Goal: Feedback & Contribution: Submit feedback/report problem

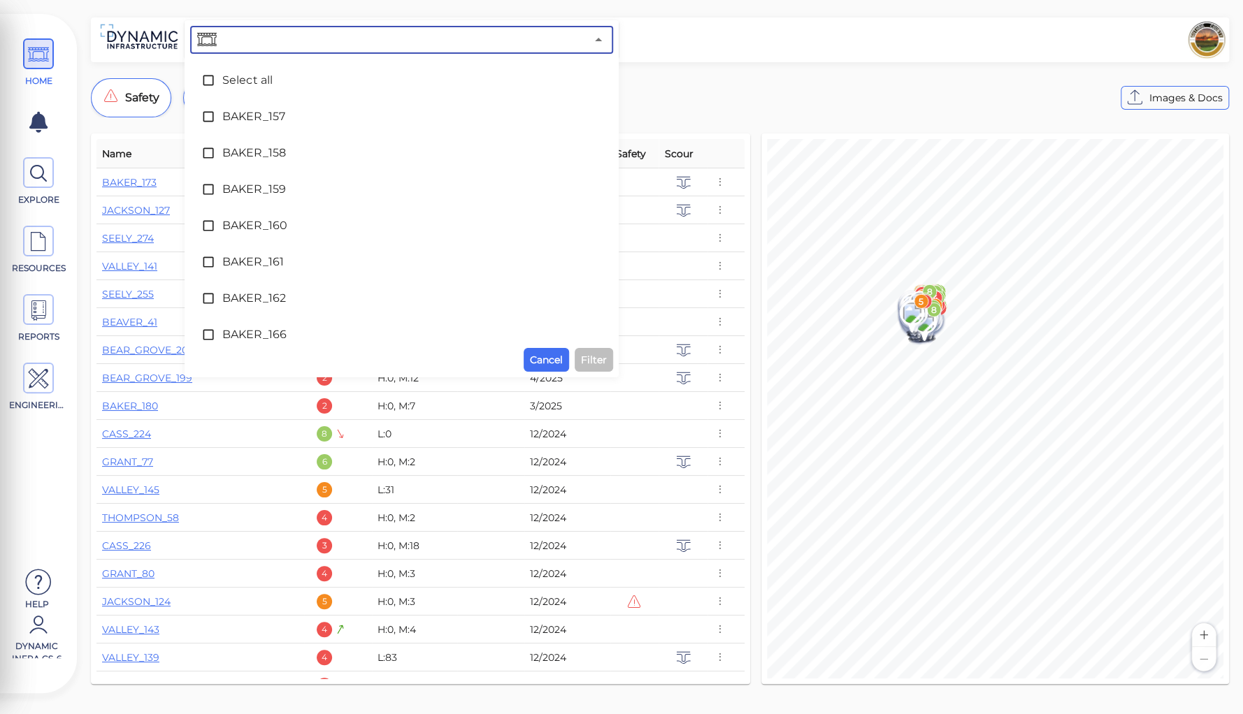
click at [330, 44] on input "text" at bounding box center [402, 40] width 366 height 20
type input "107"
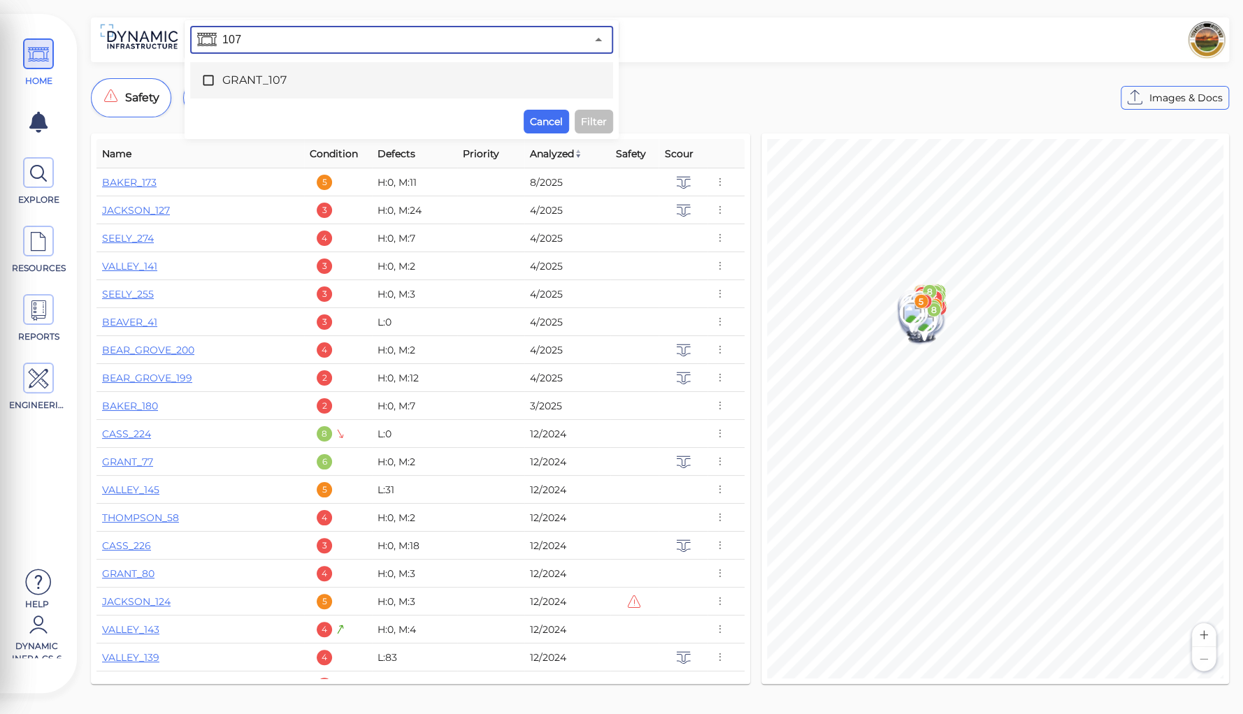
click at [281, 78] on span "GRANT_107" at bounding box center [401, 80] width 359 height 17
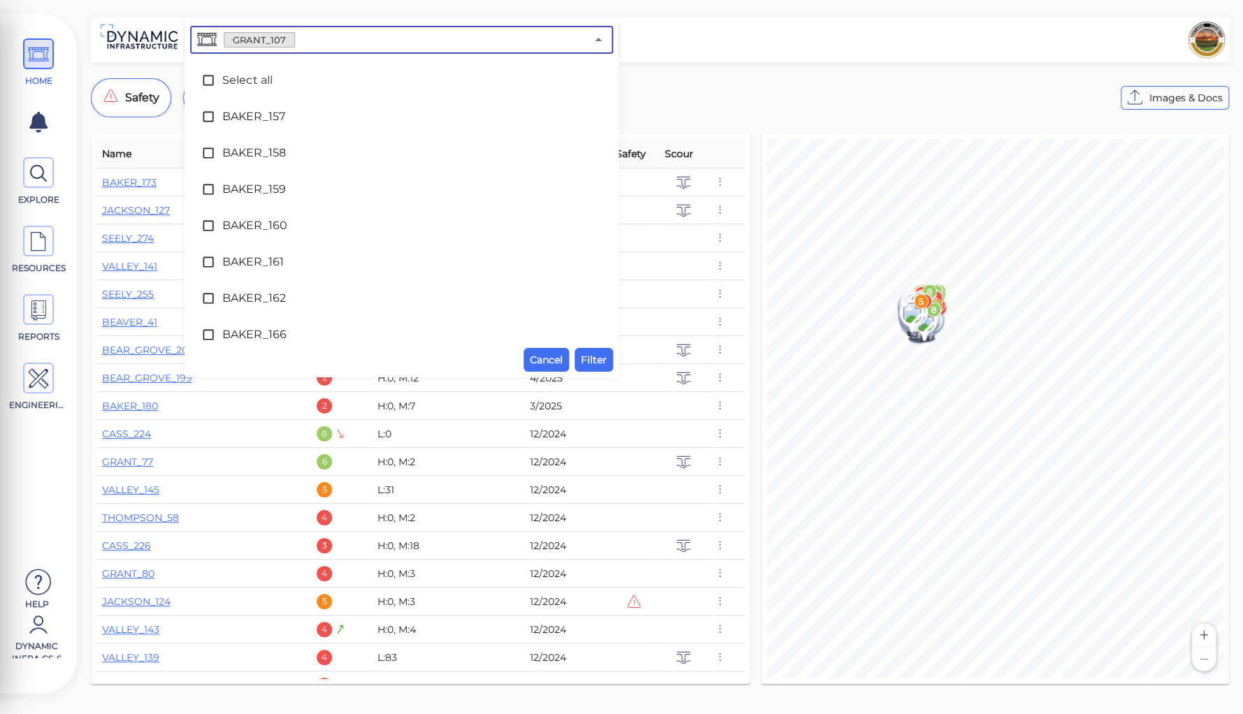
scroll to position [2809, 0]
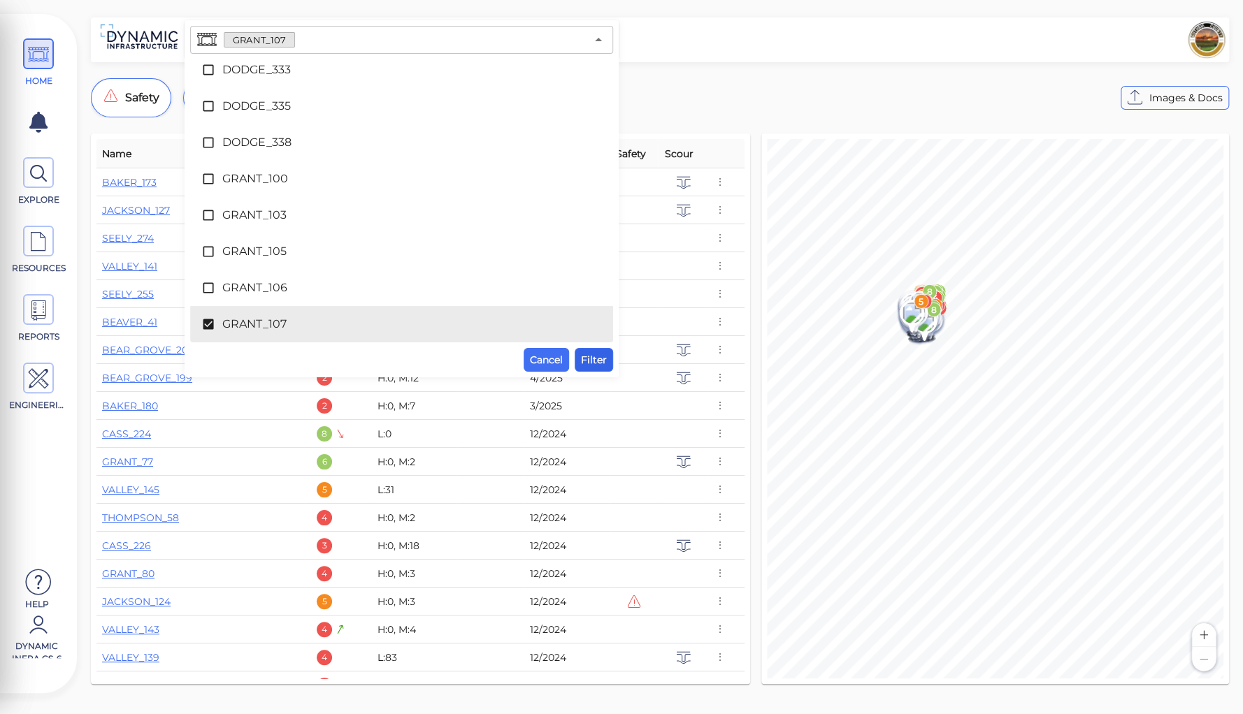
click at [593, 355] on span "Filter" at bounding box center [594, 360] width 26 height 17
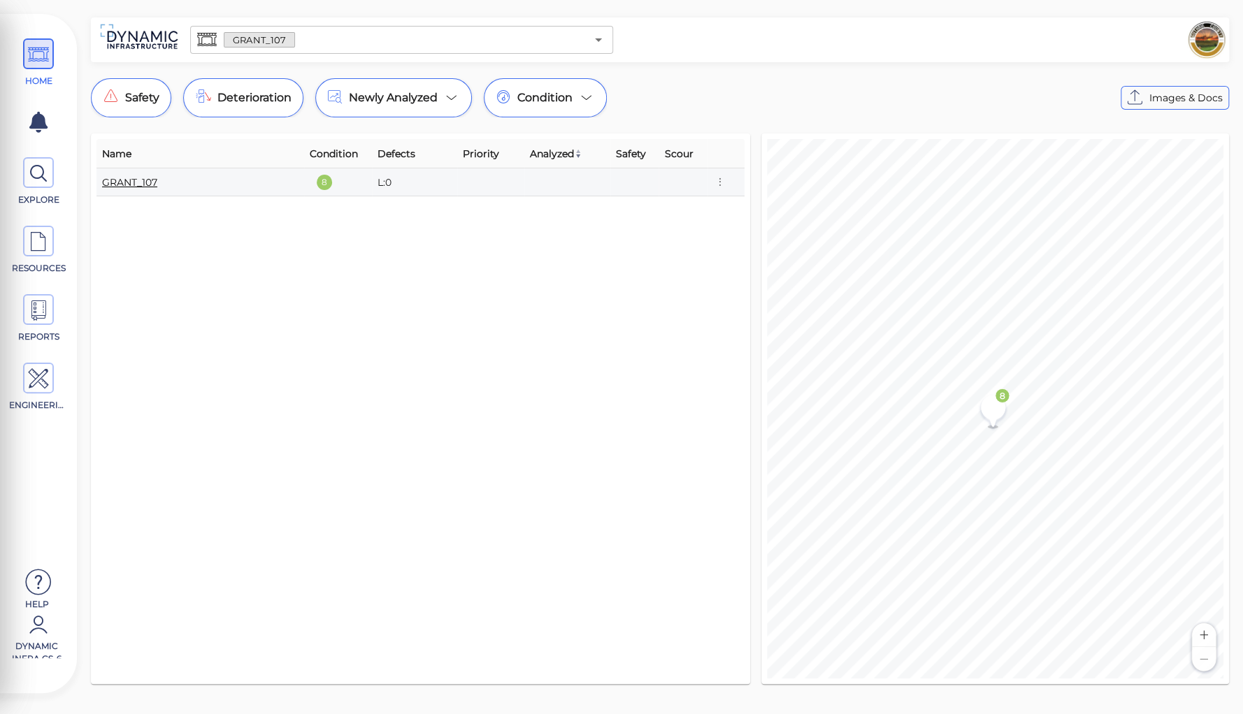
click at [155, 178] on link "GRANT_107" at bounding box center [129, 182] width 55 height 13
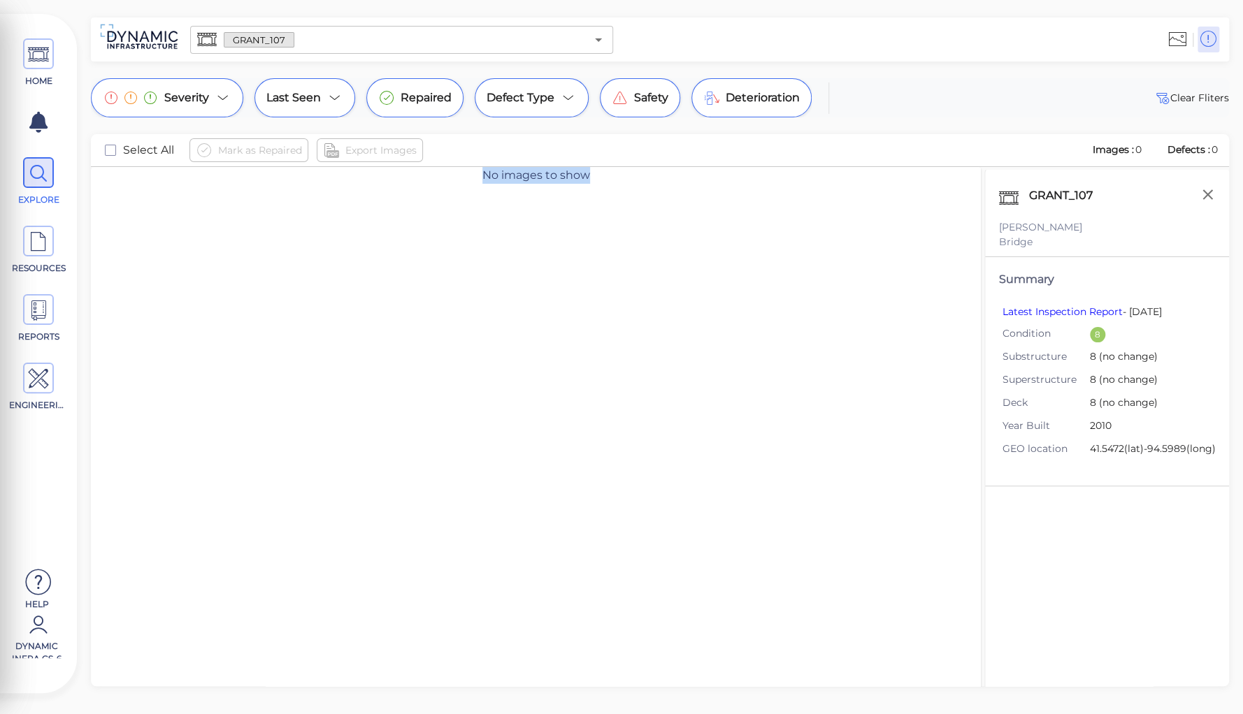
drag, startPoint x: 482, startPoint y: 174, endPoint x: 614, endPoint y: 187, distance: 133.5
click at [630, 195] on div "No images to show" at bounding box center [536, 443] width 890 height 552
copy span "No images to show"
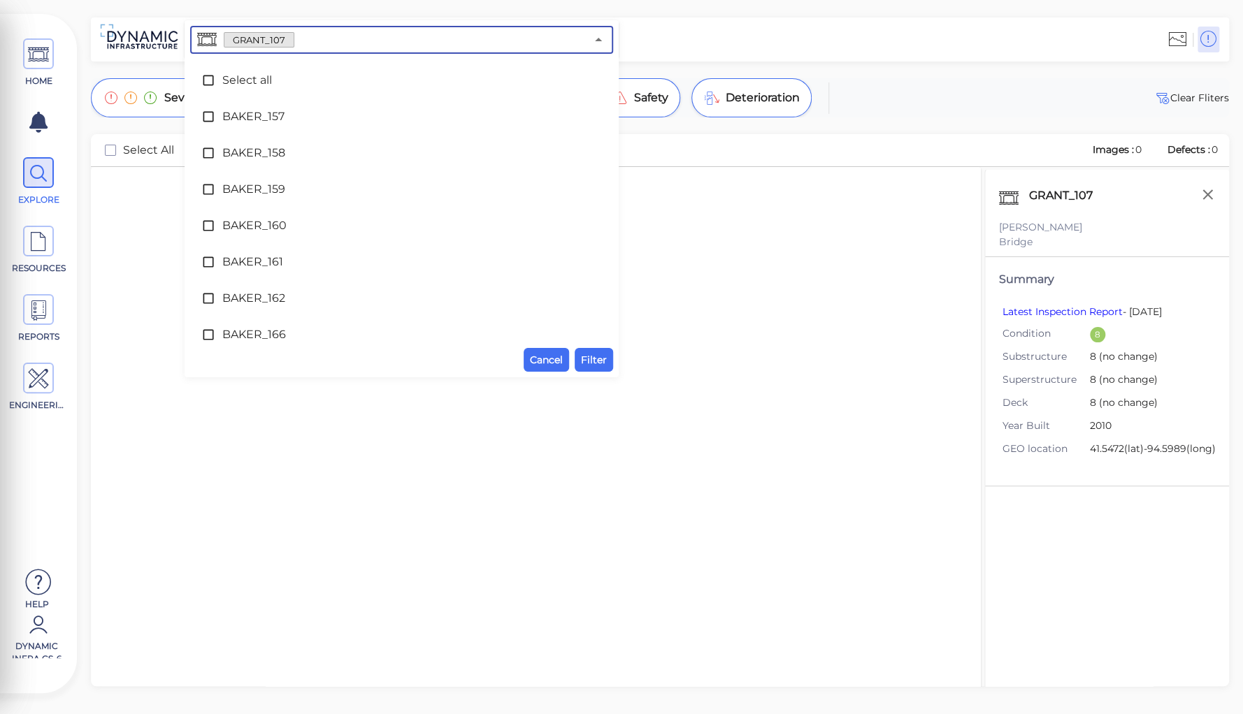
click at [332, 46] on input "text" at bounding box center [439, 40] width 291 height 20
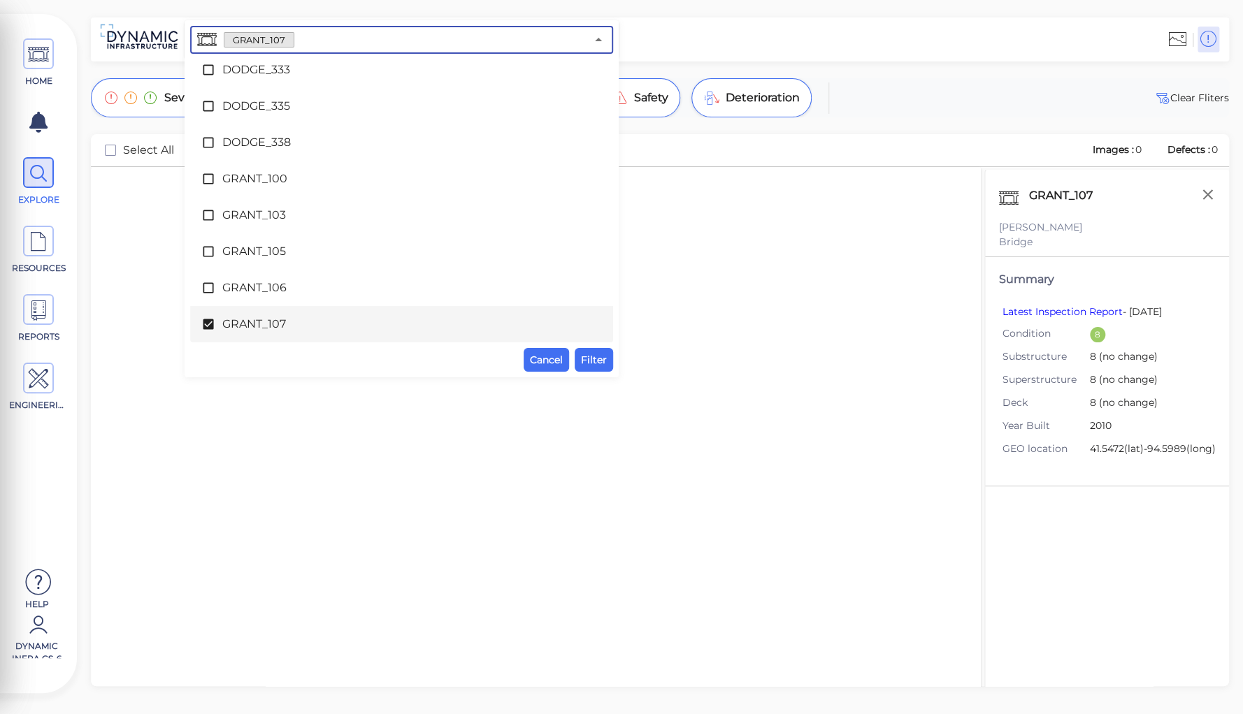
click at [240, 324] on span "GRANT_107" at bounding box center [401, 324] width 359 height 17
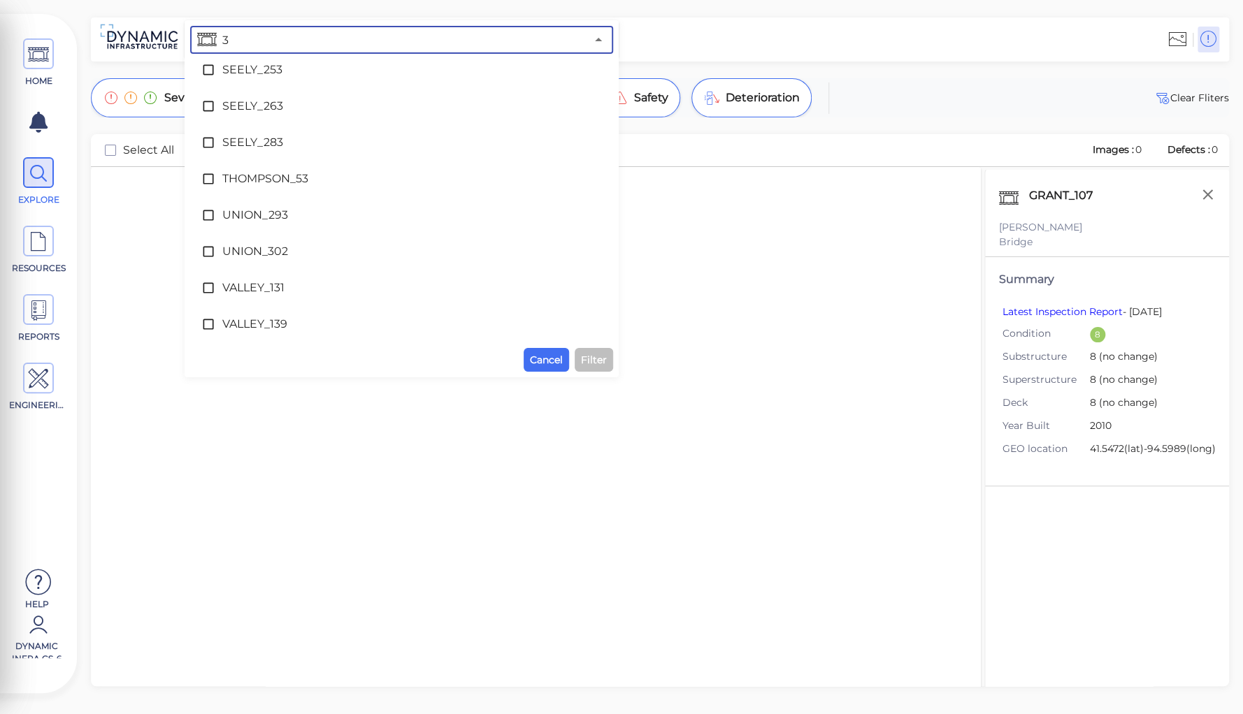
scroll to position [0, 0]
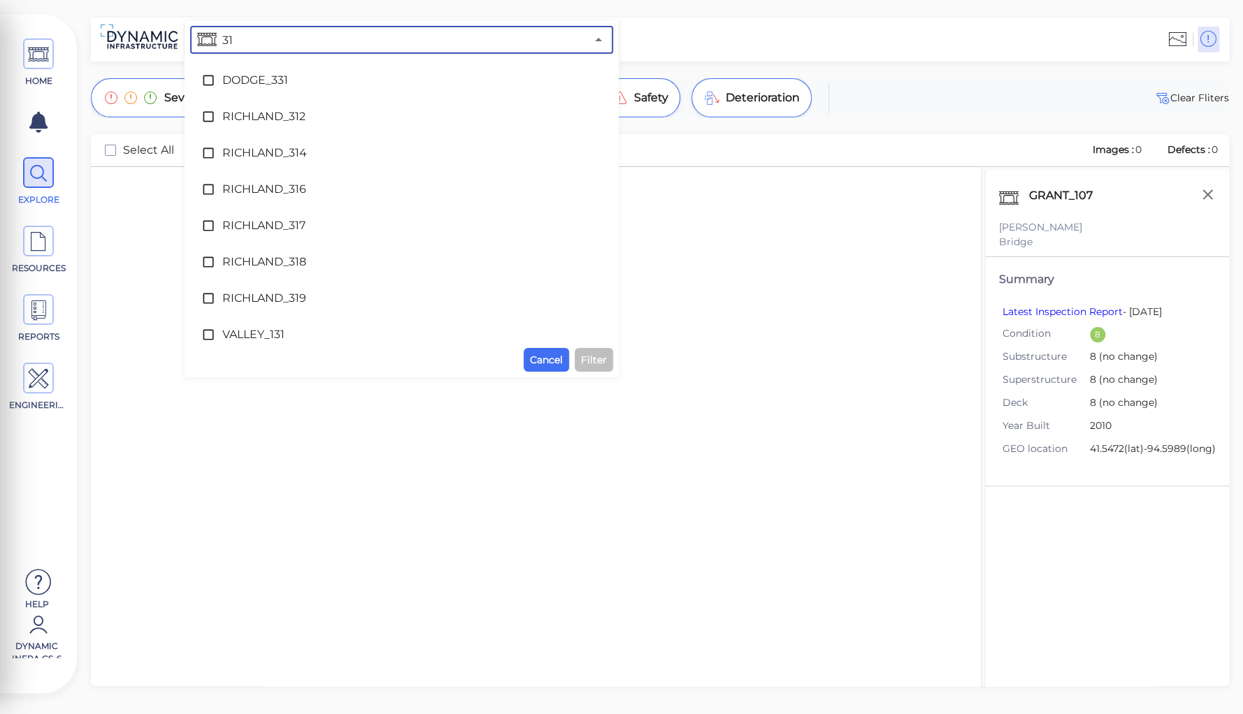
type input "319"
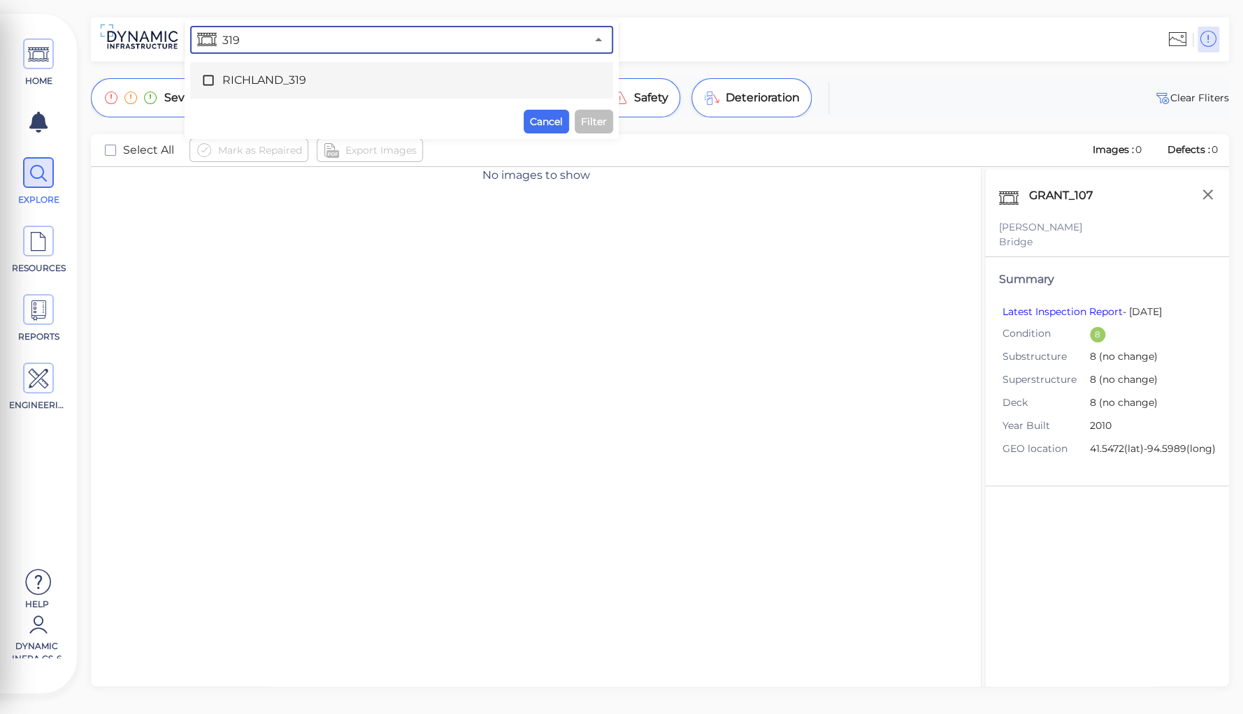
click at [264, 79] on span "RICHLAND_319" at bounding box center [401, 80] width 359 height 17
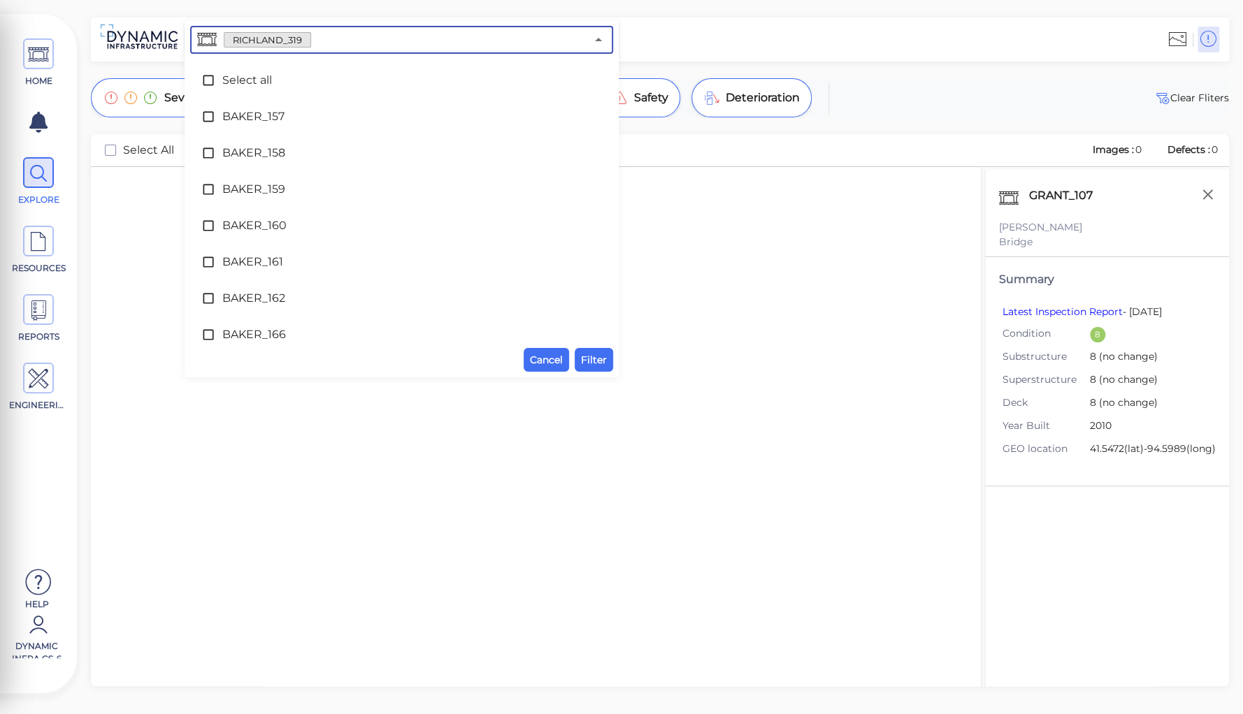
scroll to position [5898, 0]
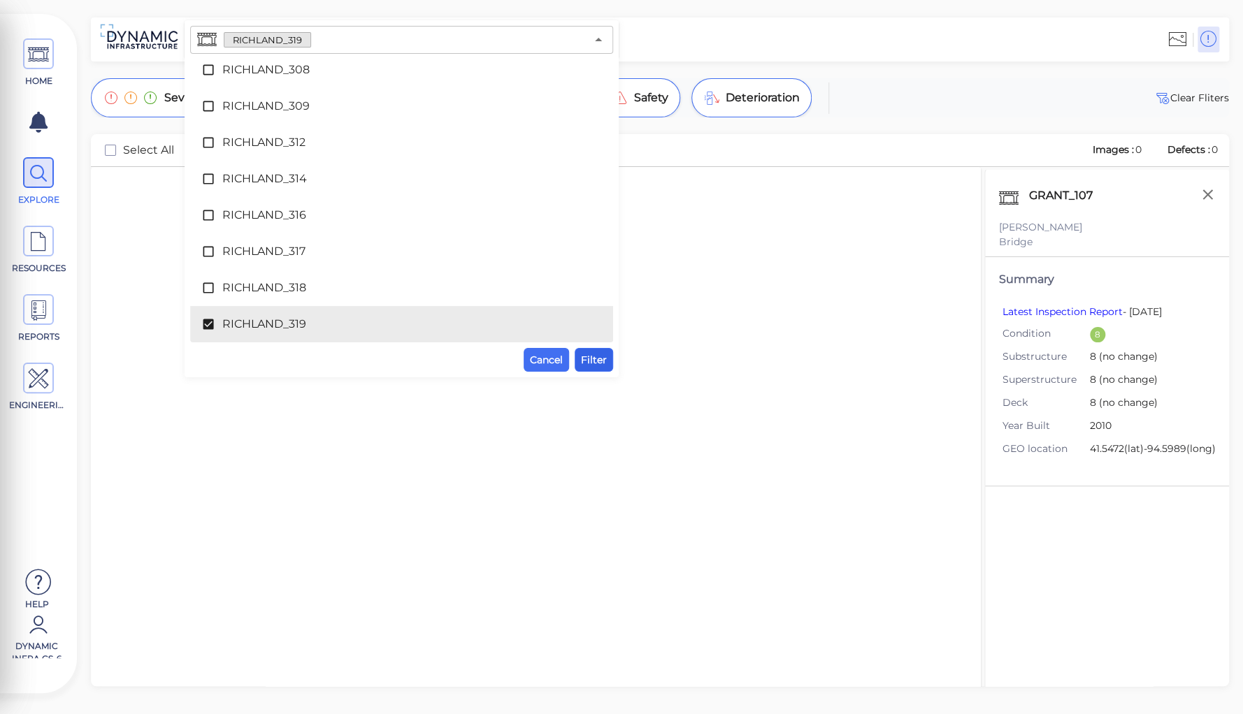
click at [593, 355] on span "Filter" at bounding box center [594, 360] width 26 height 17
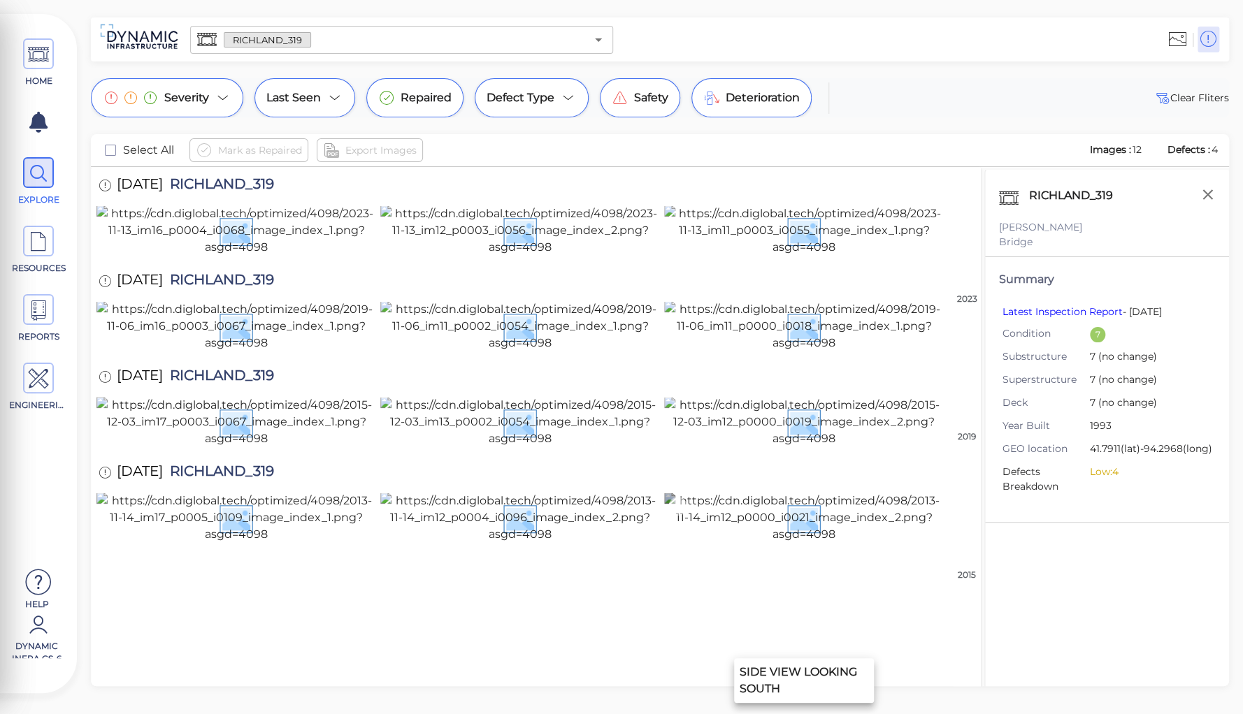
scroll to position [466, 0]
click at [788, 543] on img at bounding box center [804, 518] width 280 height 50
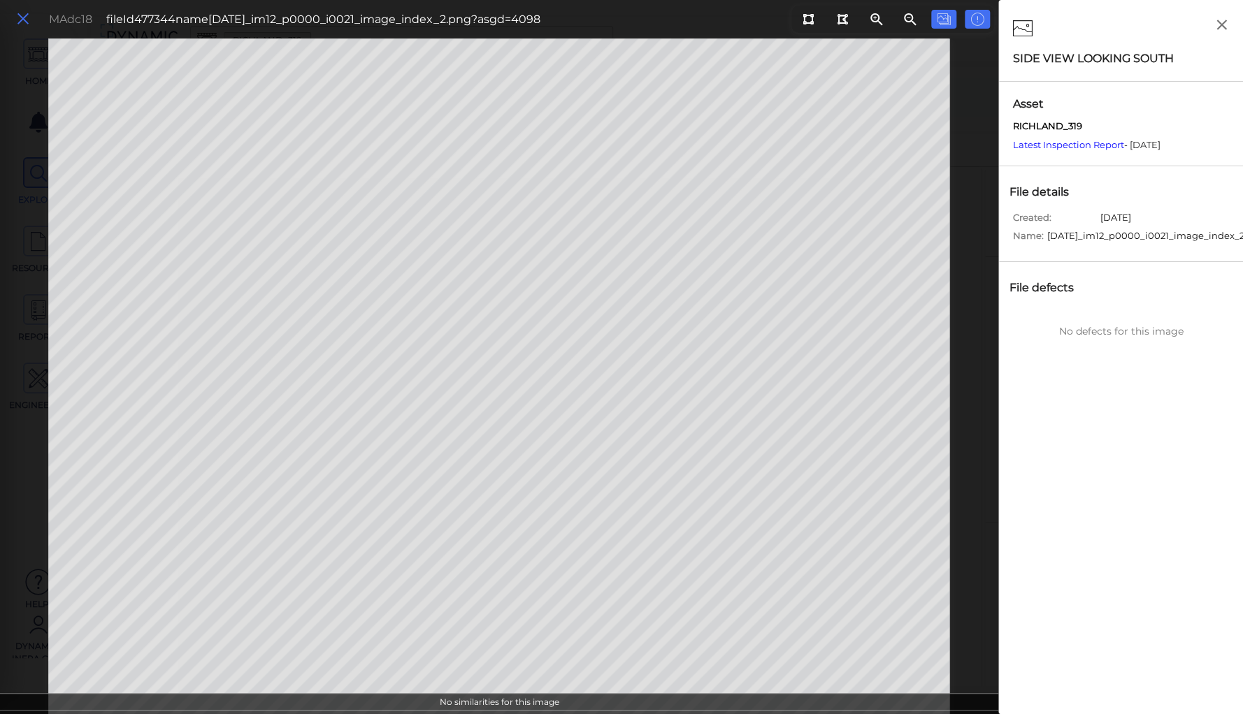
click at [17, 22] on icon at bounding box center [22, 19] width 15 height 19
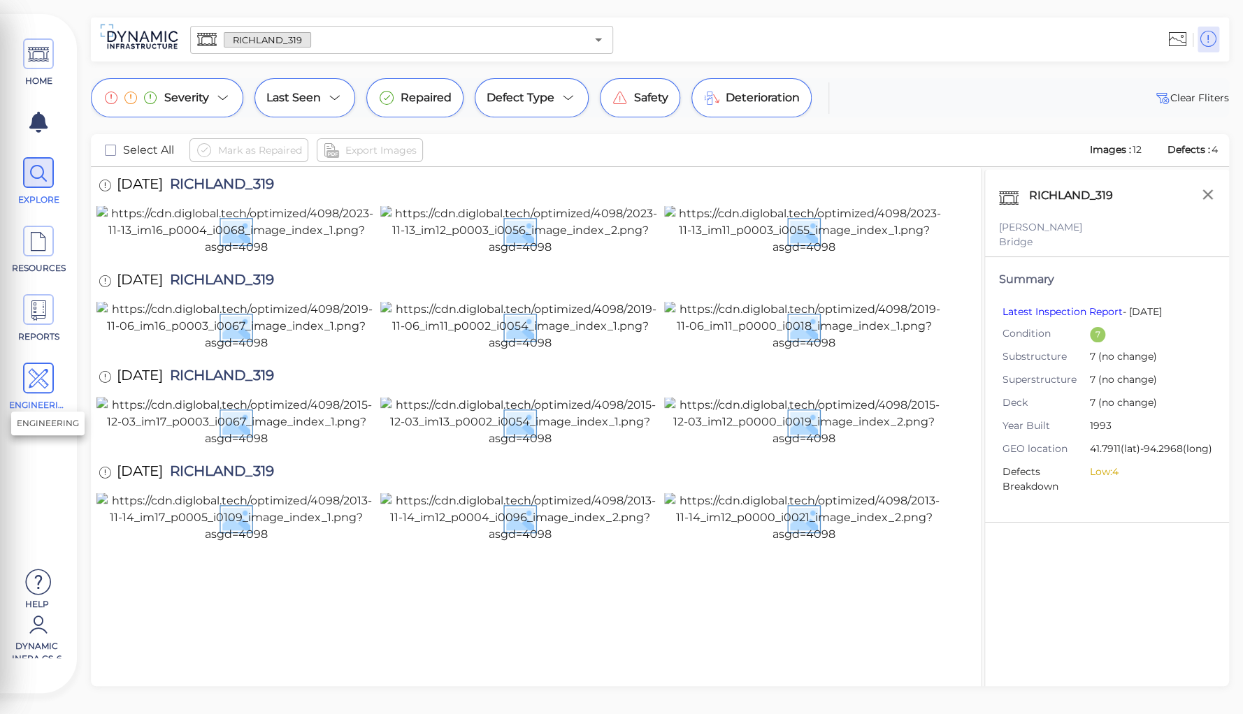
click at [41, 369] on icon at bounding box center [38, 378] width 21 height 31
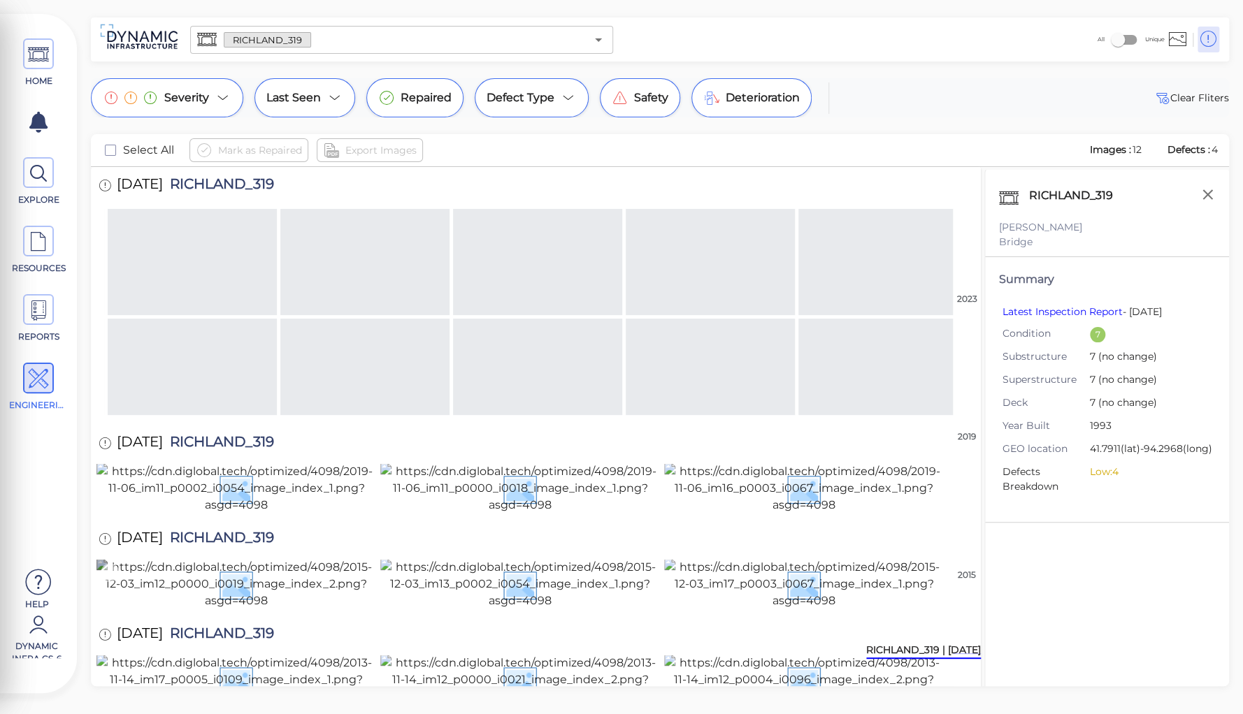
scroll to position [469, 0]
click at [816, 655] on img at bounding box center [804, 680] width 280 height 50
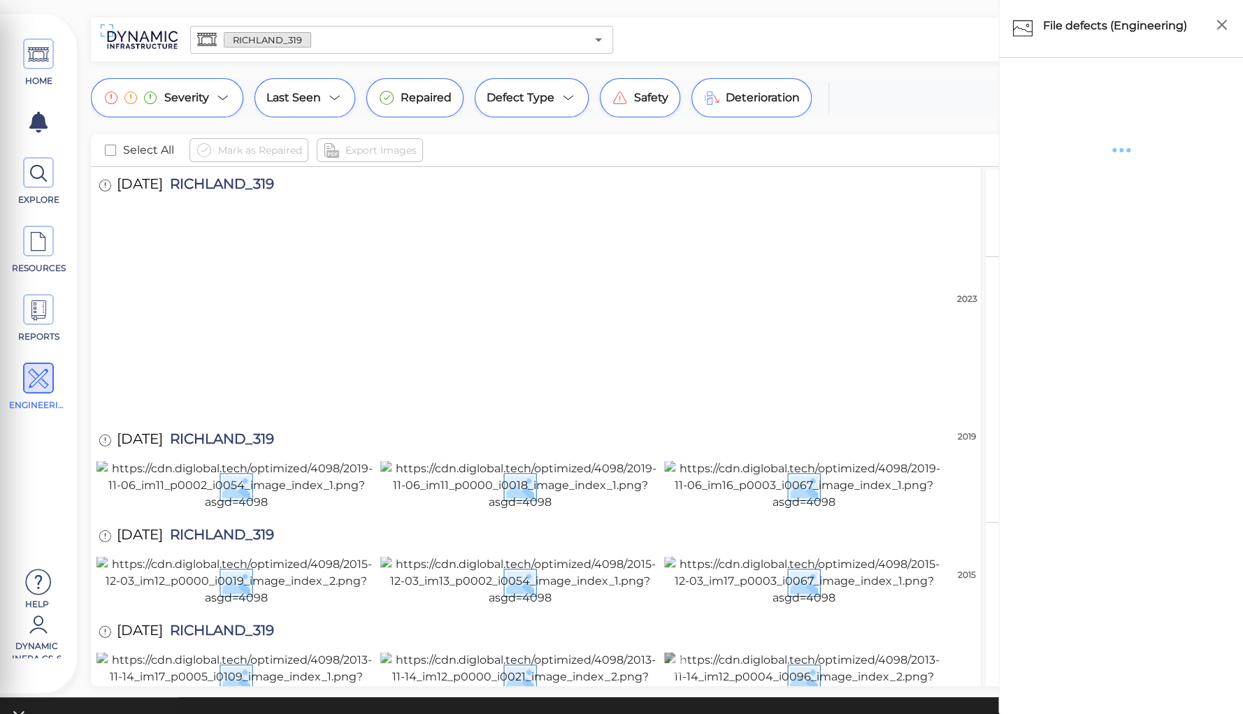
scroll to position [466, 0]
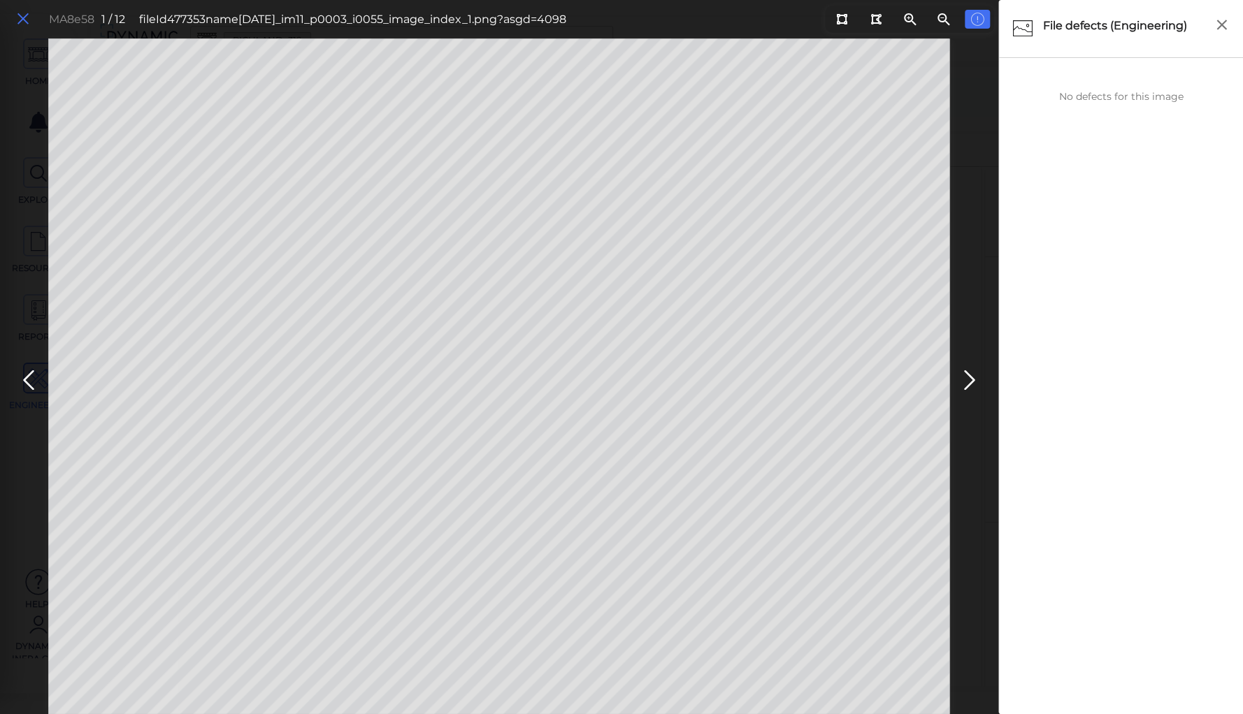
click at [25, 15] on icon at bounding box center [22, 19] width 15 height 19
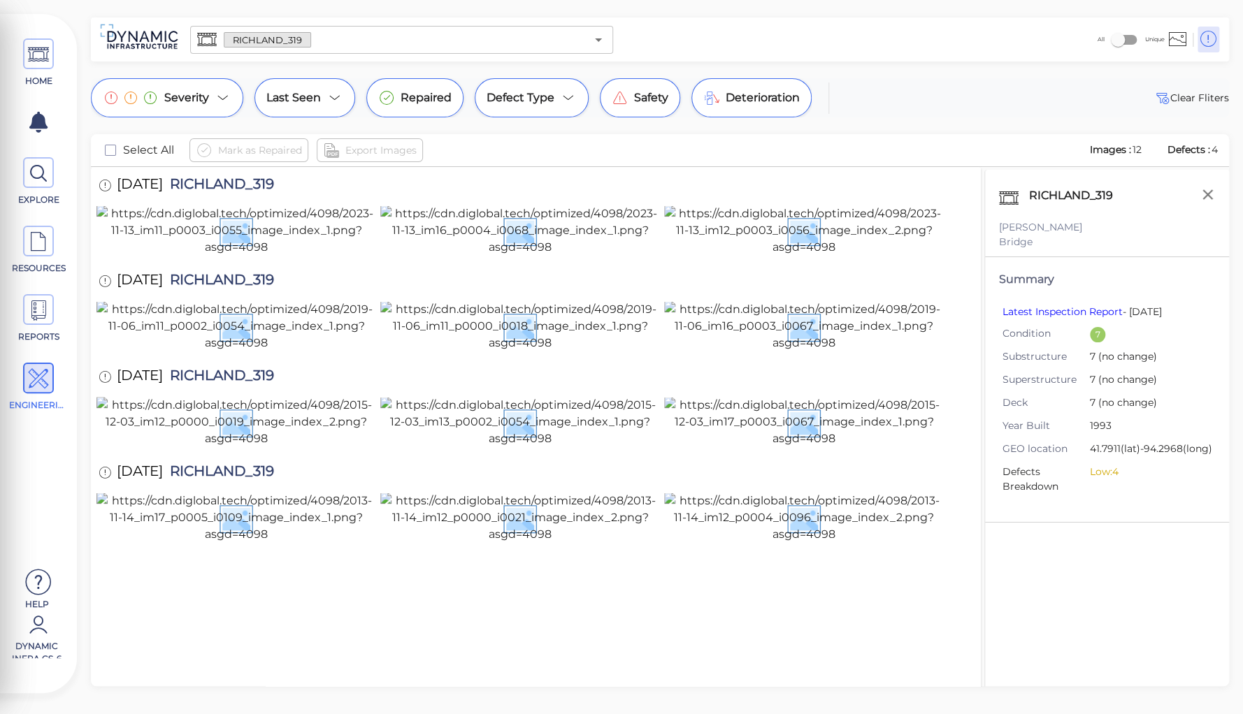
click at [358, 263] on div "11/6/2019 RICHLAND_319" at bounding box center [535, 282] width 879 height 38
click at [219, 186] on span "RICHLAND_319" at bounding box center [218, 186] width 111 height 19
copy span "RICHLAND_319"
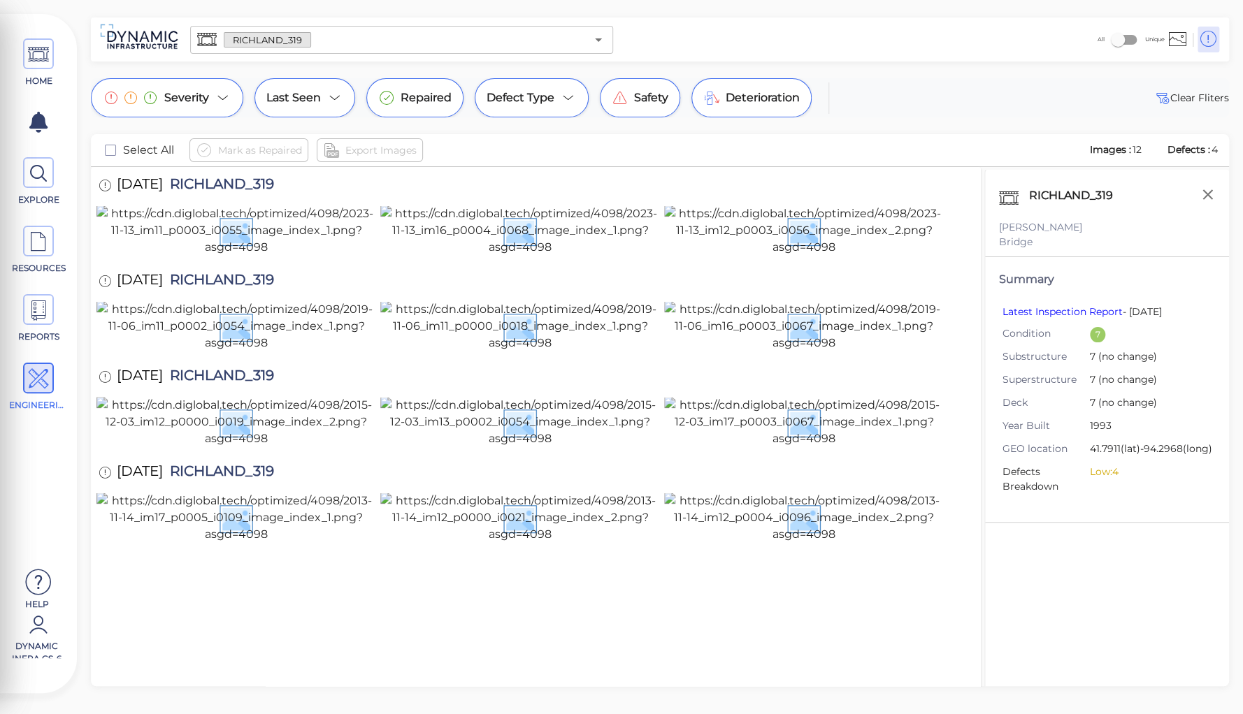
click at [326, 62] on div "HOME EXPLORE RESOURCES REPORTS ENGINEERING Help Dynamic Infra CS-6 How to My Di…" at bounding box center [621, 357] width 1243 height 714
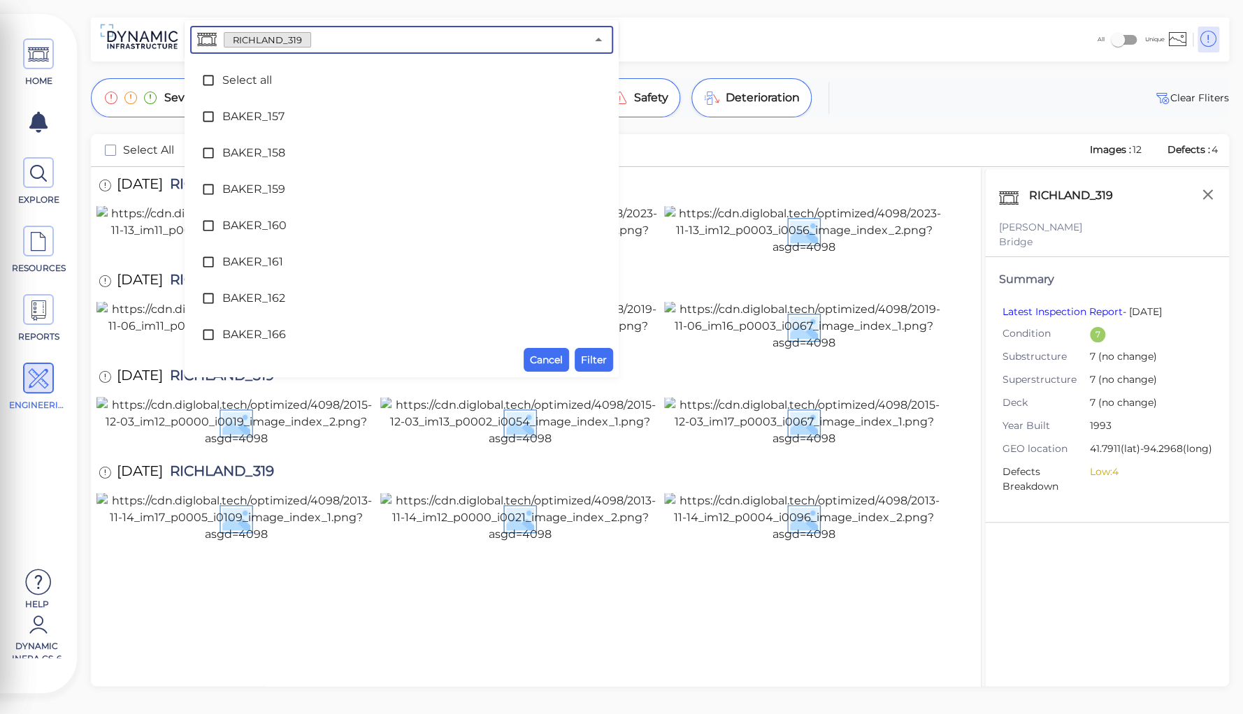
scroll to position [5898, 0]
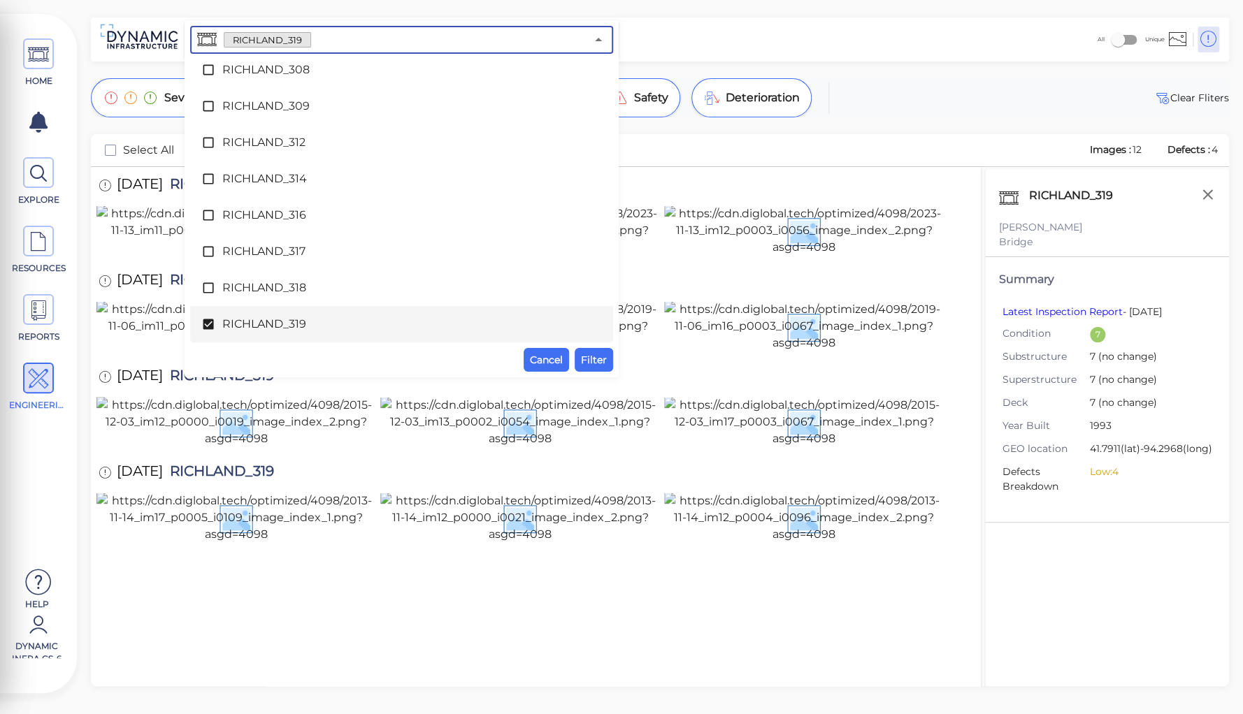
click at [347, 41] on input "text" at bounding box center [448, 40] width 275 height 20
click at [219, 322] on span at bounding box center [211, 324] width 21 height 14
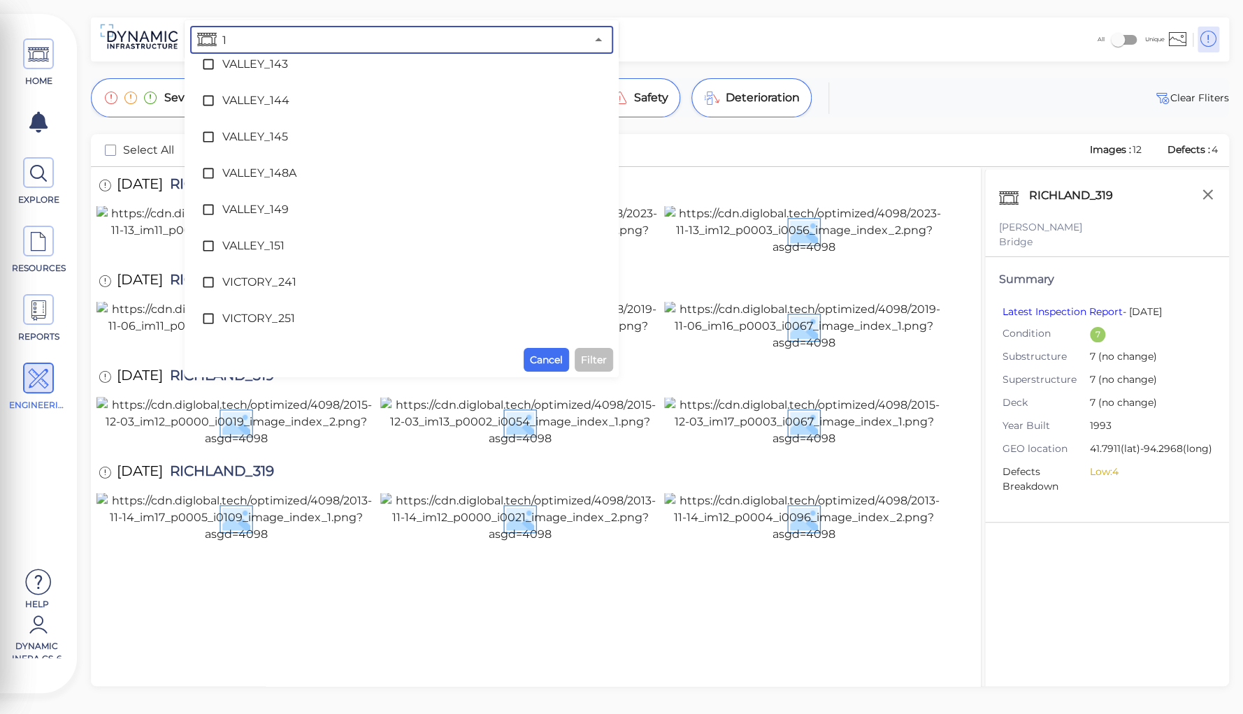
scroll to position [0, 0]
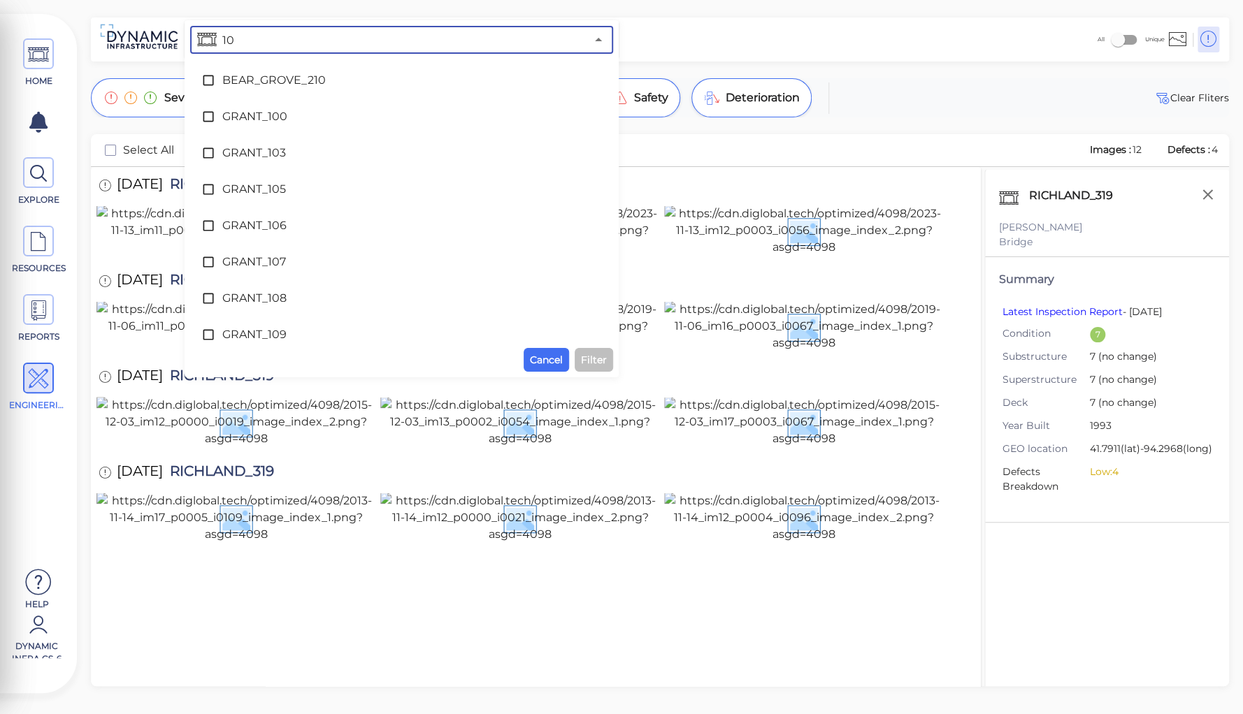
type input "107"
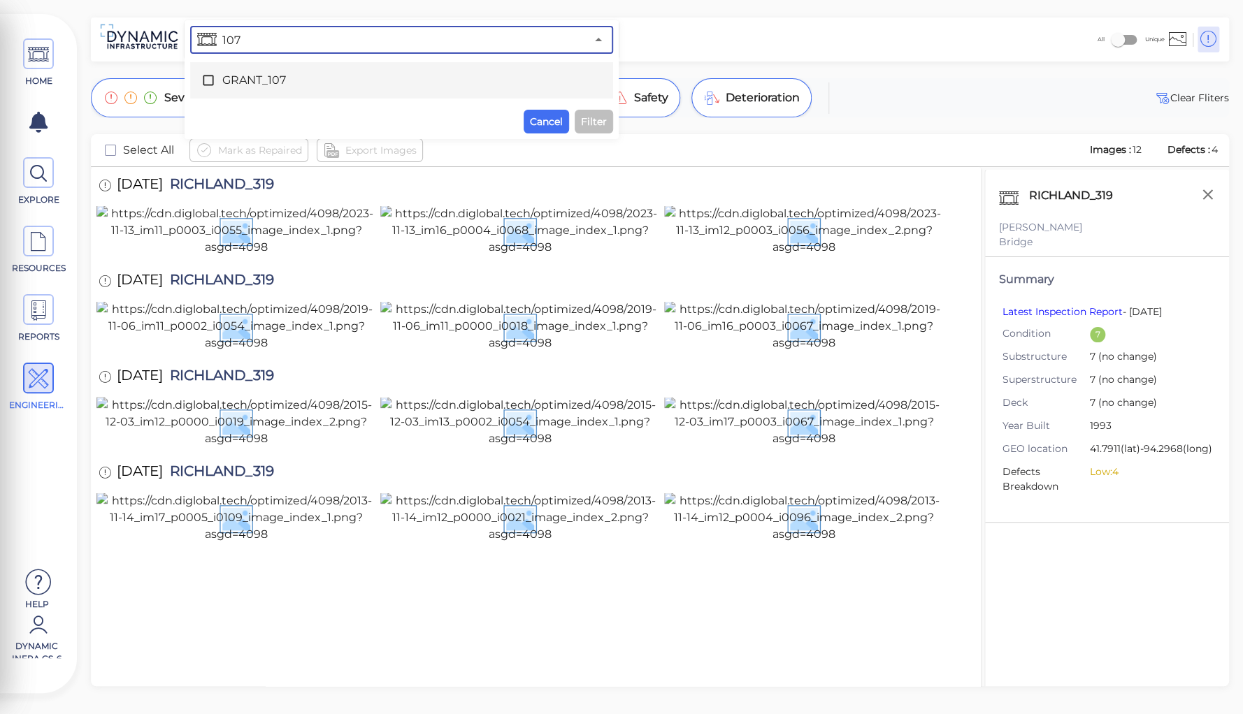
click at [263, 85] on span "GRANT_107" at bounding box center [401, 80] width 359 height 17
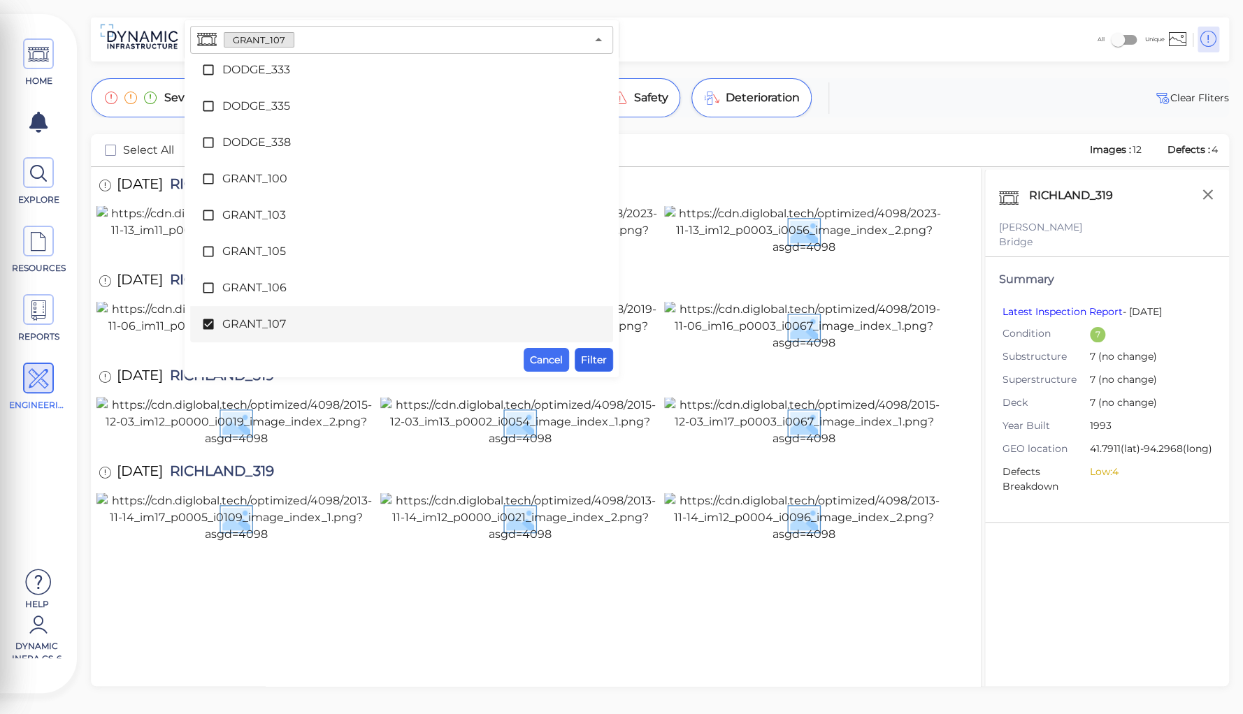
click at [585, 361] on span "Filter" at bounding box center [594, 360] width 26 height 17
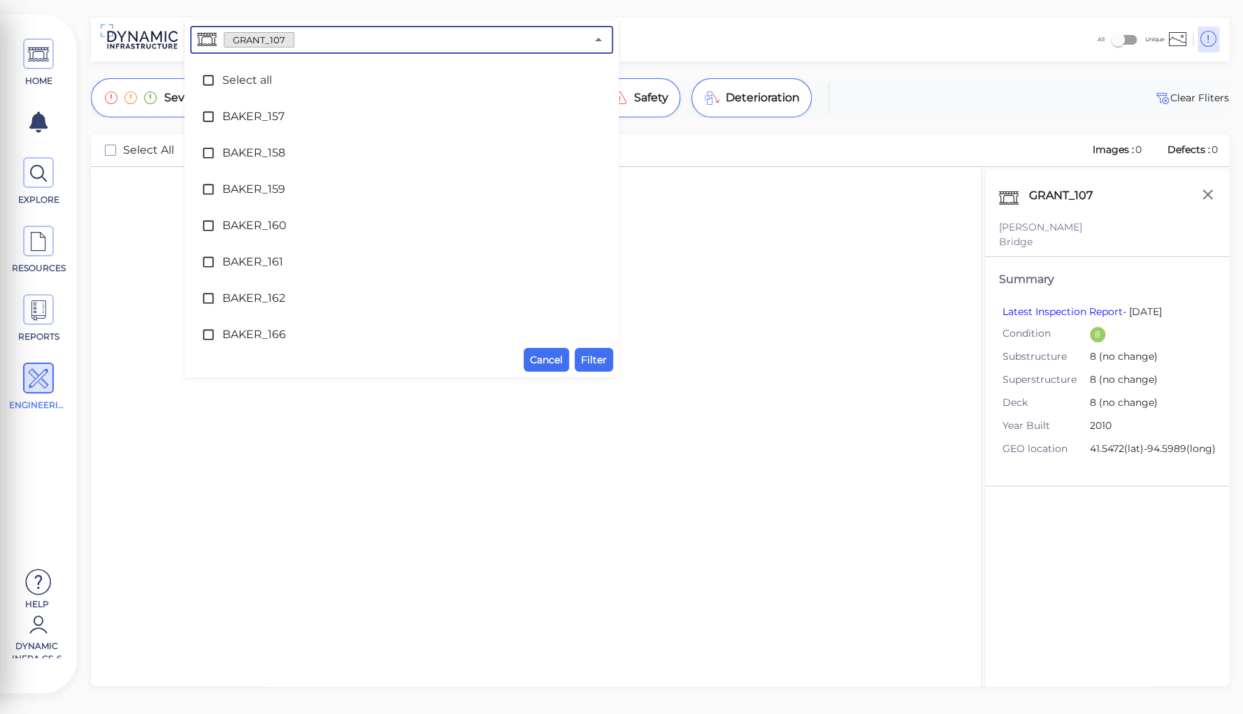
click at [301, 41] on input "text" at bounding box center [439, 40] width 291 height 20
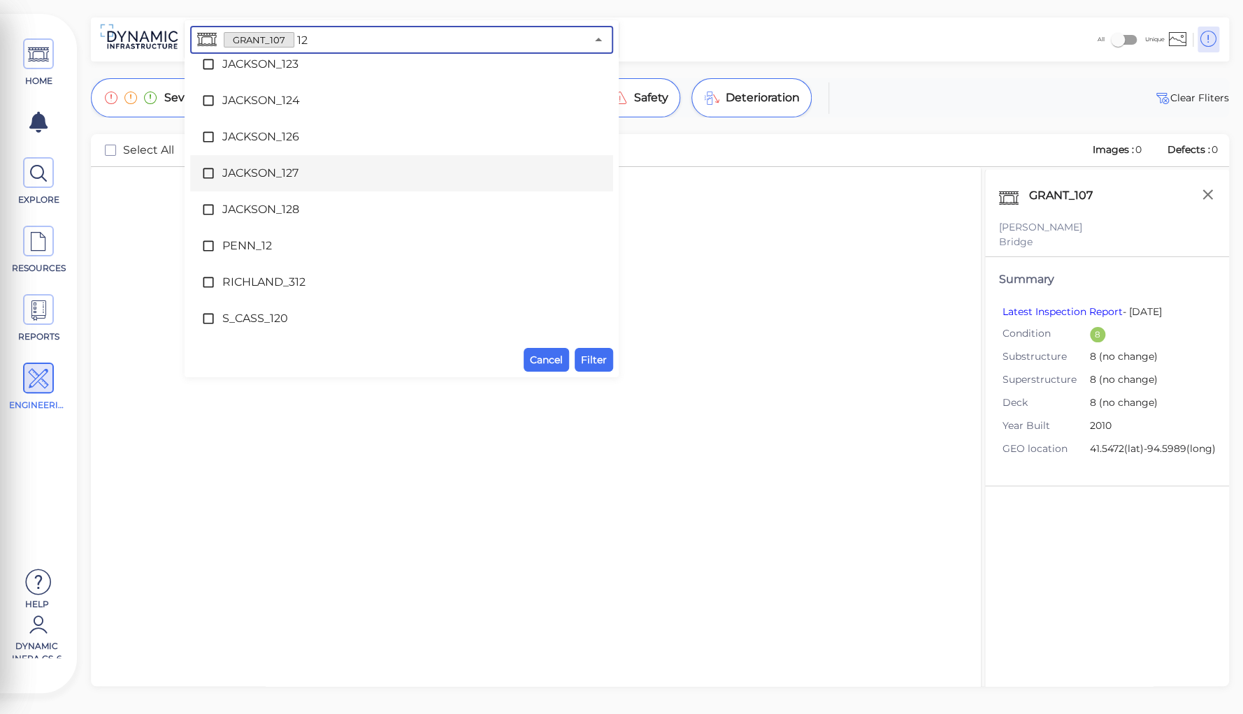
scroll to position [0, 0]
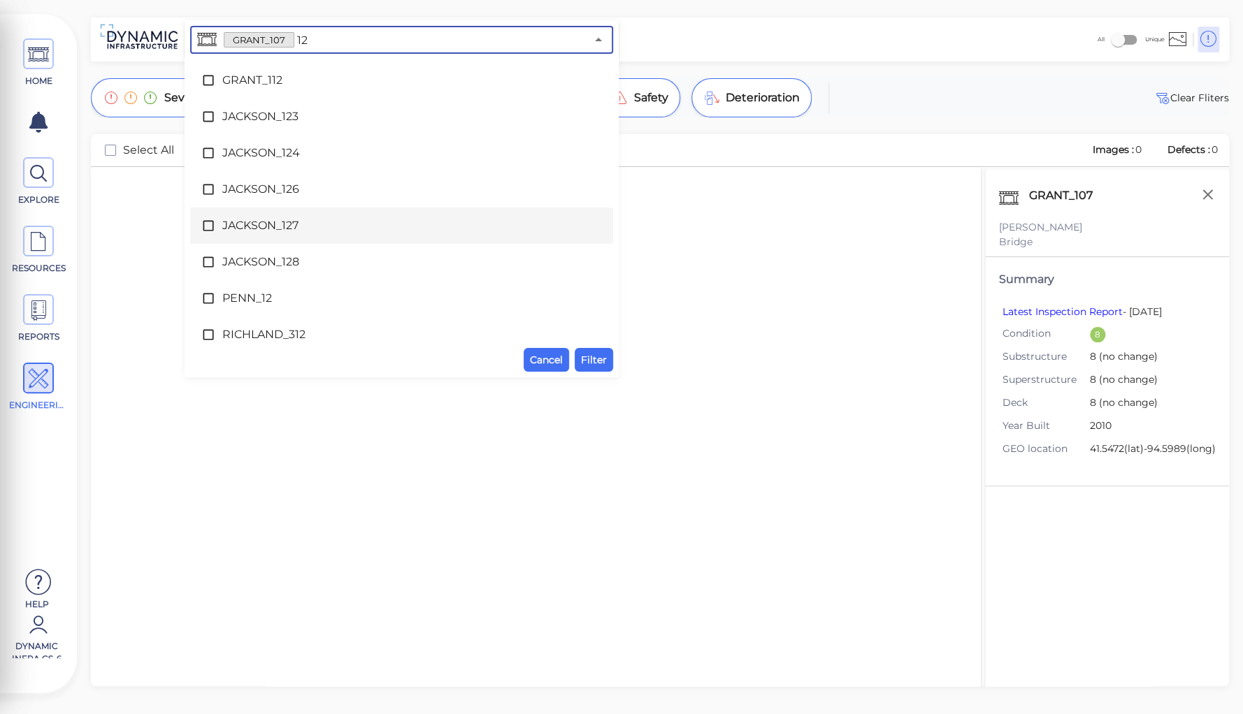
type input "120"
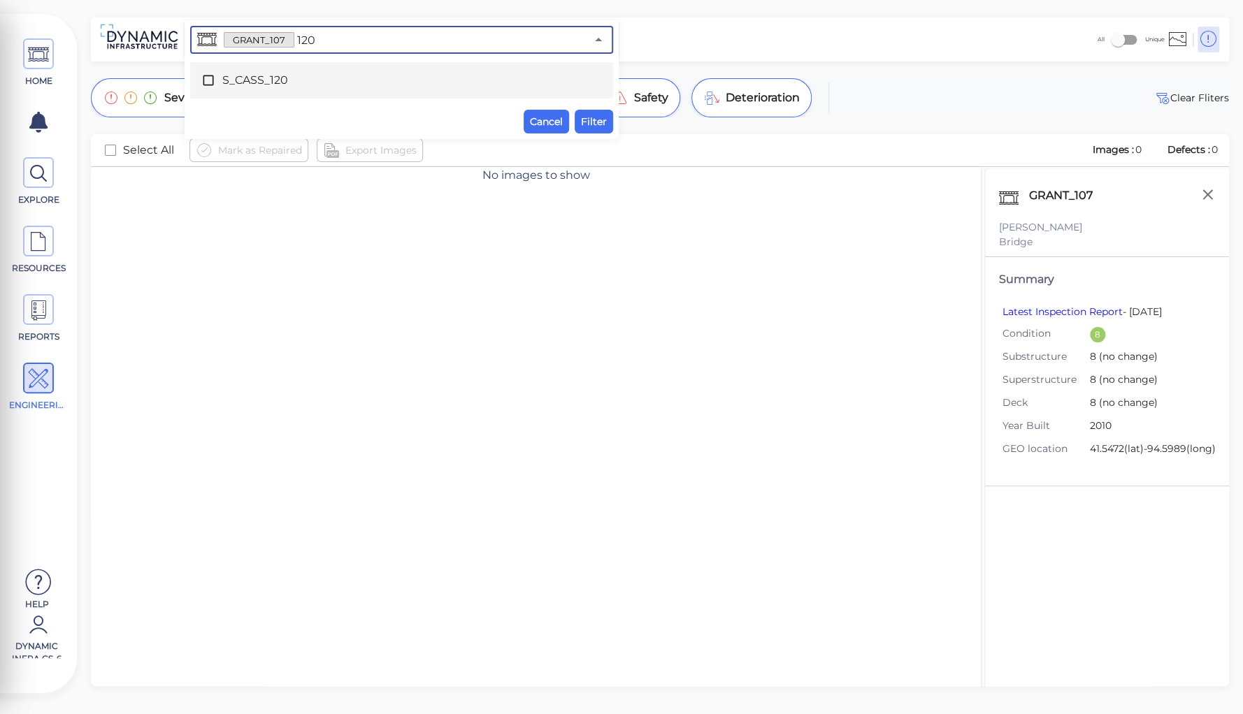
click at [262, 83] on span "S_CASS_120" at bounding box center [401, 80] width 359 height 17
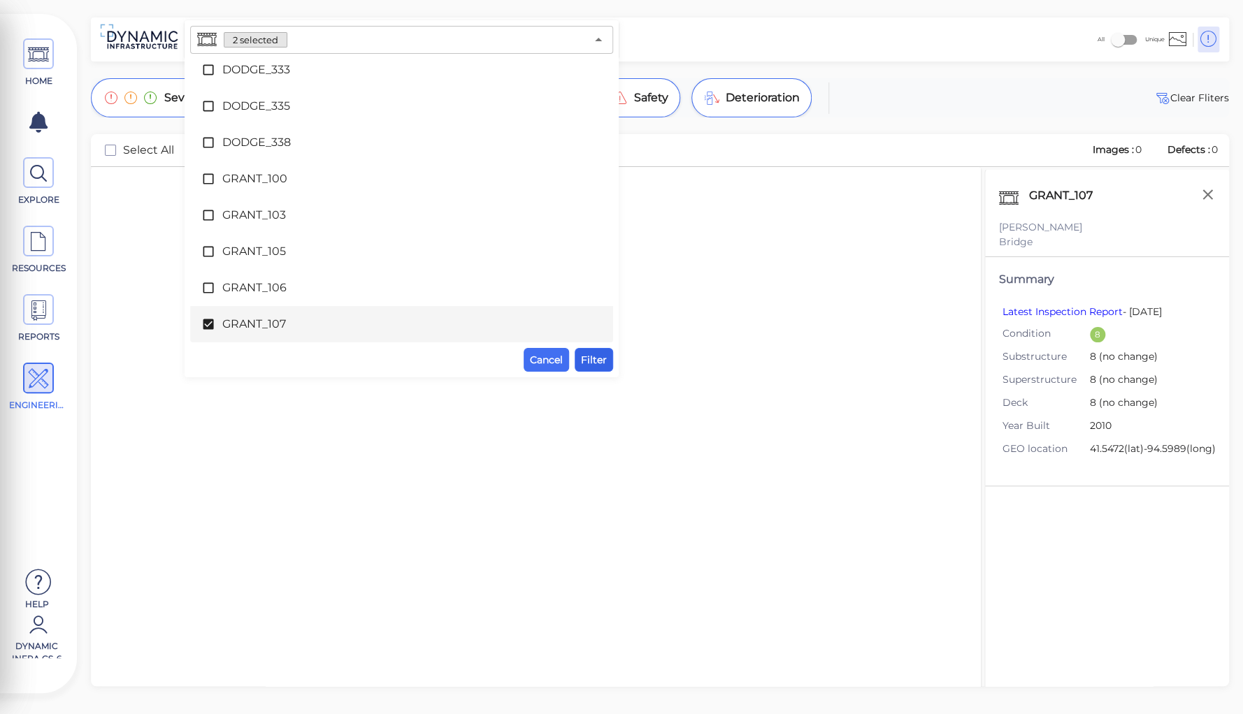
click at [600, 361] on span "Filter" at bounding box center [594, 360] width 26 height 17
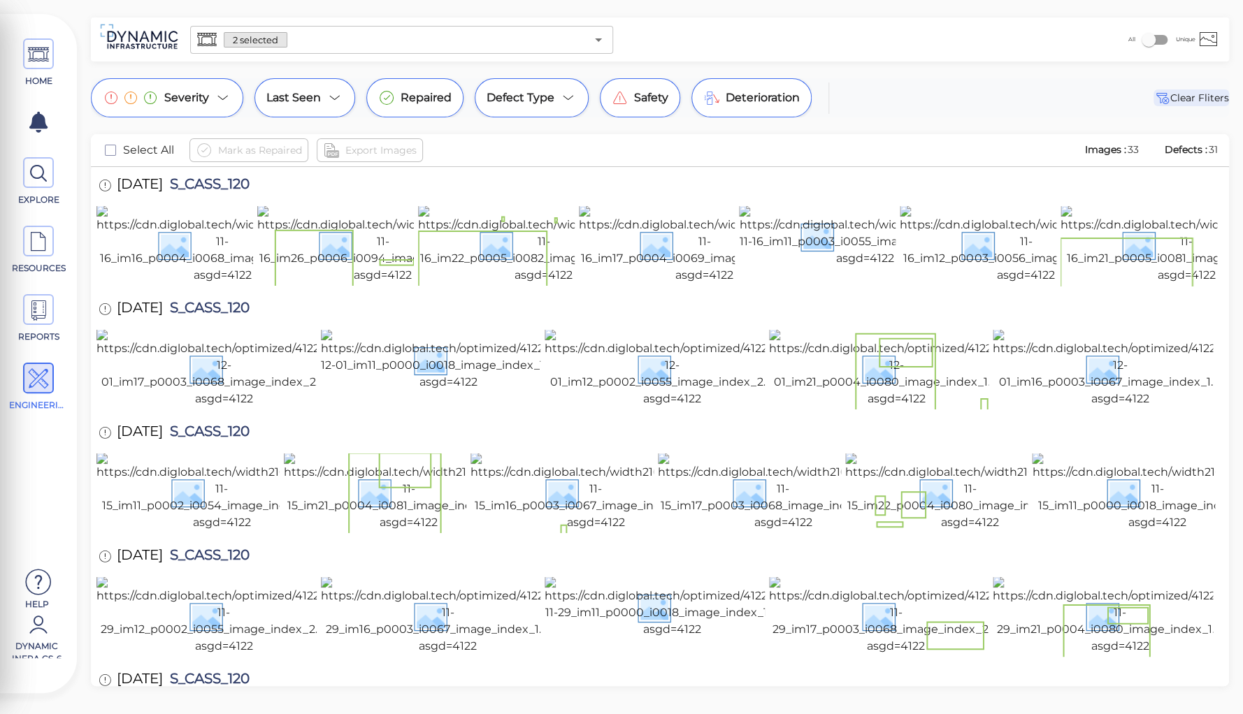
click at [1177, 95] on span "Clear Fliters" at bounding box center [1190, 97] width 75 height 17
click at [1061, 154] on div "Mark as Repaired Export Images" at bounding box center [630, 150] width 883 height 24
click at [1209, 37] on icon at bounding box center [1207, 39] width 17 height 21
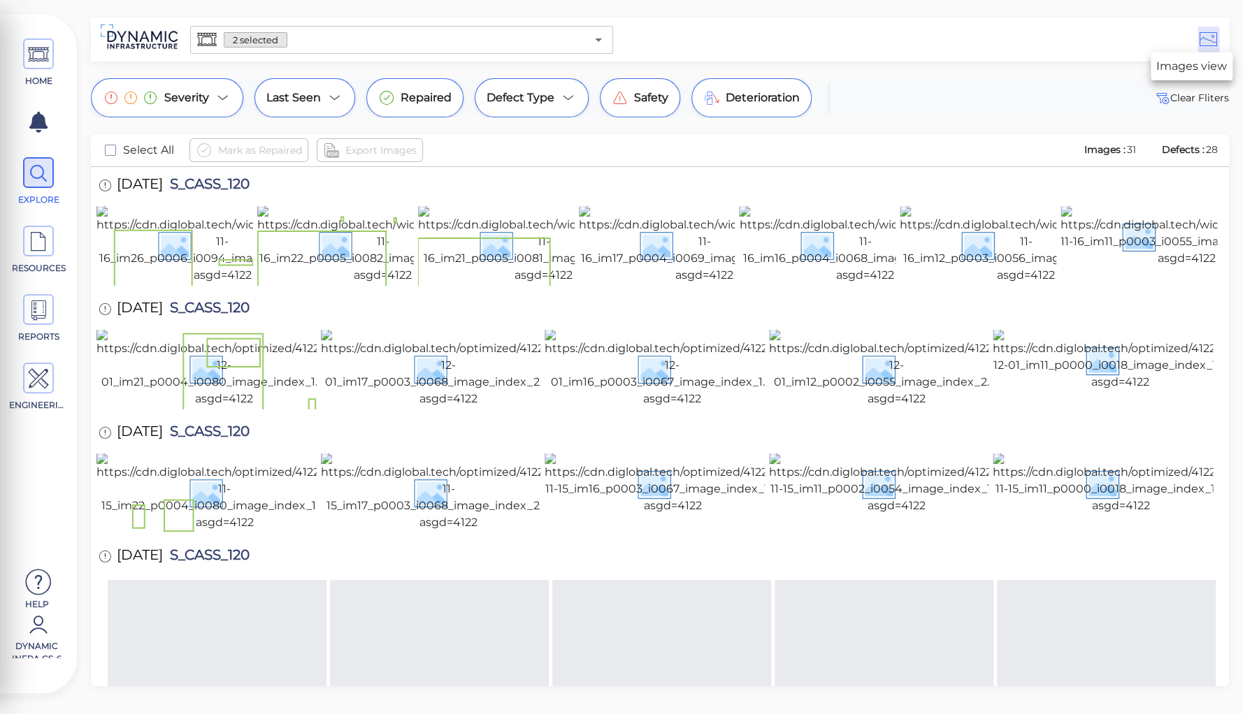
click at [1209, 37] on icon at bounding box center [1207, 39] width 17 height 21
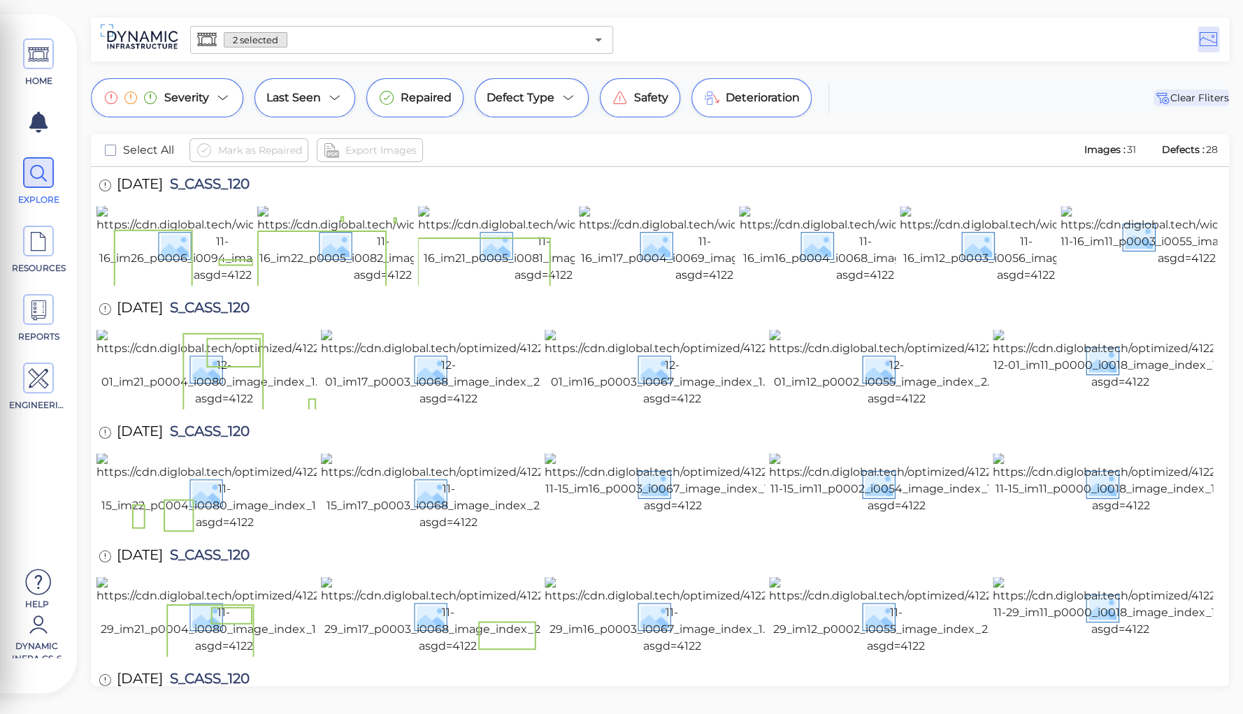
click at [1163, 98] on icon at bounding box center [1161, 97] width 17 height 17
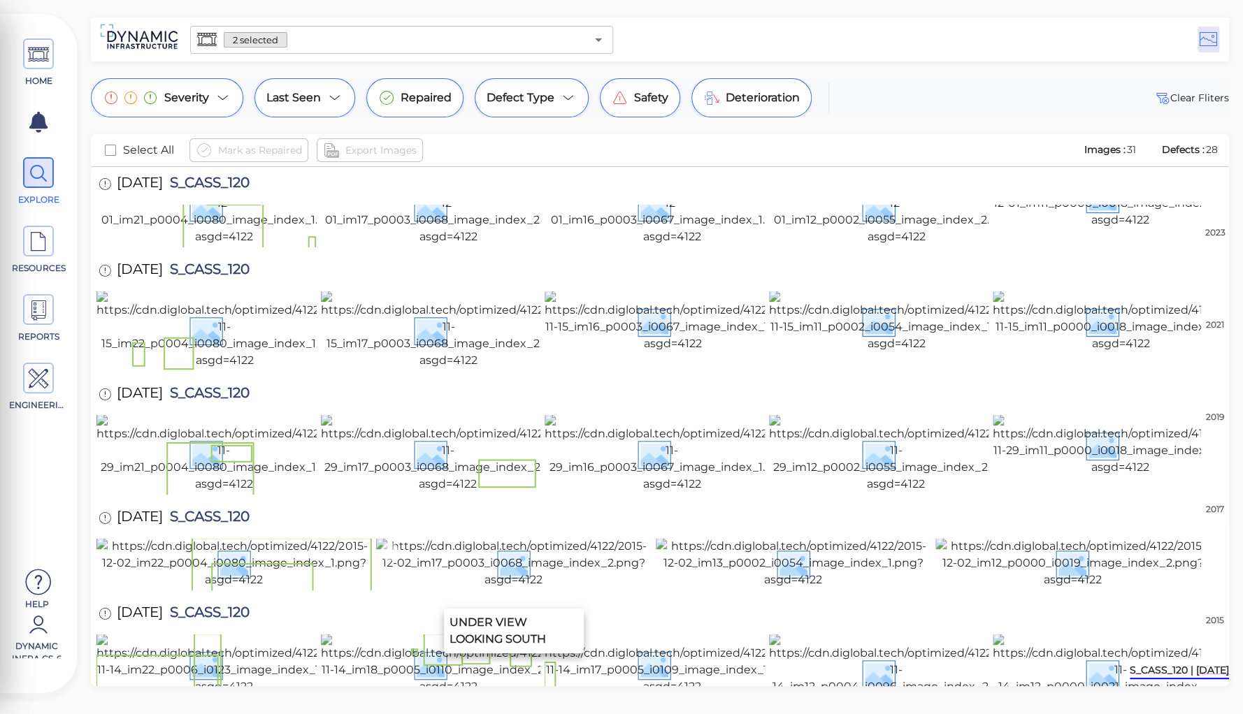
scroll to position [701, 0]
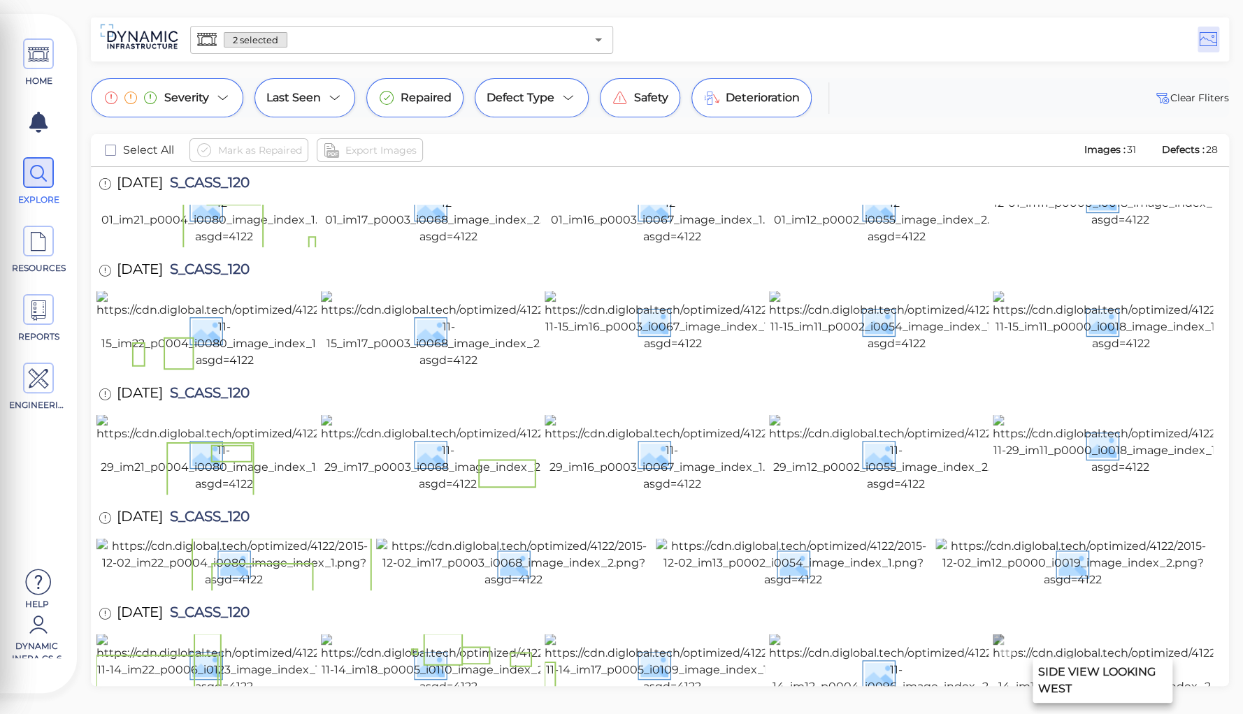
click at [1046, 634] on img at bounding box center [1120, 673] width 255 height 78
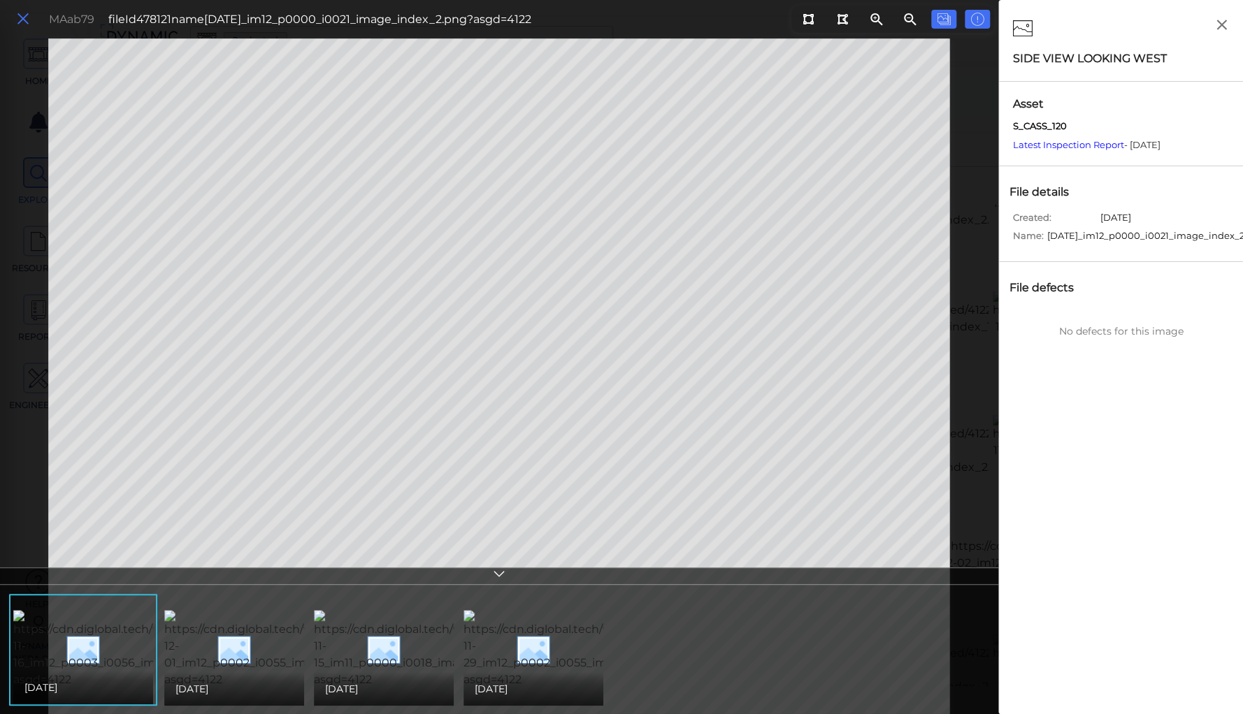
click at [30, 15] on icon at bounding box center [22, 19] width 15 height 19
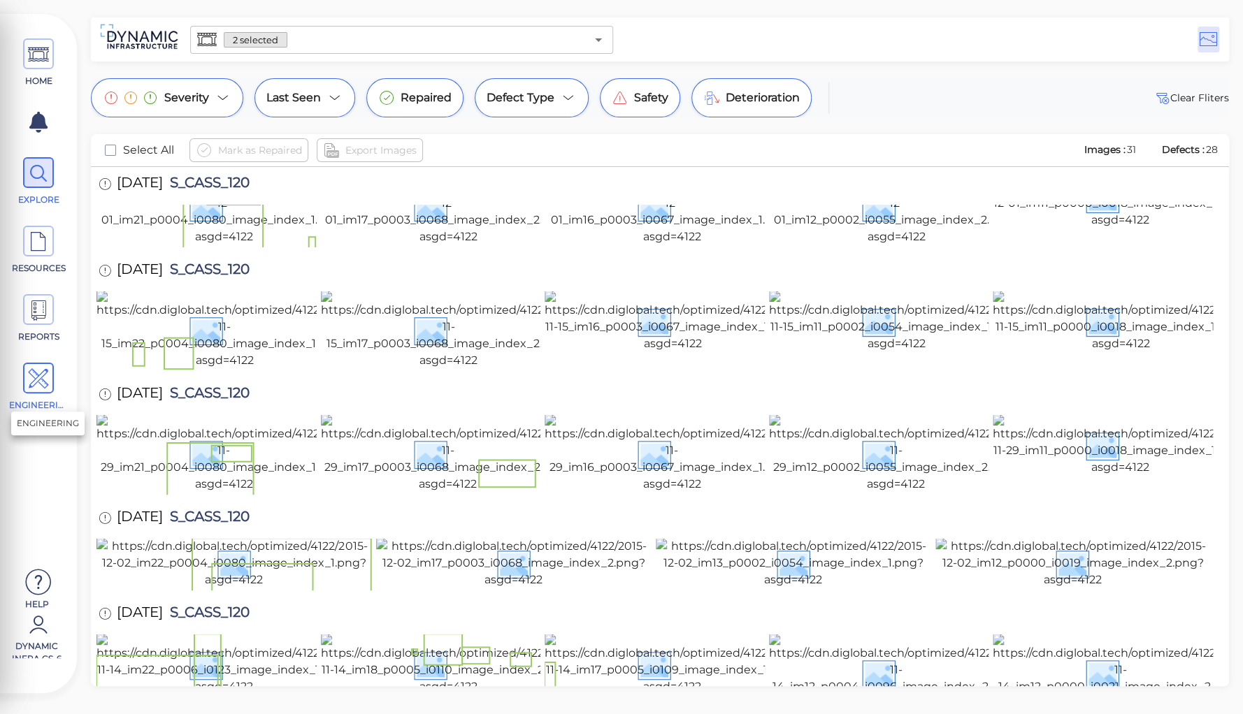
click at [45, 380] on icon at bounding box center [38, 378] width 21 height 31
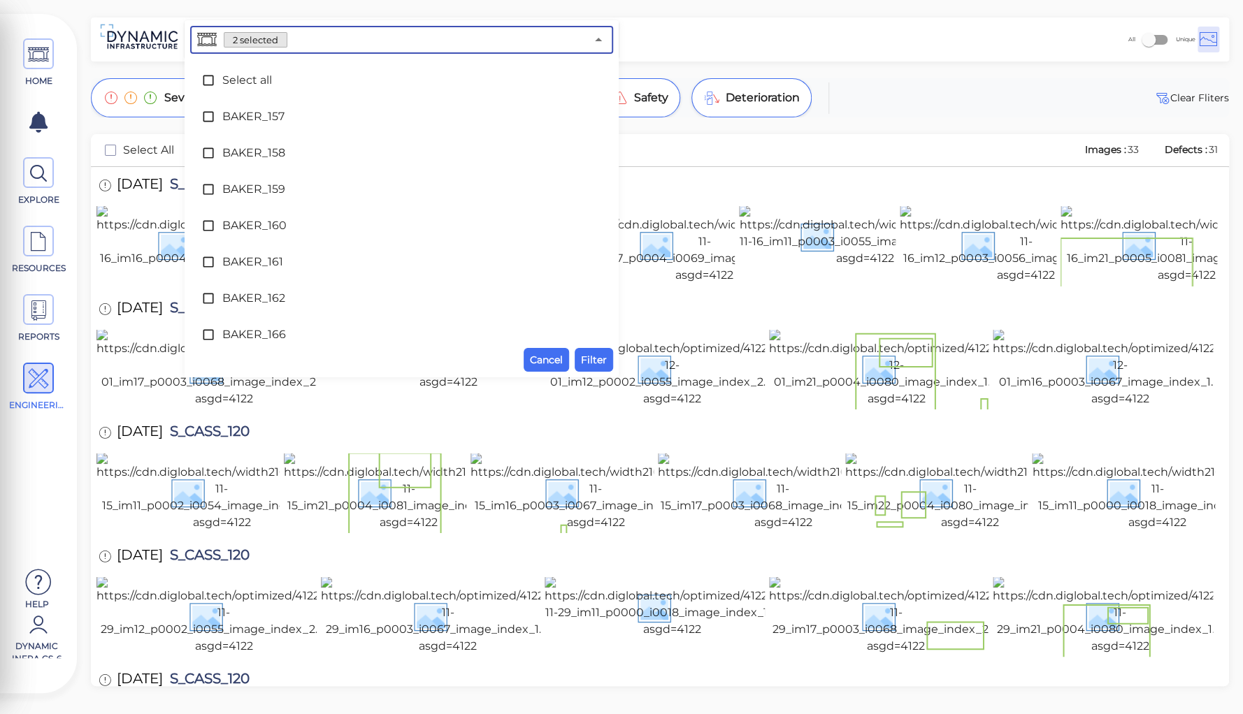
click at [324, 37] on input "text" at bounding box center [436, 40] width 298 height 20
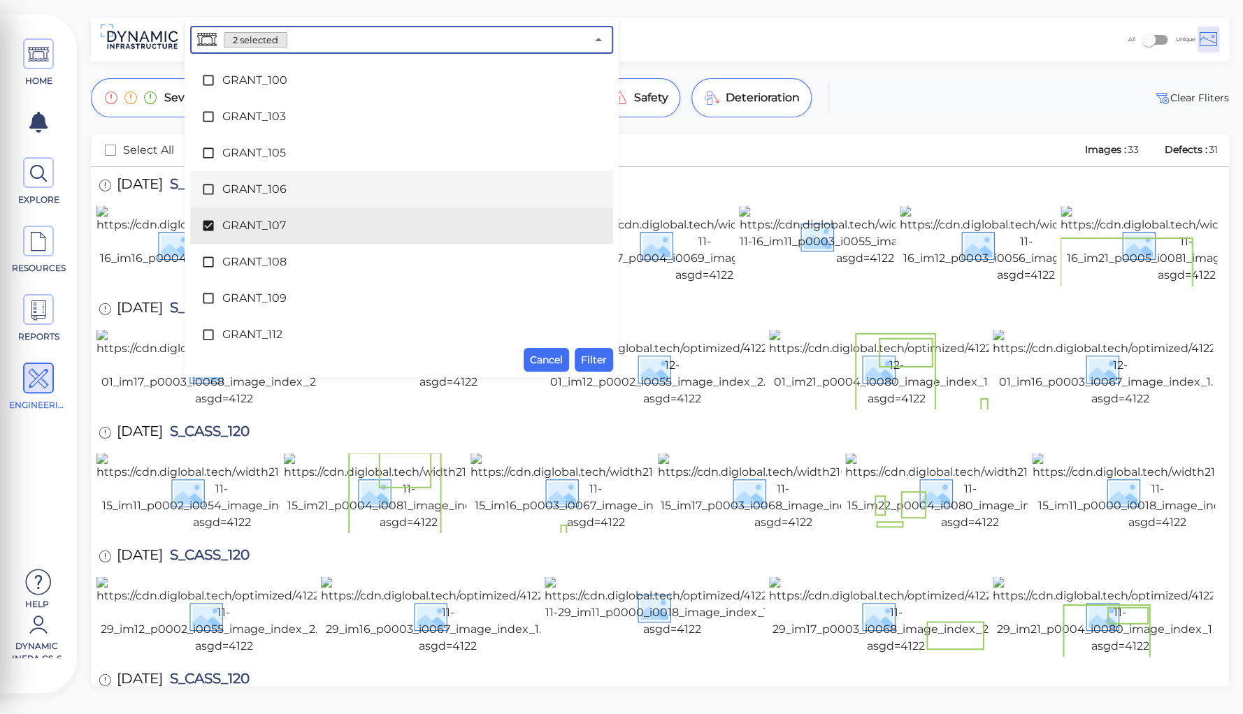
scroll to position [2964, 0]
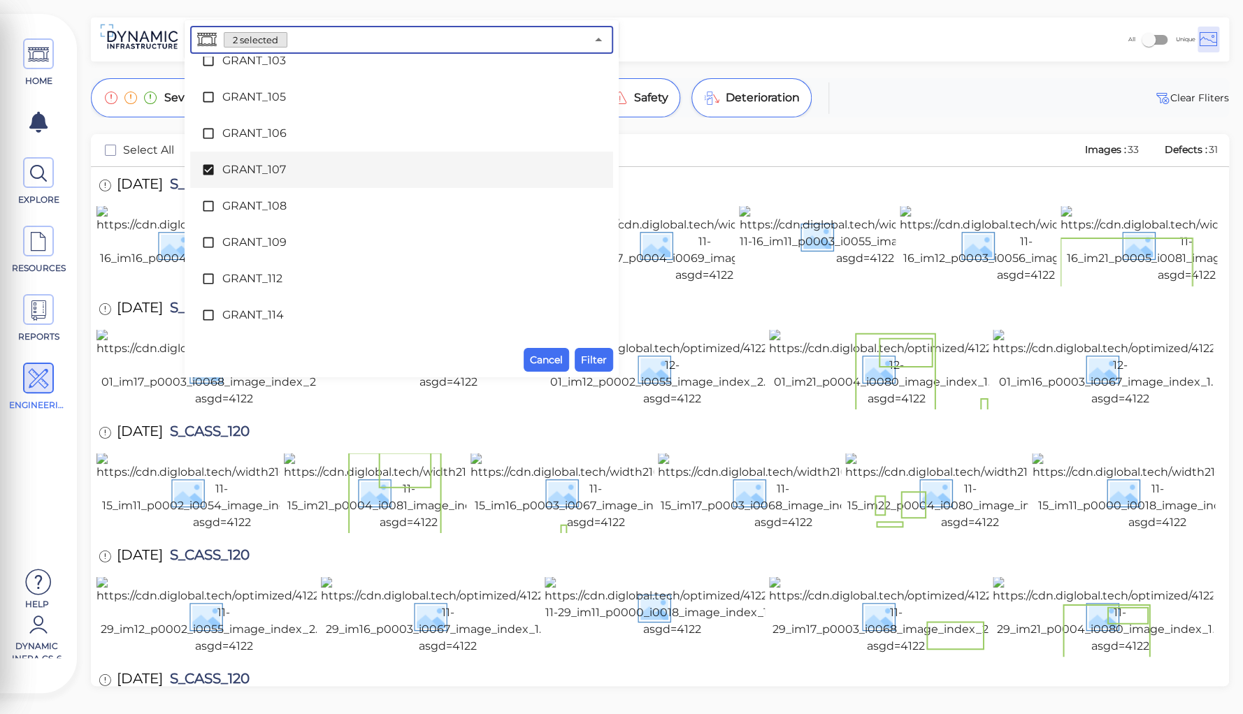
click at [246, 171] on span "GRANT_107" at bounding box center [401, 169] width 359 height 17
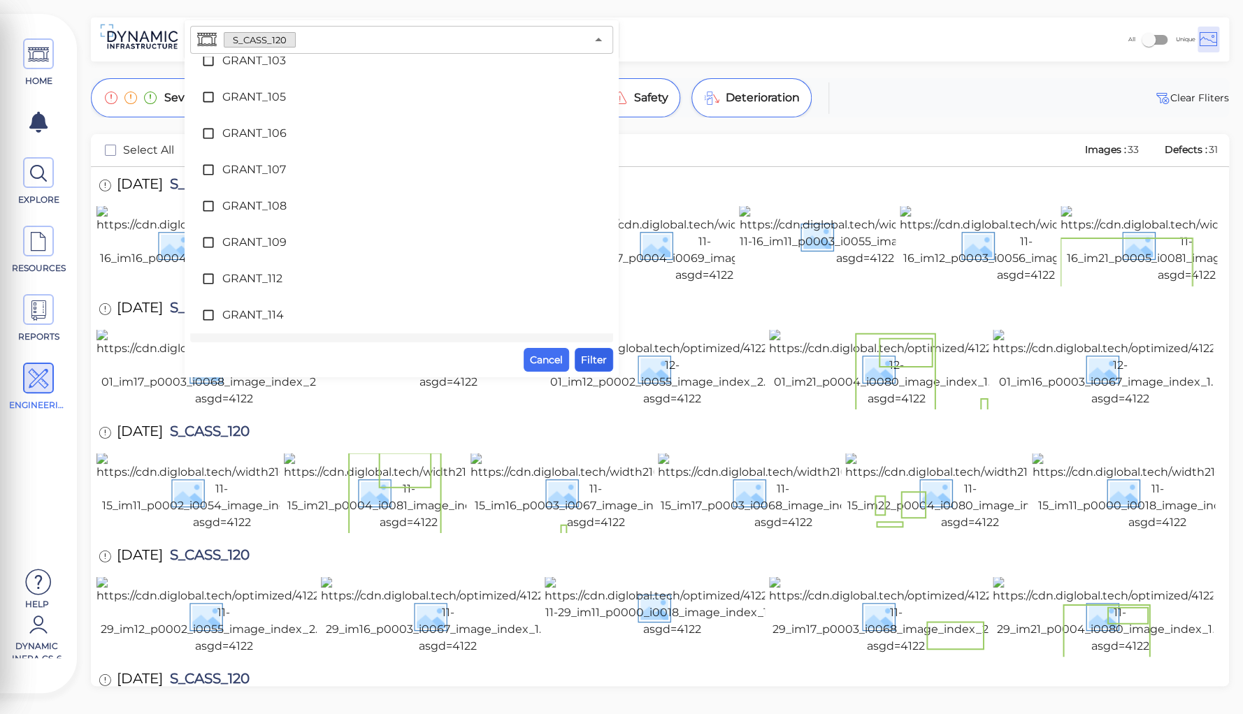
click at [589, 359] on span "Filter" at bounding box center [594, 360] width 26 height 17
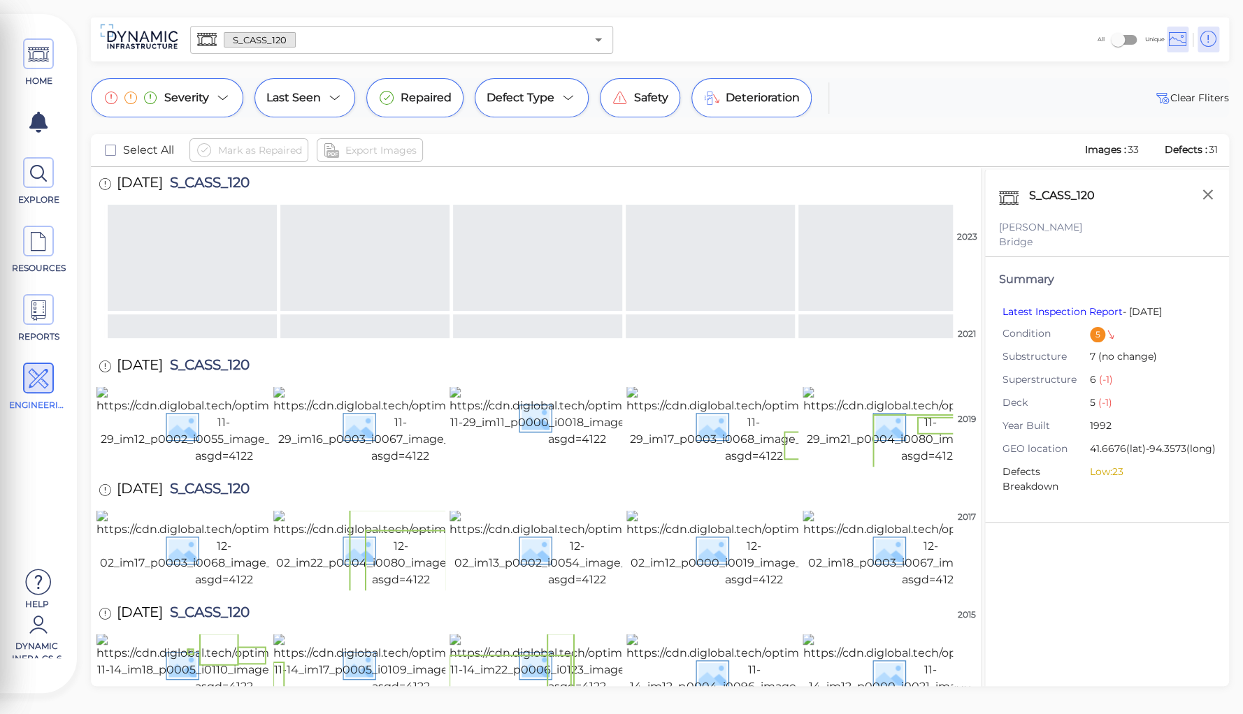
scroll to position [640, 0]
click at [854, 634] on img at bounding box center [929, 673] width 255 height 78
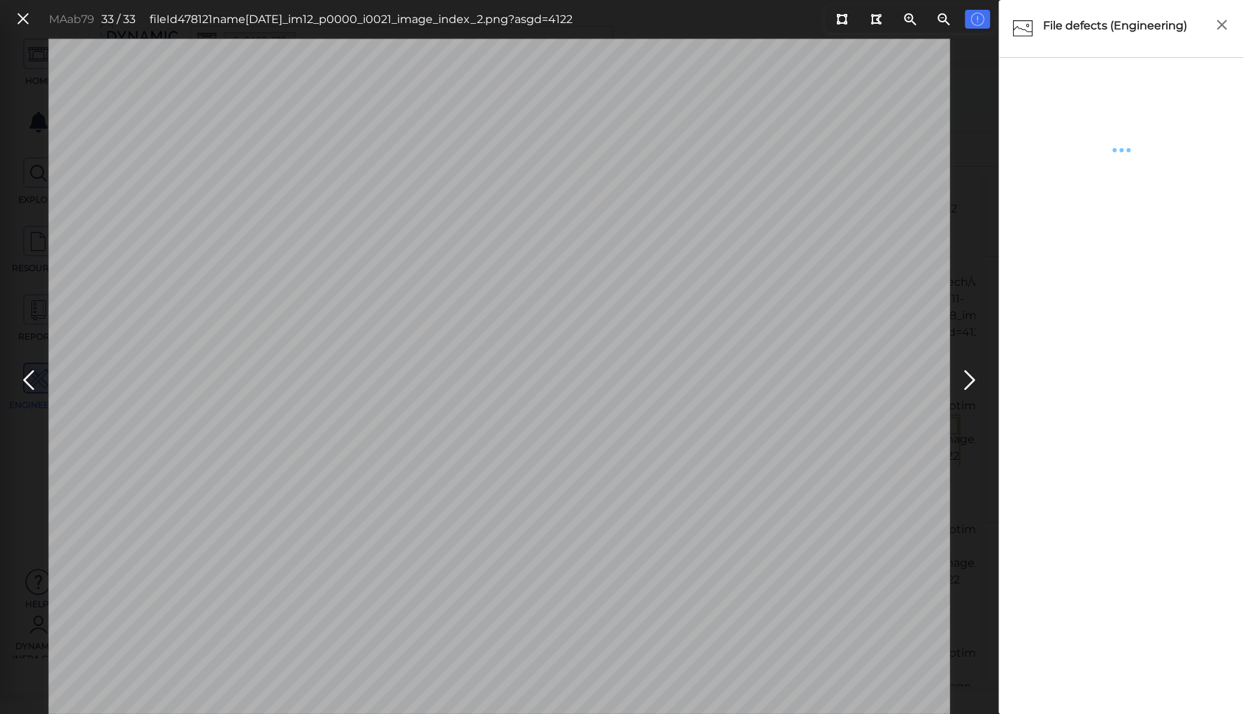
scroll to position [632, 0]
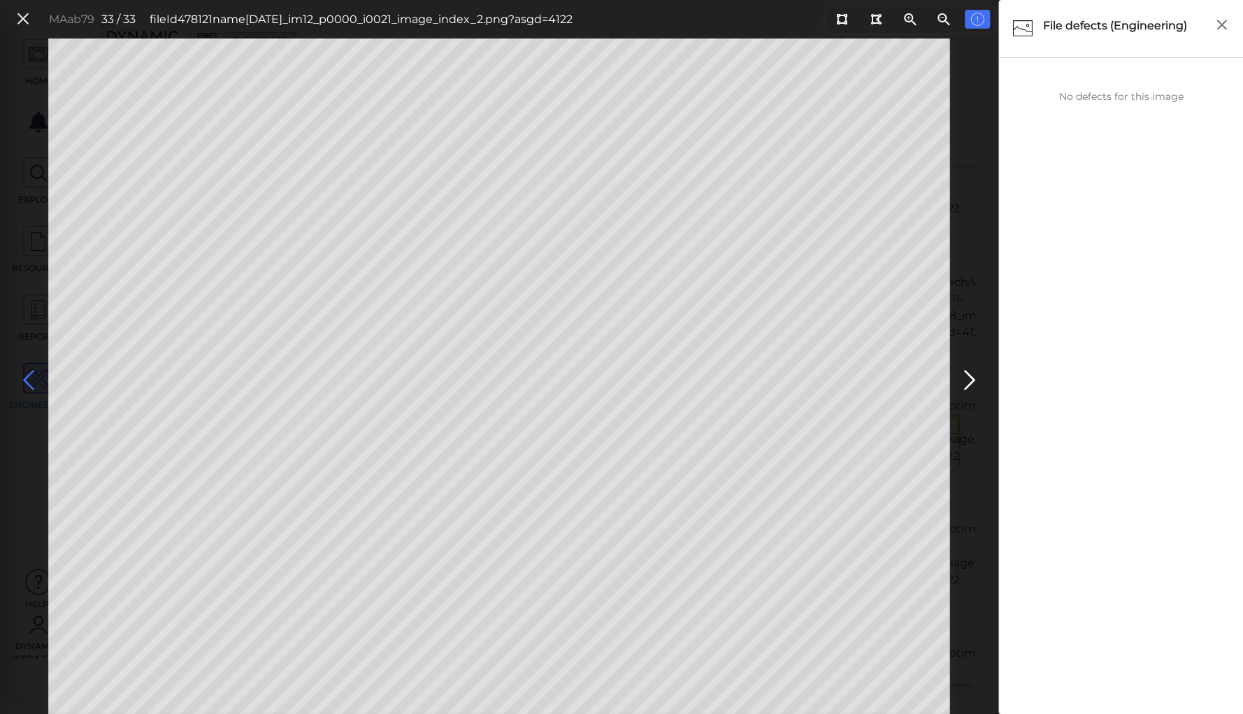
click at [31, 378] on icon at bounding box center [28, 380] width 22 height 27
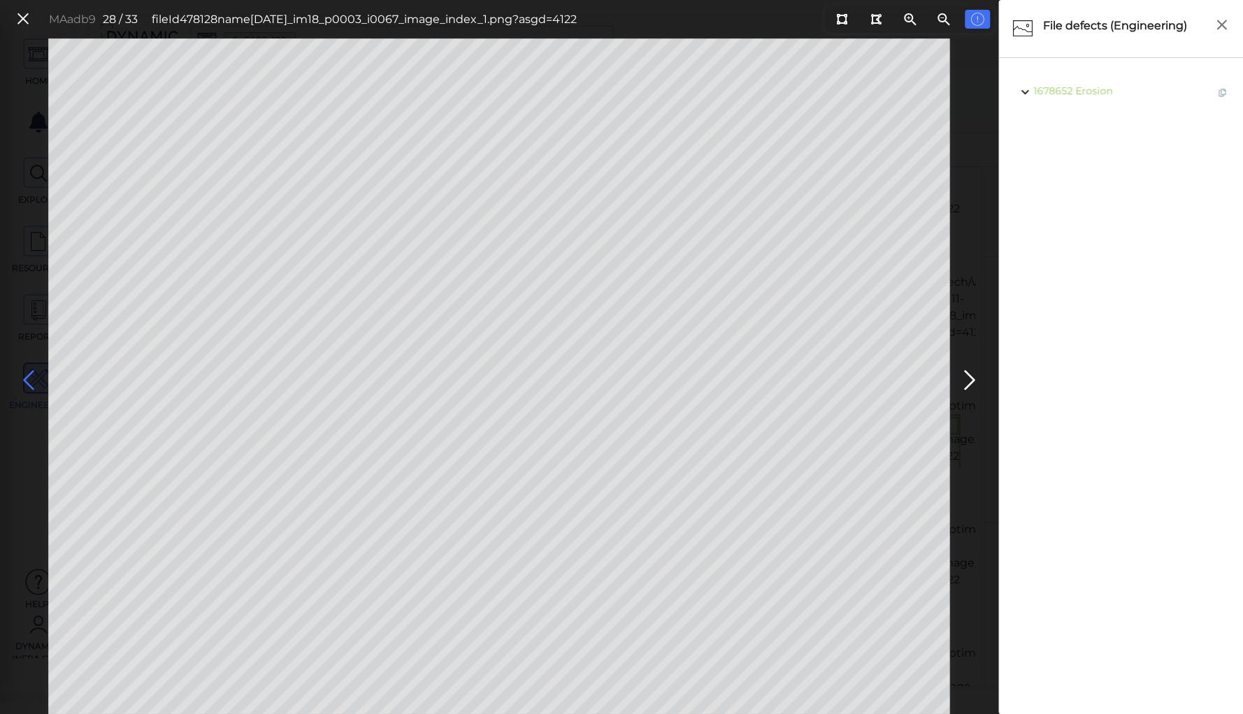
click at [31, 378] on icon at bounding box center [28, 380] width 22 height 27
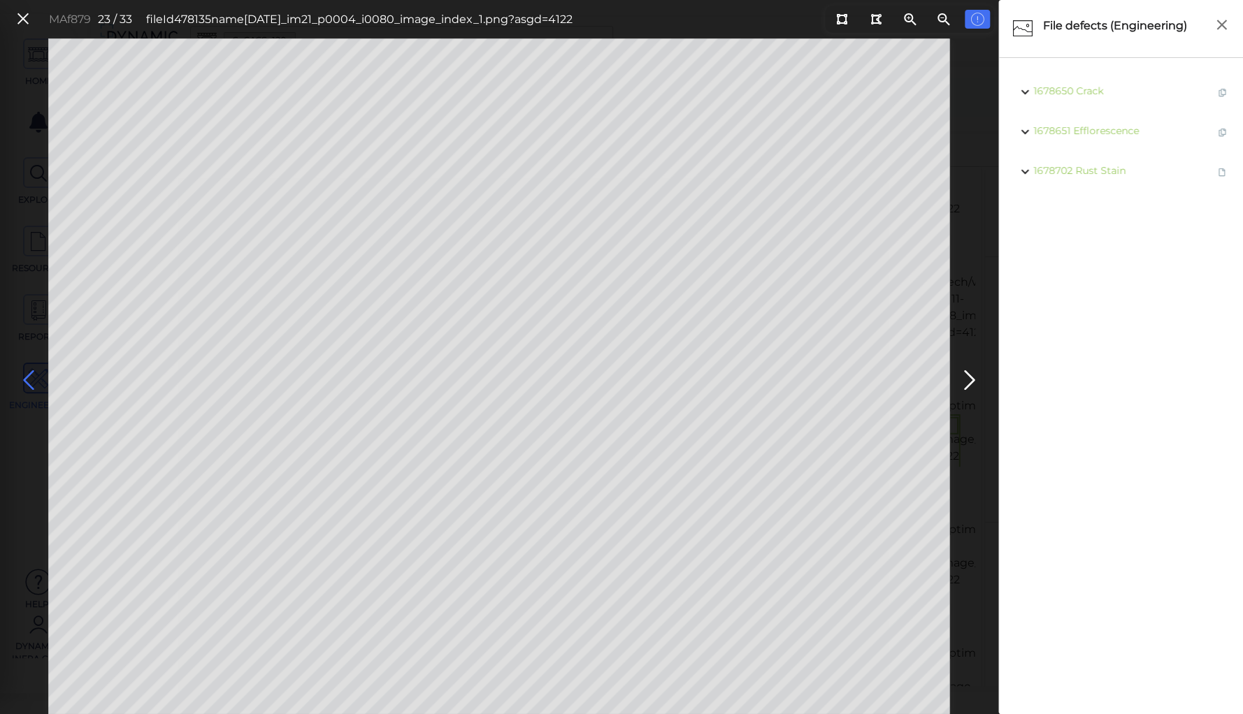
click at [31, 378] on icon at bounding box center [28, 380] width 22 height 27
click at [30, 377] on icon at bounding box center [28, 380] width 22 height 27
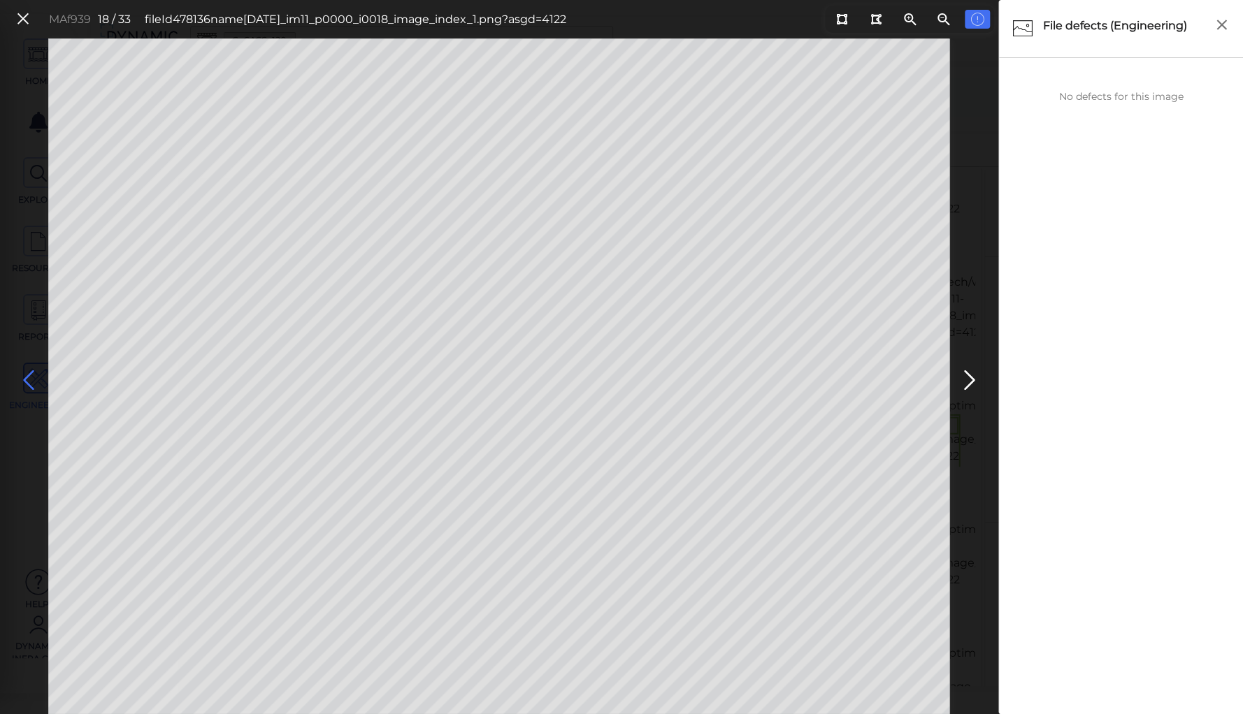
click at [30, 377] on icon at bounding box center [28, 380] width 22 height 27
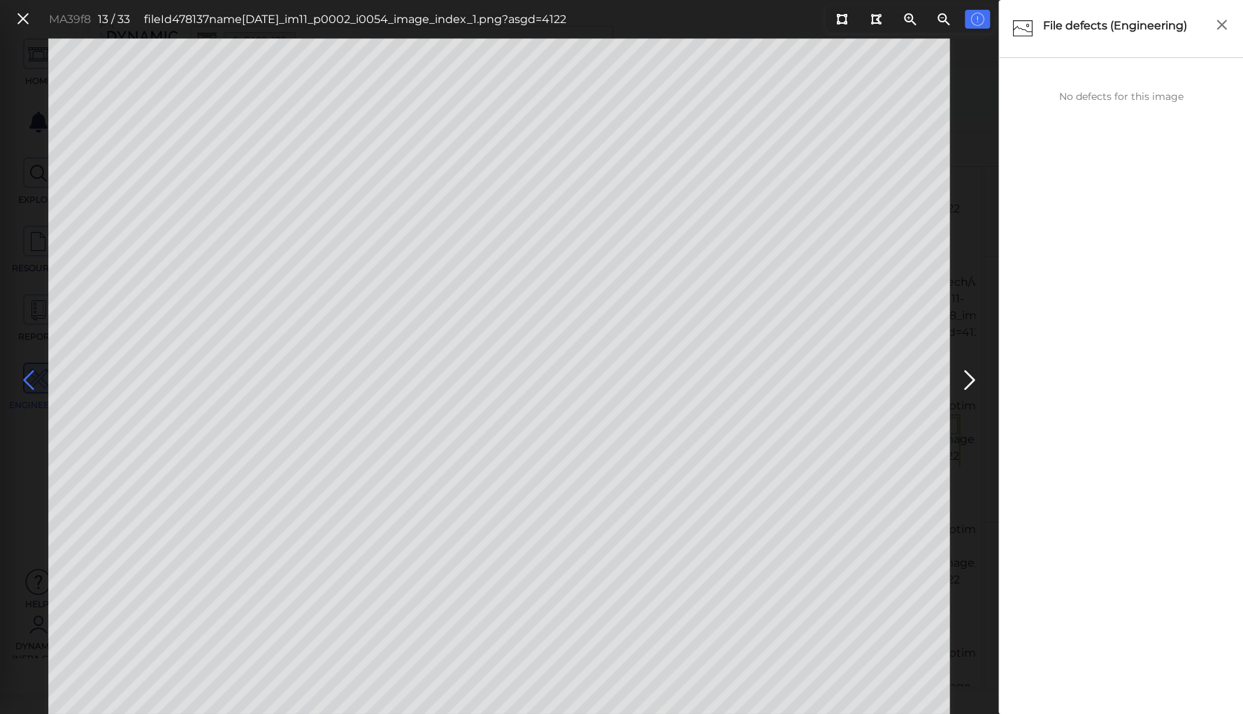
click at [30, 377] on icon at bounding box center [28, 380] width 22 height 27
click at [963, 377] on icon at bounding box center [969, 380] width 22 height 27
click at [24, 376] on icon at bounding box center [28, 380] width 22 height 27
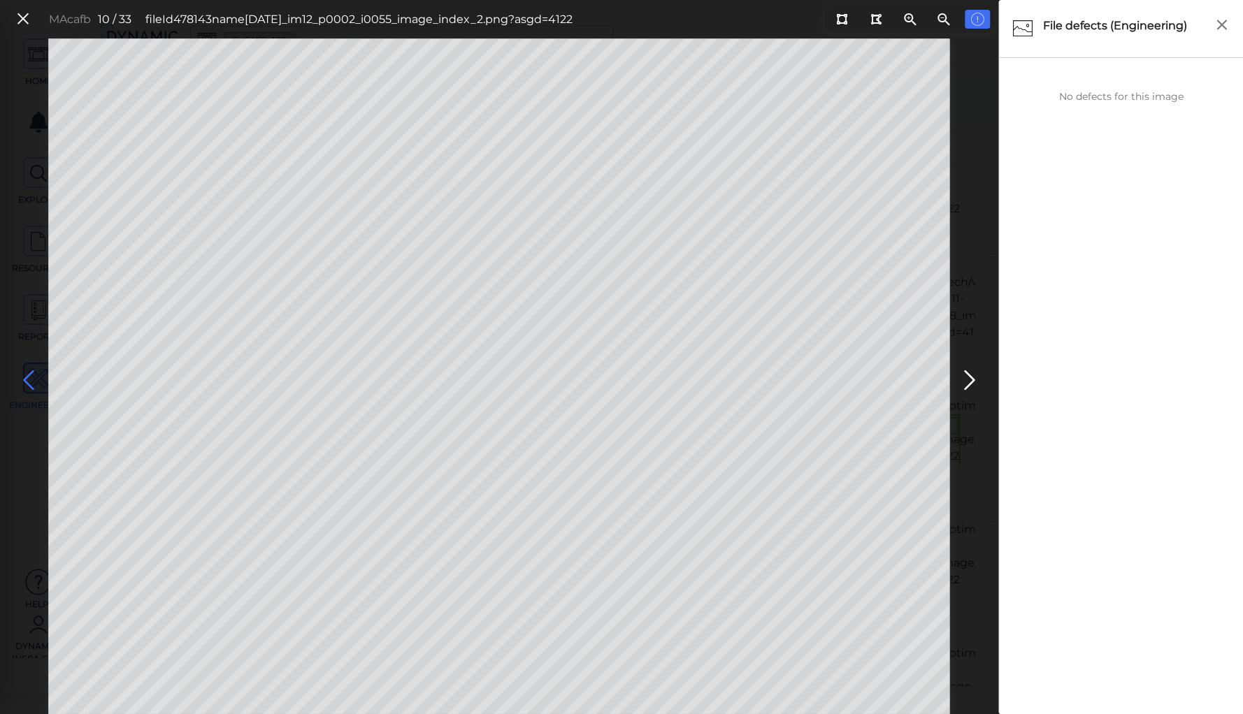
click at [24, 376] on icon at bounding box center [28, 380] width 22 height 27
click at [844, 22] on icon at bounding box center [841, 19] width 11 height 10
click at [951, 192] on div "MA9b7b 7 / 33 fileId 478151 name 2023-11-16_im21_p0005_i0081_image_index_1.png?…" at bounding box center [499, 376] width 998 height 676
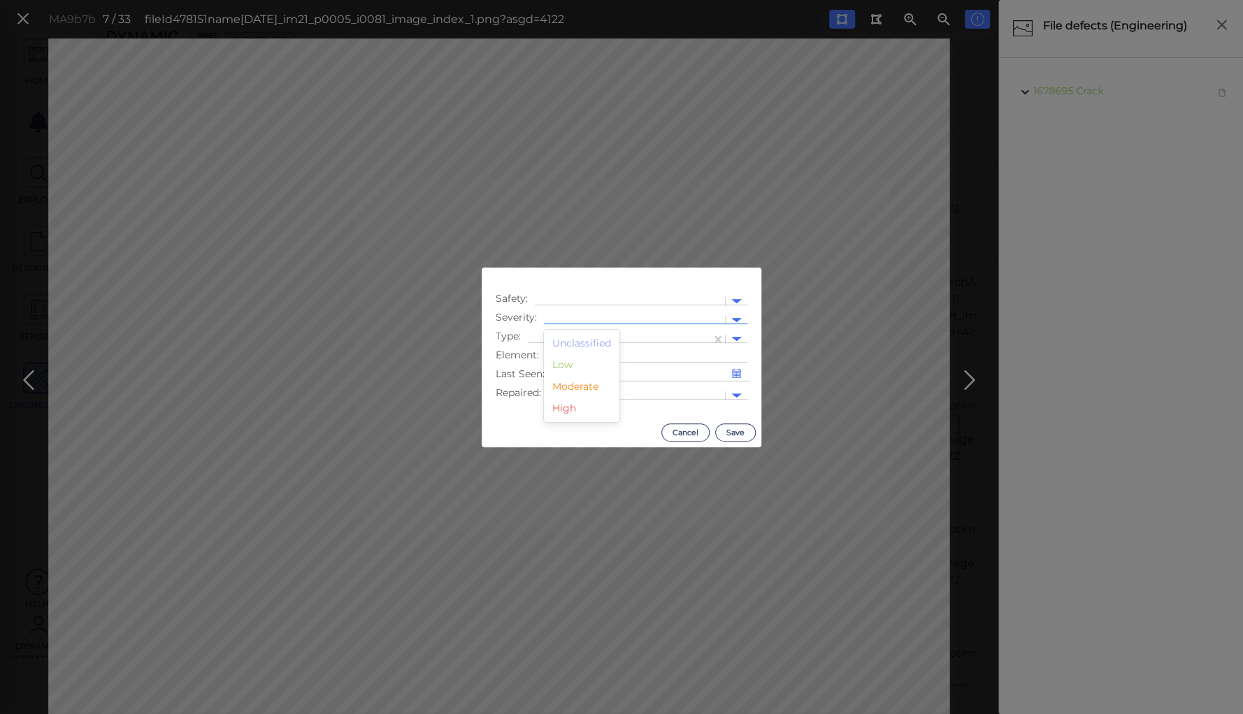
click at [623, 312] on div at bounding box center [634, 320] width 181 height 20
click at [581, 383] on div "Moderate" at bounding box center [581, 387] width 75 height 22
click at [579, 333] on div at bounding box center [619, 339] width 169 height 15
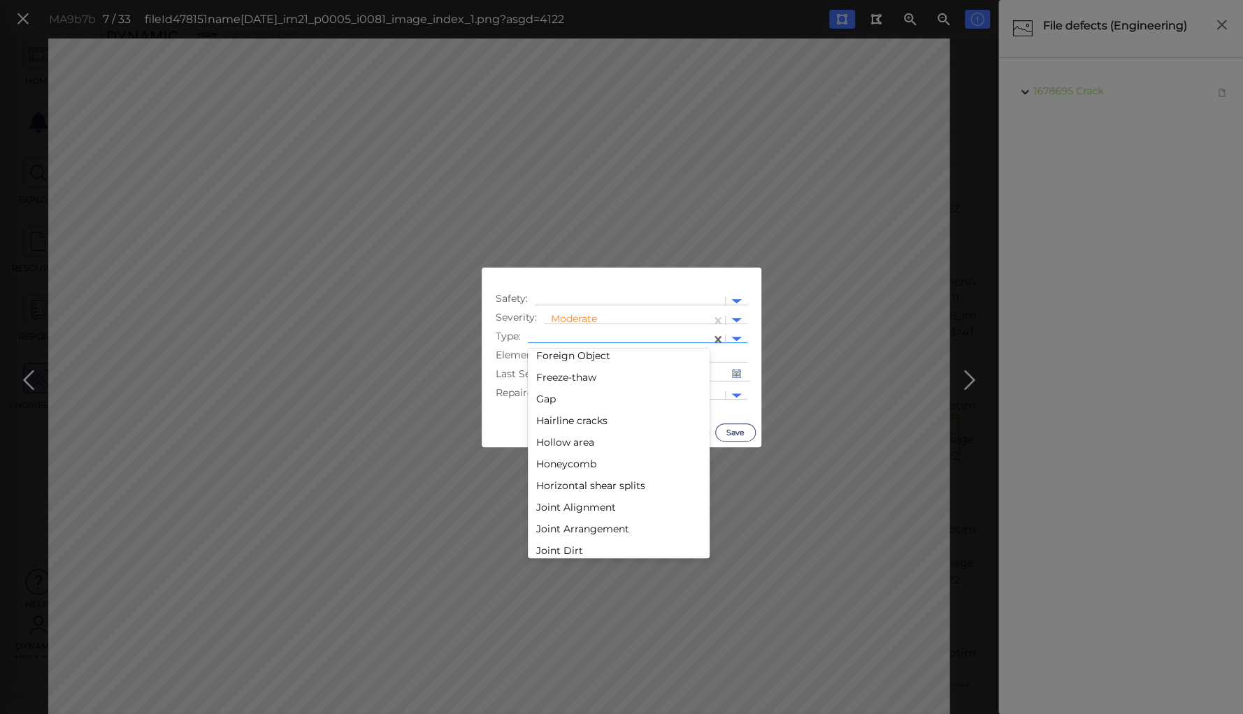
scroll to position [1230, 0]
click at [579, 468] on div "Joint Arrangement" at bounding box center [619, 469] width 182 height 22
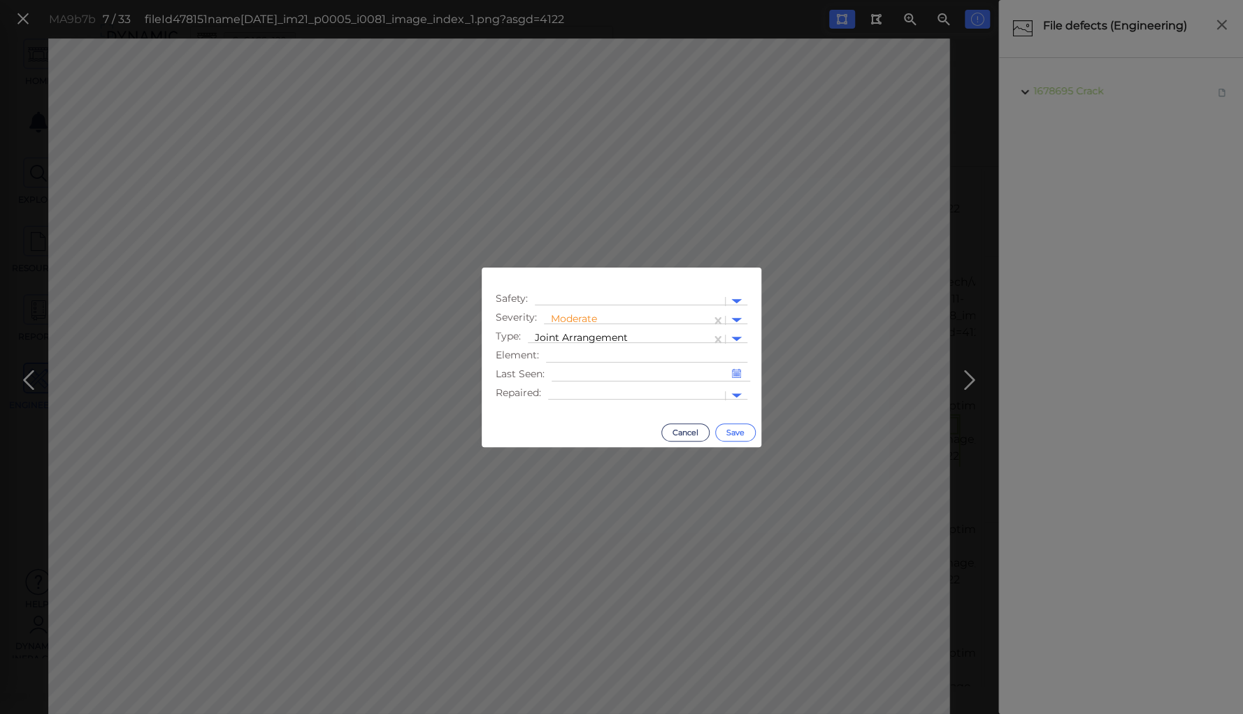
click at [737, 433] on button "Save" at bounding box center [735, 433] width 41 height 18
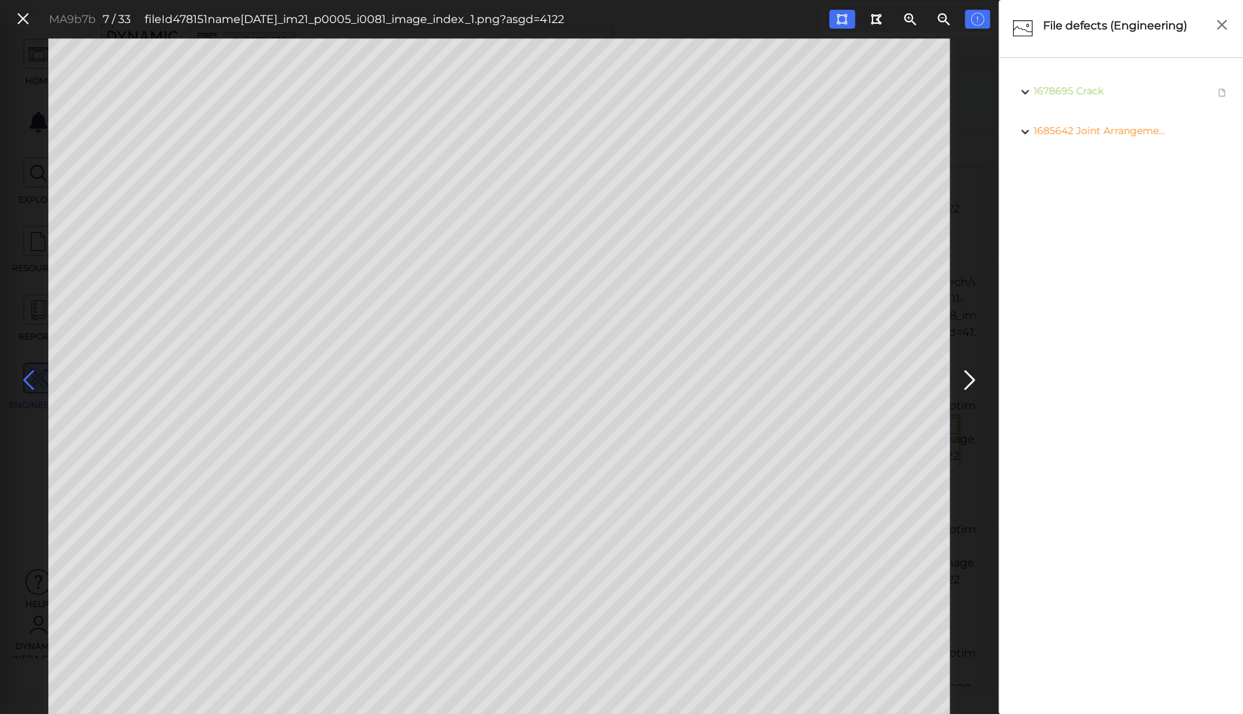
click at [28, 375] on icon at bounding box center [28, 380] width 22 height 27
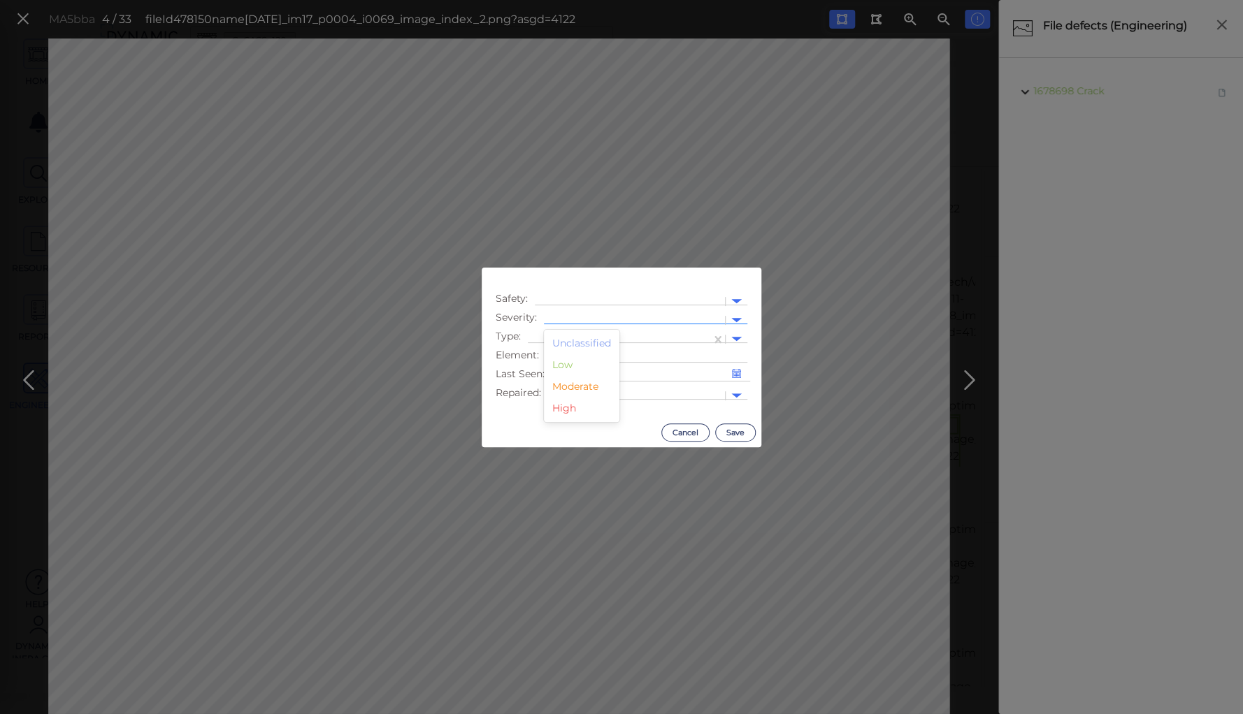
click at [555, 315] on div at bounding box center [634, 320] width 167 height 15
click at [569, 389] on div "Moderate" at bounding box center [581, 387] width 75 height 22
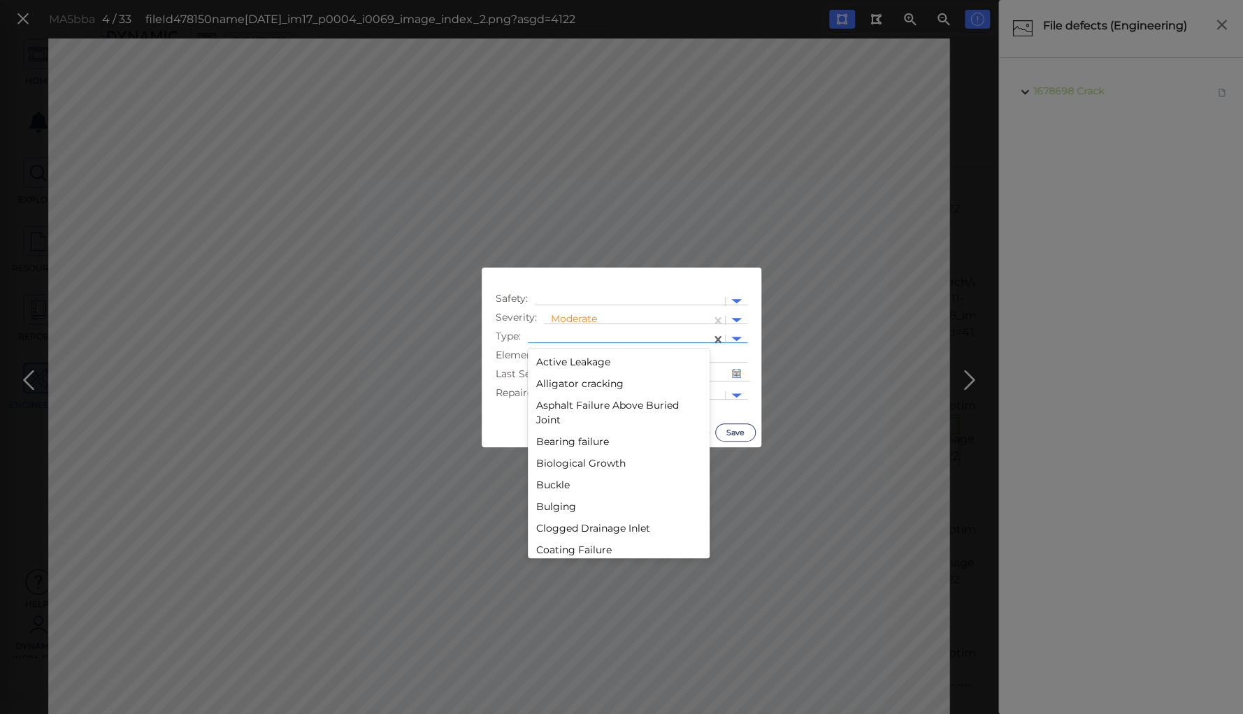
click at [577, 333] on div at bounding box center [619, 339] width 169 height 15
click at [584, 358] on div "Joint Arrangement" at bounding box center [619, 357] width 182 height 22
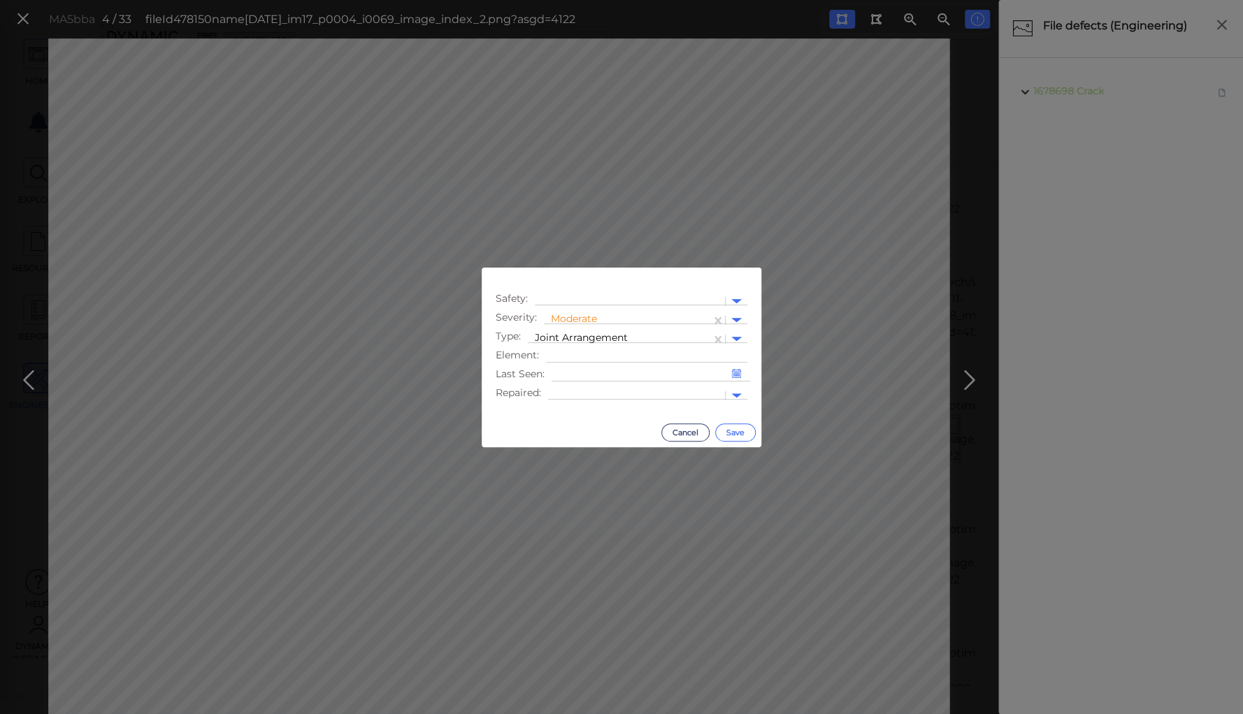
click at [730, 429] on button "Save" at bounding box center [735, 433] width 41 height 18
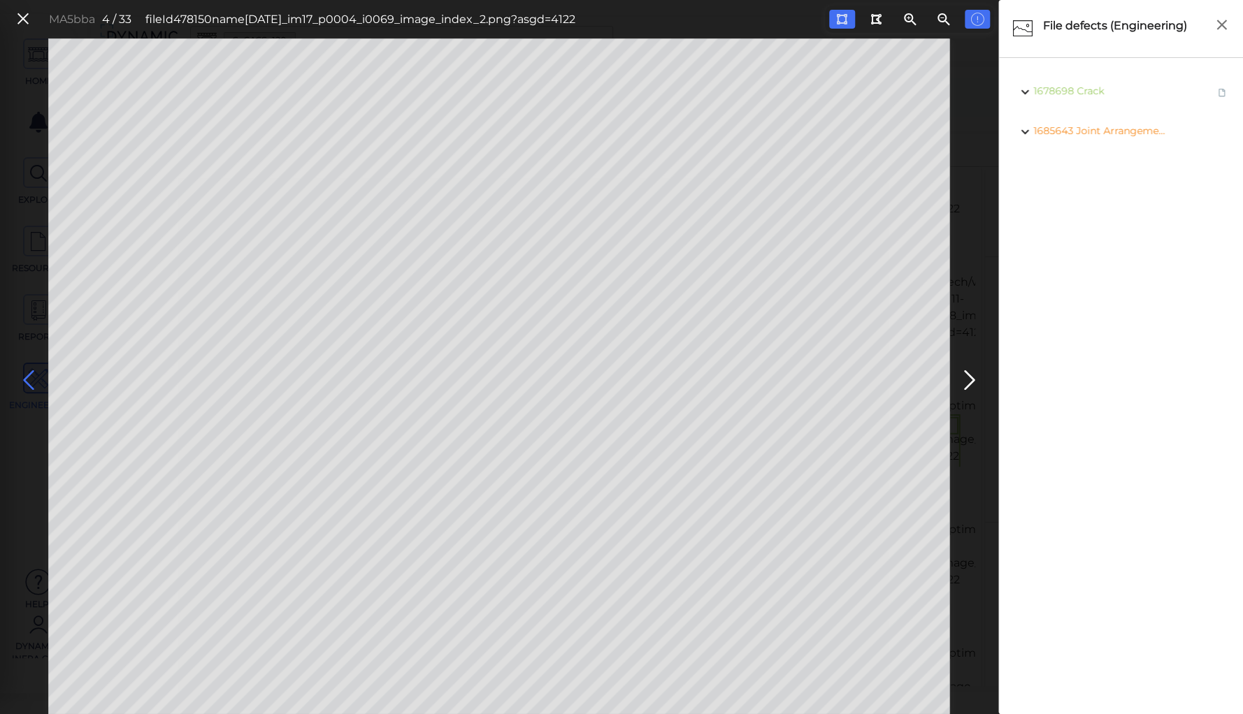
click at [24, 380] on icon at bounding box center [28, 380] width 22 height 27
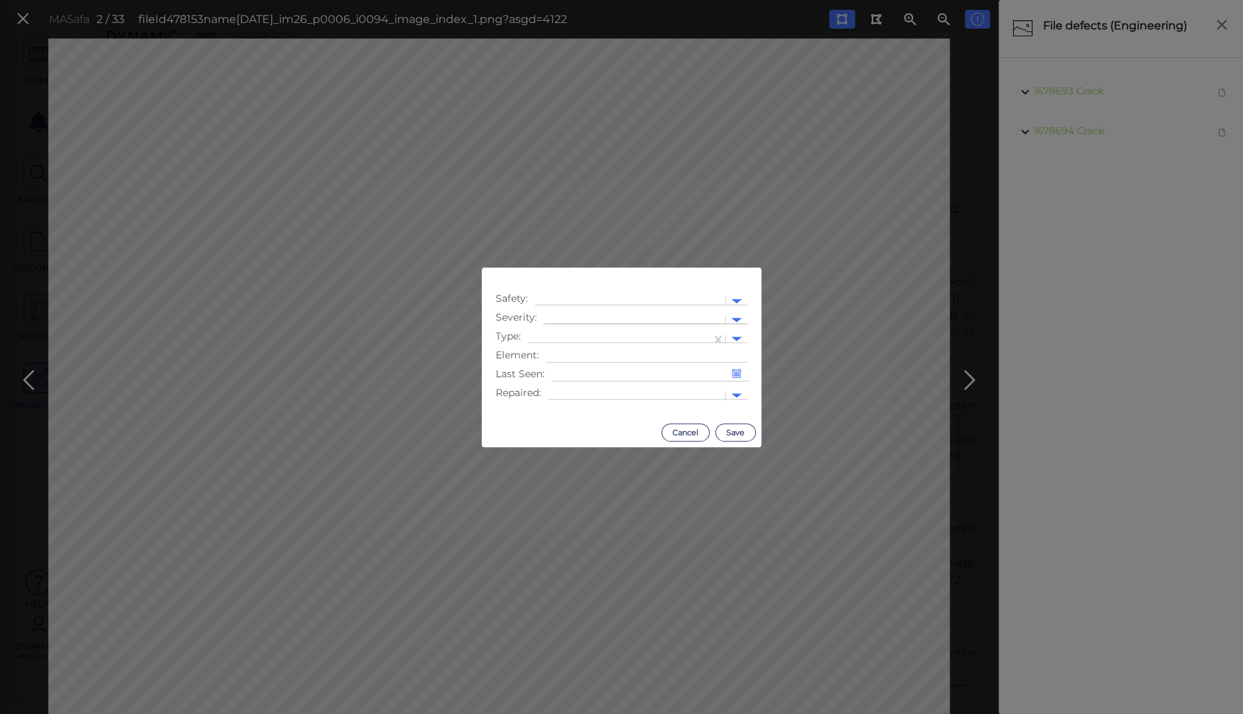
click at [579, 318] on div at bounding box center [634, 320] width 167 height 15
click at [588, 384] on div "Moderate" at bounding box center [581, 387] width 75 height 22
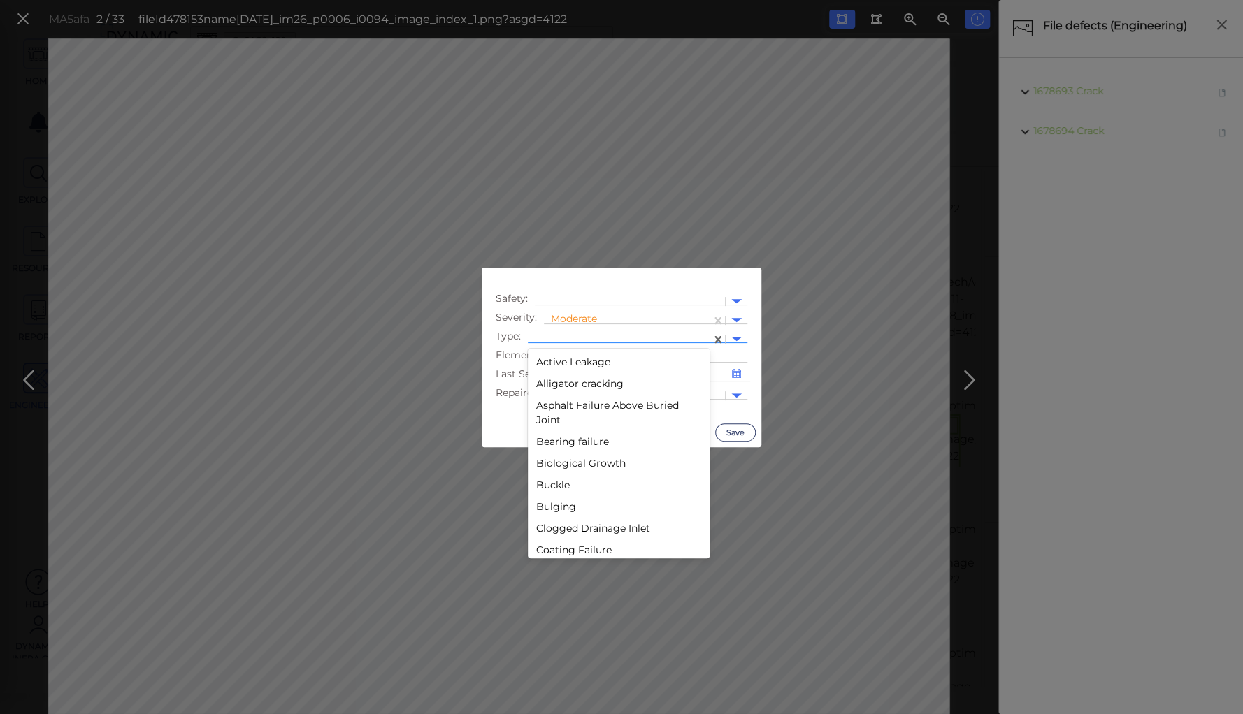
click at [596, 333] on div at bounding box center [619, 339] width 169 height 15
click at [572, 471] on div "Joint Arrangement" at bounding box center [619, 469] width 182 height 22
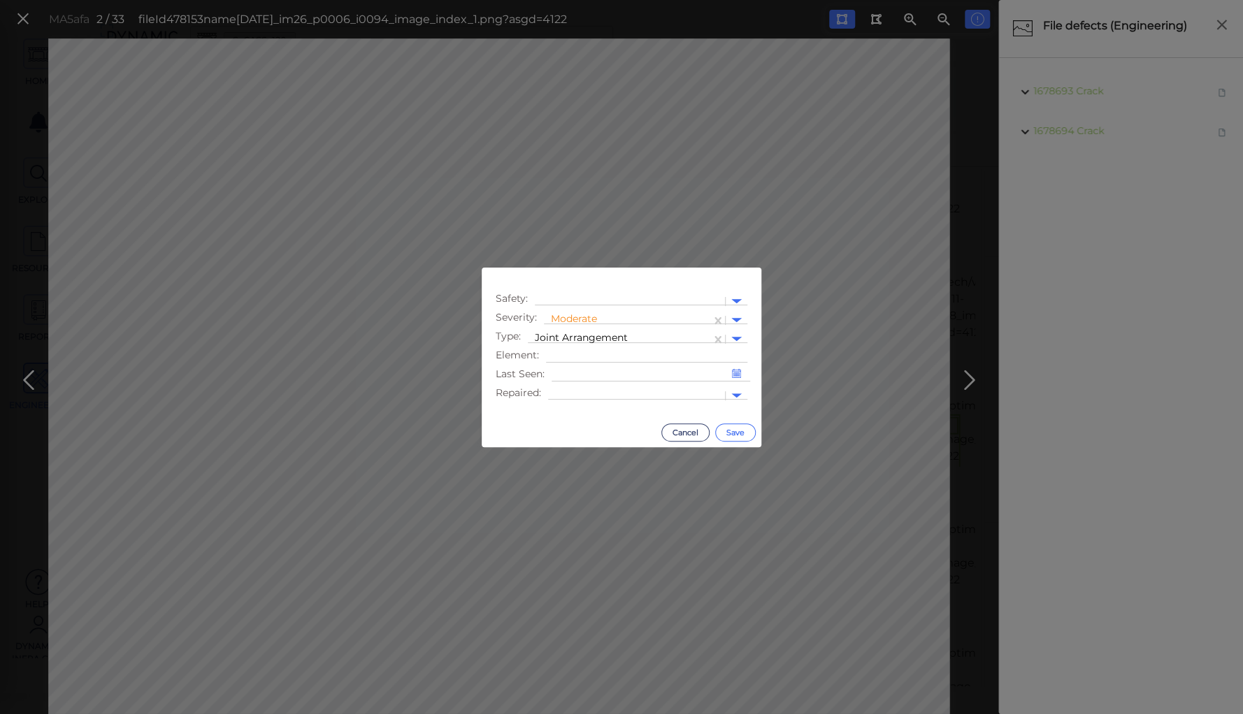
click at [735, 433] on button "Save" at bounding box center [735, 433] width 41 height 18
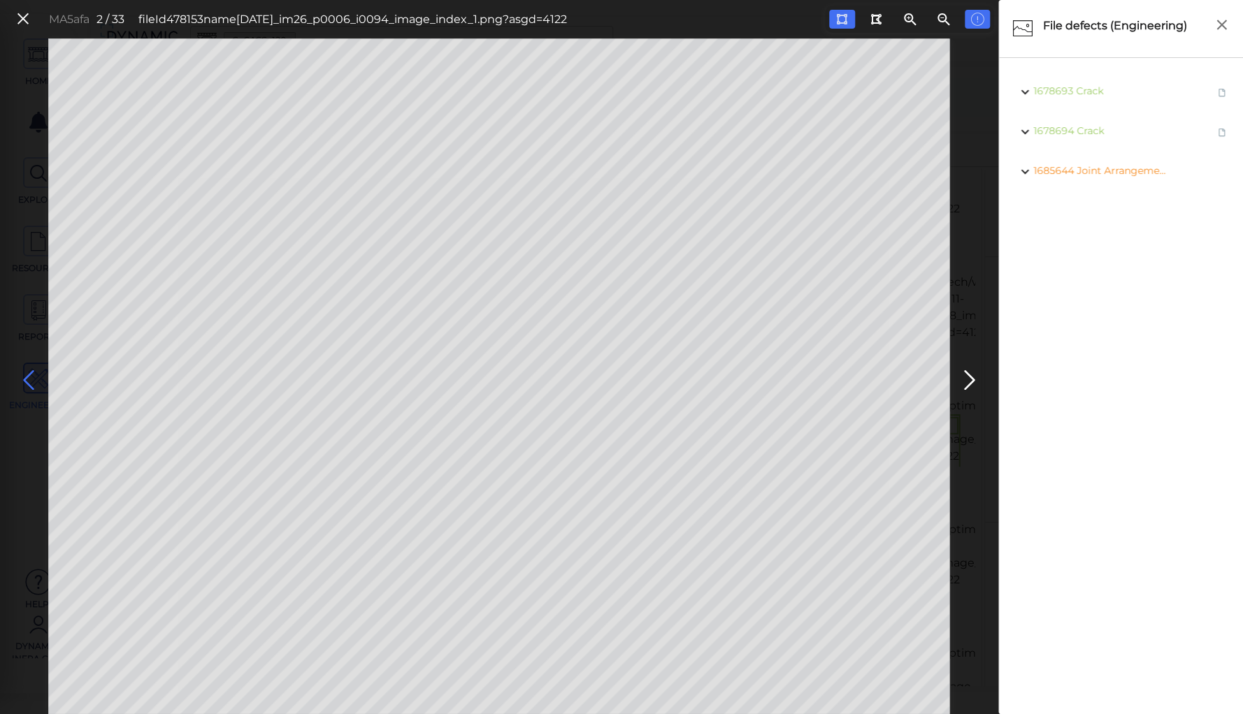
click at [31, 370] on icon at bounding box center [28, 380] width 22 height 27
click at [24, 17] on icon at bounding box center [22, 19] width 15 height 19
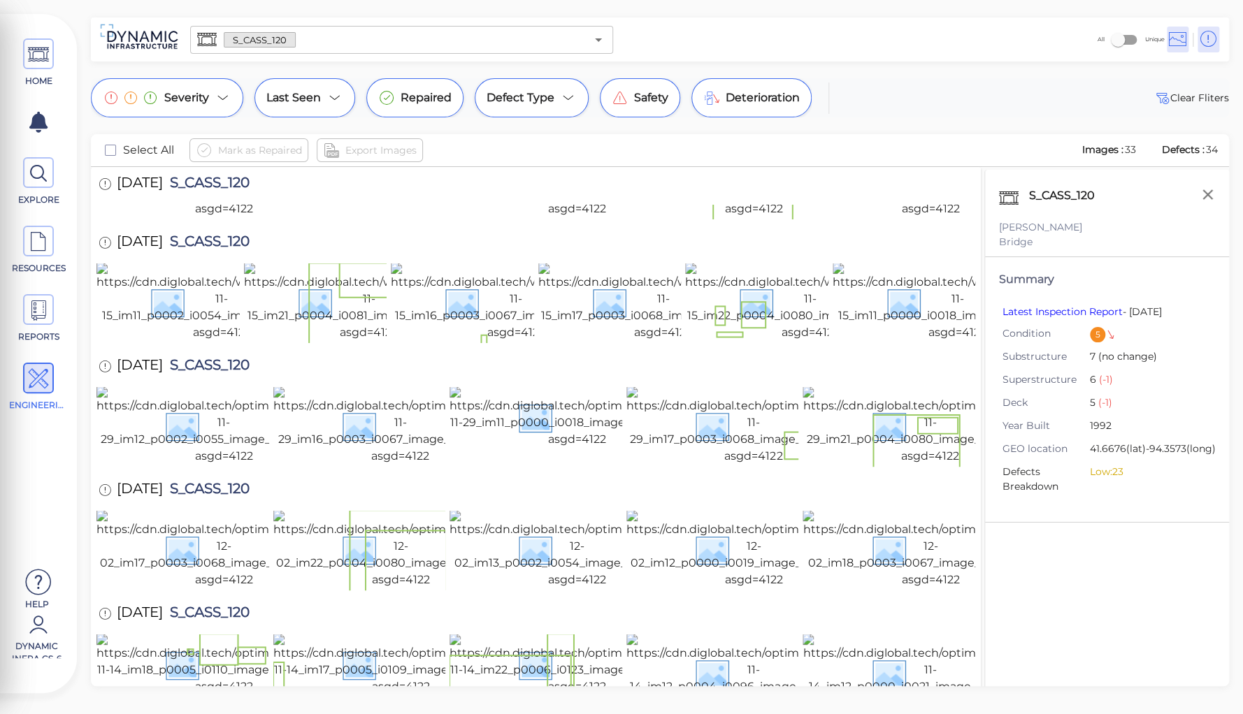
click at [226, 358] on span "S_CASS_120" at bounding box center [206, 367] width 87 height 19
copy span "S_CASS_120"
click at [338, 37] on input "text" at bounding box center [441, 40] width 290 height 20
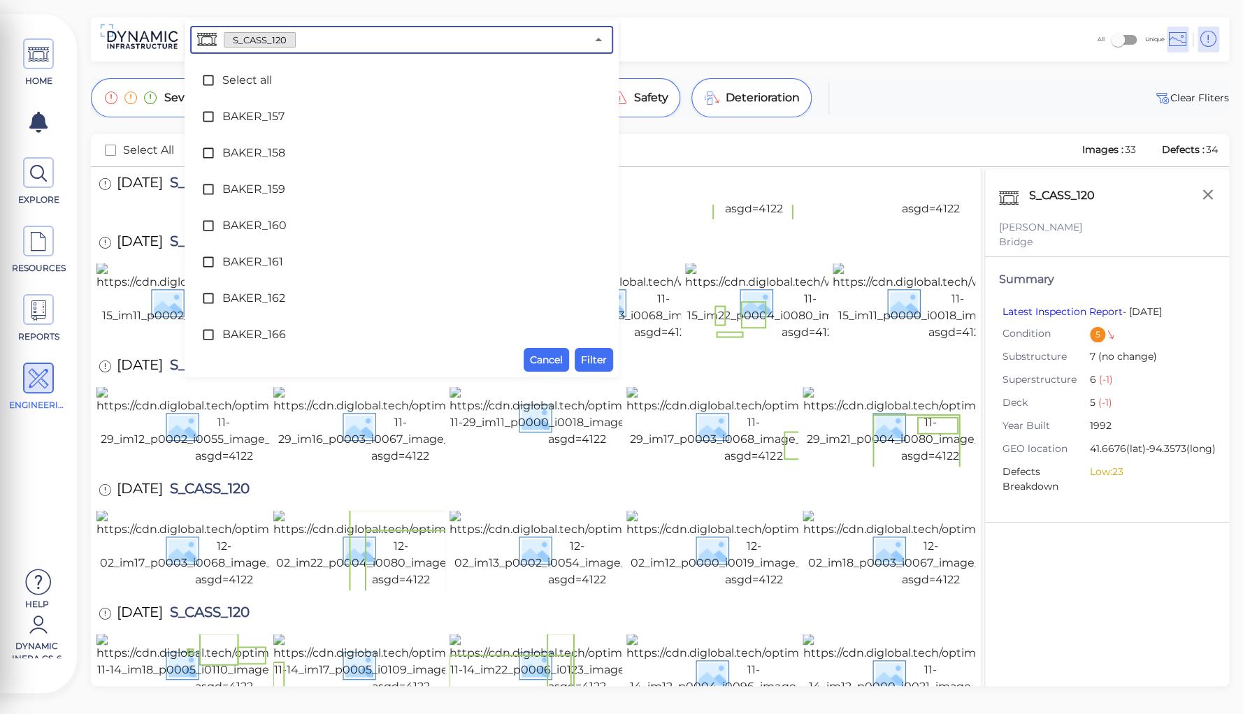
scroll to position [6807, 0]
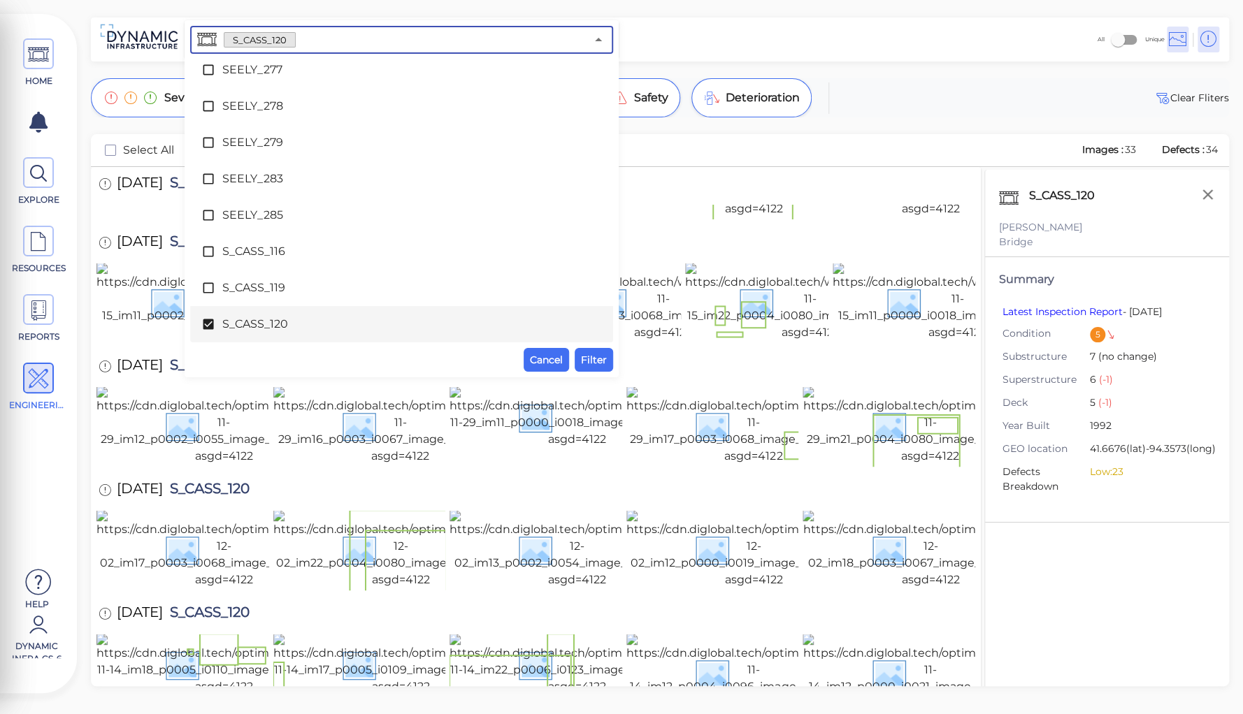
click at [257, 326] on span "S_CASS_120" at bounding box center [401, 324] width 359 height 17
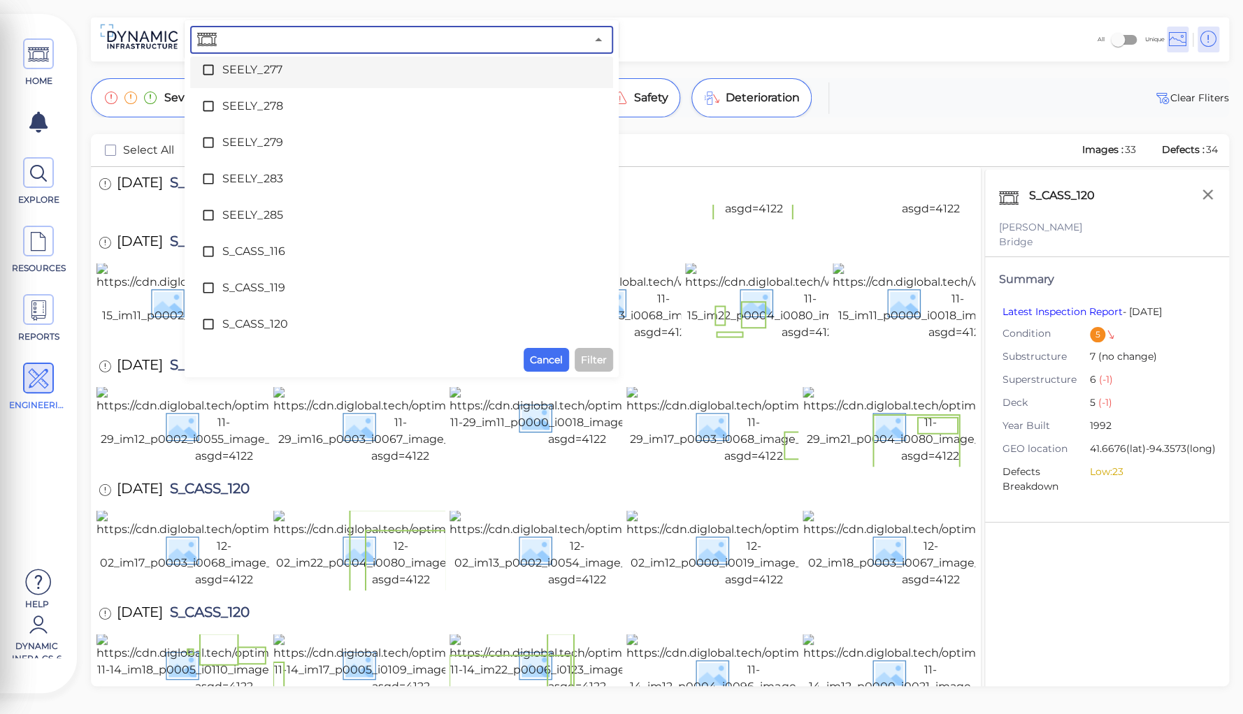
click at [333, 27] on div "​" at bounding box center [401, 40] width 423 height 28
click at [330, 37] on input "text" at bounding box center [402, 40] width 366 height 20
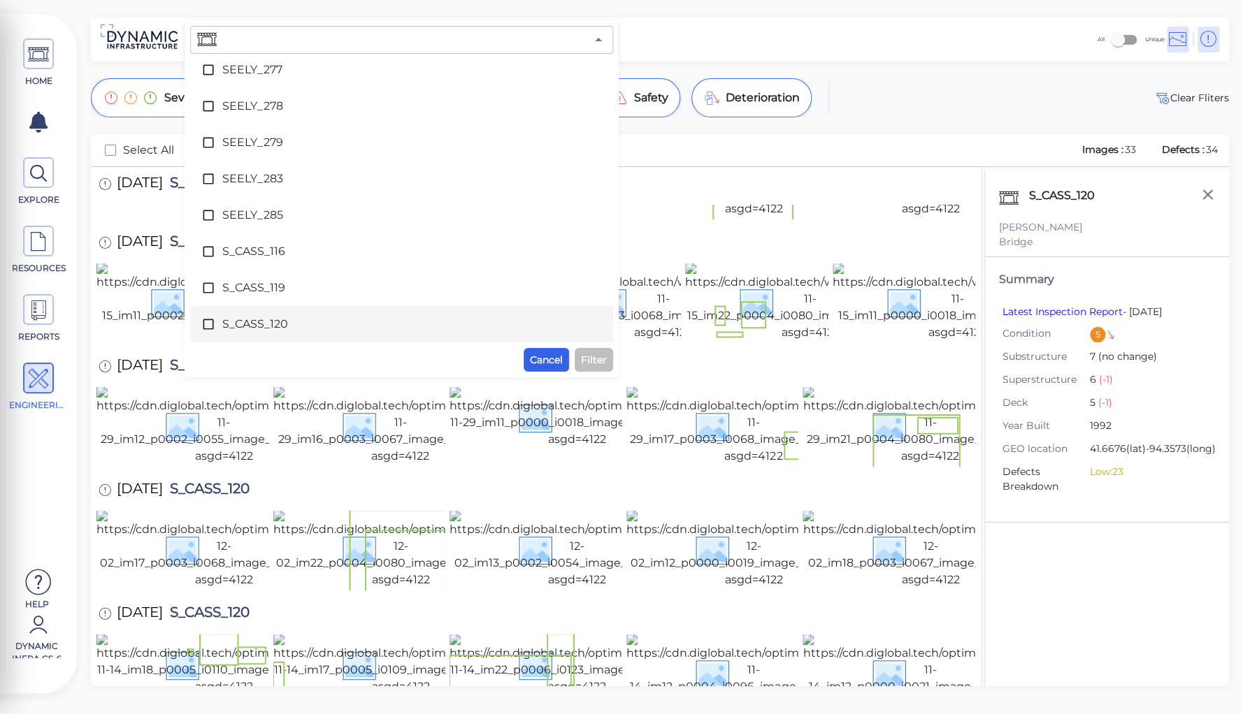
click at [535, 357] on span "Cancel" at bounding box center [546, 360] width 33 height 17
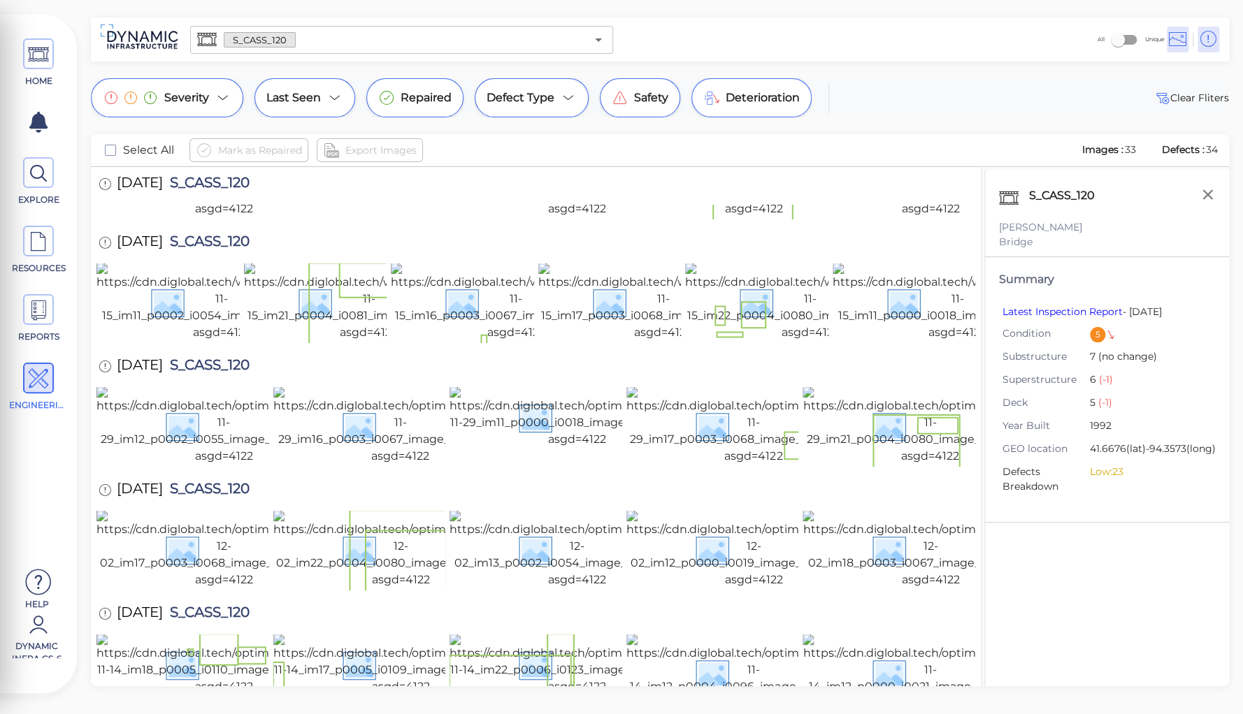
click at [314, 33] on input "text" at bounding box center [441, 40] width 290 height 20
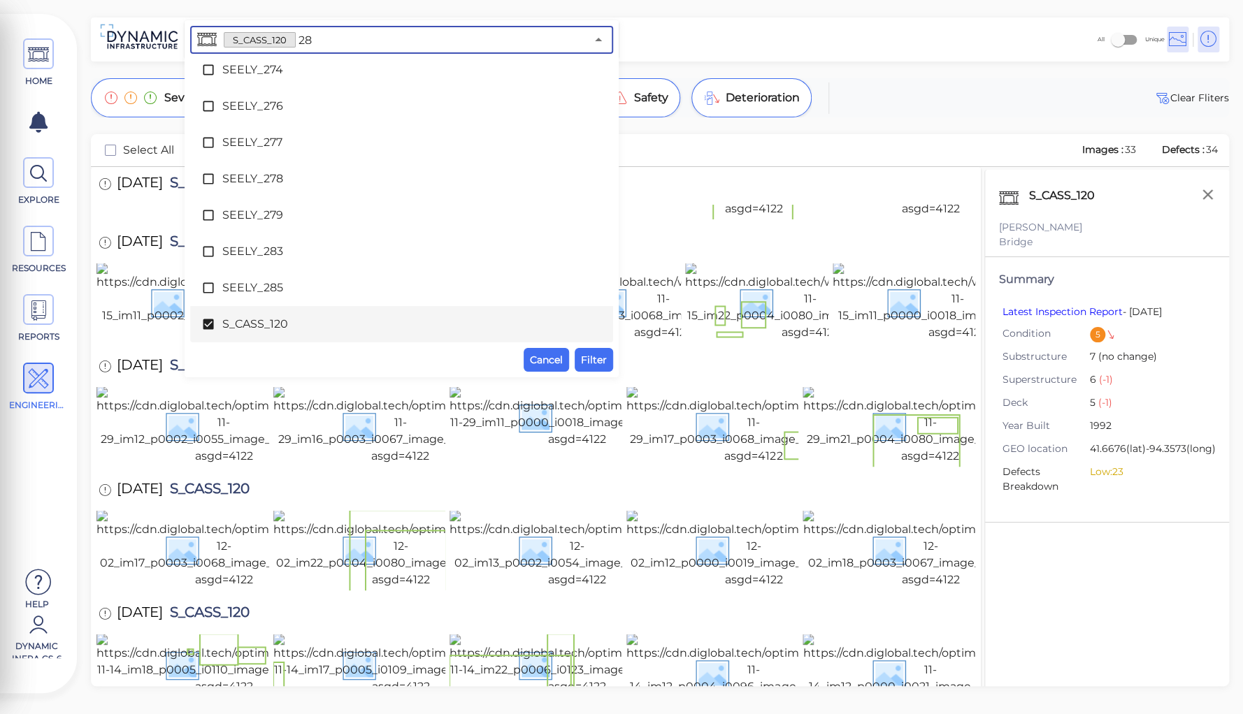
scroll to position [0, 0]
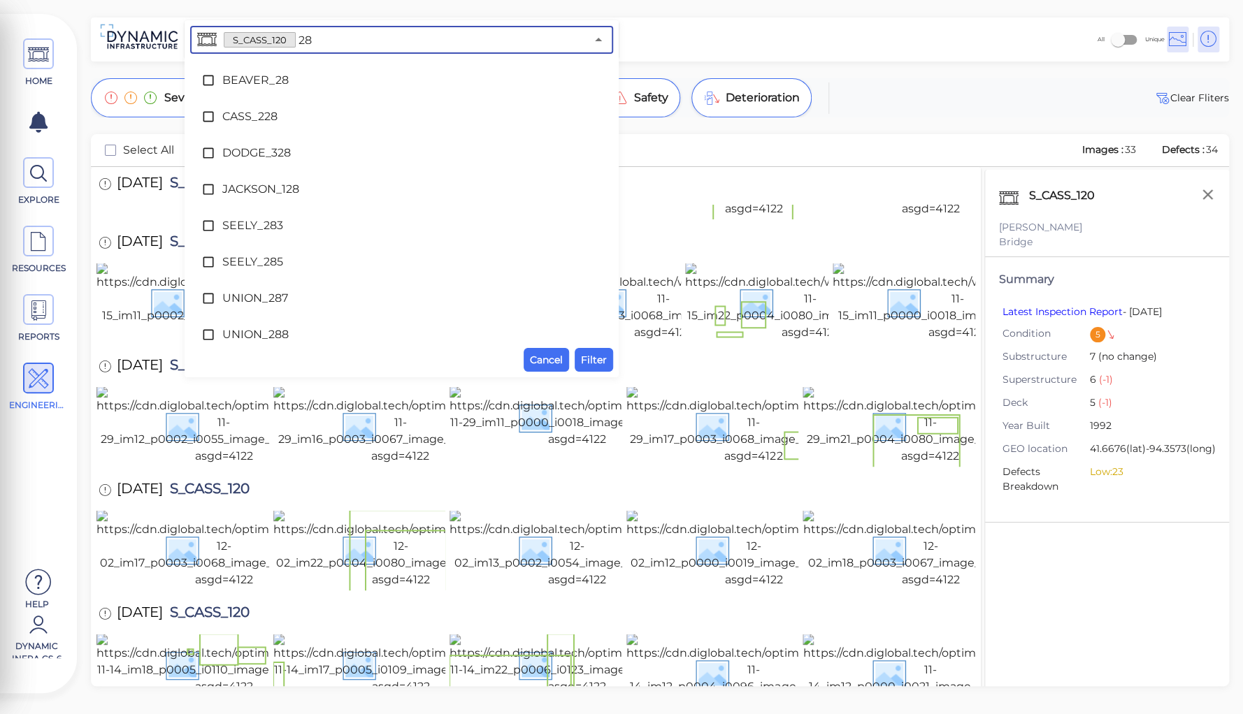
type input "288"
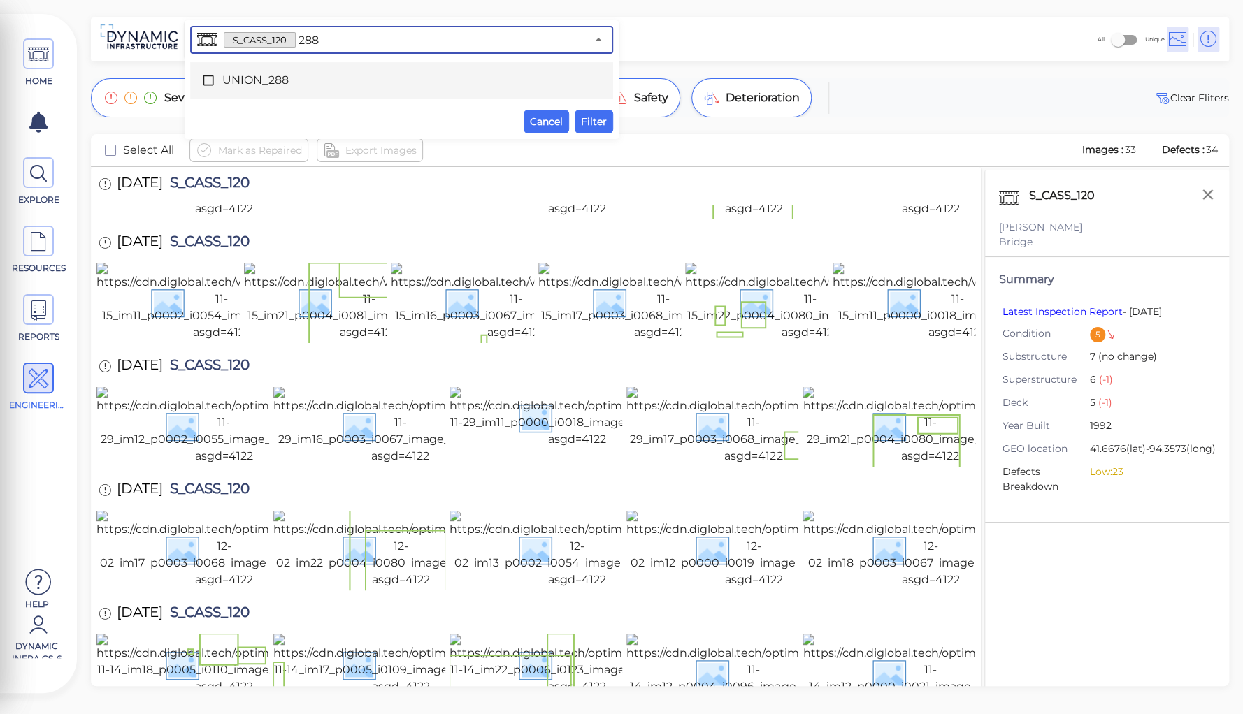
click at [236, 78] on span "UNION_288" at bounding box center [401, 80] width 359 height 17
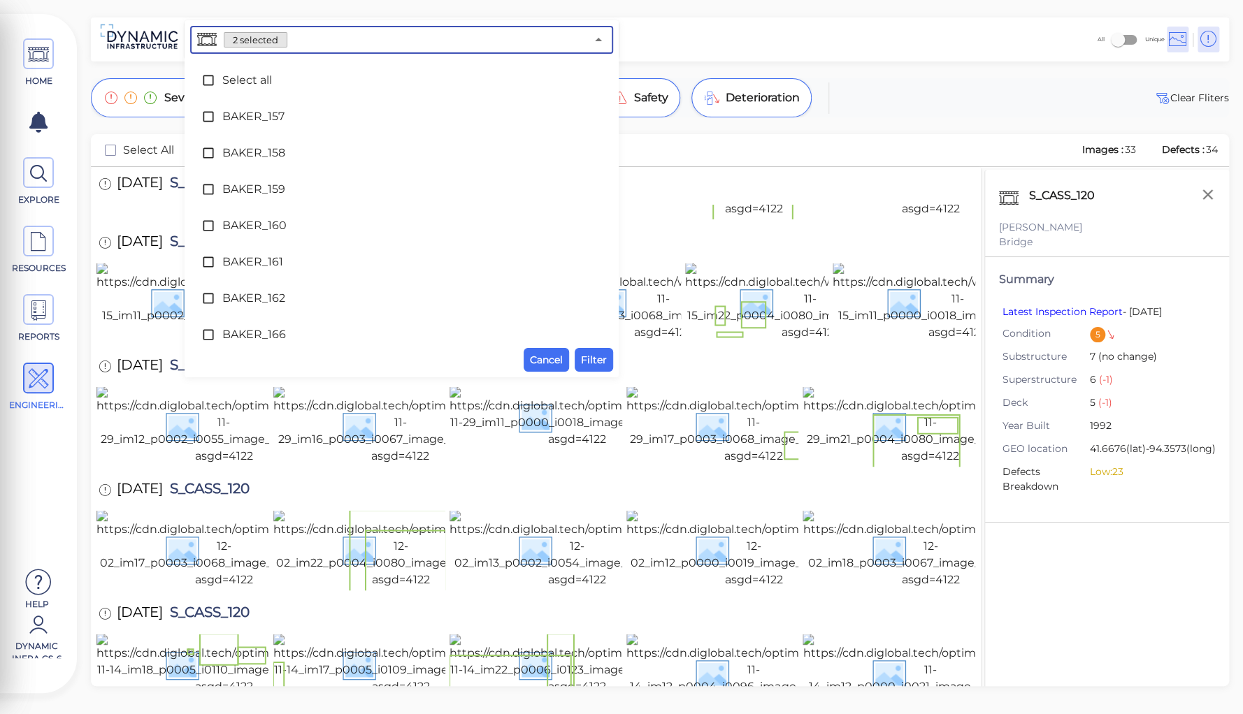
scroll to position [6807, 0]
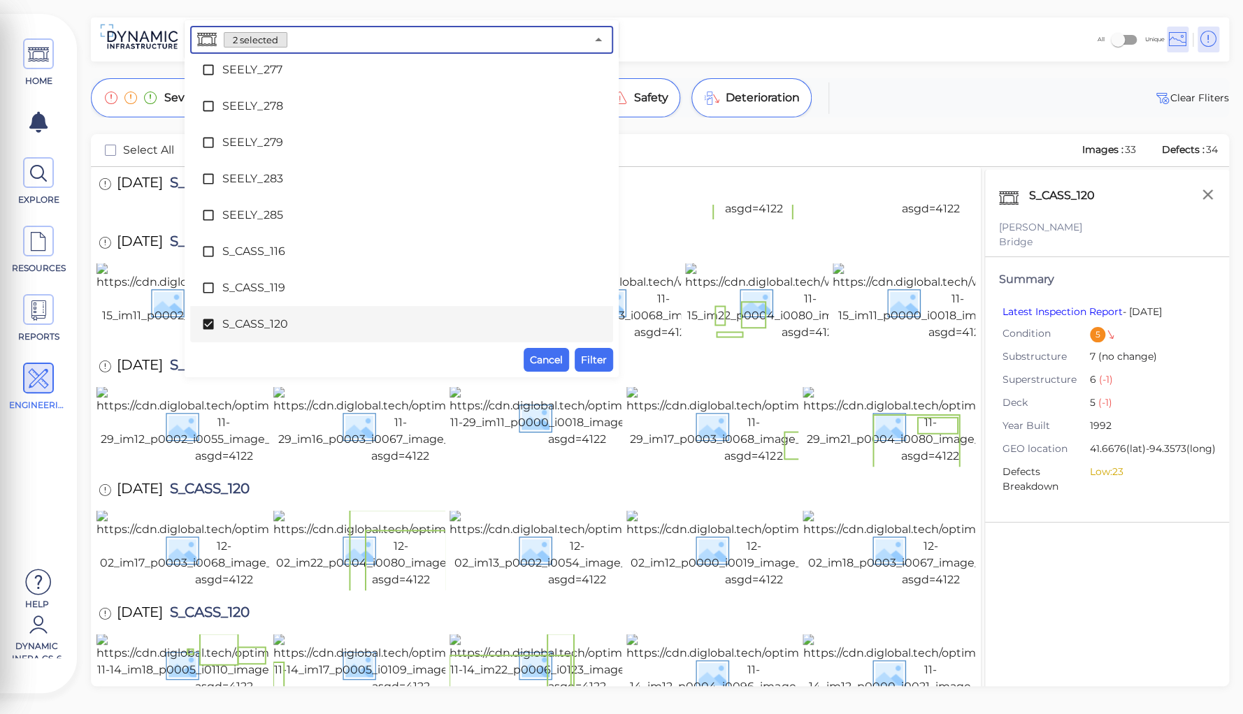
click at [264, 322] on span "S_CASS_120" at bounding box center [401, 324] width 359 height 17
click at [586, 352] on span "Filter" at bounding box center [594, 360] width 26 height 17
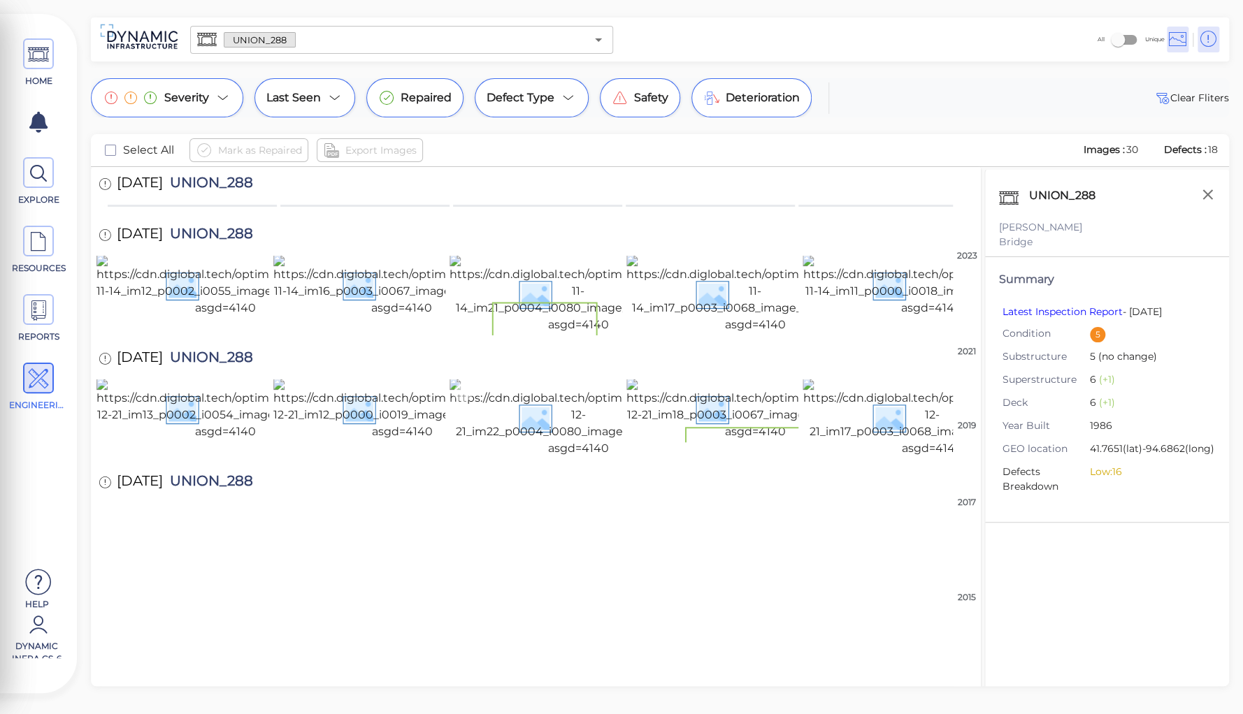
scroll to position [671, 0]
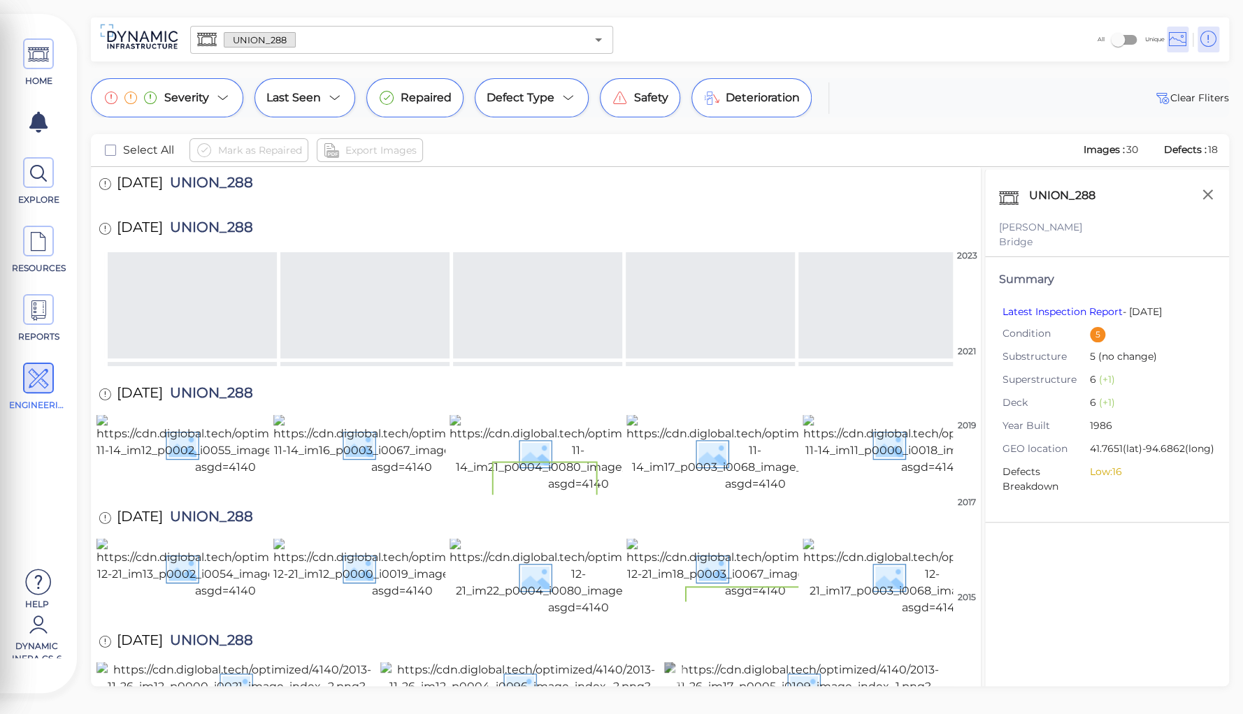
click at [781, 662] on img at bounding box center [804, 687] width 280 height 50
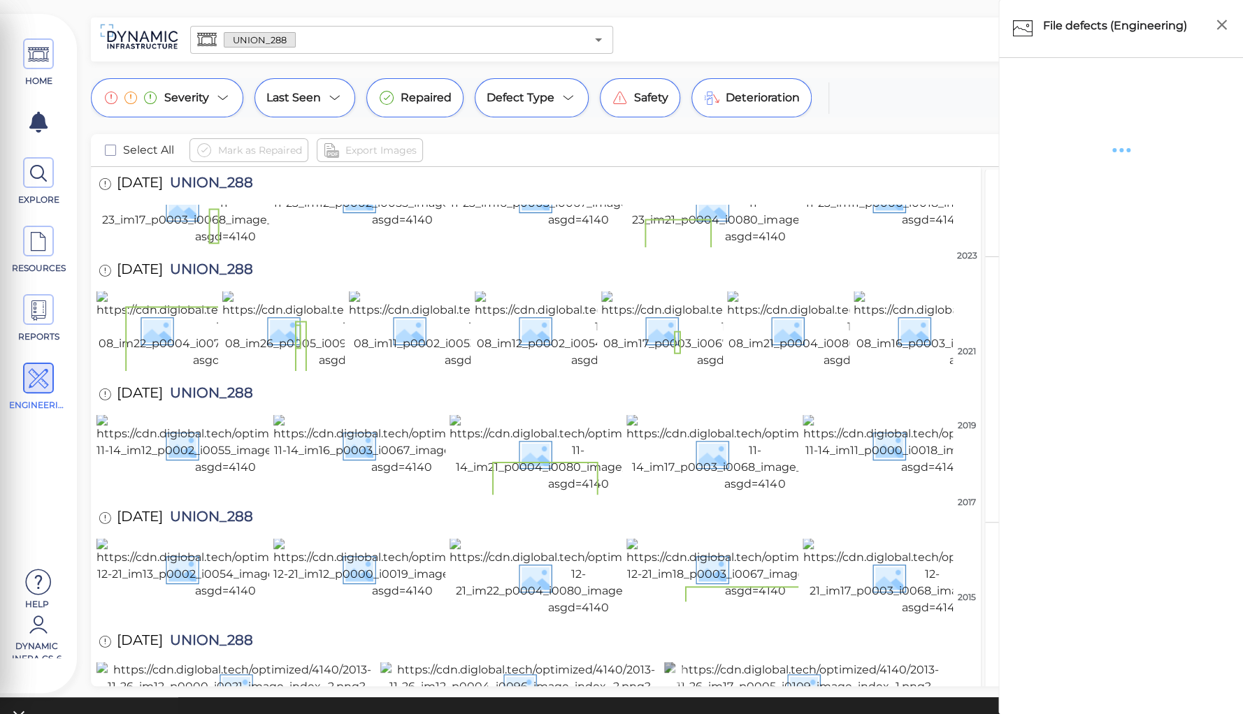
scroll to position [663, 0]
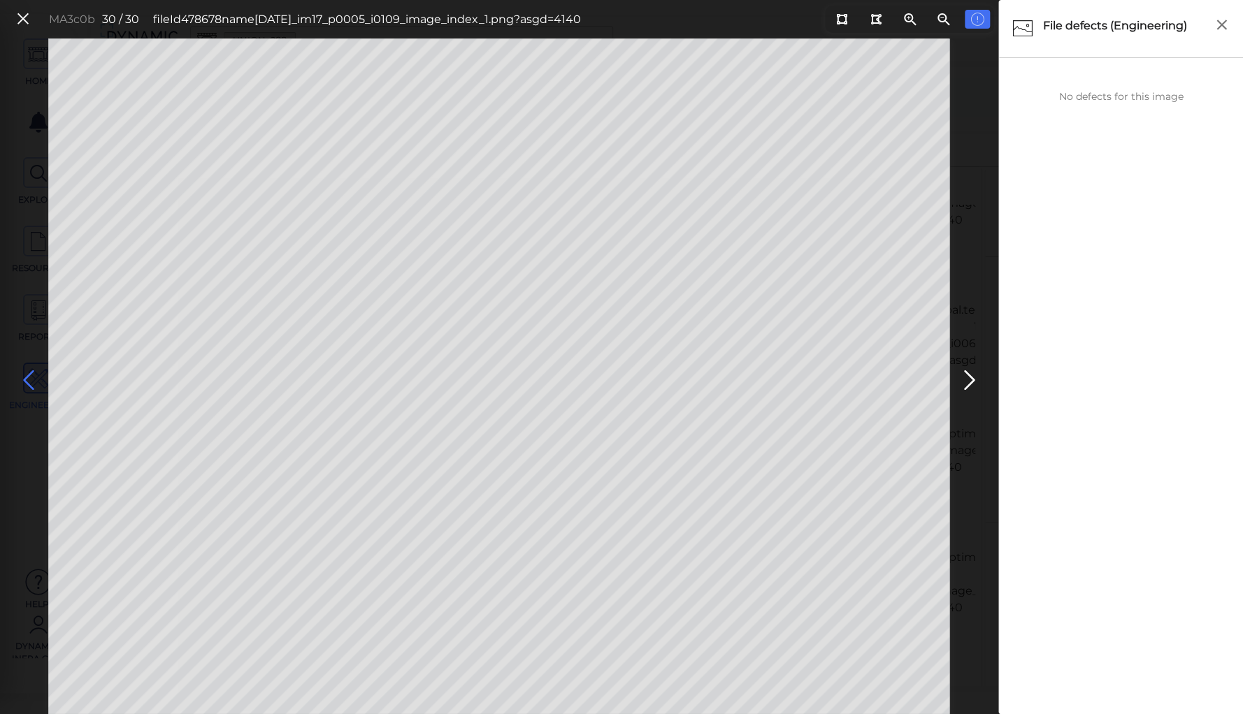
click at [24, 377] on icon at bounding box center [28, 380] width 22 height 27
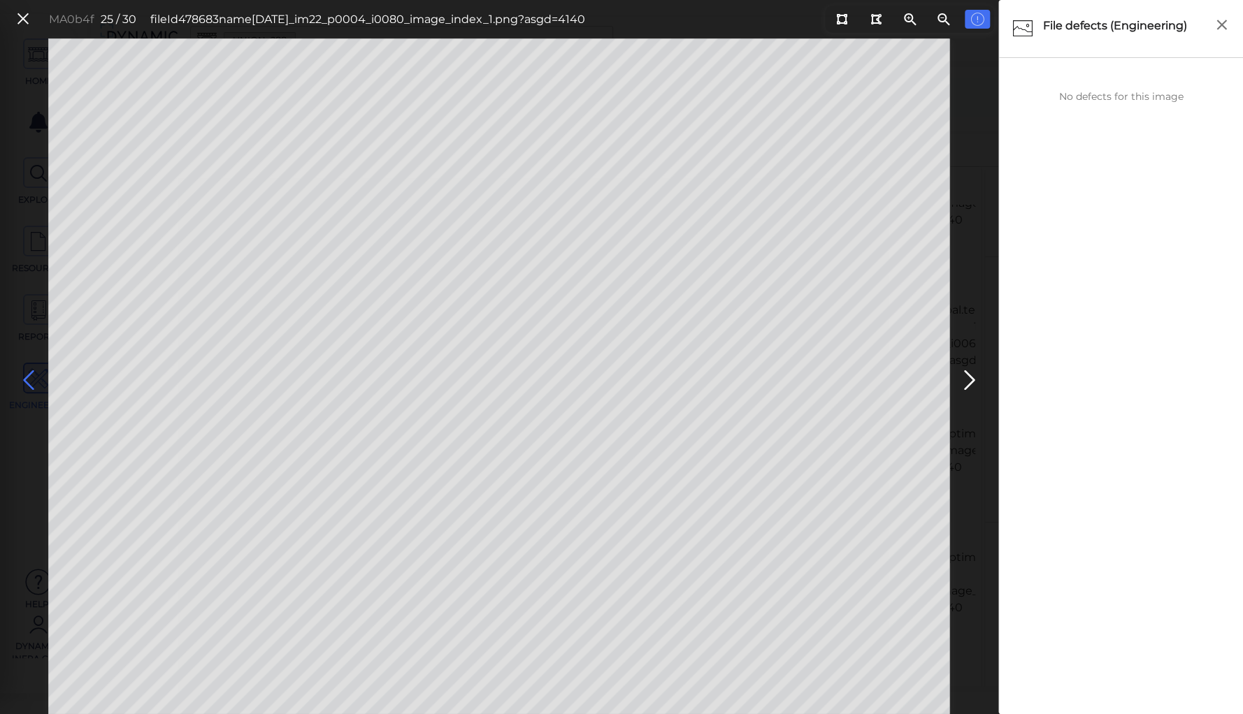
click at [24, 377] on icon at bounding box center [28, 380] width 22 height 27
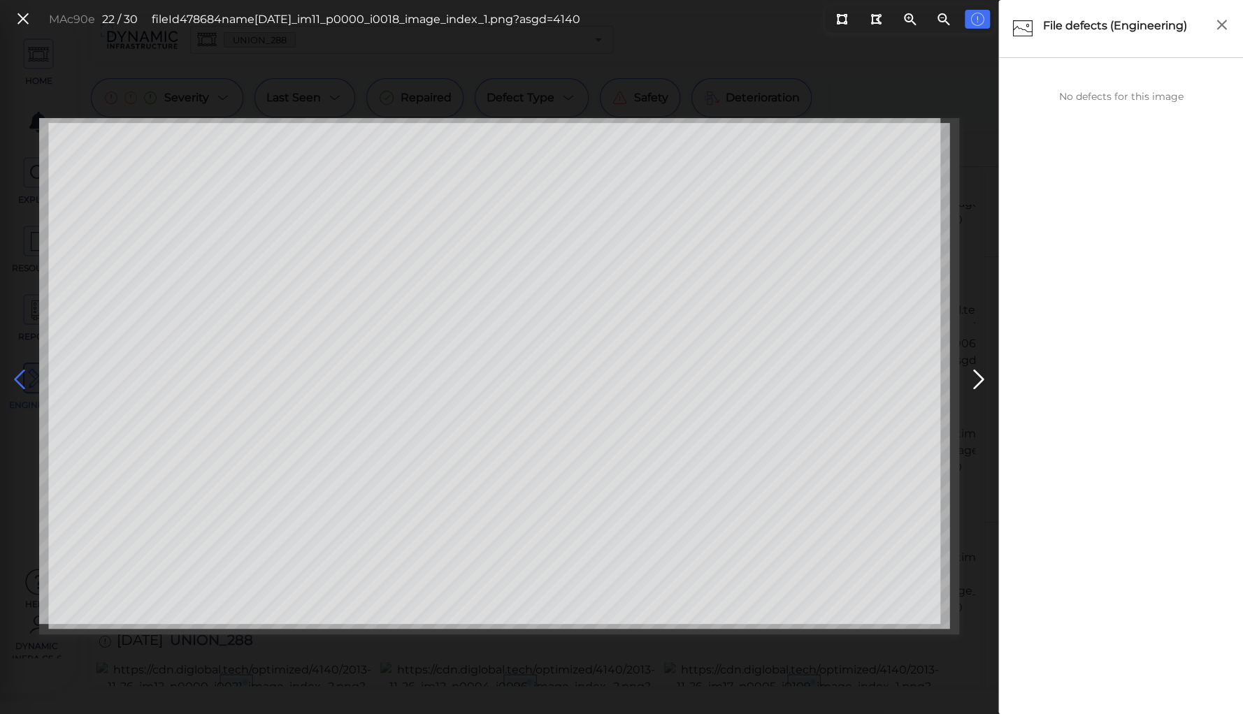
click at [24, 377] on icon at bounding box center [19, 379] width 22 height 27
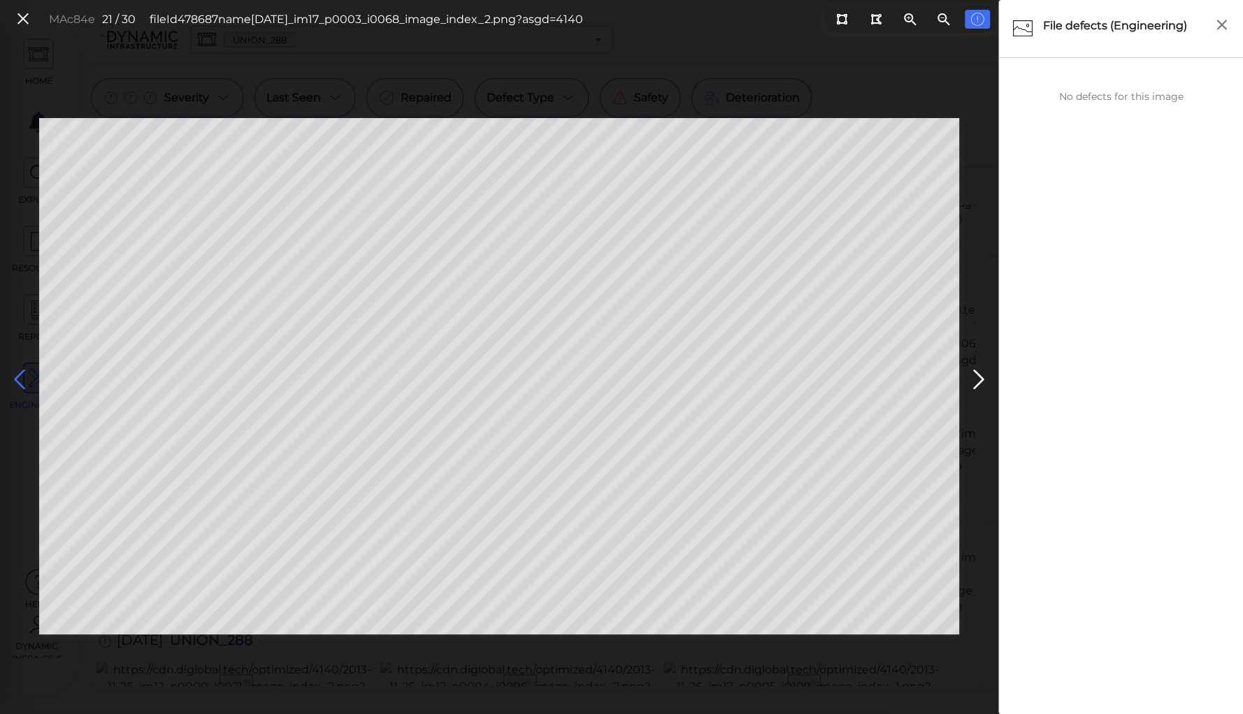
click at [24, 377] on icon at bounding box center [19, 379] width 22 height 27
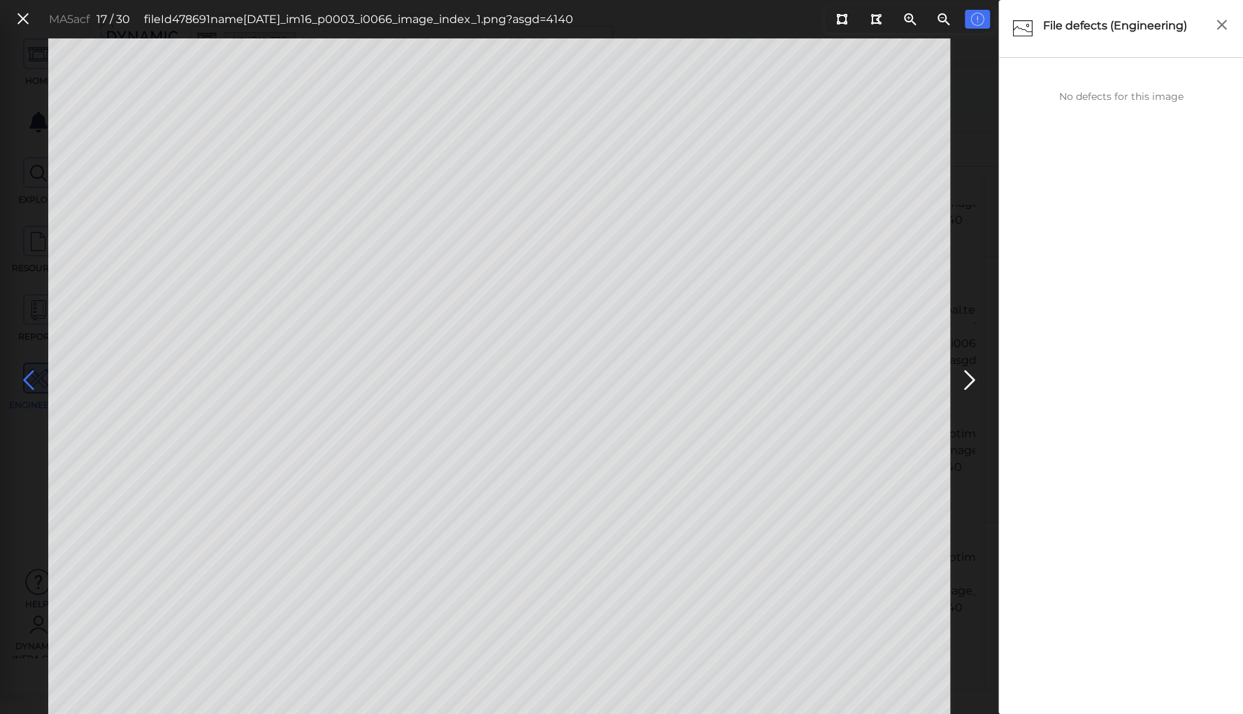
click at [24, 377] on icon at bounding box center [28, 380] width 22 height 27
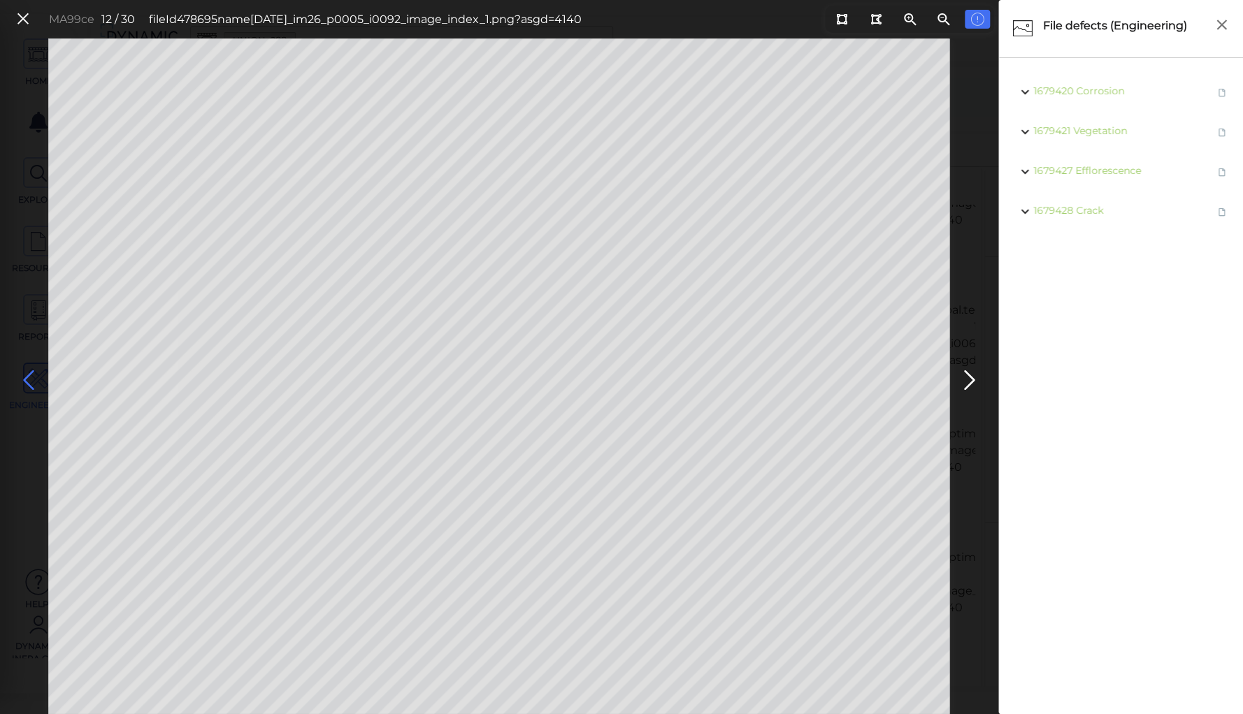
click at [24, 377] on icon at bounding box center [28, 380] width 22 height 27
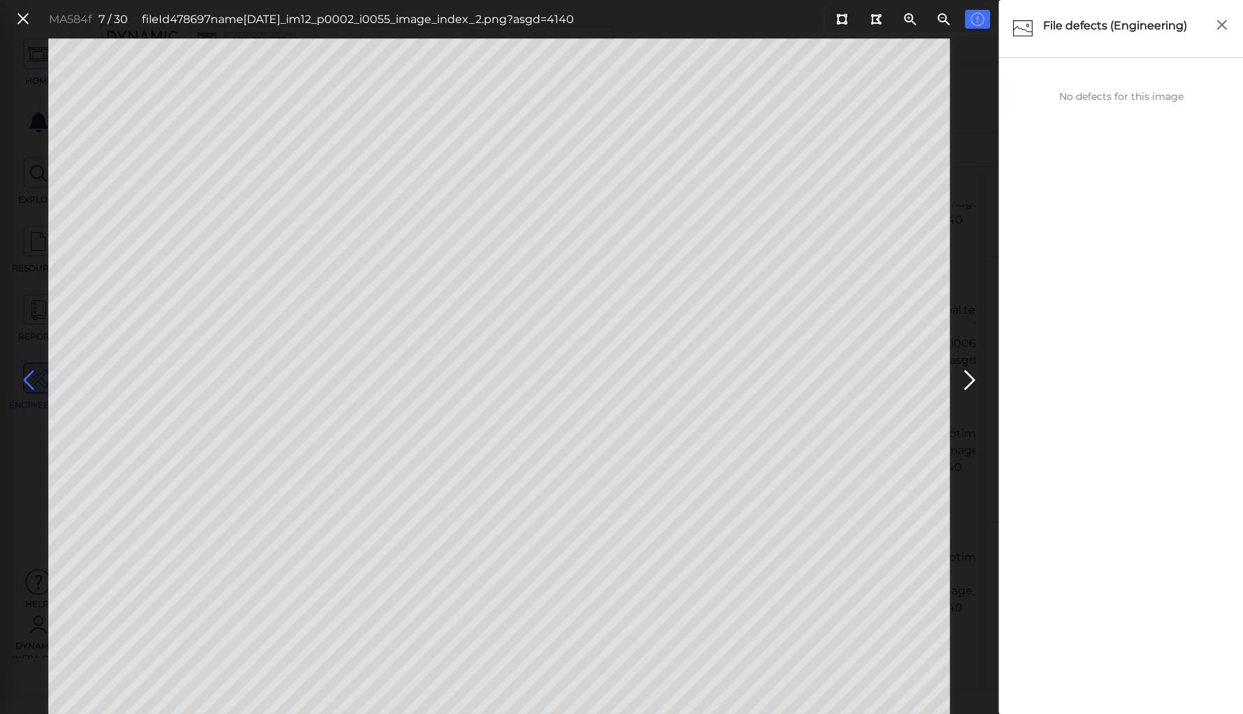
click at [24, 377] on icon at bounding box center [28, 380] width 22 height 27
drag, startPoint x: 24, startPoint y: 377, endPoint x: 26, endPoint y: 385, distance: 8.6
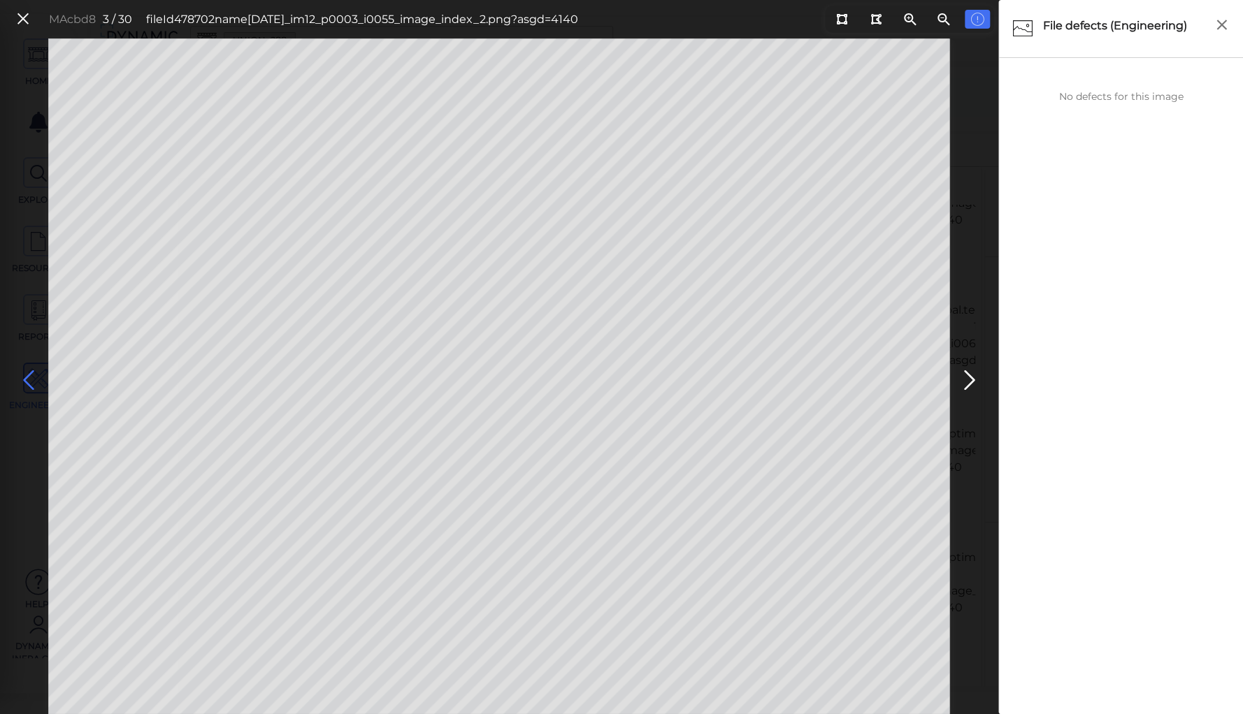
click at [24, 377] on icon at bounding box center [28, 380] width 22 height 27
click at [26, 383] on icon at bounding box center [28, 380] width 22 height 27
click at [17, 17] on icon at bounding box center [22, 19] width 15 height 19
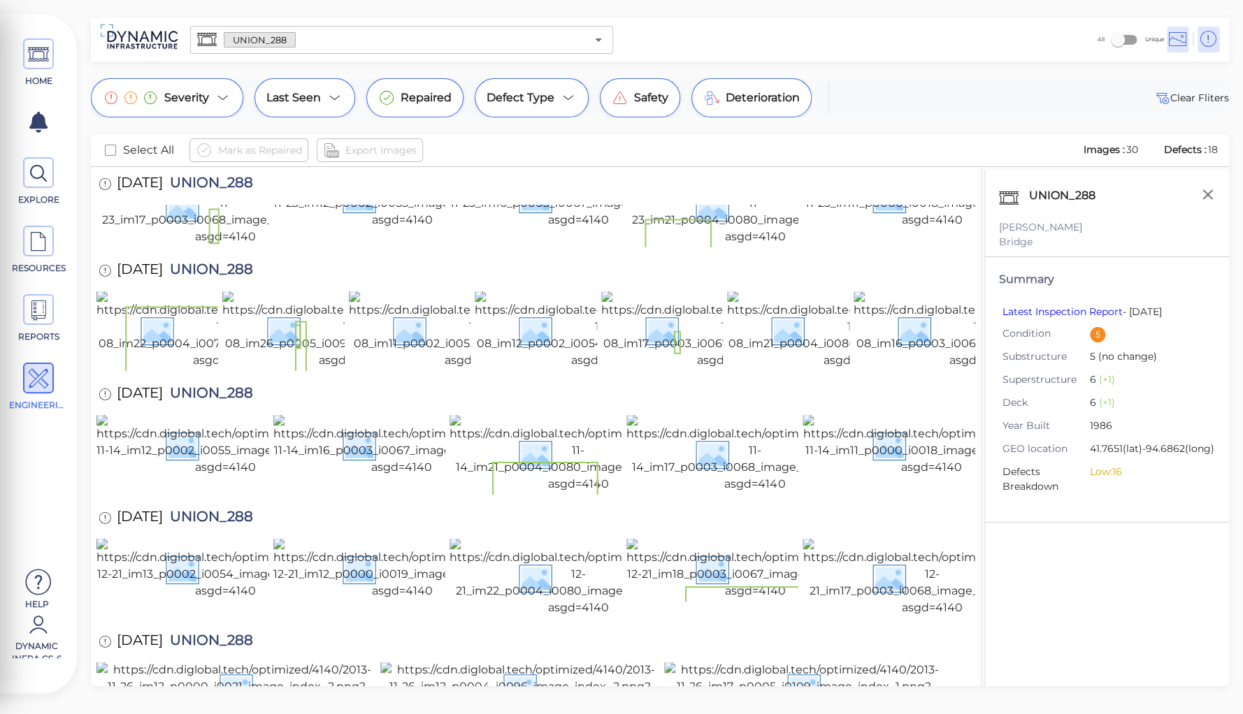
click at [213, 386] on span "UNION_288" at bounding box center [208, 395] width 90 height 19
copy span "UNION_288"
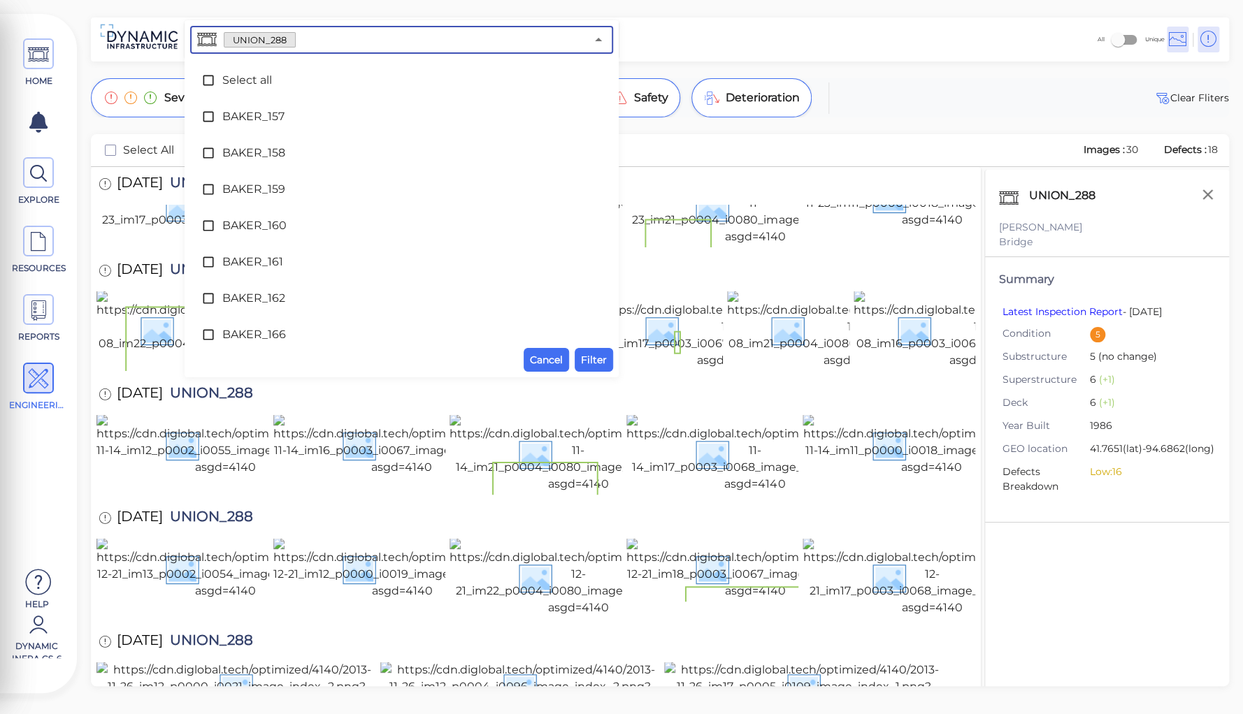
click at [315, 36] on input "text" at bounding box center [441, 40] width 290 height 20
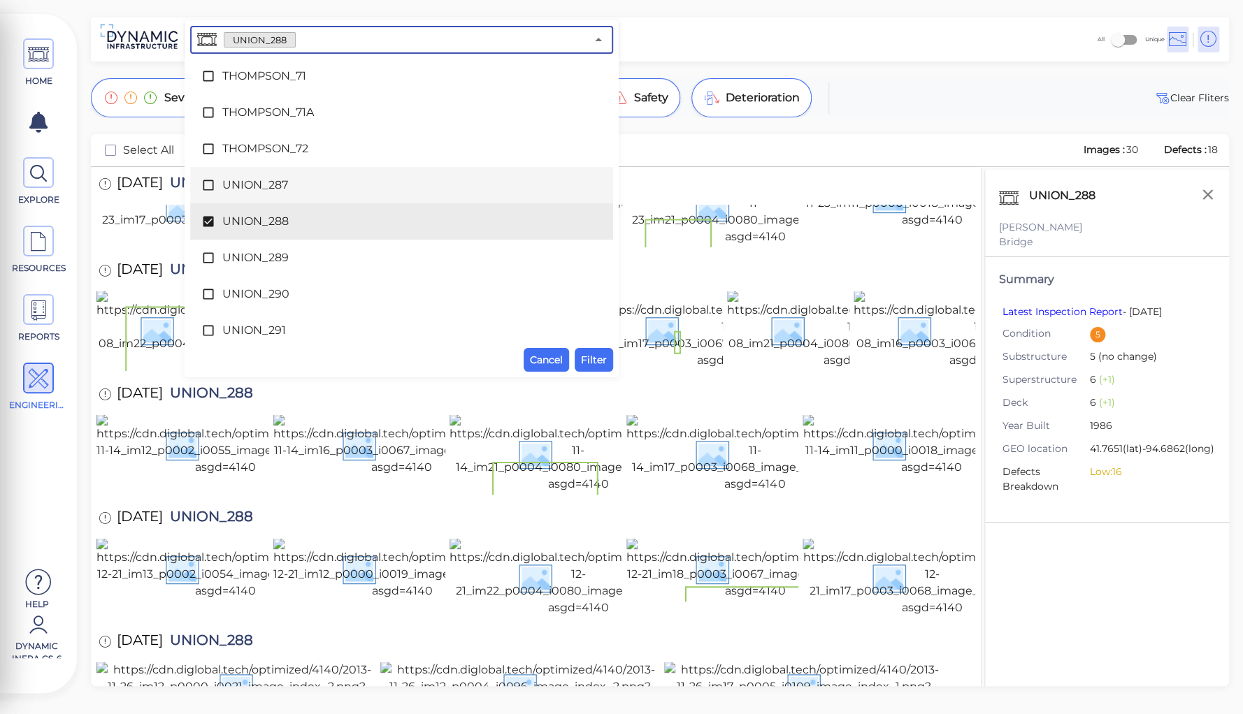
scroll to position [7610, 0]
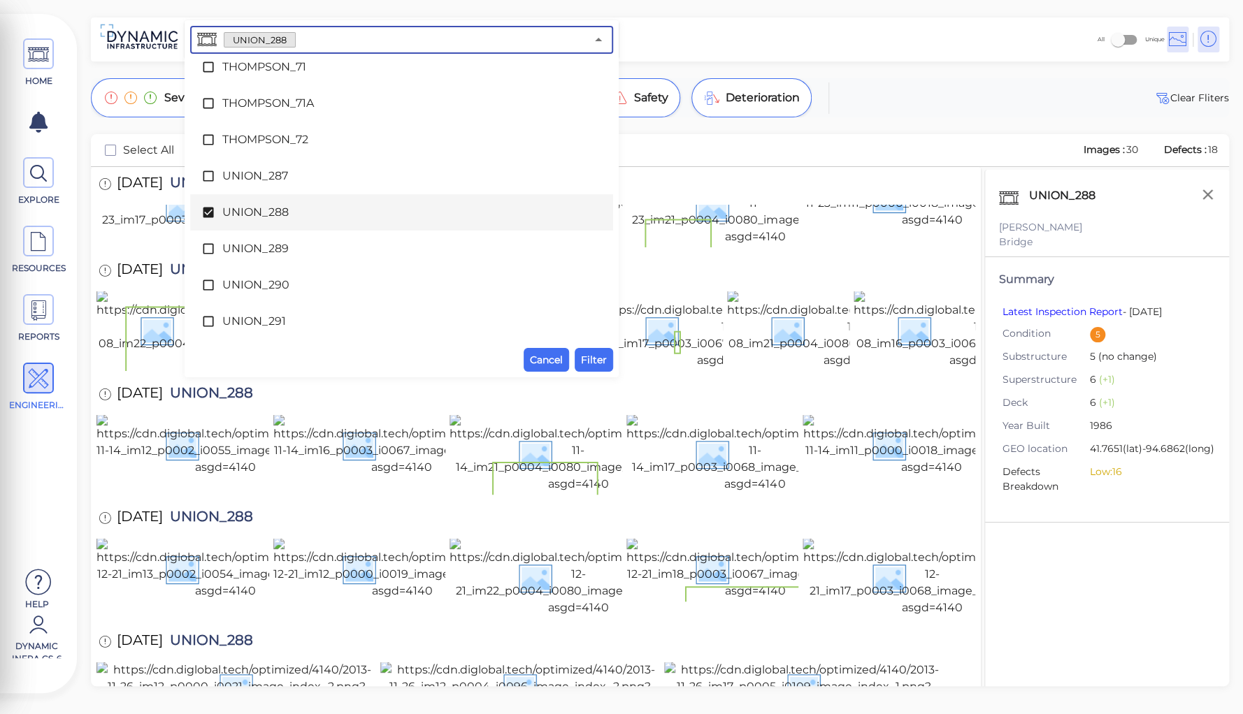
click at [249, 208] on span "UNION_288" at bounding box center [401, 212] width 359 height 17
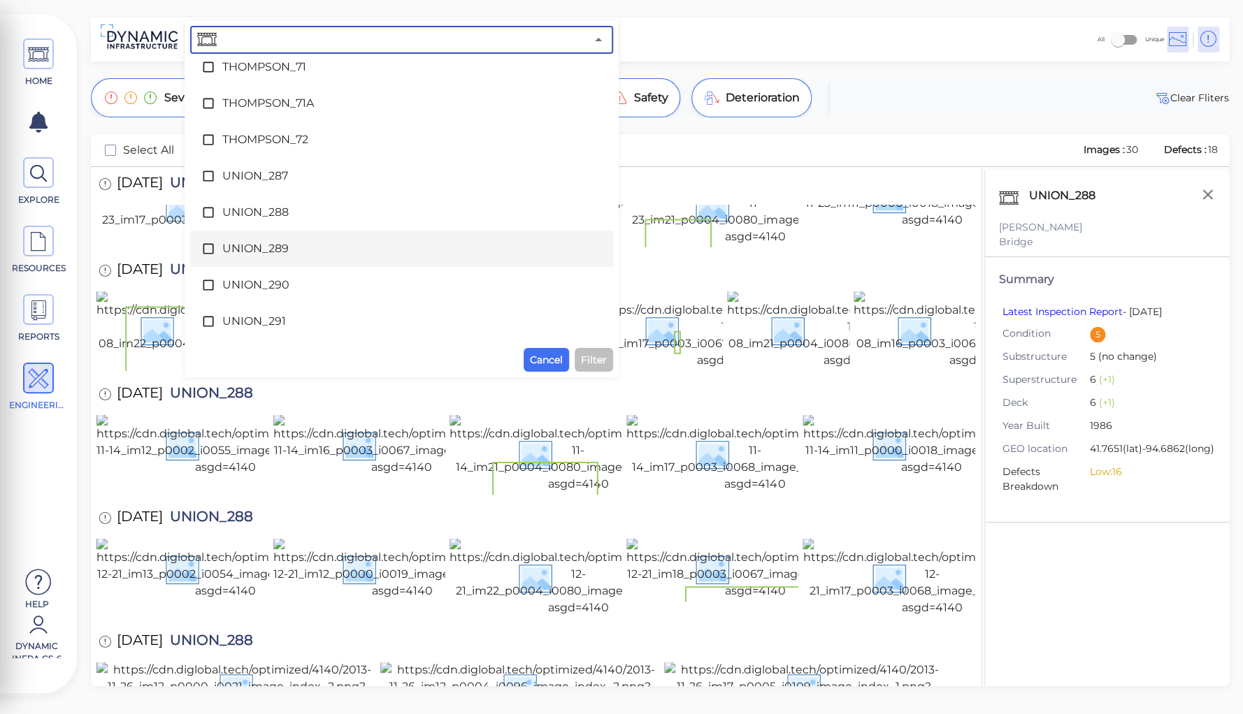
click at [264, 247] on span "UNION_289" at bounding box center [401, 248] width 359 height 17
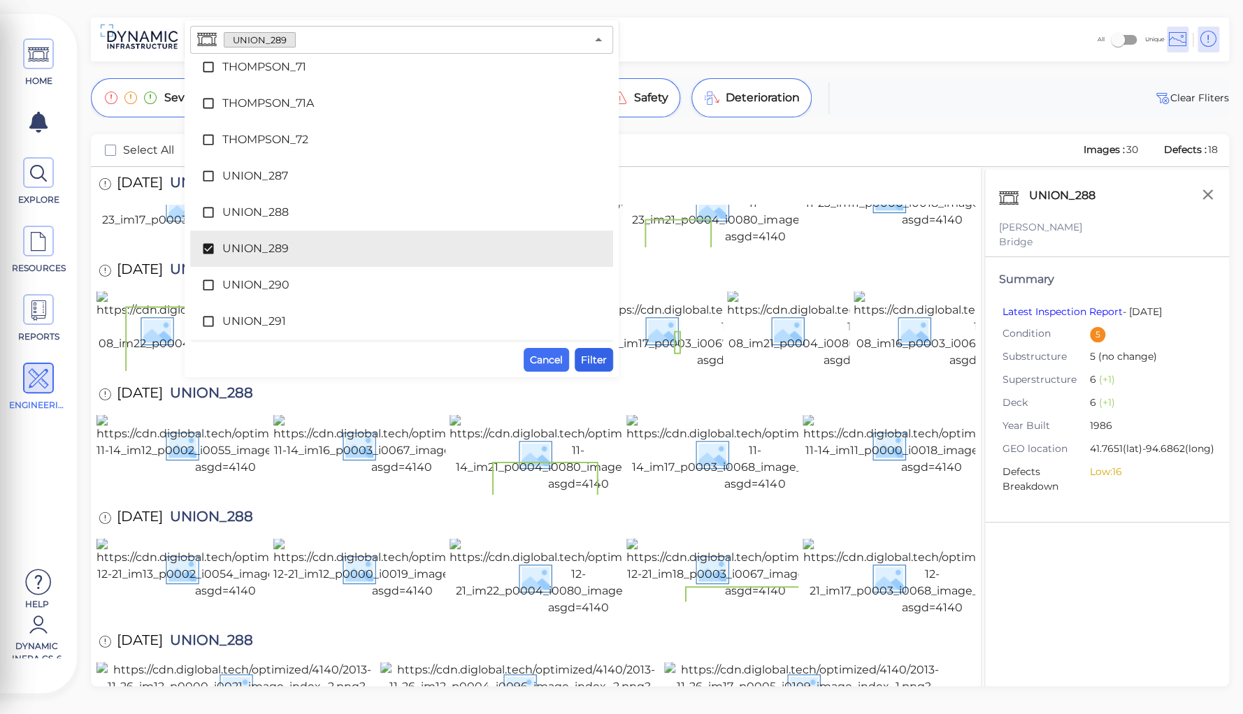
click at [589, 361] on span "Filter" at bounding box center [594, 360] width 26 height 17
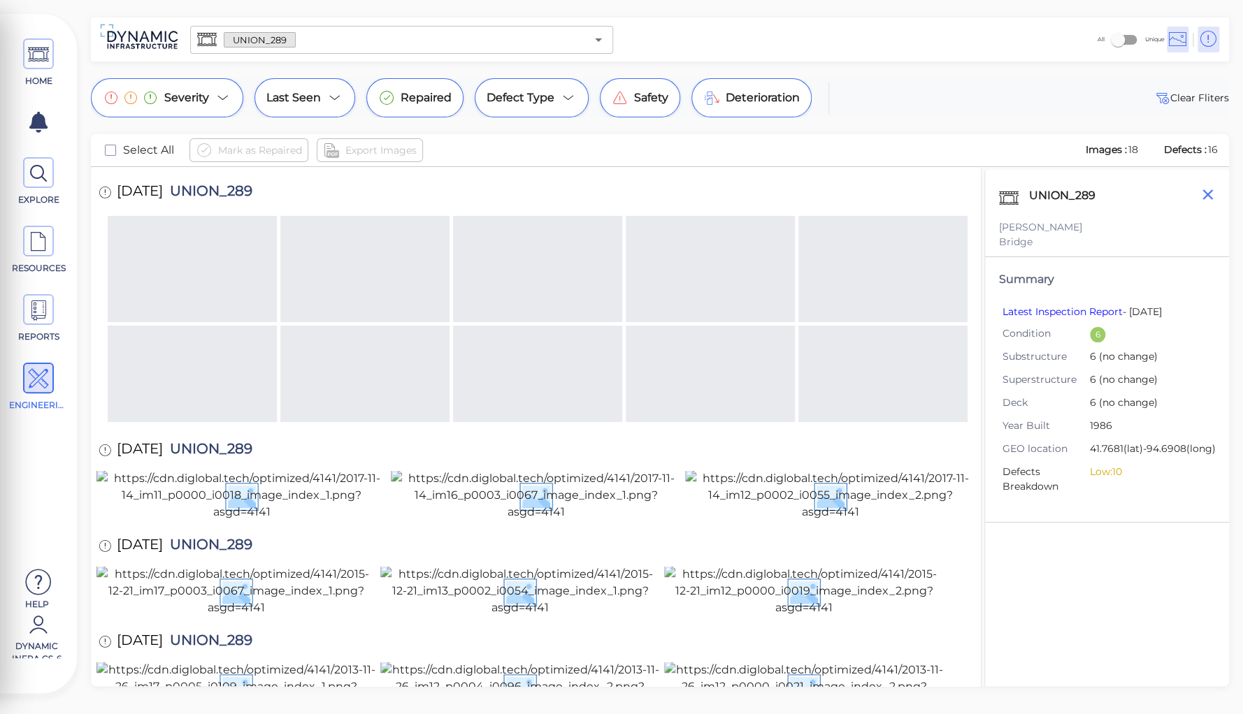
scroll to position [972, 0]
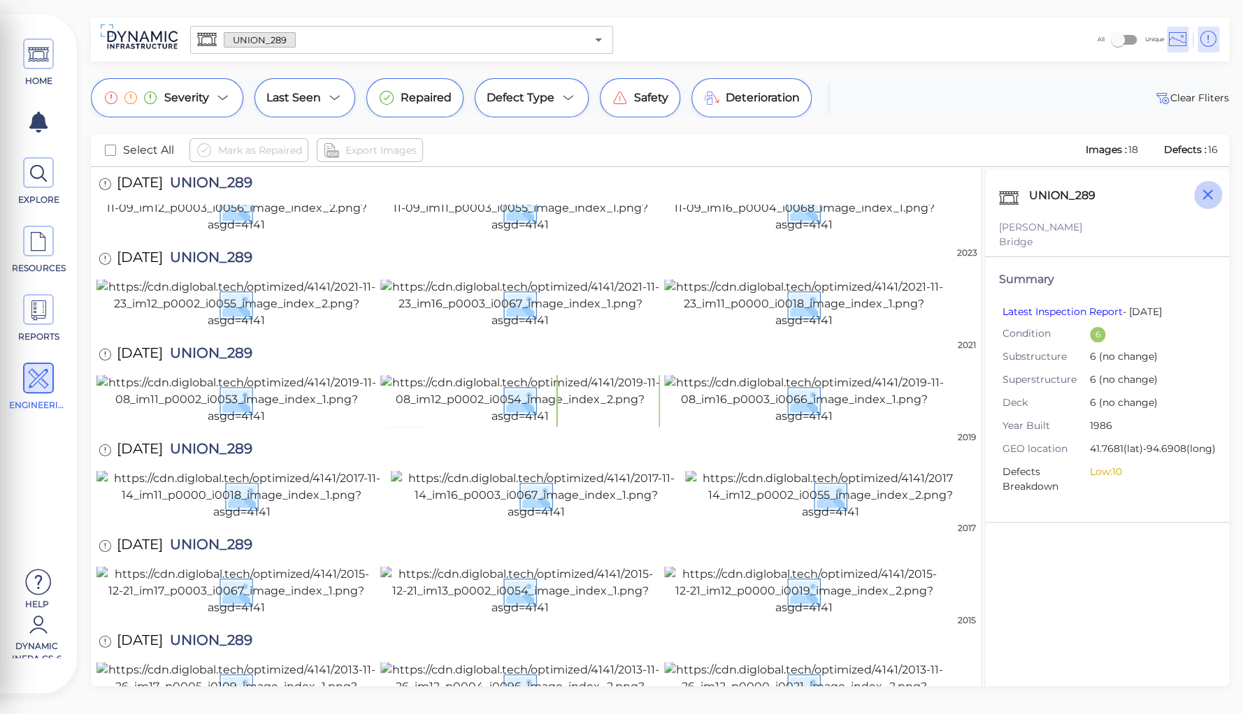
click at [1205, 194] on icon "button" at bounding box center [1207, 194] width 17 height 17
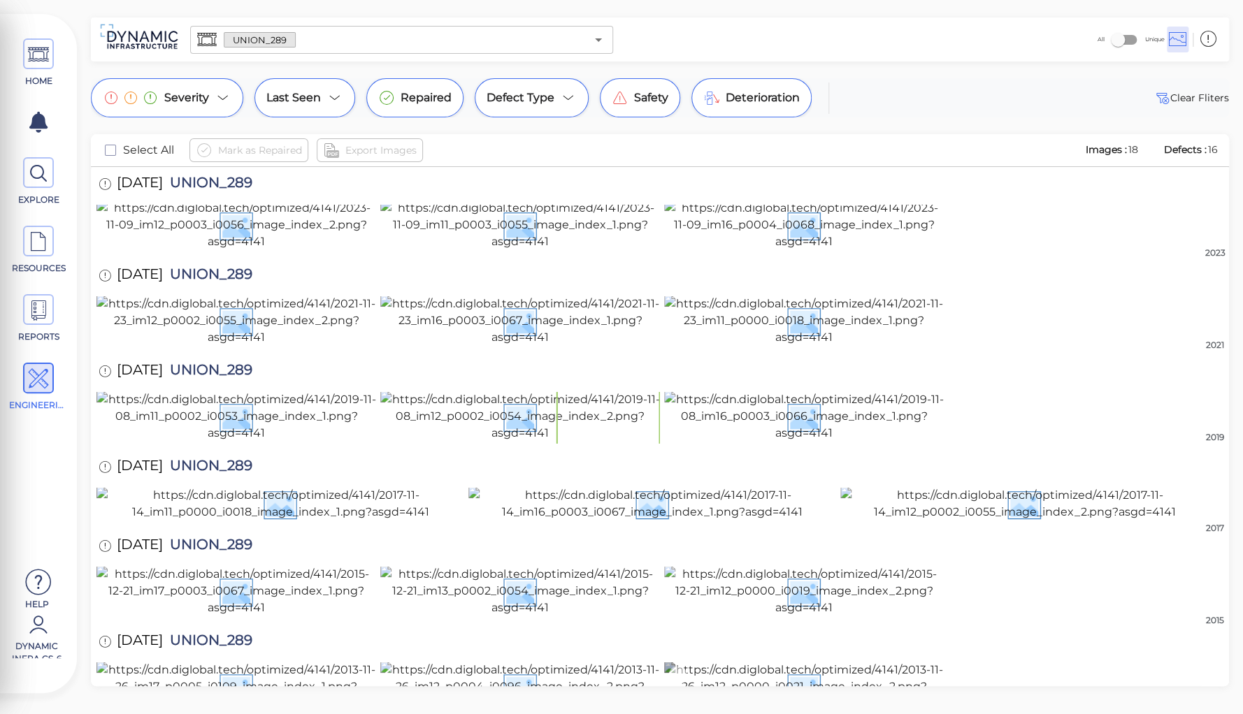
click at [818, 662] on img at bounding box center [804, 687] width 280 height 50
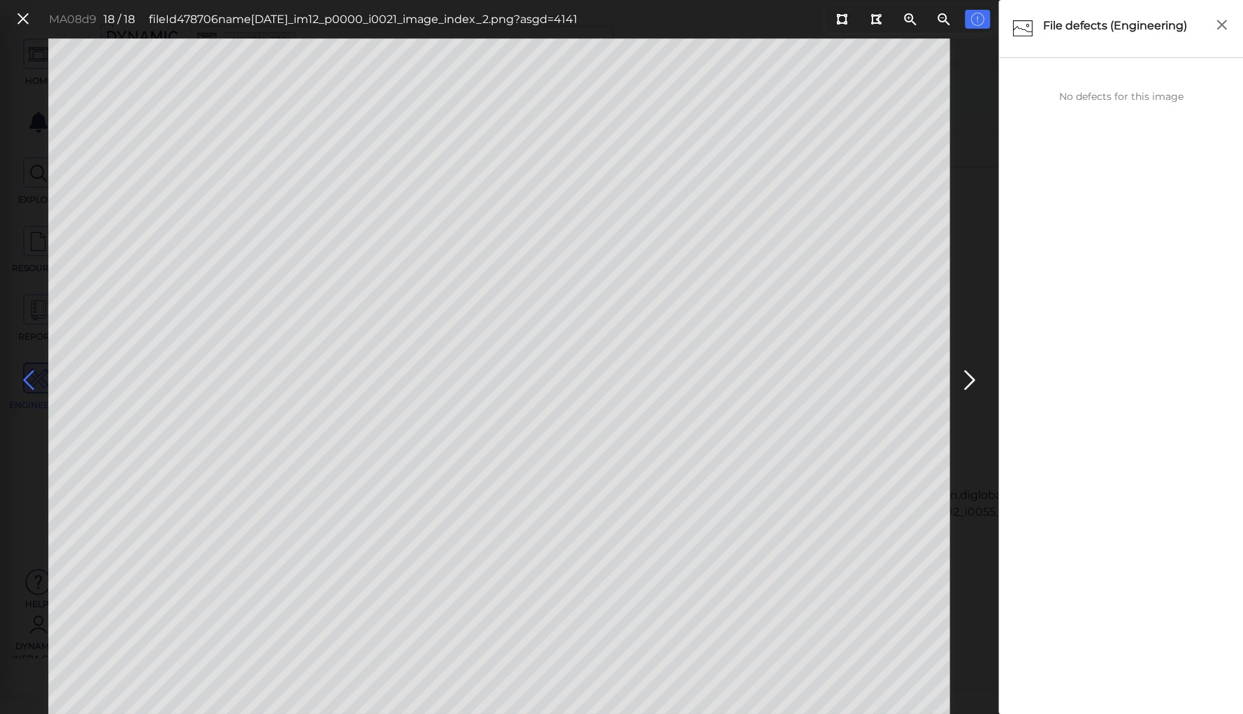
click at [29, 381] on icon at bounding box center [28, 380] width 22 height 27
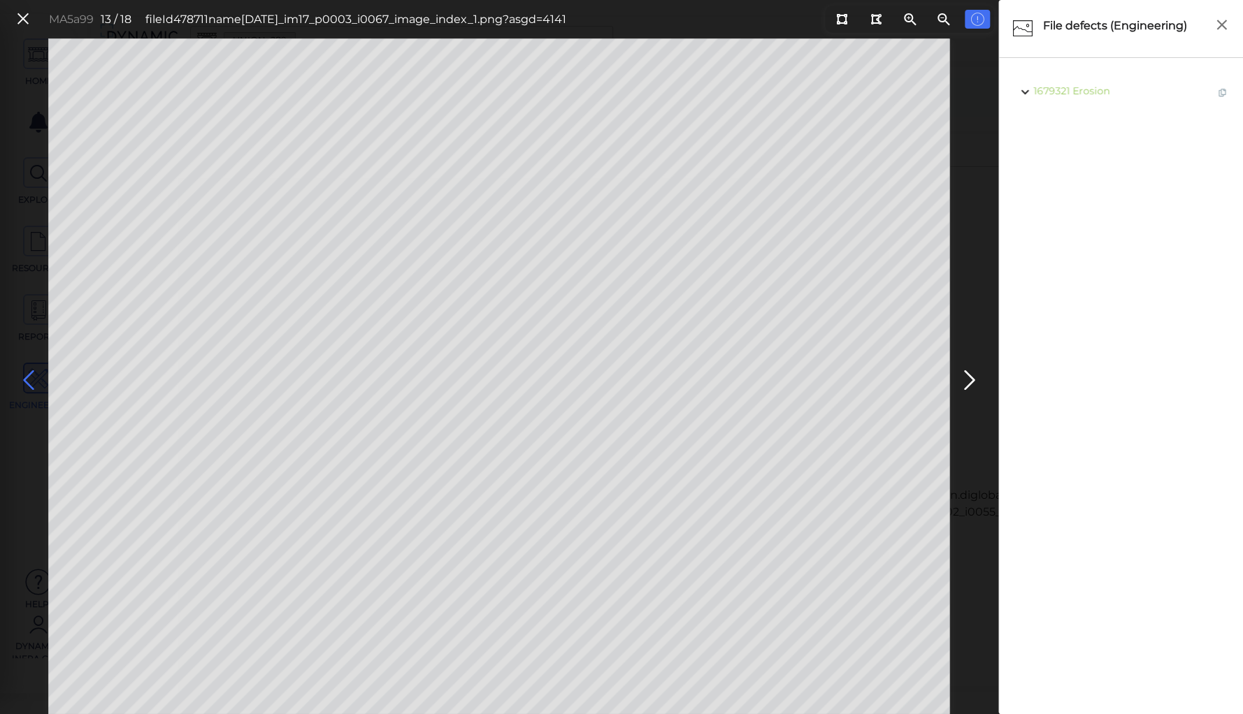
click at [29, 381] on icon at bounding box center [28, 380] width 22 height 27
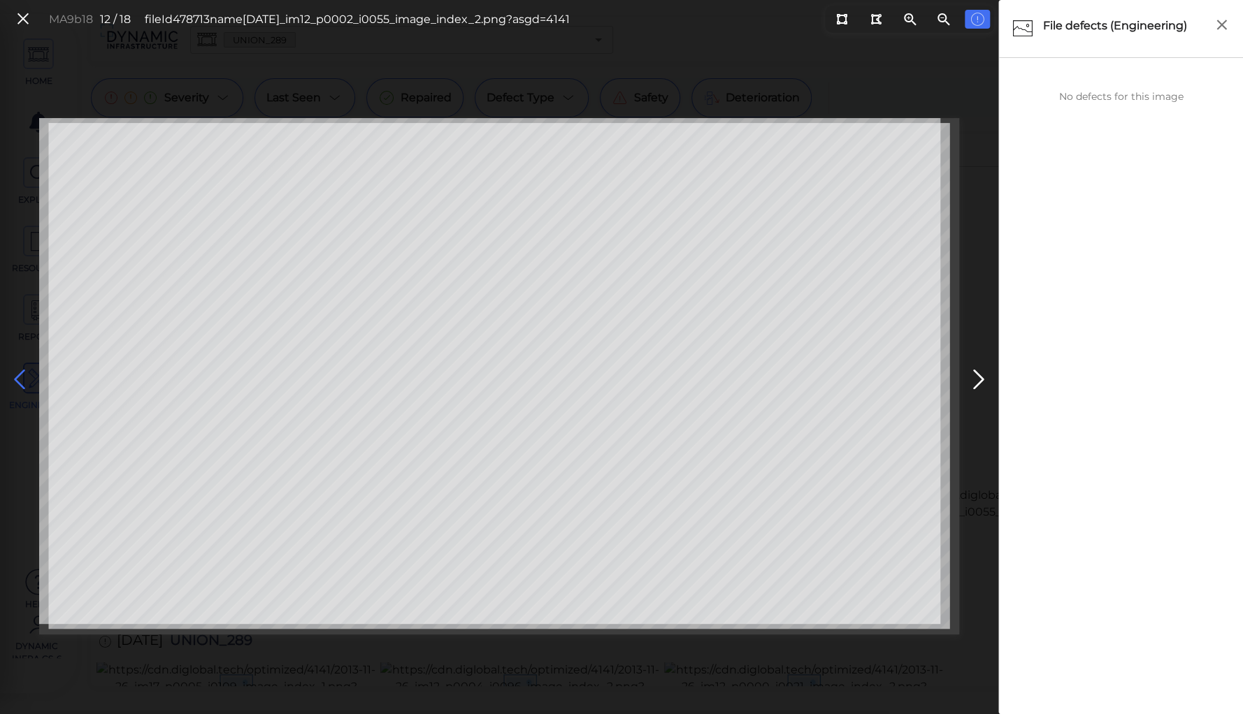
click at [29, 381] on icon at bounding box center [19, 379] width 22 height 27
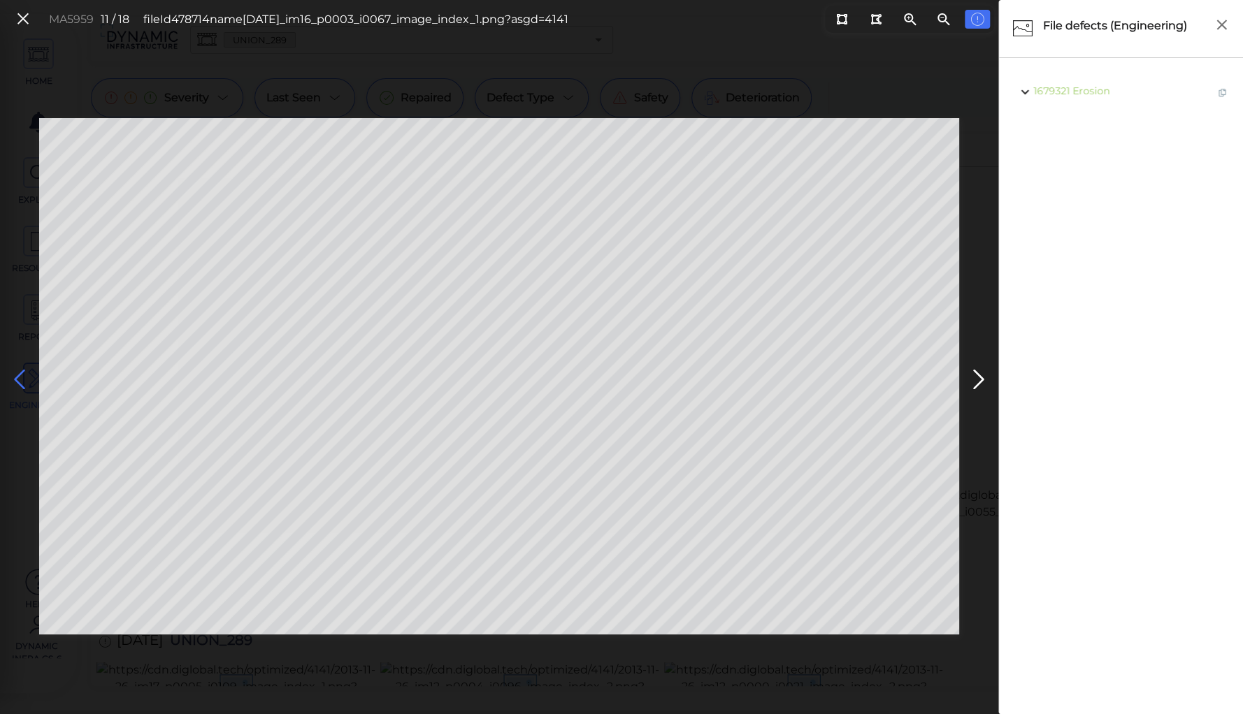
click at [29, 381] on icon at bounding box center [19, 379] width 22 height 27
click at [30, 381] on icon at bounding box center [19, 379] width 22 height 27
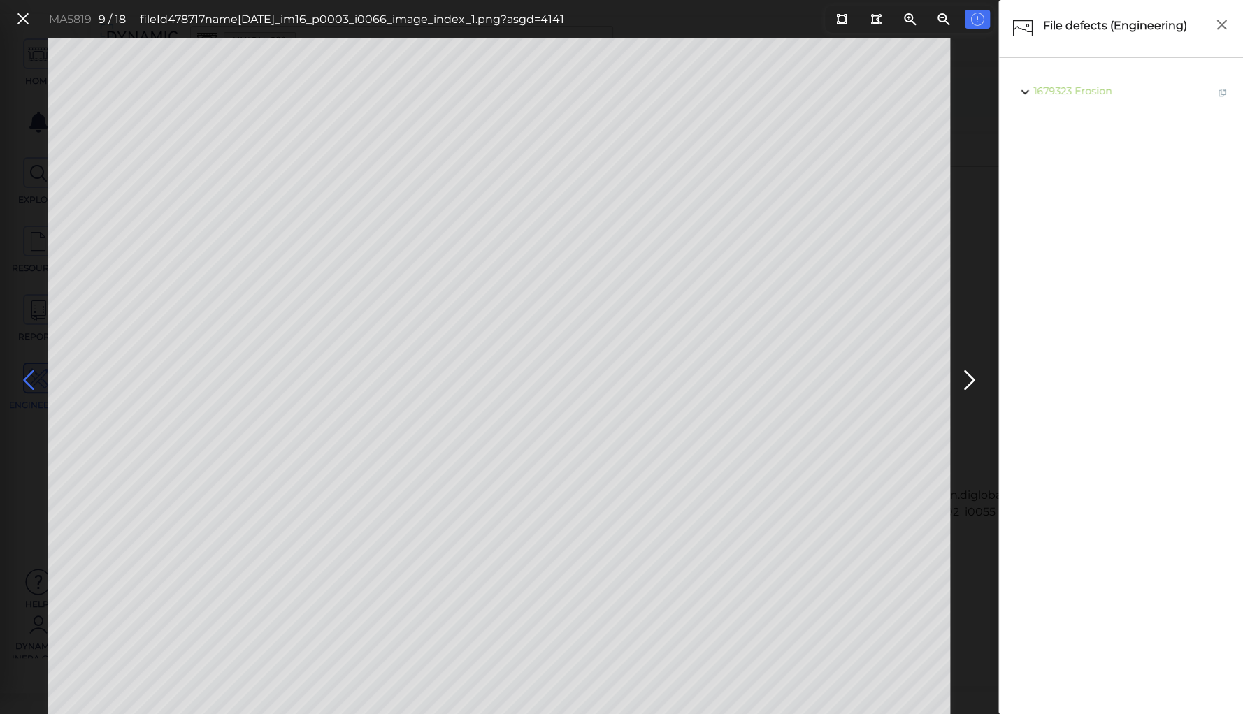
click at [30, 380] on icon at bounding box center [28, 380] width 22 height 27
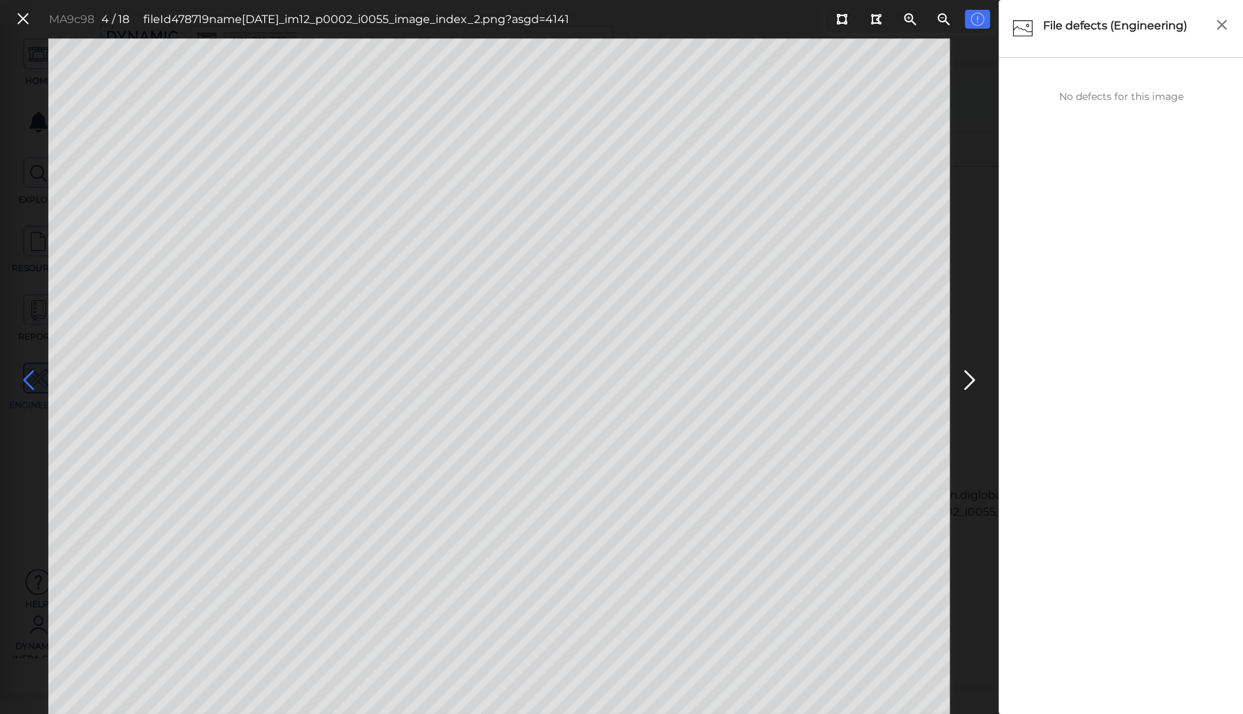
click at [30, 380] on icon at bounding box center [28, 380] width 22 height 27
click at [23, 20] on icon at bounding box center [22, 19] width 15 height 19
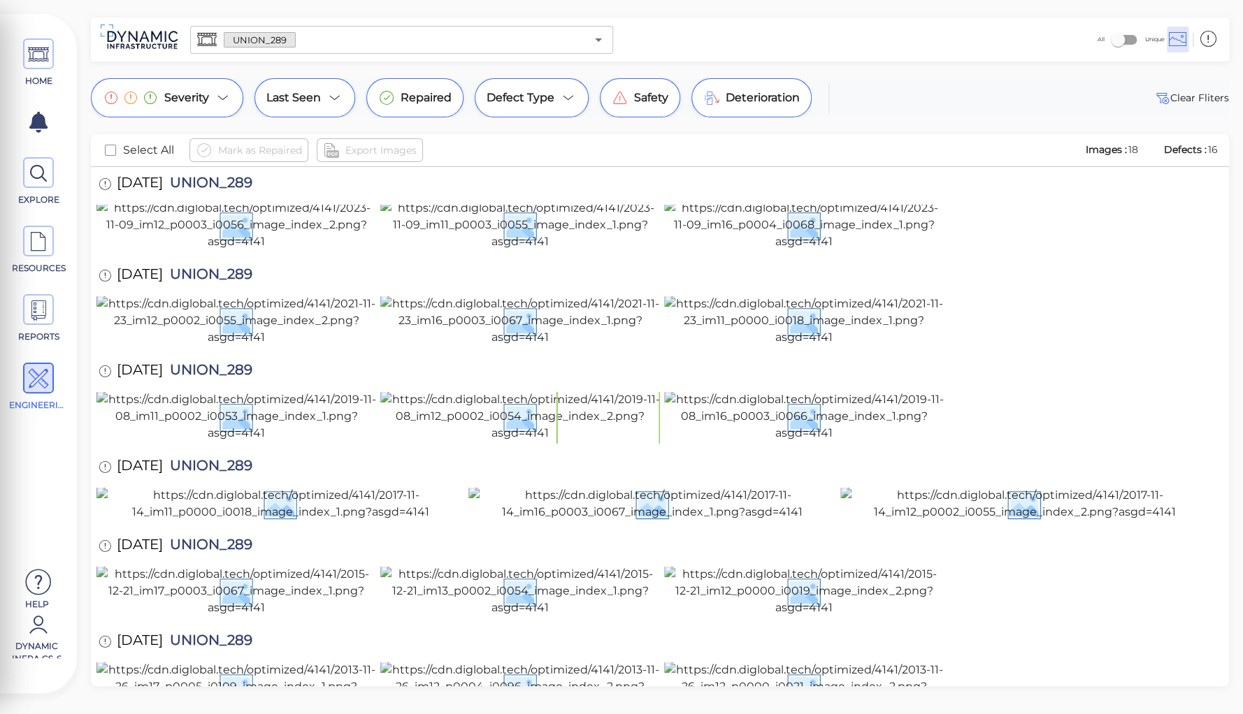
click at [222, 459] on span "UNION_289" at bounding box center [207, 468] width 89 height 19
copy span "UNION_289"
click at [1090, 566] on div at bounding box center [659, 592] width 1127 height 52
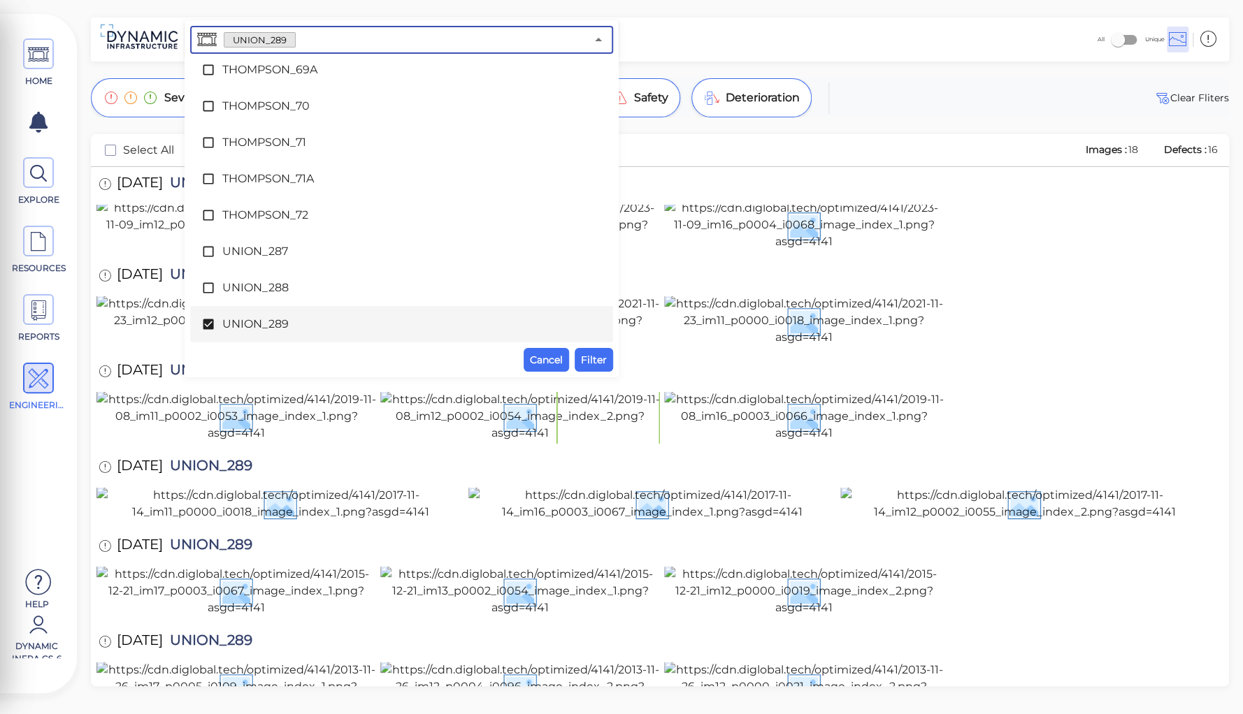
drag, startPoint x: 308, startPoint y: 41, endPoint x: 308, endPoint y: 55, distance: 14.7
click at [308, 41] on input "text" at bounding box center [441, 40] width 290 height 20
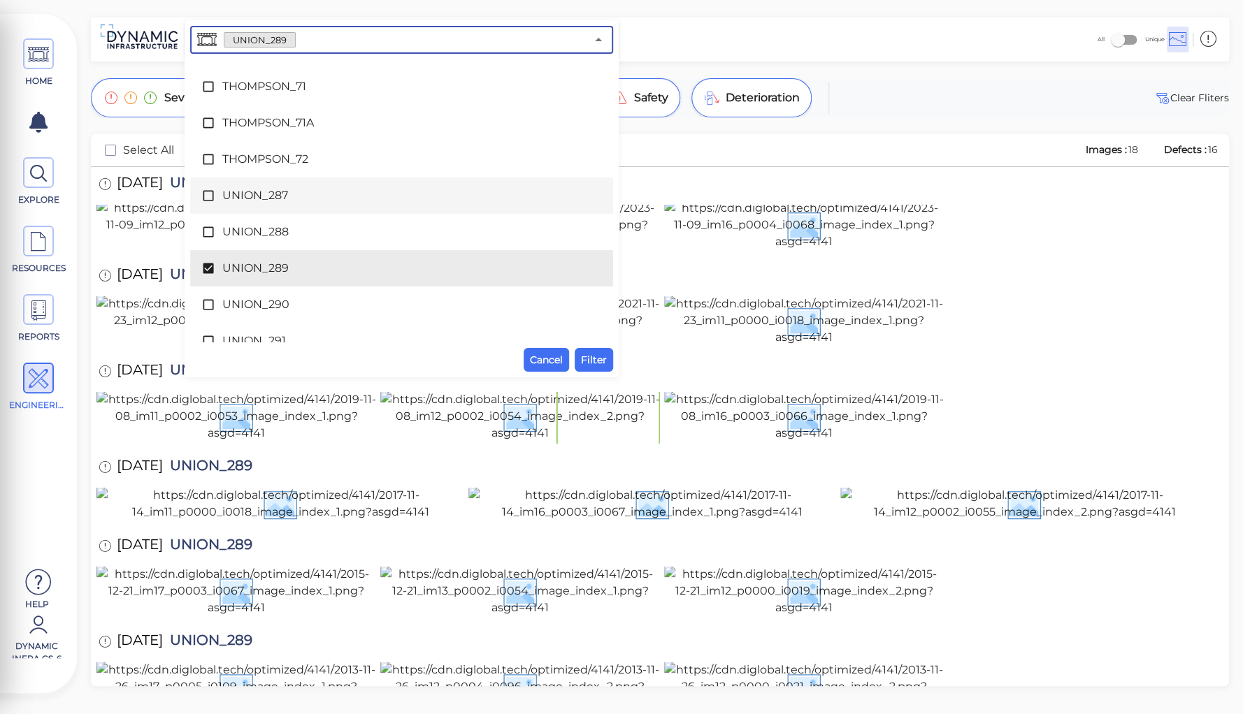
scroll to position [7646, 0]
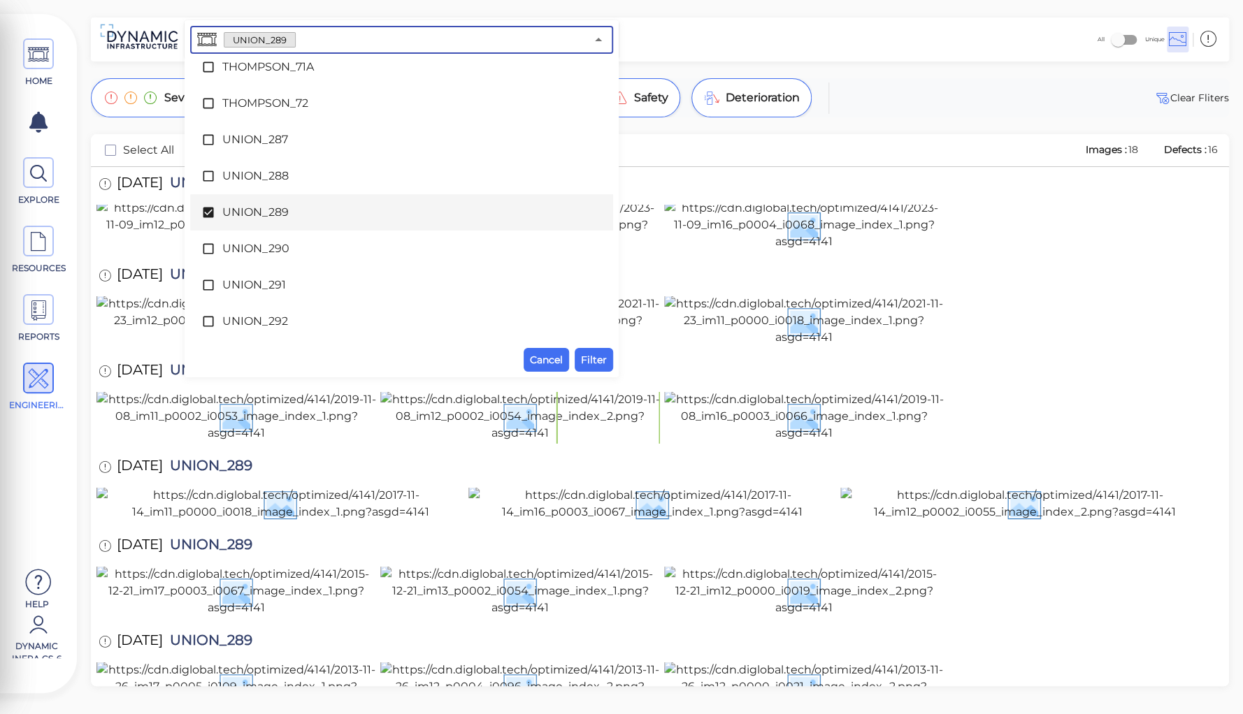
click at [225, 207] on span "UNION_289" at bounding box center [401, 212] width 359 height 17
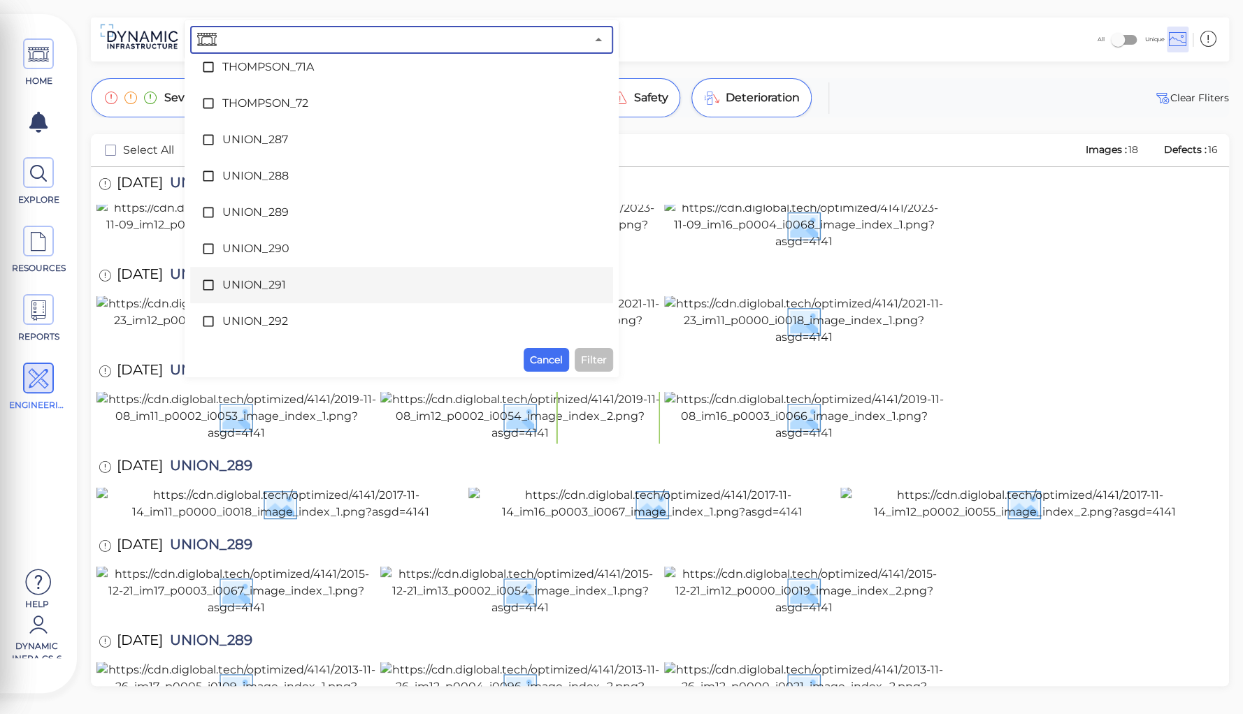
click at [259, 286] on span "UNION_291" at bounding box center [401, 285] width 359 height 17
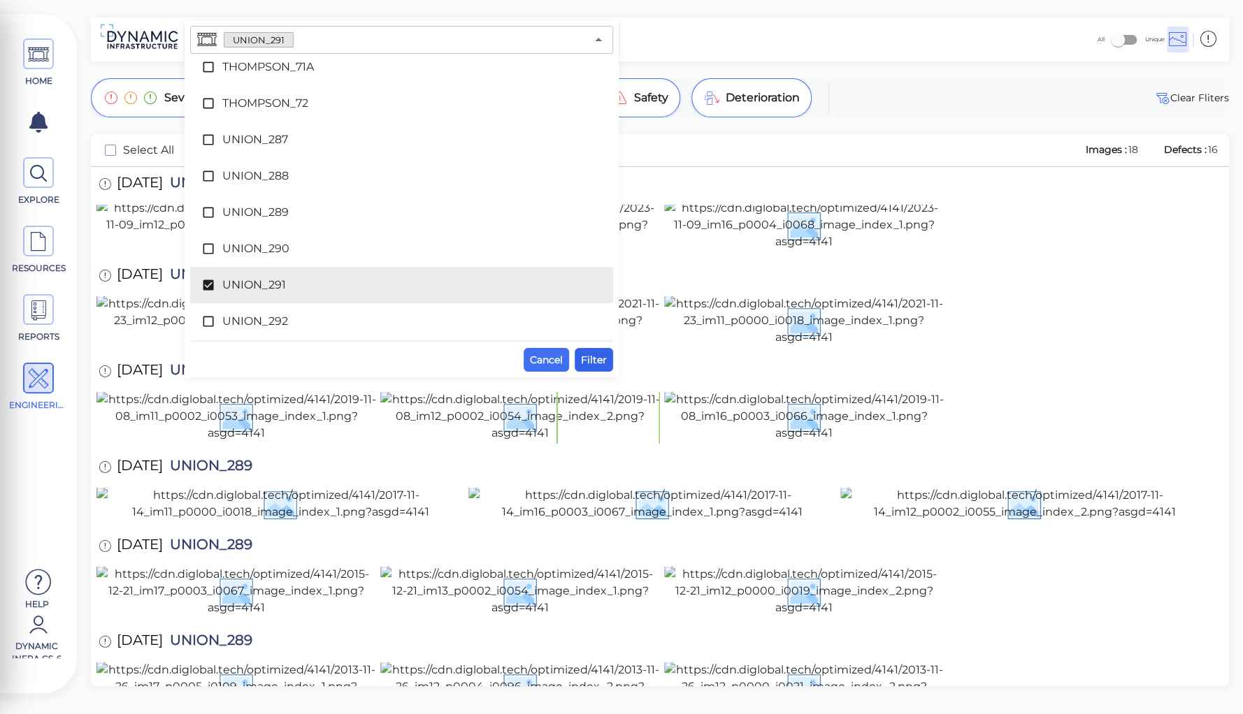
click at [589, 356] on span "Filter" at bounding box center [594, 360] width 26 height 17
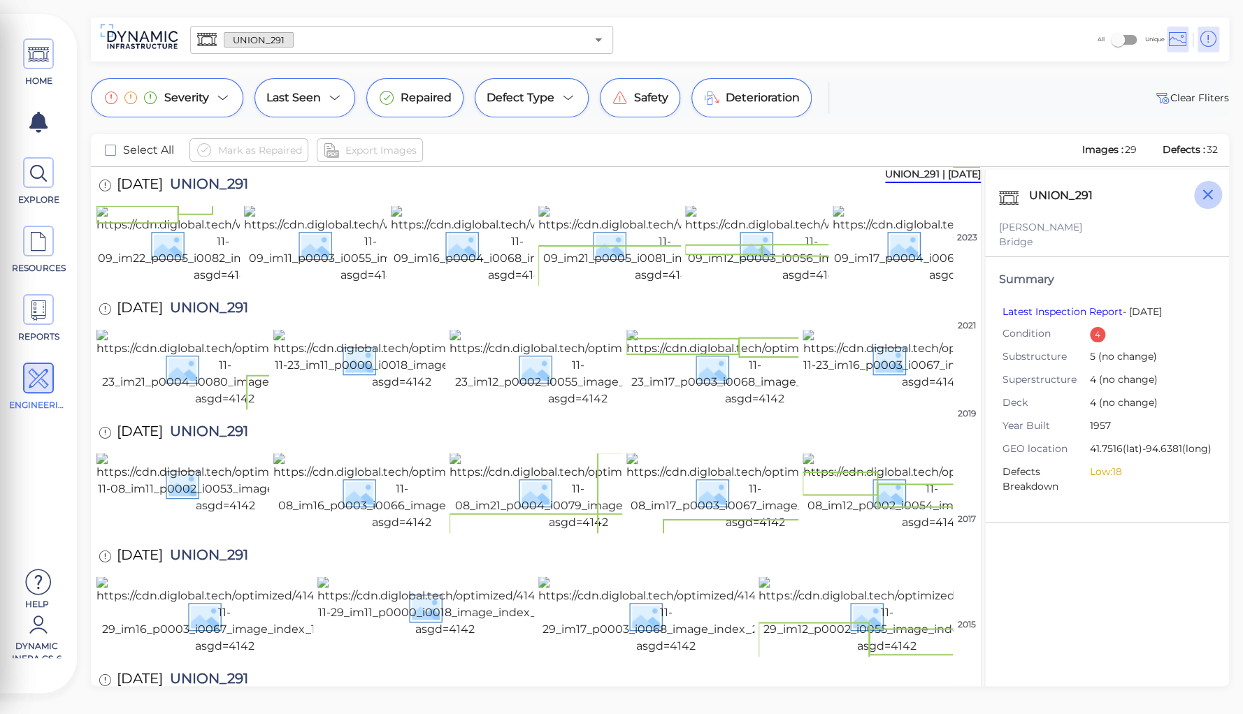
click at [1207, 198] on icon "button" at bounding box center [1207, 194] width 17 height 17
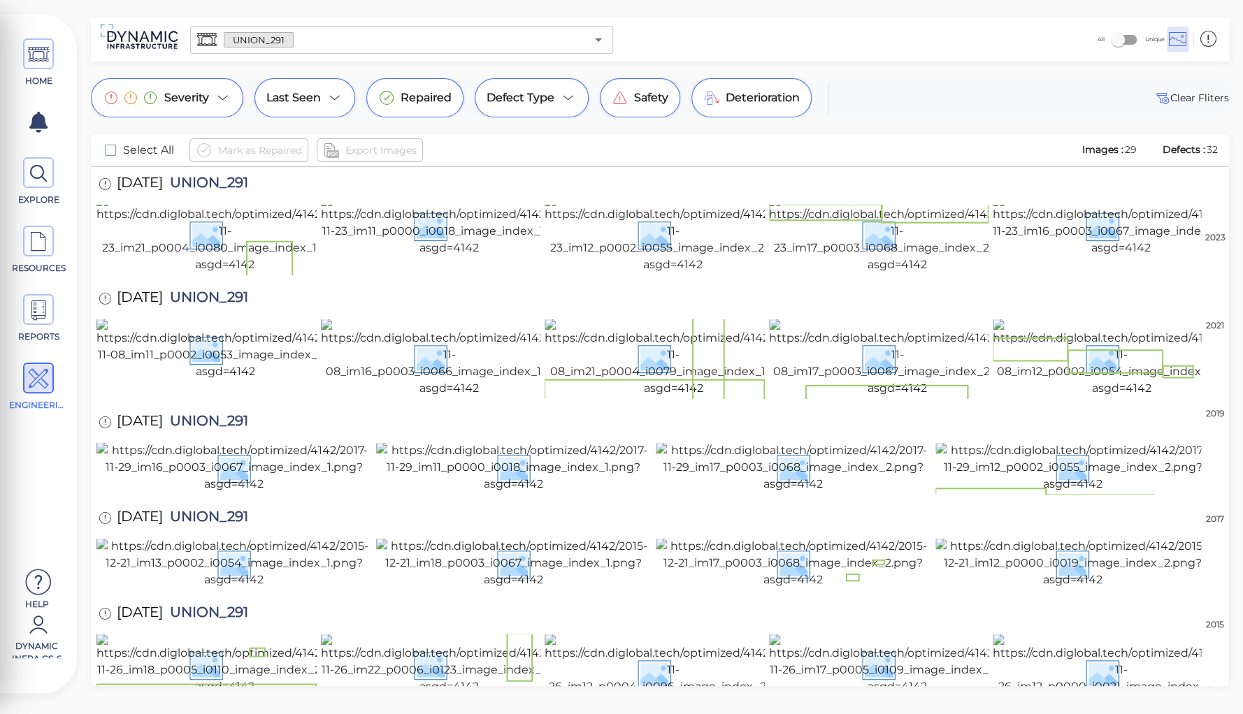
scroll to position [762, 0]
click at [1067, 634] on img at bounding box center [1121, 673] width 257 height 78
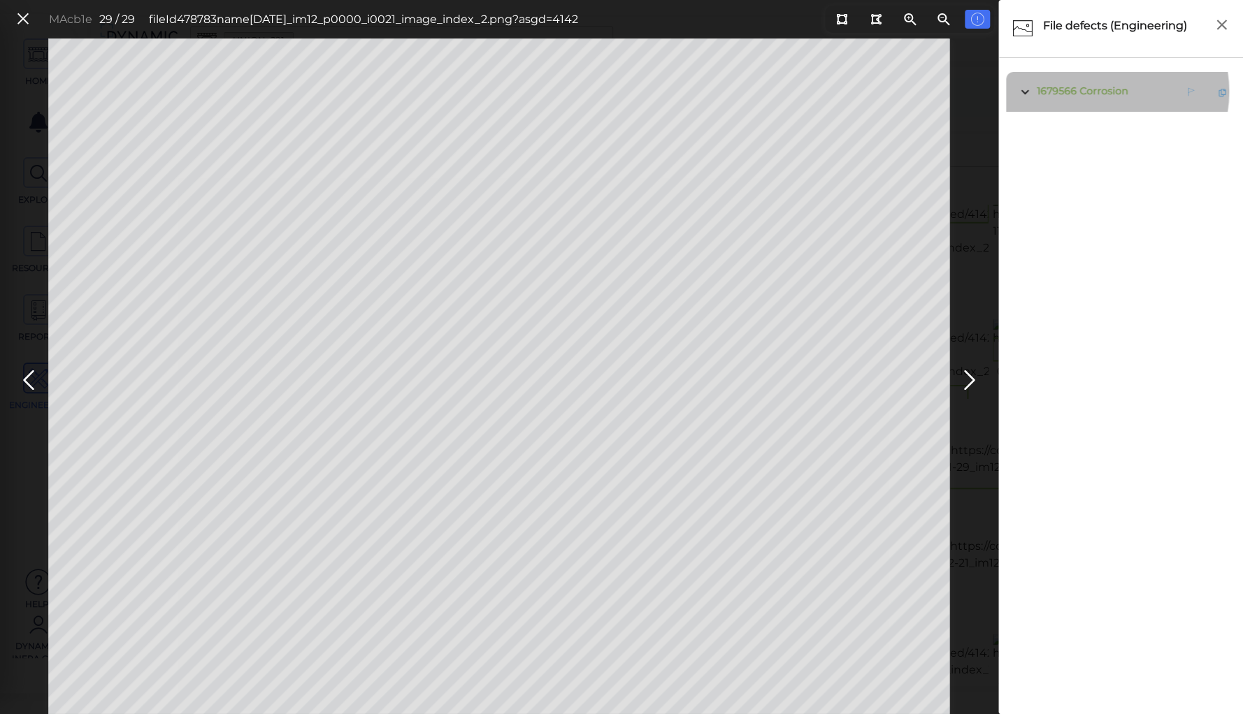
click at [1099, 92] on span "Corrosion" at bounding box center [1103, 91] width 48 height 13
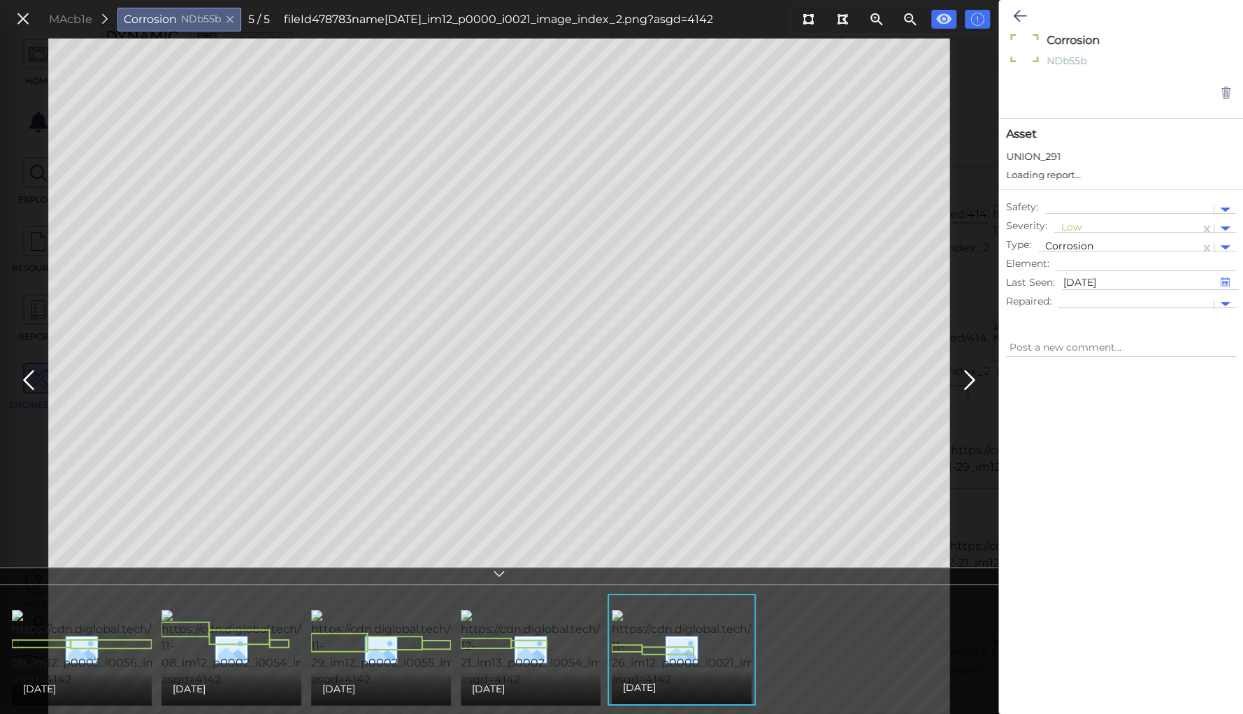
type textarea "x"
click at [1015, 11] on icon at bounding box center [1019, 16] width 13 height 17
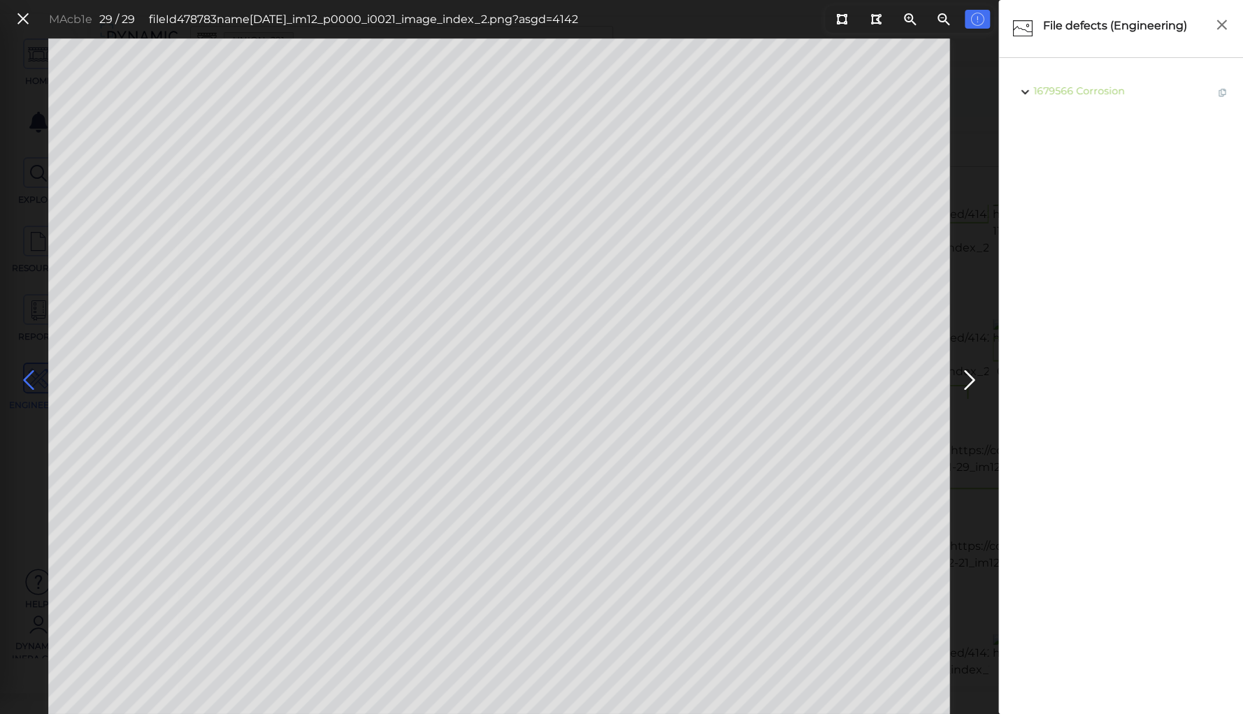
click at [26, 373] on icon at bounding box center [28, 380] width 22 height 27
click at [27, 380] on icon at bounding box center [28, 380] width 22 height 27
click at [30, 375] on icon at bounding box center [28, 380] width 22 height 27
click at [25, 375] on icon at bounding box center [28, 380] width 22 height 27
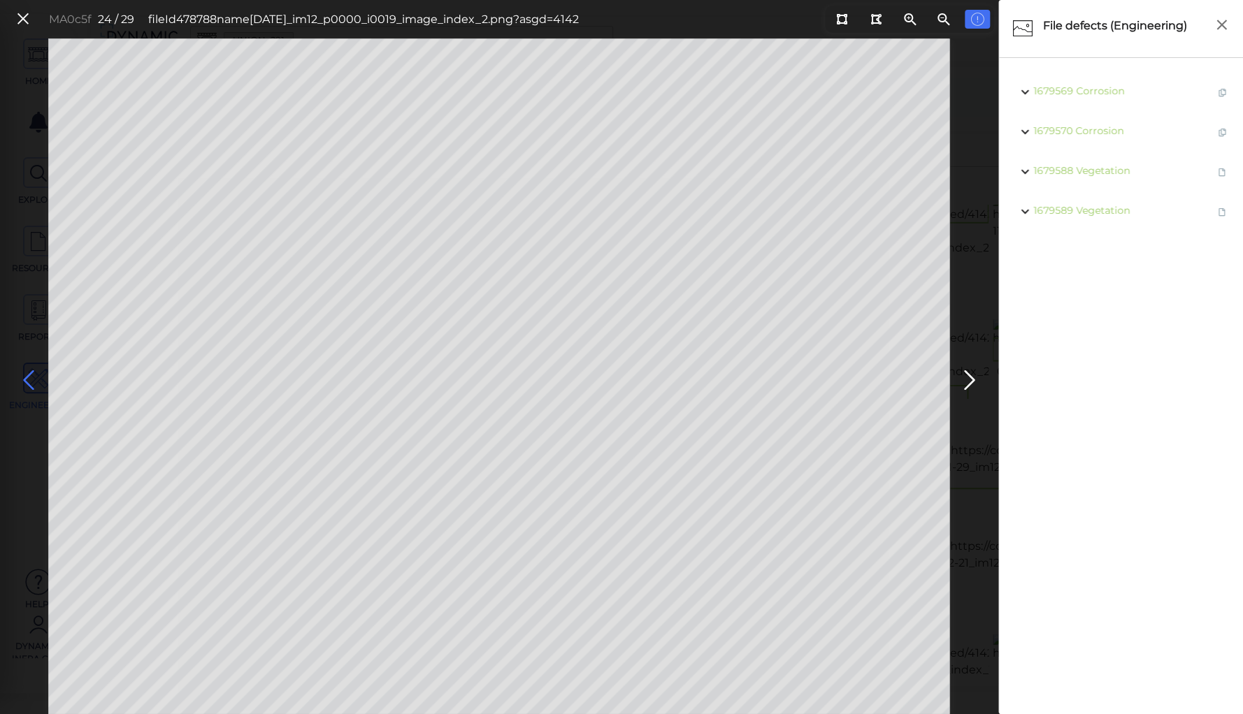
click at [25, 375] on icon at bounding box center [28, 380] width 22 height 27
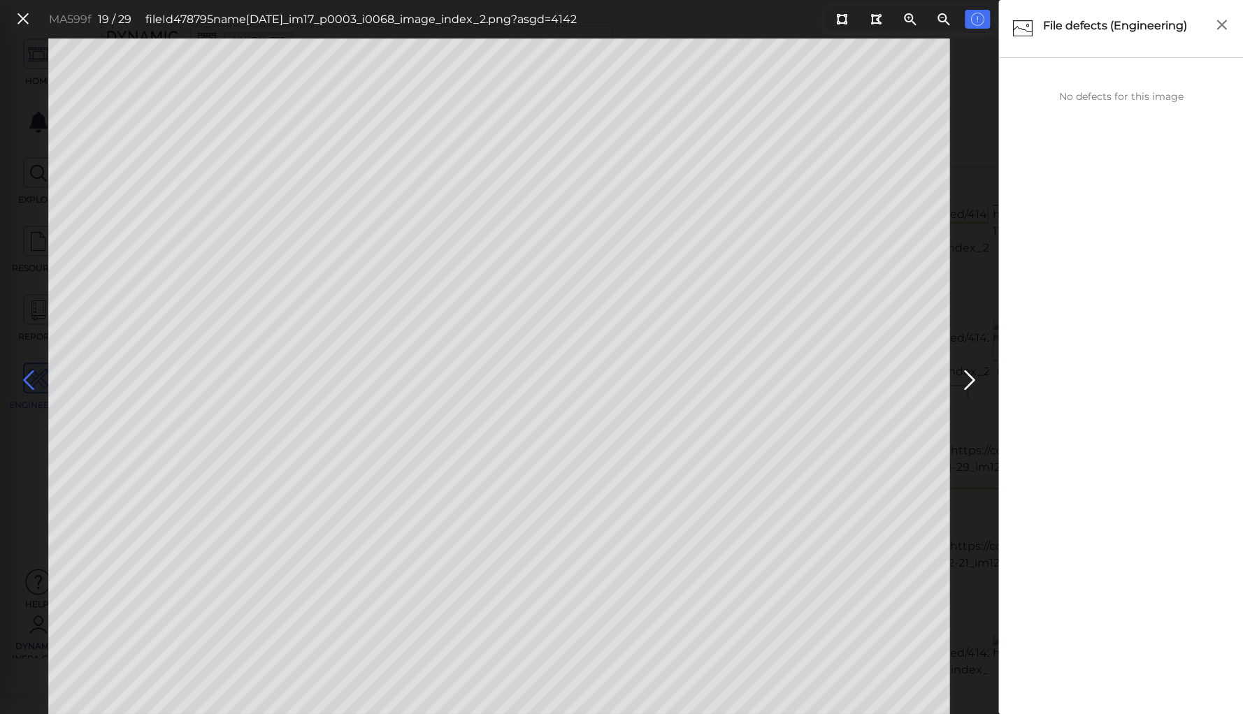
click at [25, 375] on icon at bounding box center [28, 380] width 22 height 27
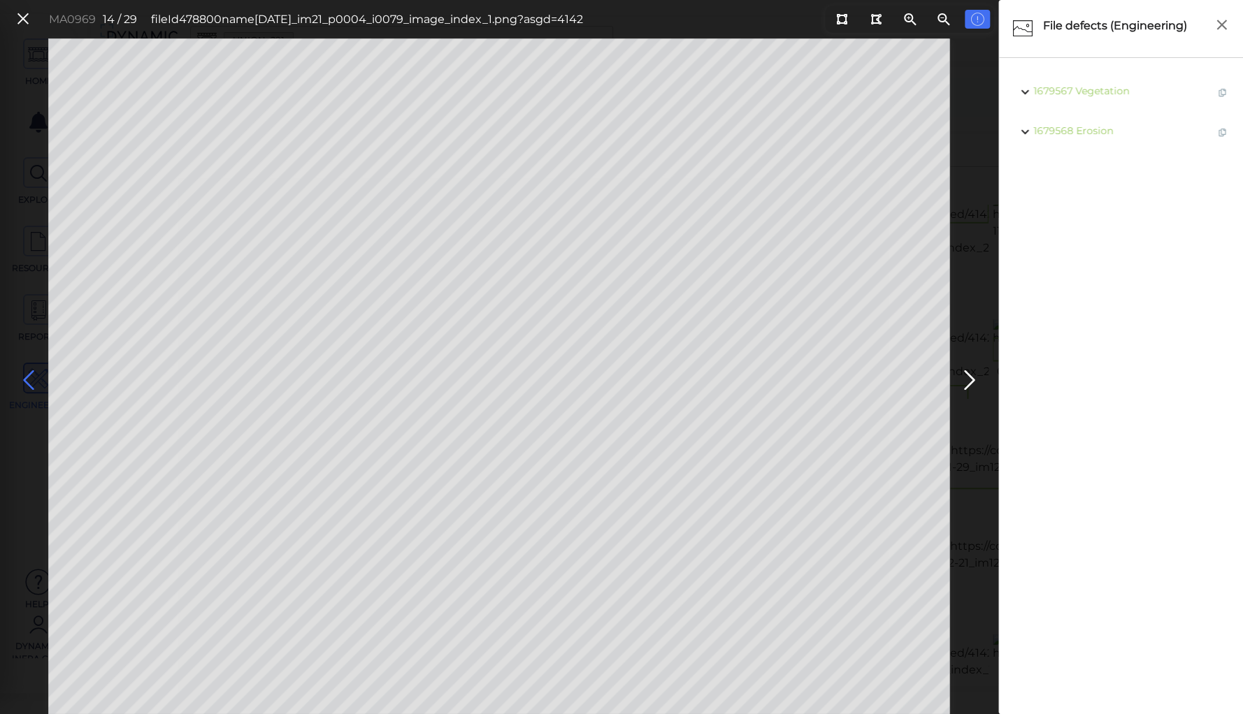
click at [25, 375] on icon at bounding box center [28, 380] width 22 height 27
click at [972, 373] on icon at bounding box center [969, 380] width 22 height 27
click at [34, 375] on icon at bounding box center [28, 380] width 22 height 27
click at [29, 375] on icon at bounding box center [28, 380] width 22 height 27
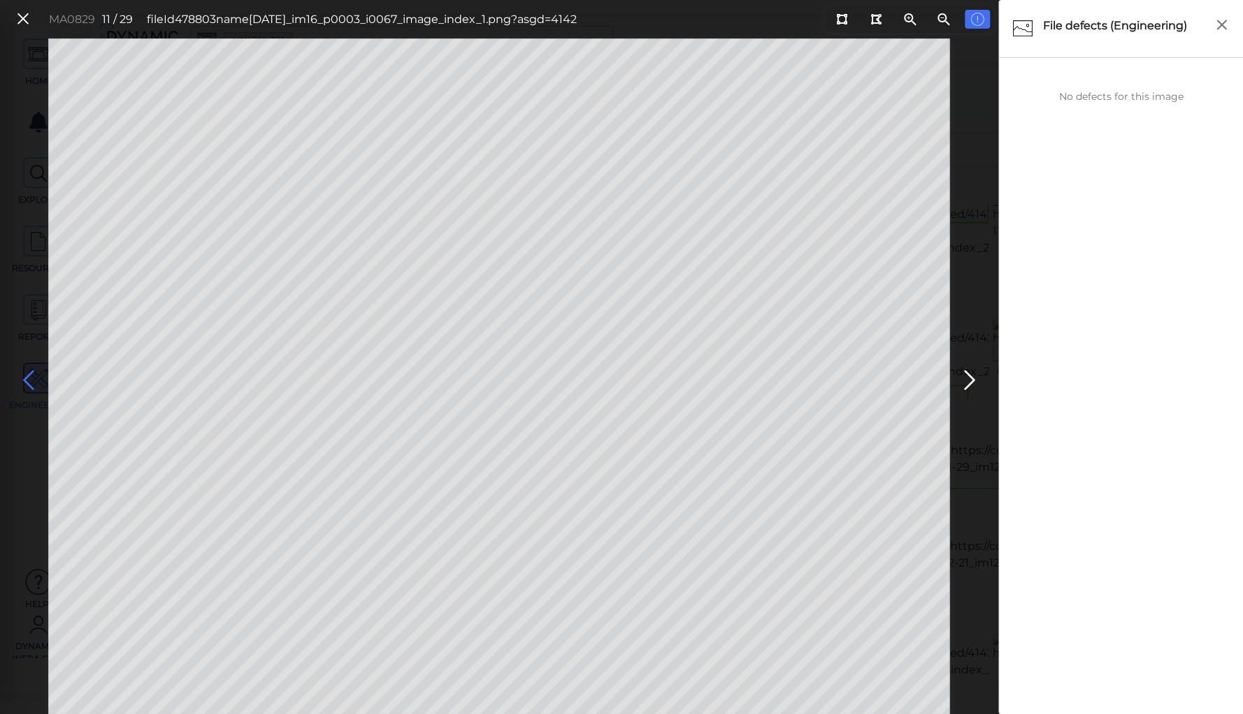
click at [29, 375] on icon at bounding box center [28, 380] width 22 height 27
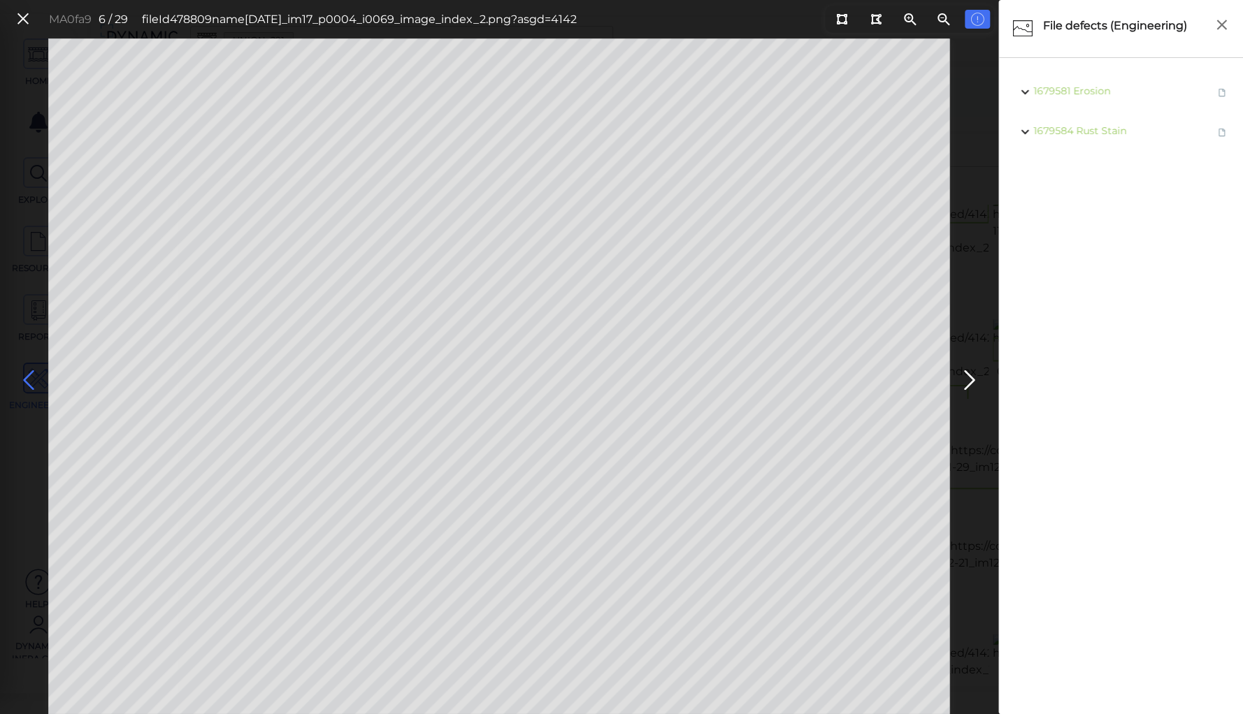
click at [29, 375] on icon at bounding box center [28, 380] width 22 height 27
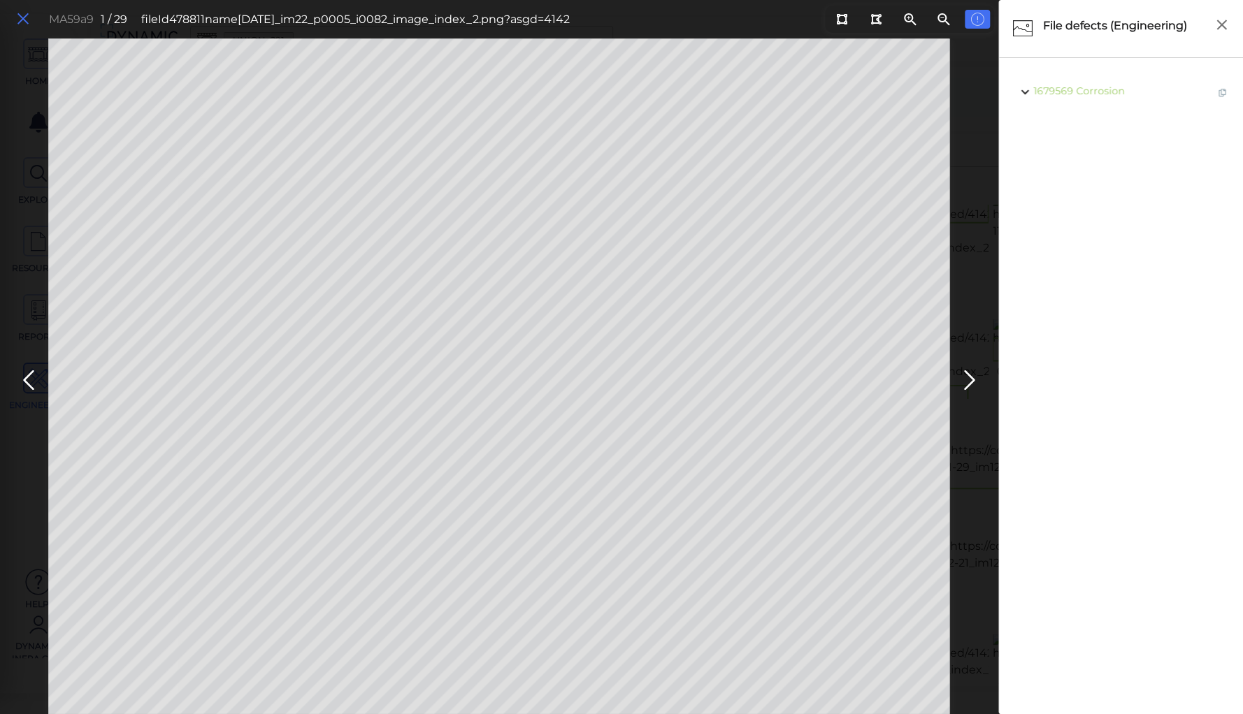
click at [24, 17] on icon at bounding box center [22, 19] width 15 height 19
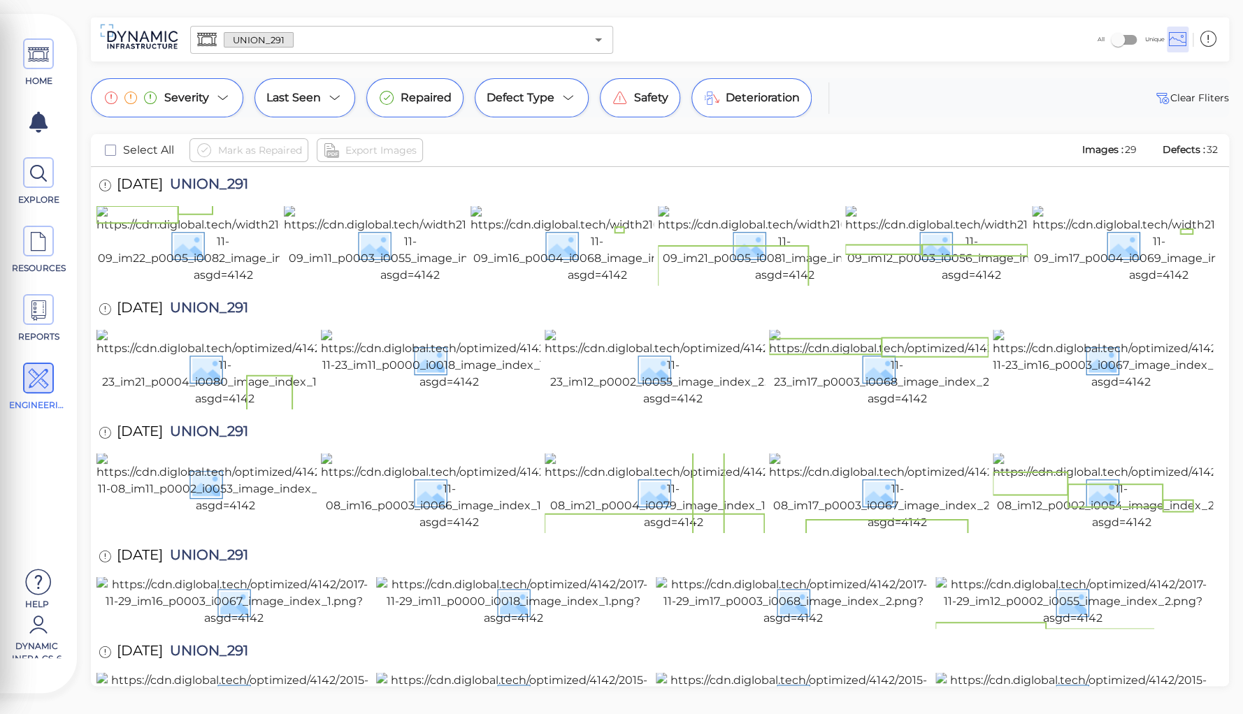
click at [212, 177] on span "UNION_291" at bounding box center [205, 186] width 85 height 19
copy span "UNION_291"
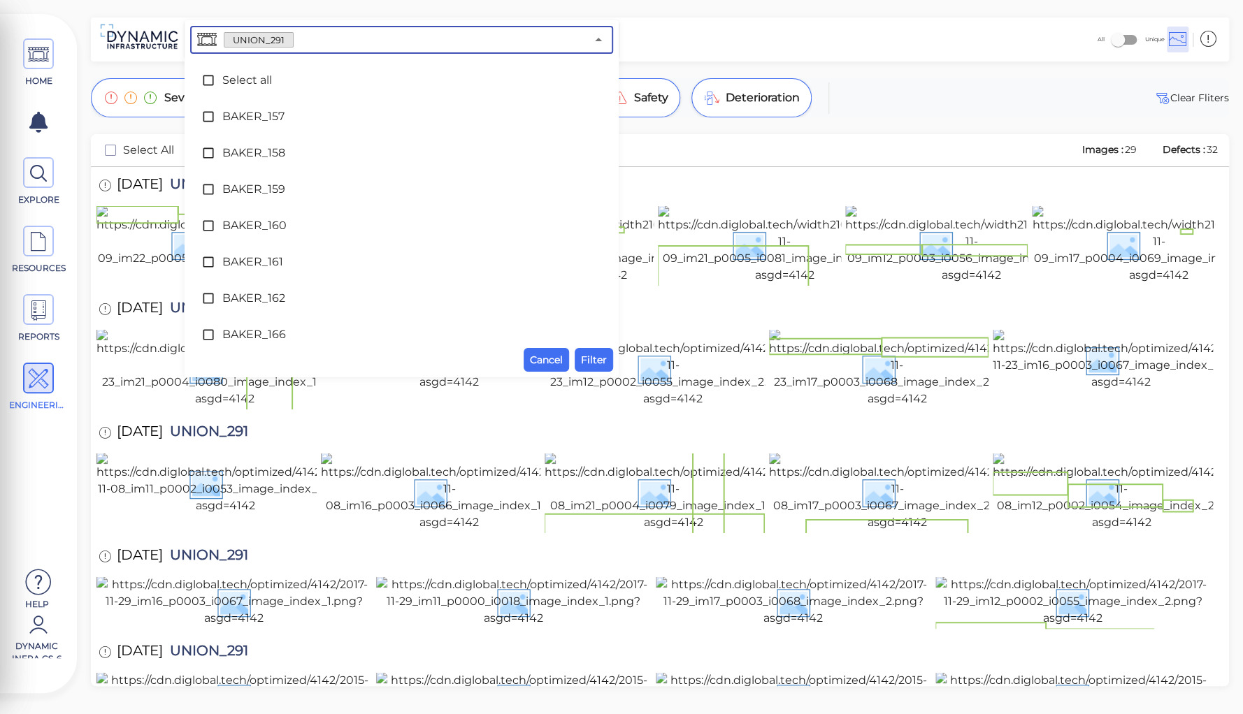
click at [294, 34] on input "text" at bounding box center [440, 40] width 292 height 20
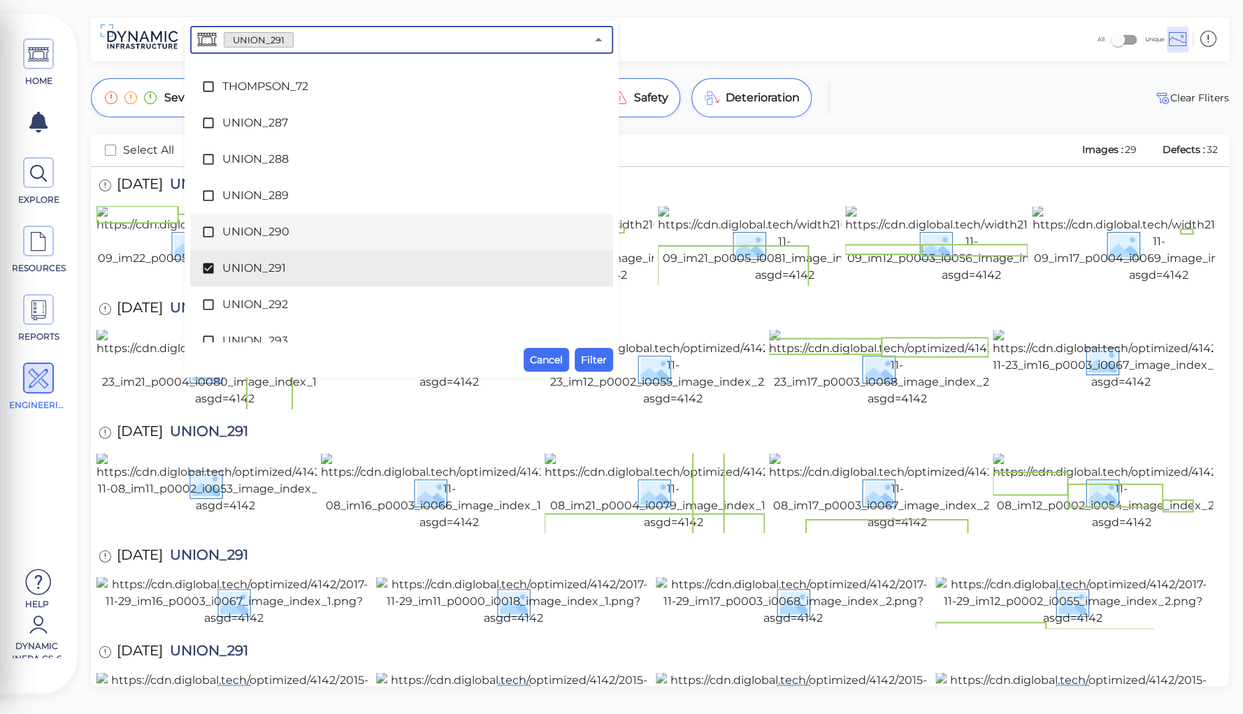
scroll to position [7719, 0]
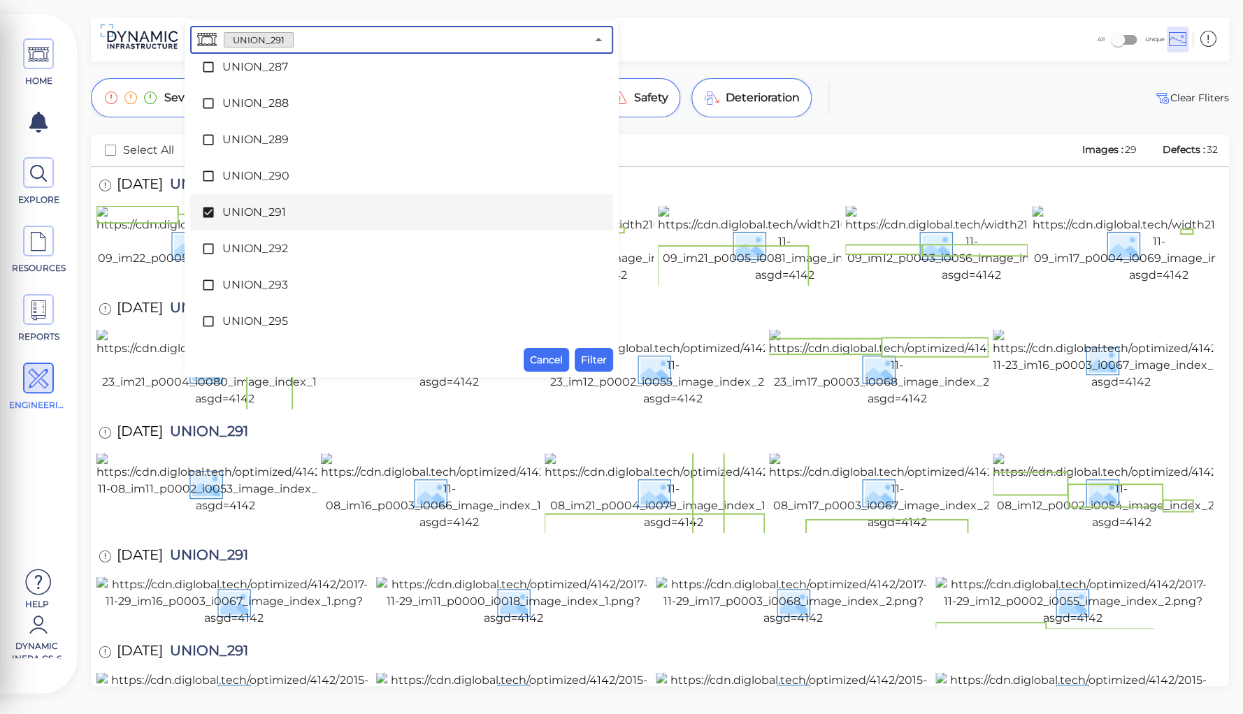
click at [234, 210] on span "UNION_291" at bounding box center [401, 212] width 359 height 17
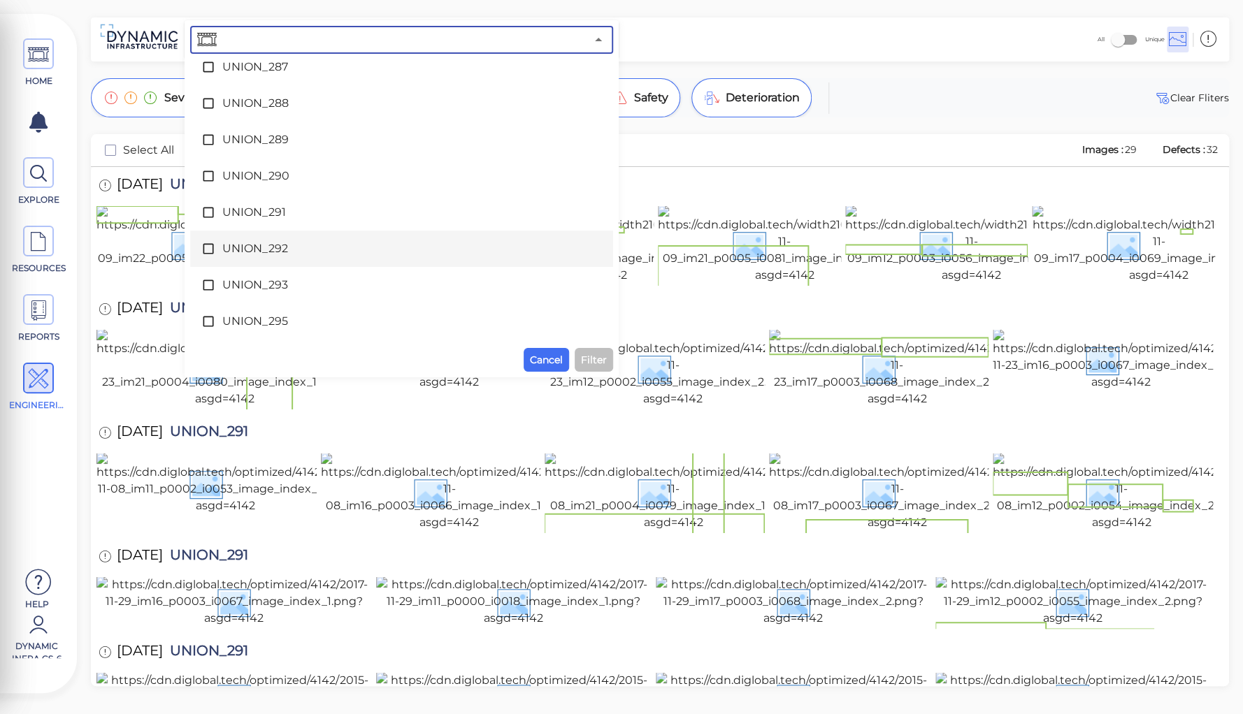
click at [245, 243] on span "UNION_292" at bounding box center [401, 248] width 359 height 17
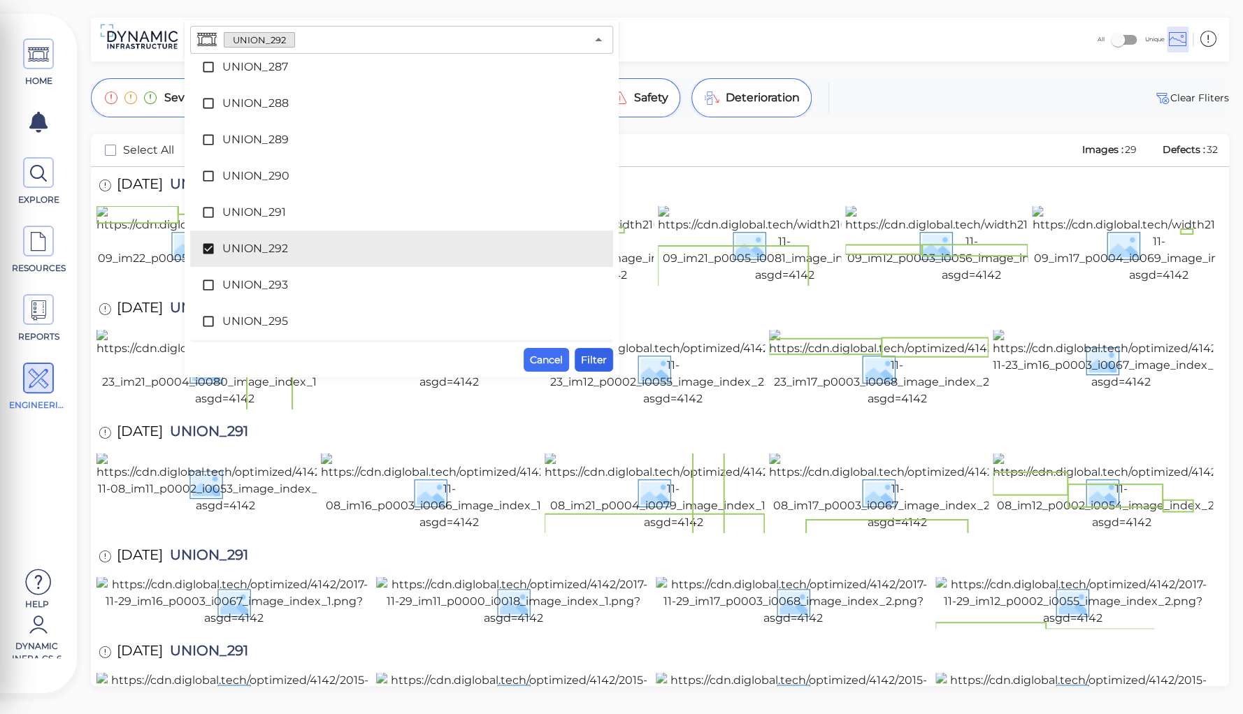
click at [590, 352] on span "Filter" at bounding box center [594, 360] width 26 height 17
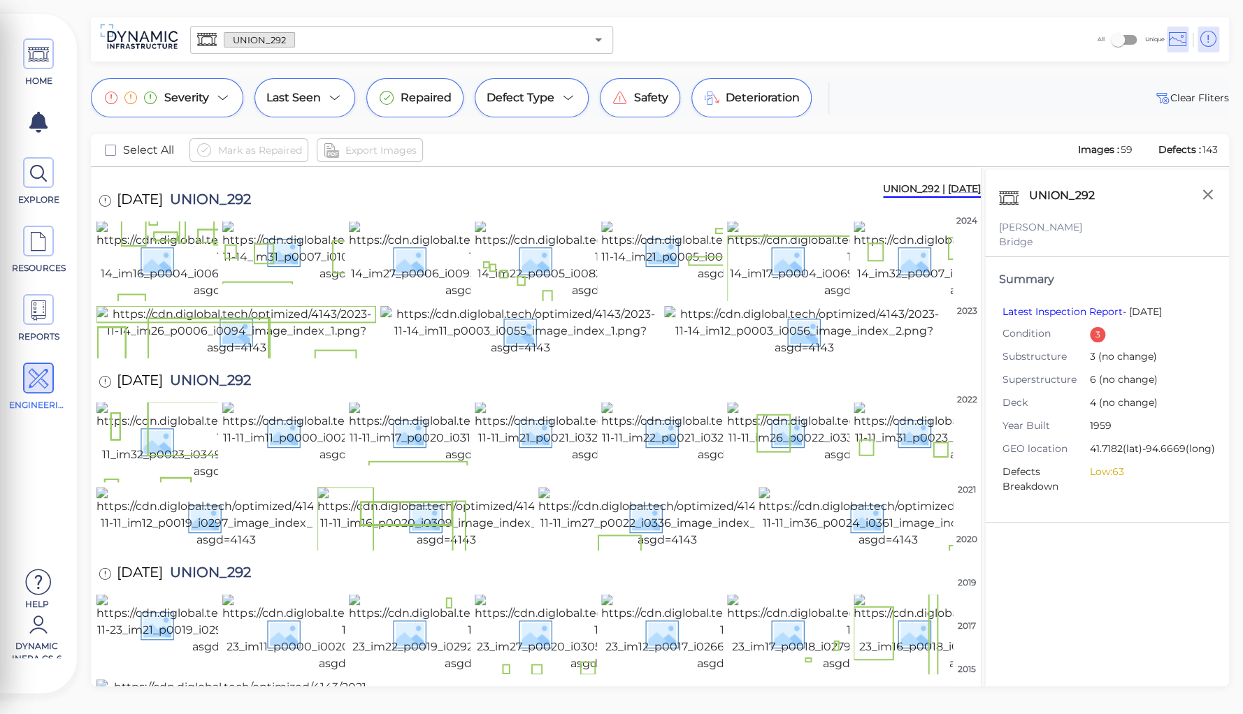
scroll to position [0, 0]
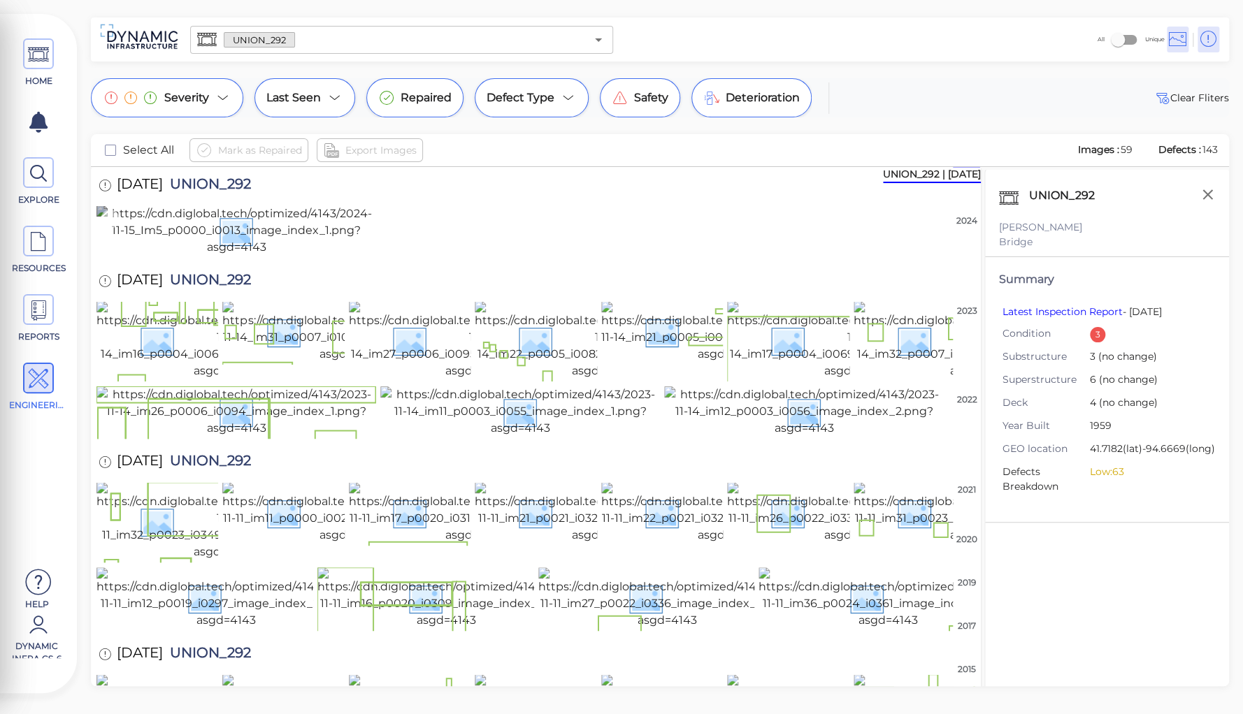
click at [192, 256] on img at bounding box center [236, 230] width 280 height 50
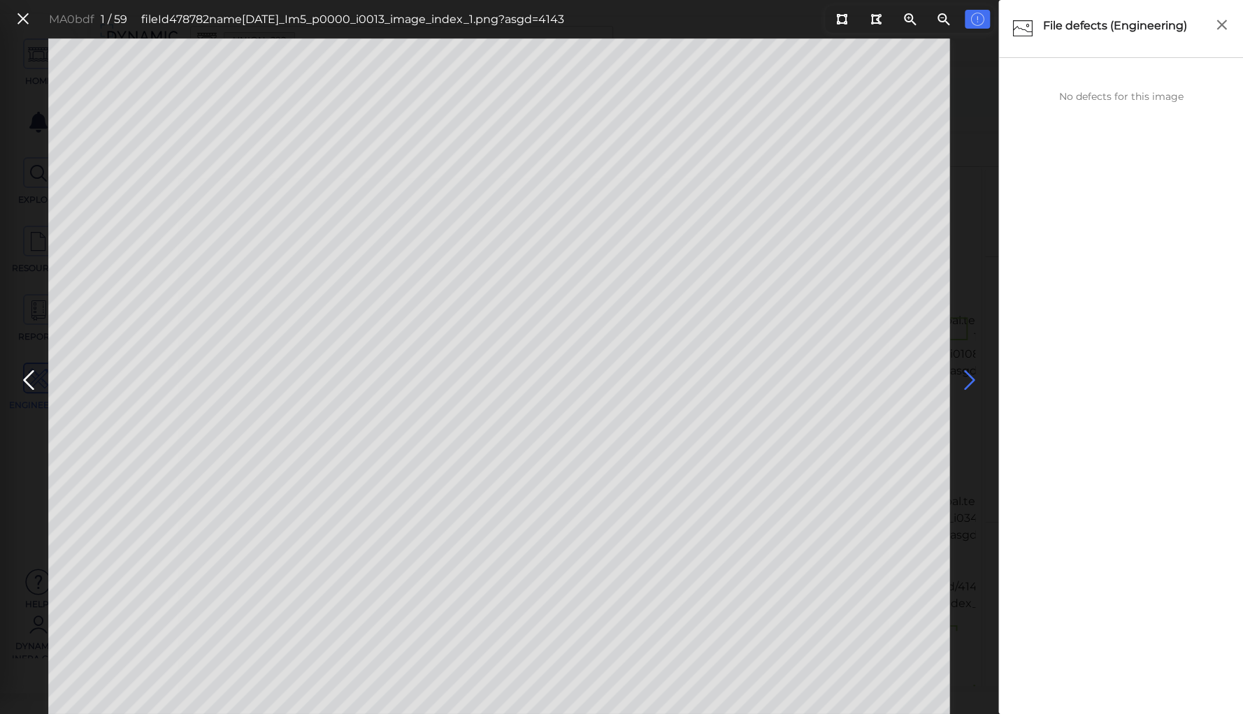
click at [965, 375] on icon at bounding box center [969, 380] width 22 height 27
click at [967, 375] on icon at bounding box center [969, 380] width 22 height 27
click at [840, 21] on icon at bounding box center [841, 19] width 11 height 10
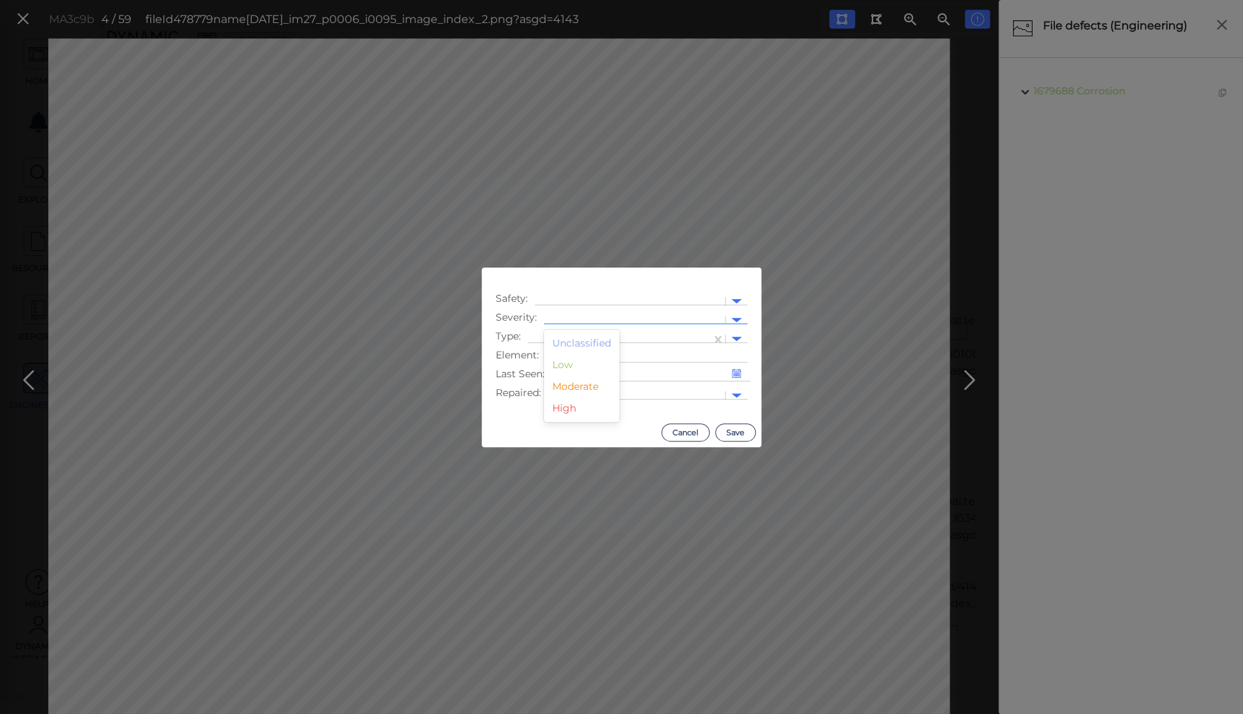
click at [585, 321] on div at bounding box center [634, 320] width 167 height 15
click at [577, 388] on div "Moderate" at bounding box center [581, 387] width 75 height 22
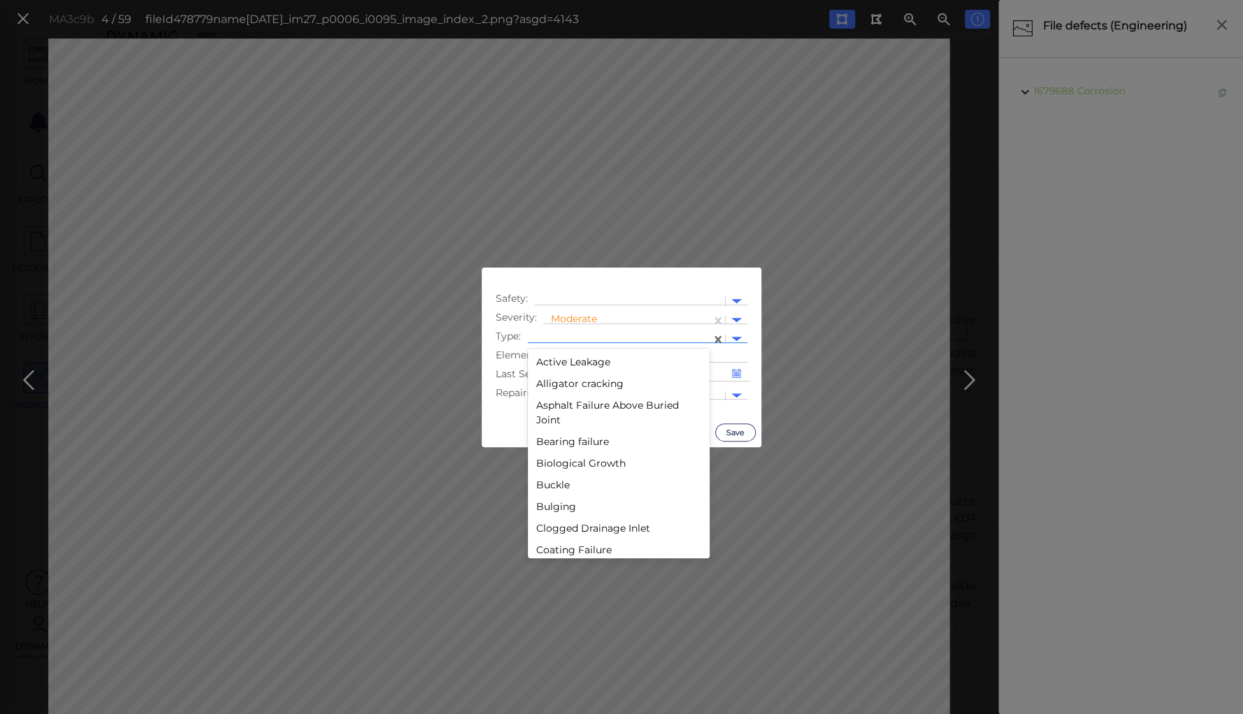
click at [582, 338] on div at bounding box center [619, 339] width 169 height 15
click at [584, 406] on div "Deterioration" at bounding box center [619, 409] width 182 height 22
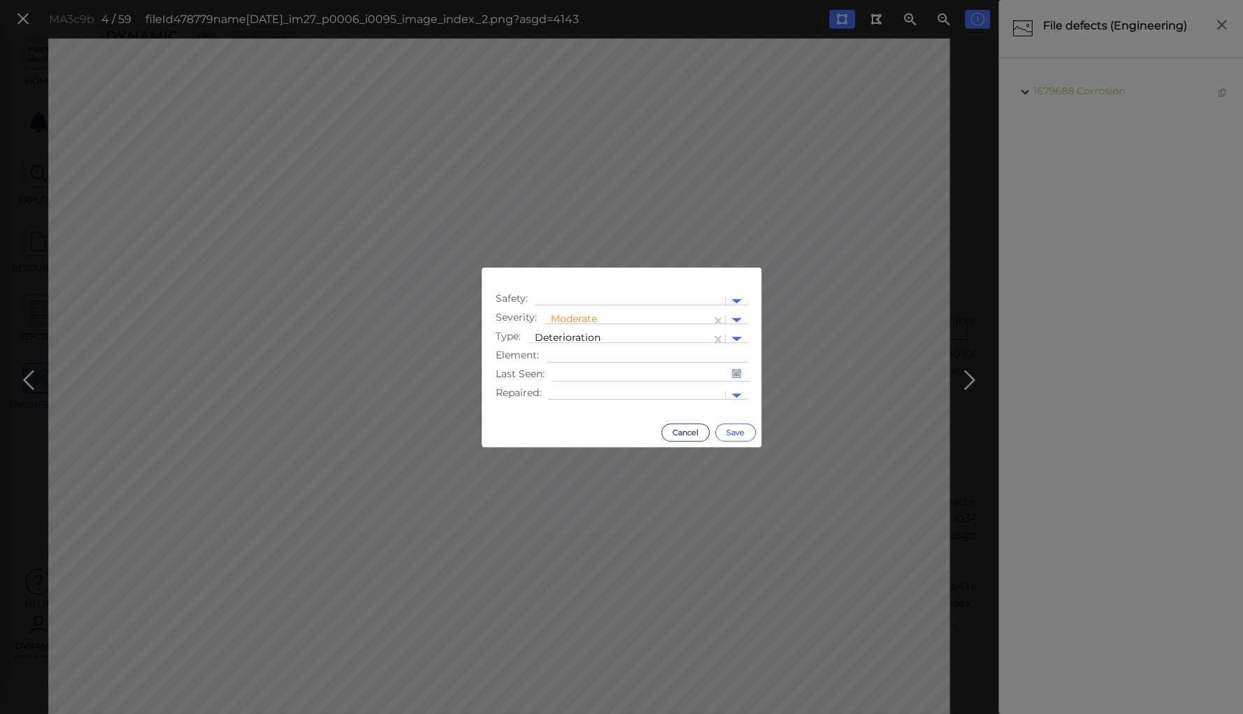
click at [729, 431] on button "Save" at bounding box center [735, 433] width 41 height 18
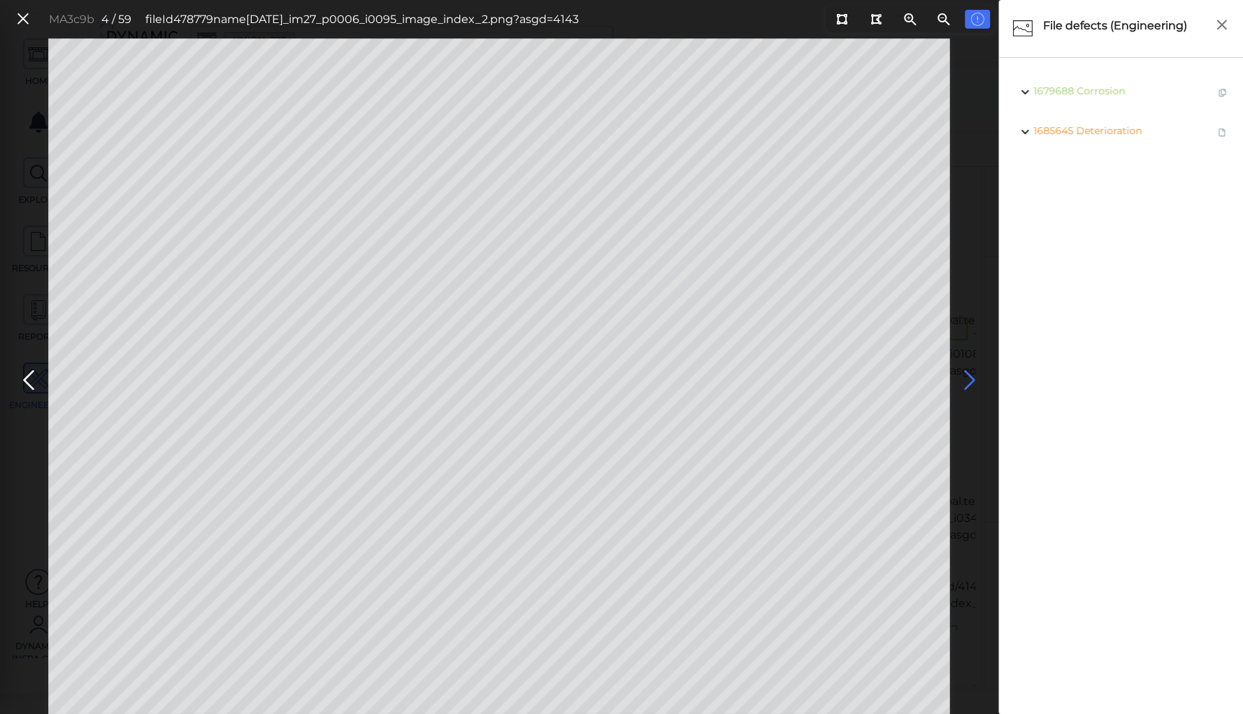
click at [965, 380] on icon at bounding box center [969, 380] width 22 height 27
click at [962, 379] on icon at bounding box center [969, 380] width 22 height 27
click at [967, 375] on icon at bounding box center [969, 380] width 22 height 27
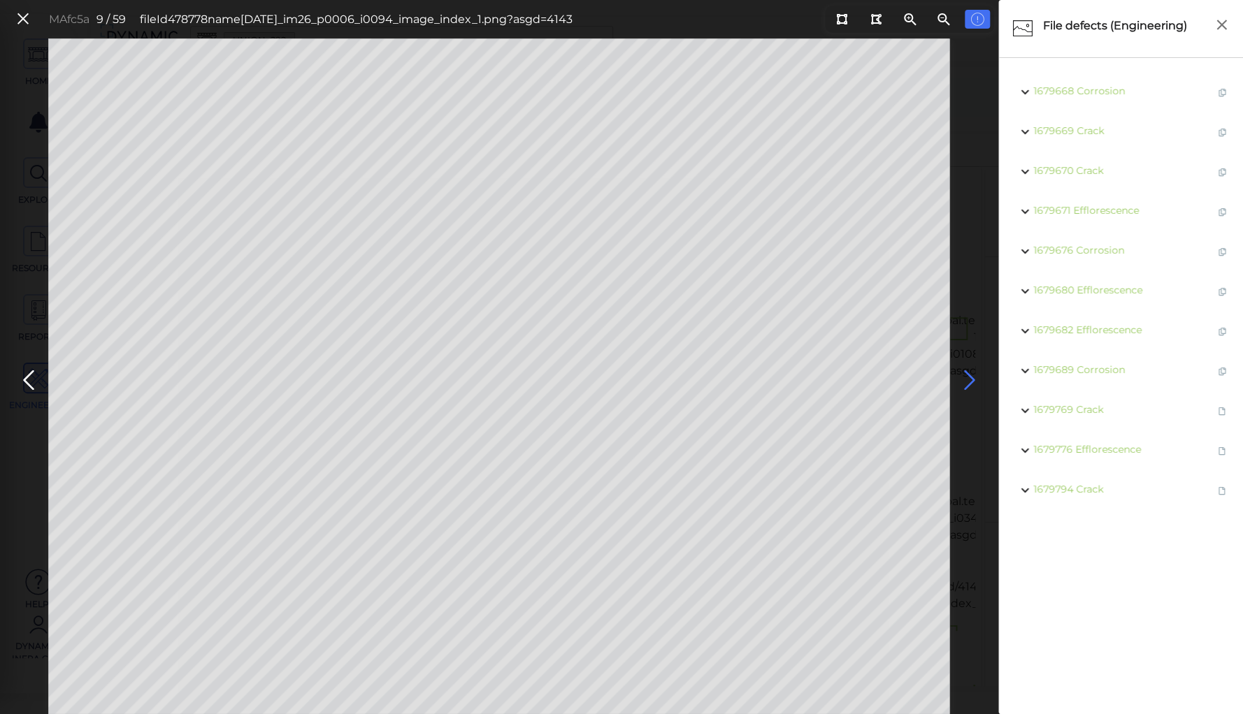
click at [967, 374] on icon at bounding box center [969, 380] width 22 height 27
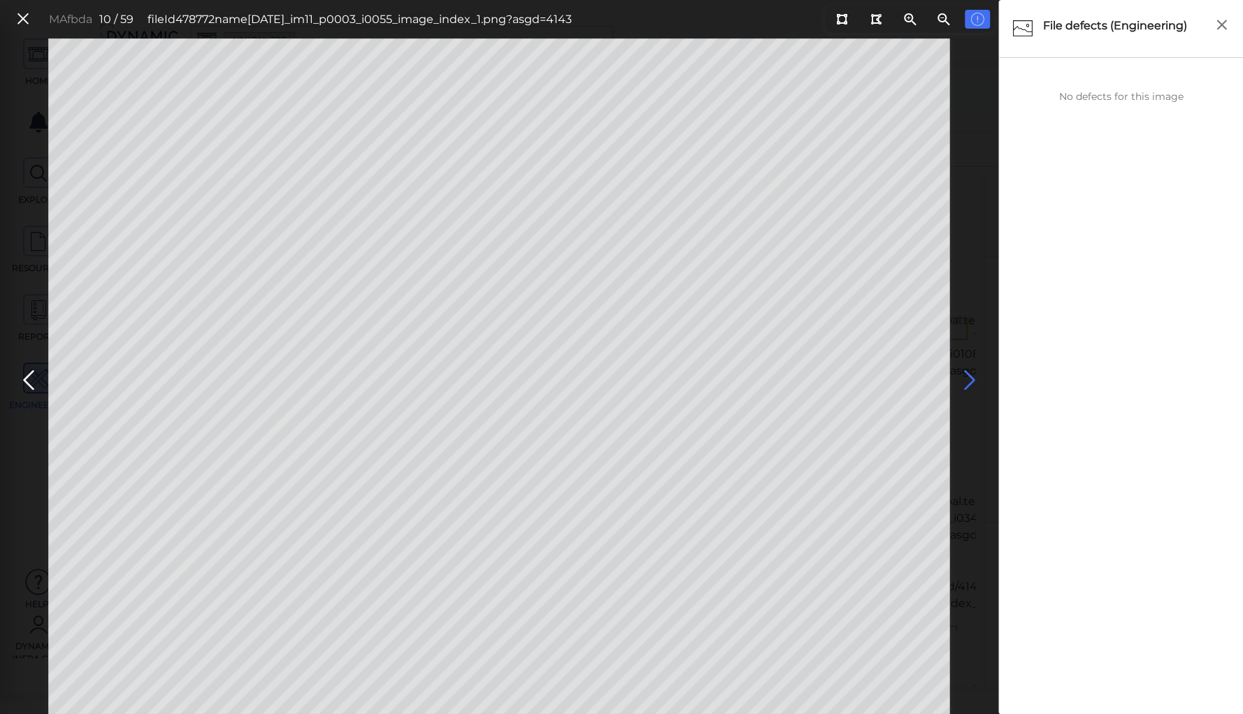
click at [967, 374] on icon at bounding box center [969, 380] width 22 height 27
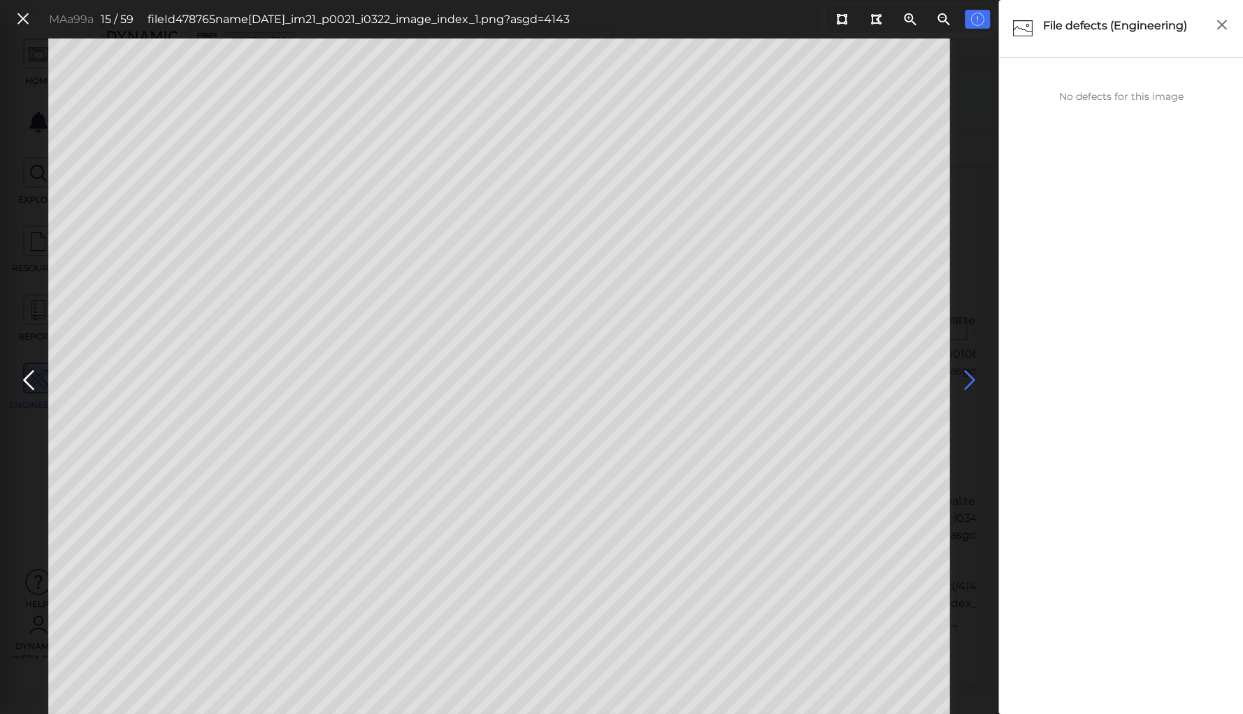
click at [967, 374] on icon at bounding box center [969, 380] width 22 height 27
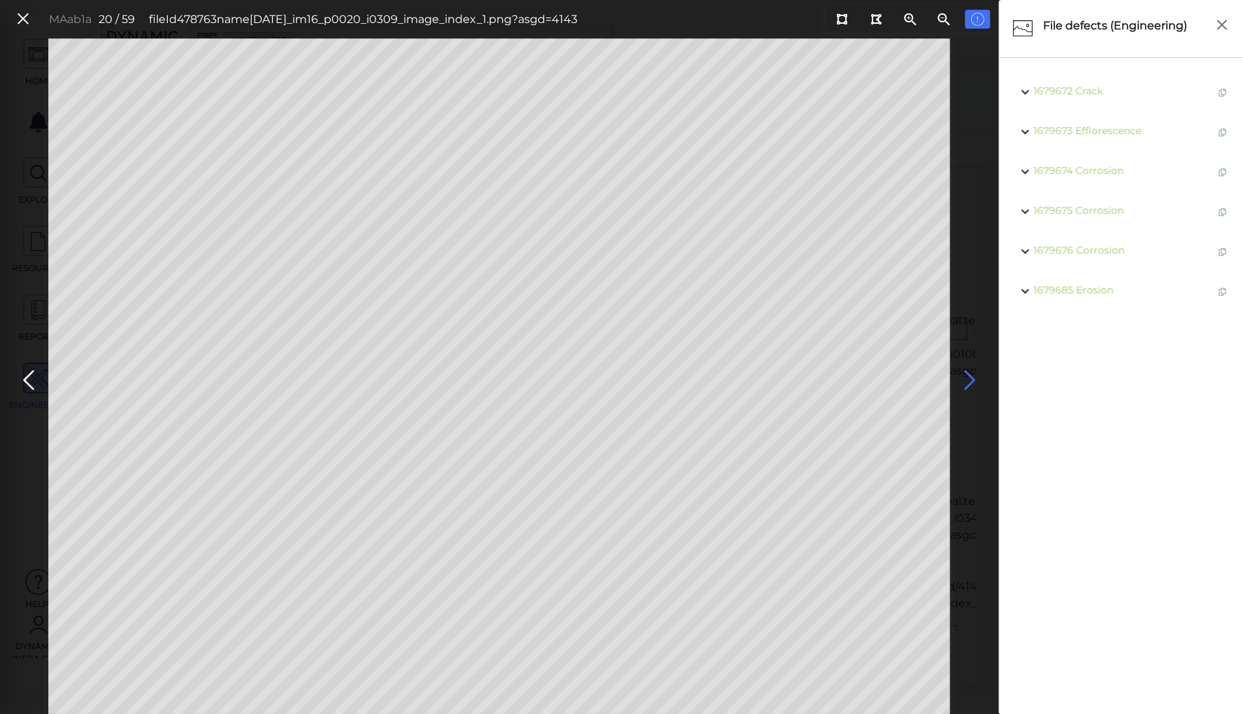
click at [967, 374] on icon at bounding box center [969, 380] width 22 height 27
click at [841, 17] on icon at bounding box center [841, 19] width 11 height 10
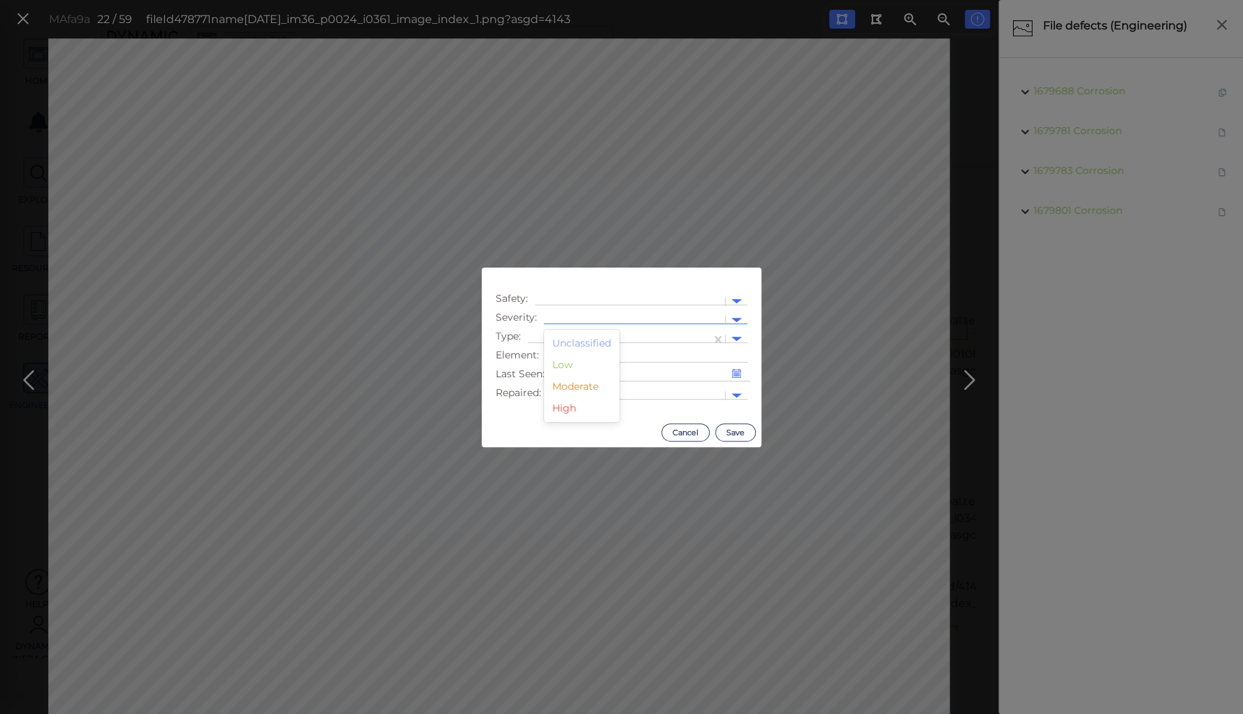
click at [561, 313] on div at bounding box center [634, 320] width 181 height 20
drag, startPoint x: 582, startPoint y: 389, endPoint x: 579, endPoint y: 376, distance: 12.8
click at [582, 388] on div "Moderate" at bounding box center [581, 387] width 75 height 22
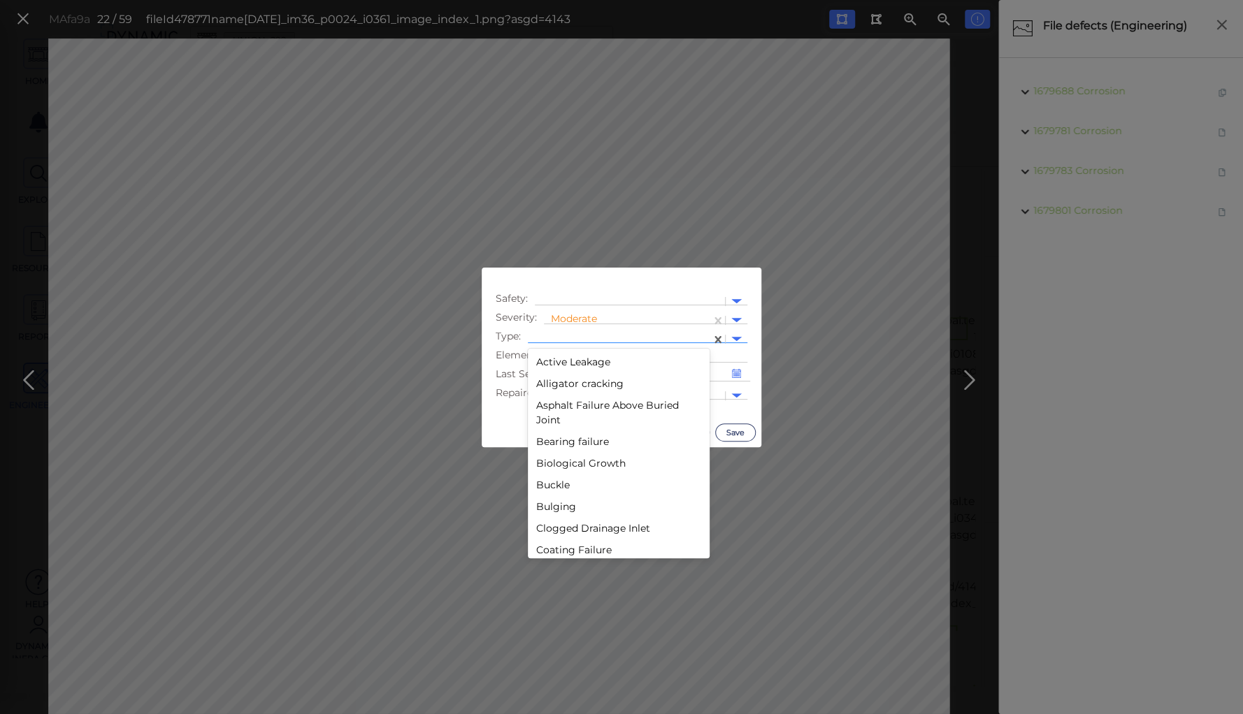
click at [576, 334] on div at bounding box center [619, 339] width 169 height 15
click at [593, 413] on div "Deterioration" at bounding box center [619, 409] width 182 height 22
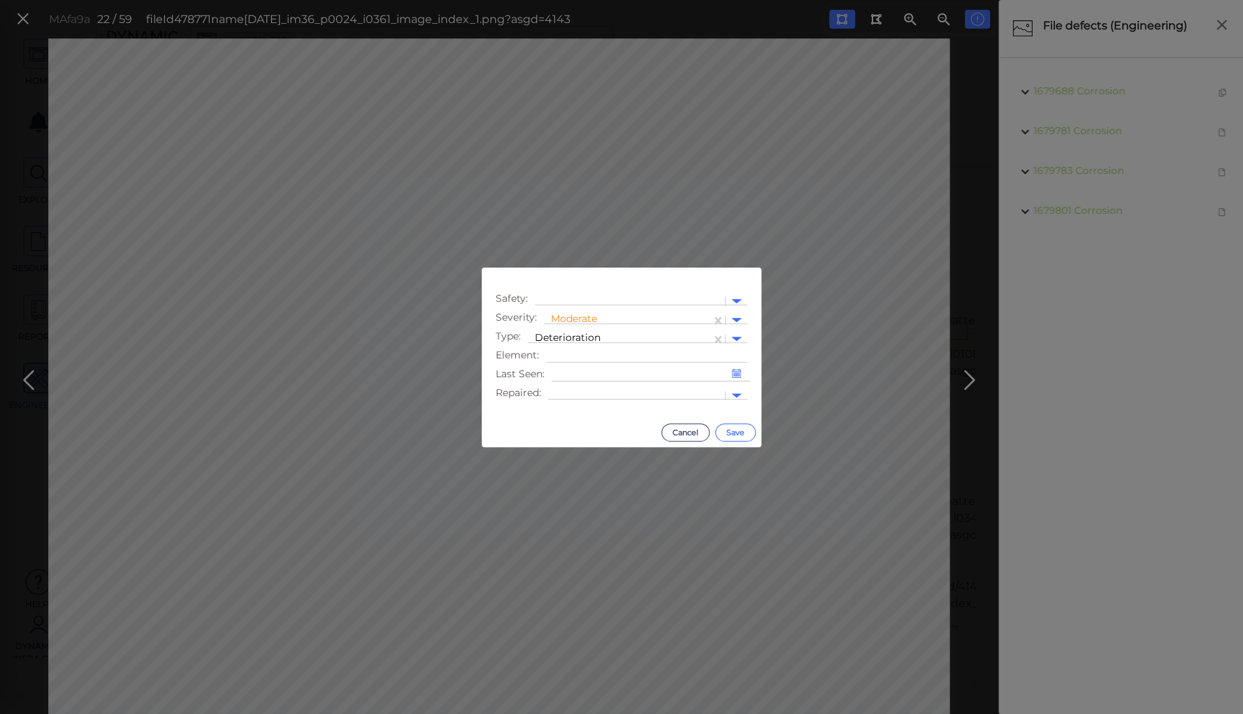
click at [733, 433] on button "Save" at bounding box center [735, 433] width 41 height 18
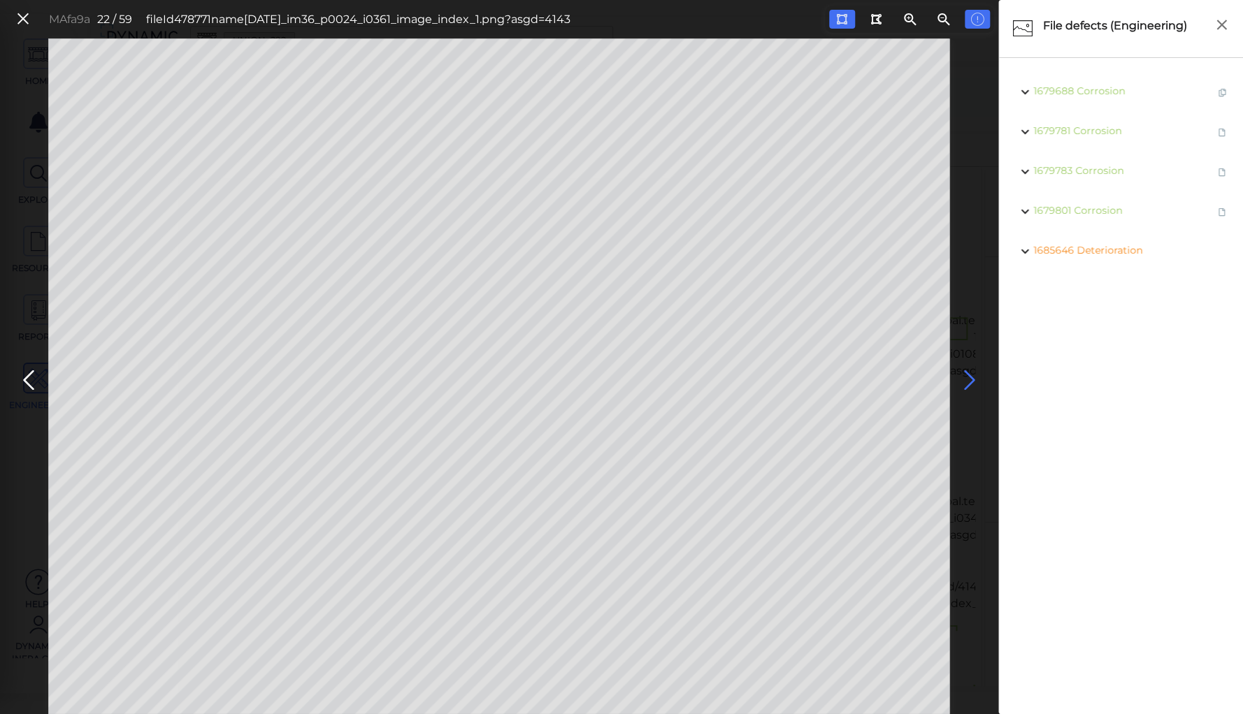
click at [969, 383] on icon at bounding box center [969, 380] width 22 height 27
click at [967, 376] on icon at bounding box center [969, 380] width 22 height 27
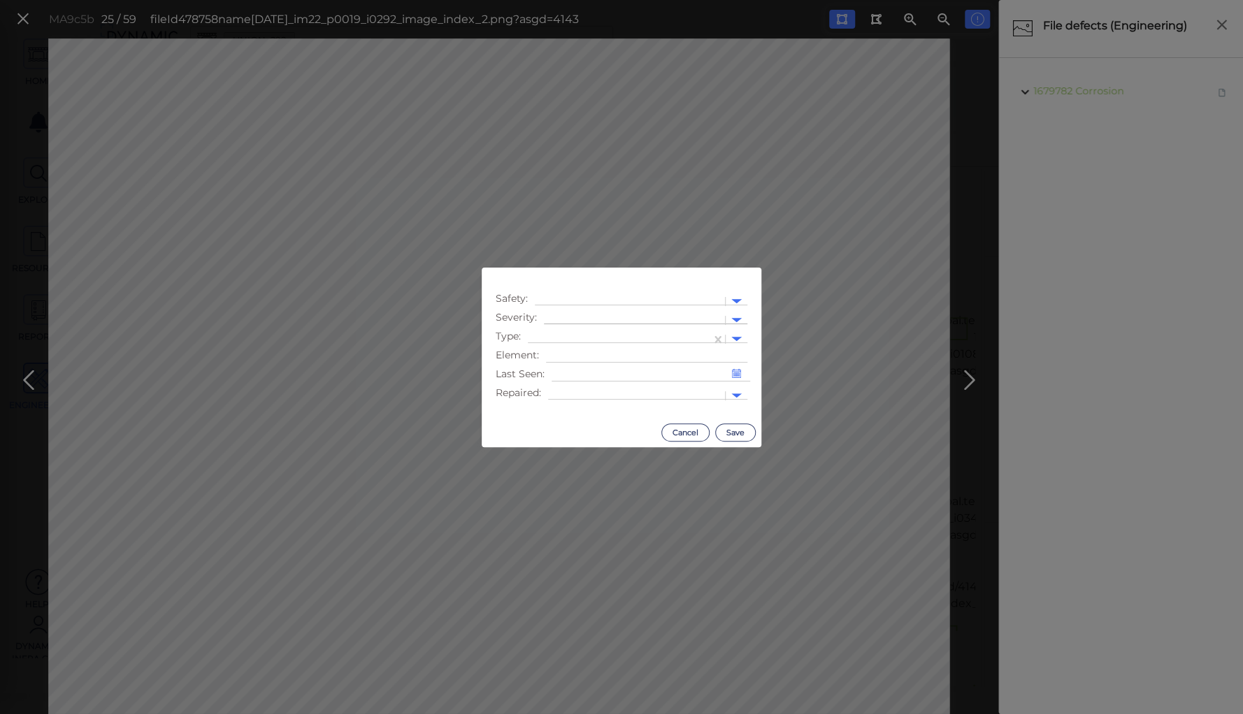
click at [612, 313] on div at bounding box center [634, 320] width 167 height 15
drag, startPoint x: 570, startPoint y: 389, endPoint x: 576, endPoint y: 368, distance: 21.0
click at [570, 388] on div "Moderate" at bounding box center [581, 387] width 75 height 22
click at [584, 333] on div at bounding box center [619, 339] width 169 height 15
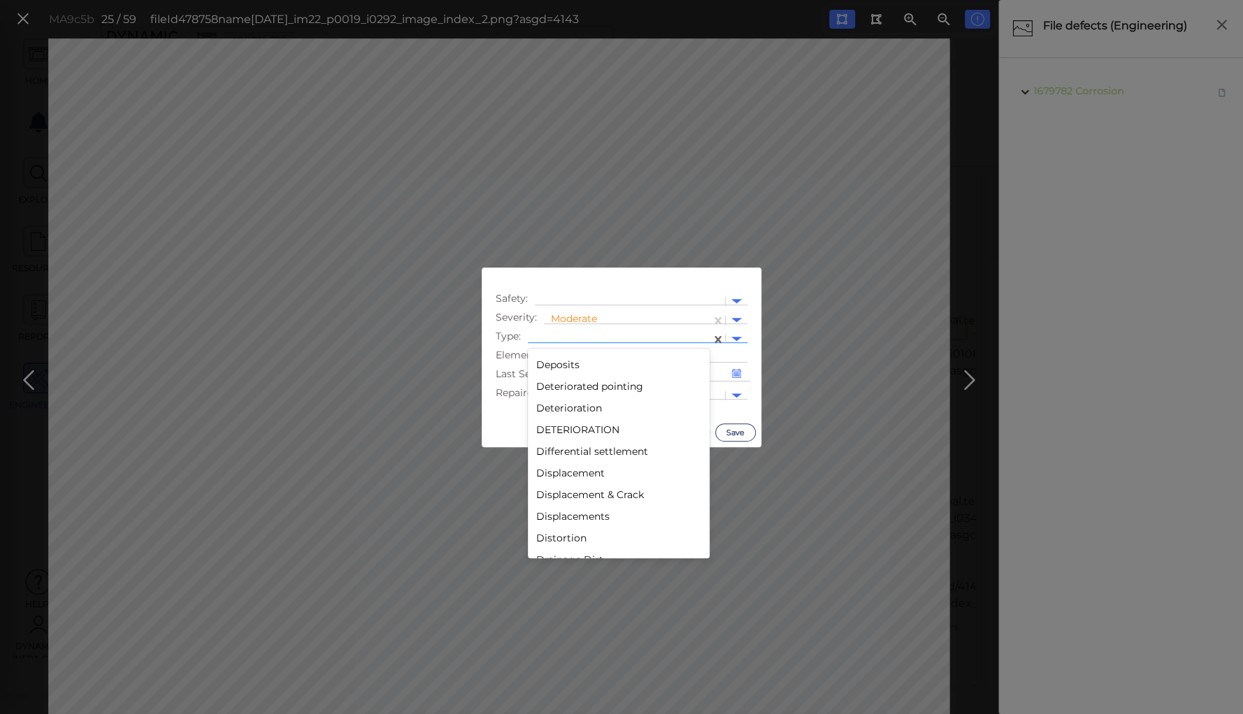
scroll to position [685, 0]
click at [571, 449] on div "Deterioration" at bounding box center [619, 451] width 182 height 22
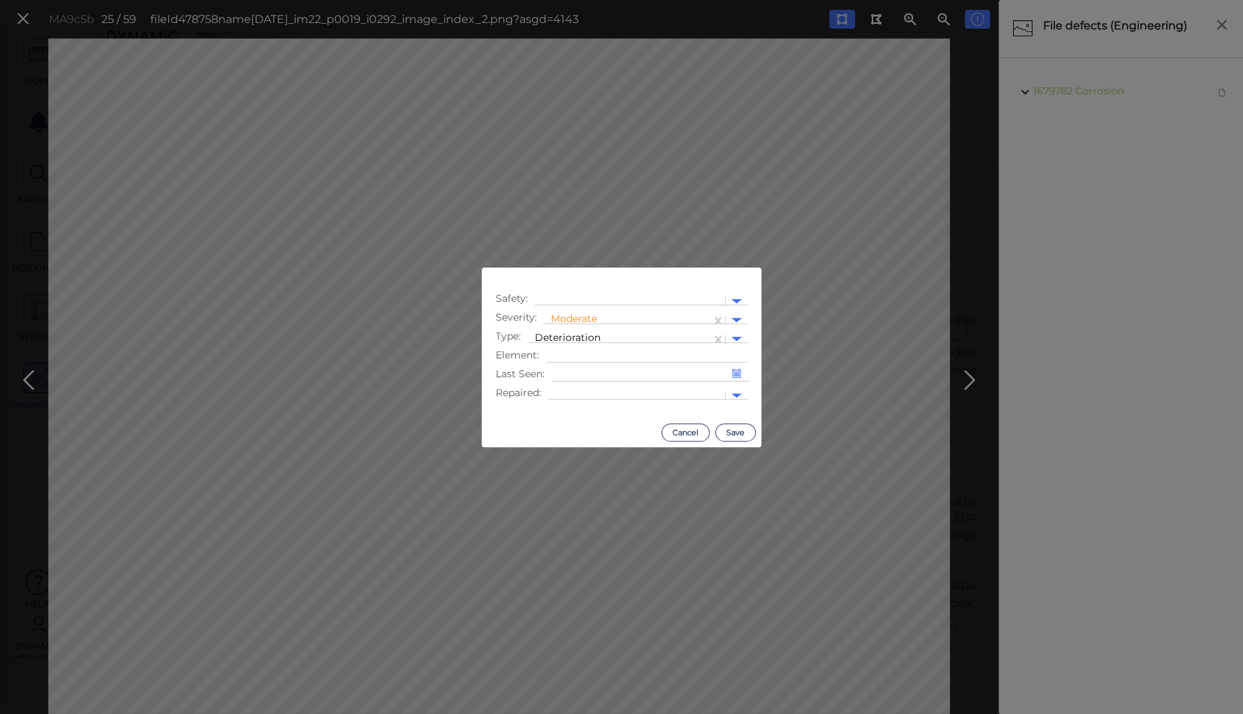
drag, startPoint x: 723, startPoint y: 424, endPoint x: 751, endPoint y: 410, distance: 31.0
click at [723, 422] on div "Cancel Save" at bounding box center [622, 432] width 280 height 29
click at [739, 431] on button "Save" at bounding box center [735, 433] width 41 height 18
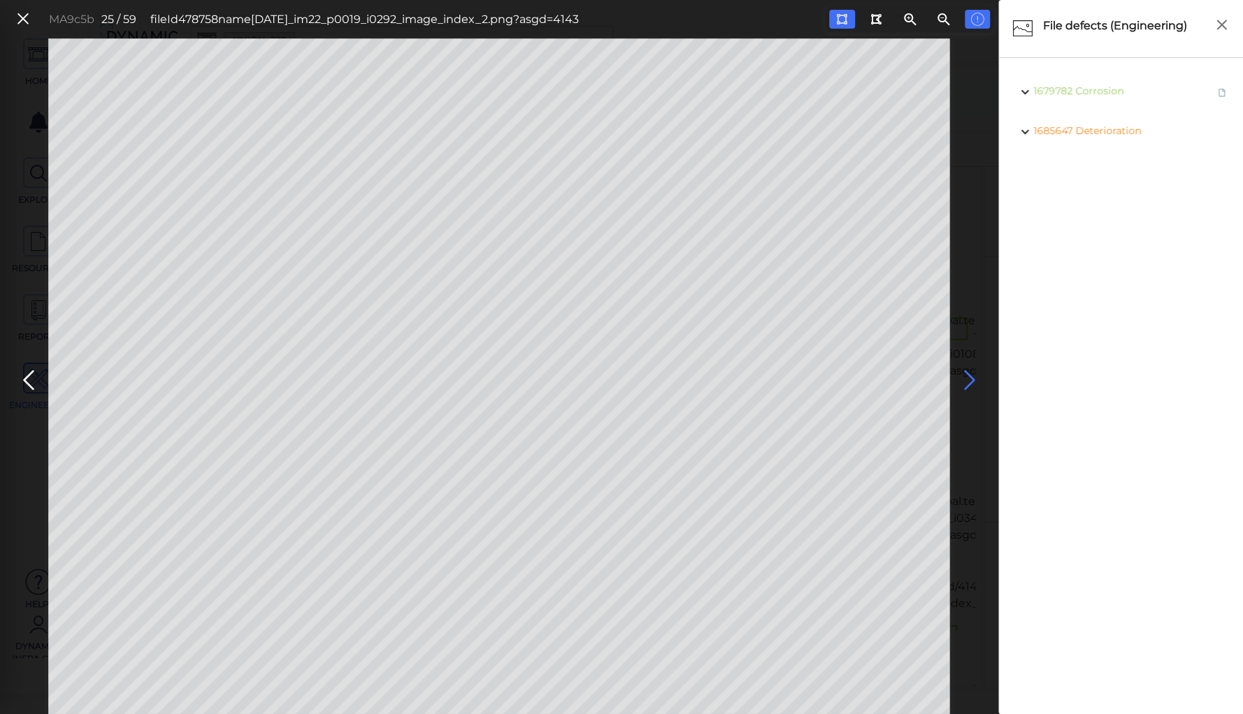
click at [967, 376] on icon at bounding box center [969, 380] width 22 height 27
click at [966, 376] on icon at bounding box center [969, 380] width 22 height 27
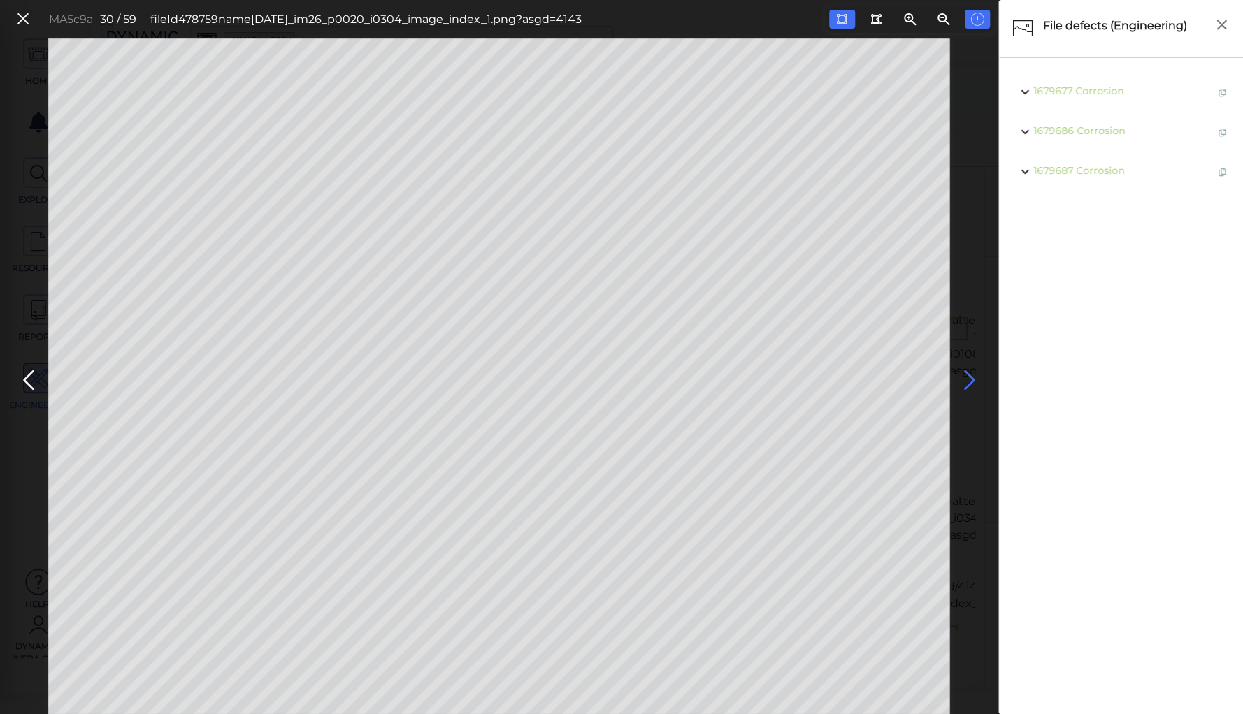
click at [966, 376] on icon at bounding box center [969, 380] width 22 height 27
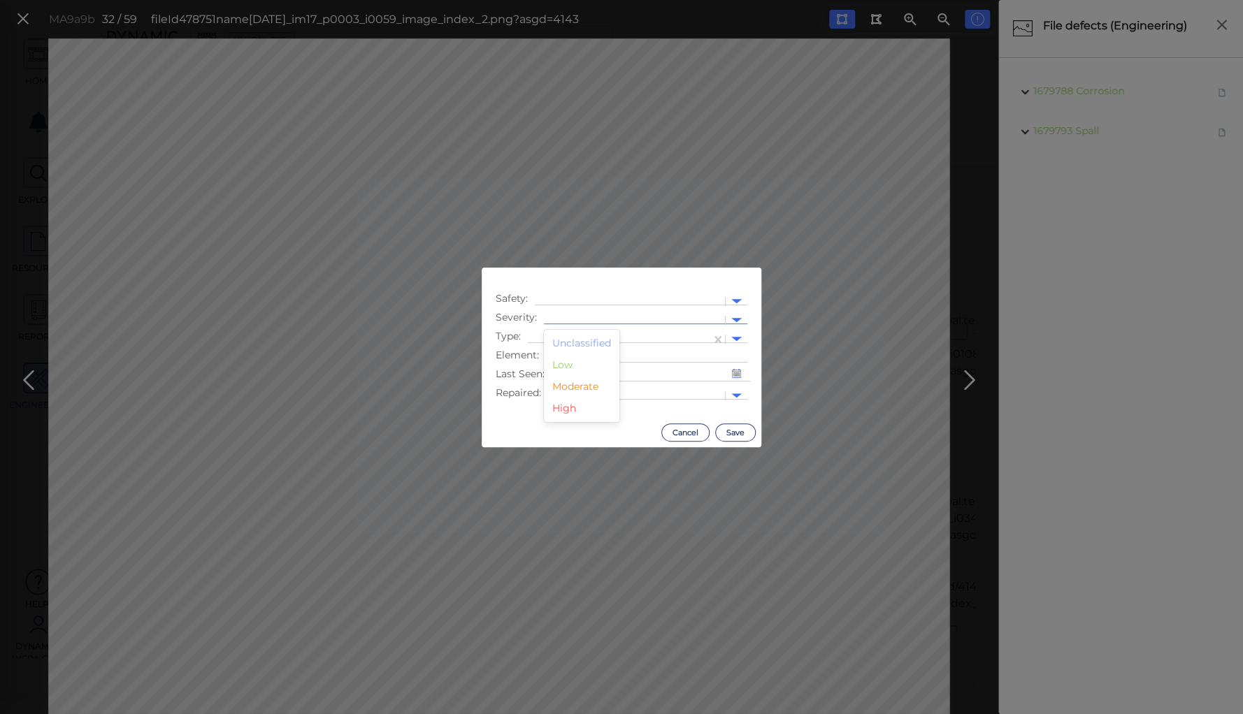
click at [677, 314] on div at bounding box center [634, 320] width 167 height 15
drag, startPoint x: 585, startPoint y: 389, endPoint x: 584, endPoint y: 356, distance: 32.9
click at [584, 389] on div "Moderate" at bounding box center [581, 387] width 75 height 22
click at [582, 298] on div at bounding box center [630, 301] width 176 height 15
click at [579, 326] on div "Safety Issue" at bounding box center [579, 325] width 89 height 22
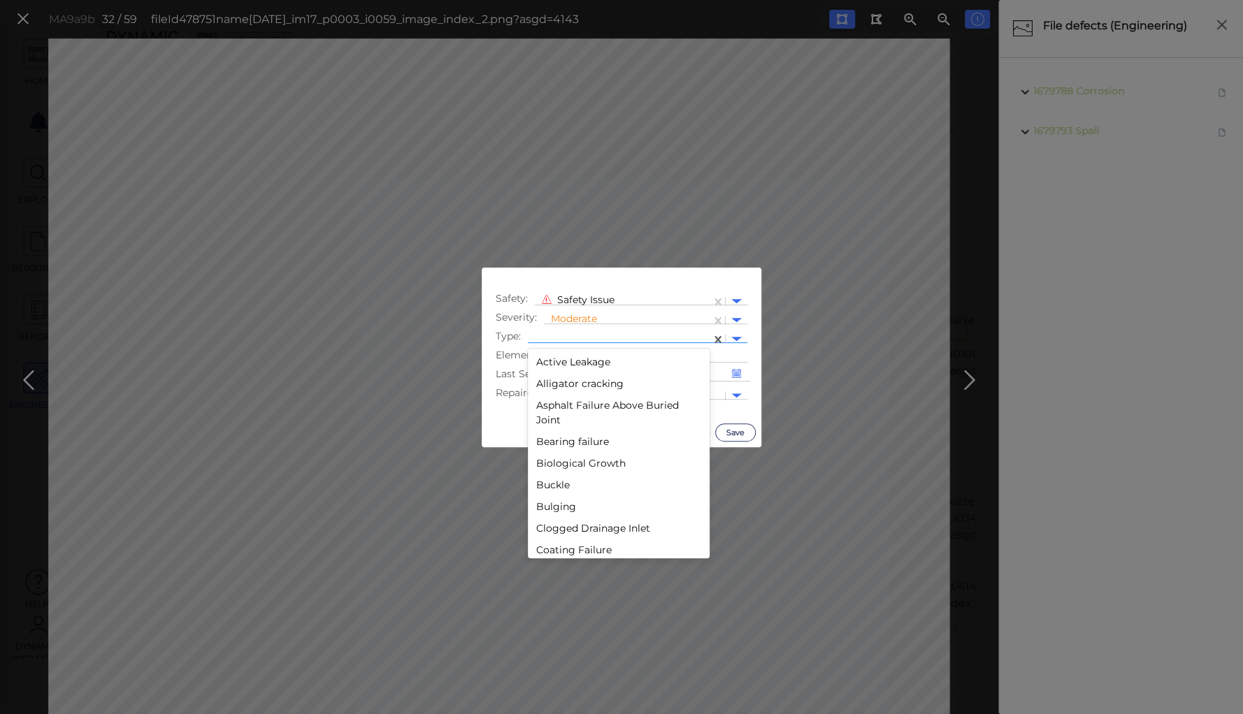
click at [574, 331] on div at bounding box center [619, 339] width 183 height 20
click at [582, 349] on div "Lack of safety rail" at bounding box center [619, 353] width 182 height 22
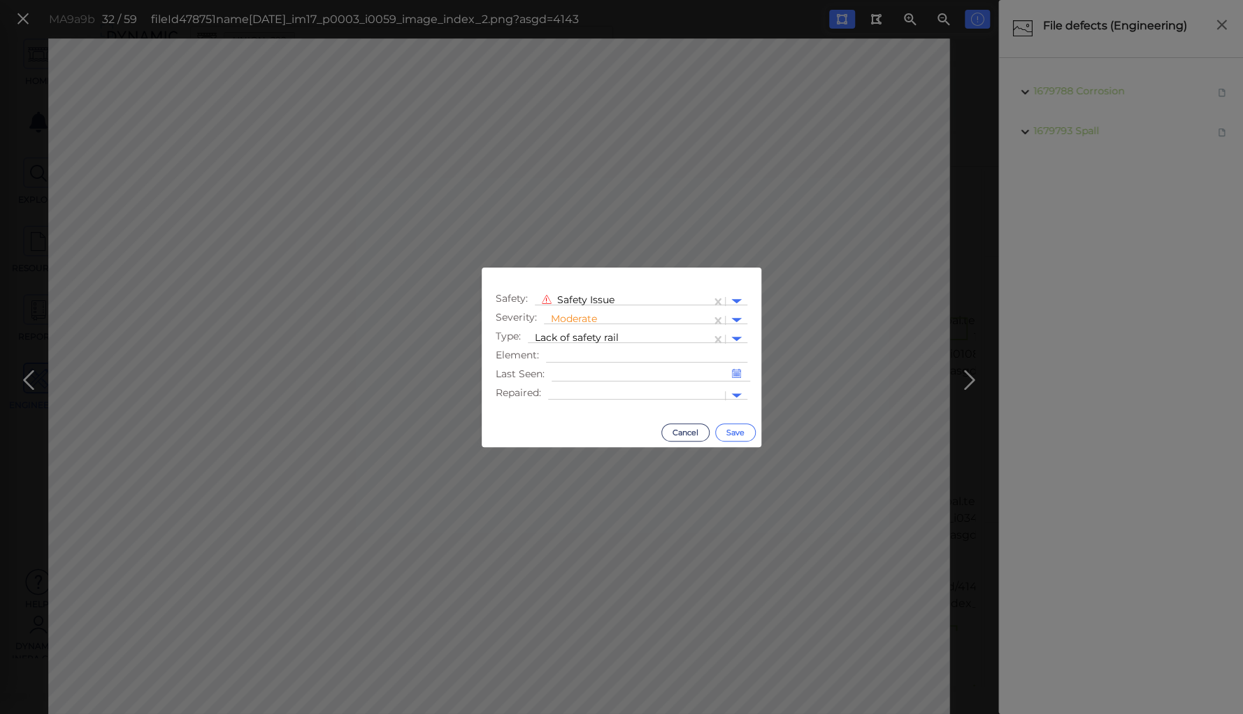
click at [733, 434] on button "Save" at bounding box center [735, 433] width 41 height 18
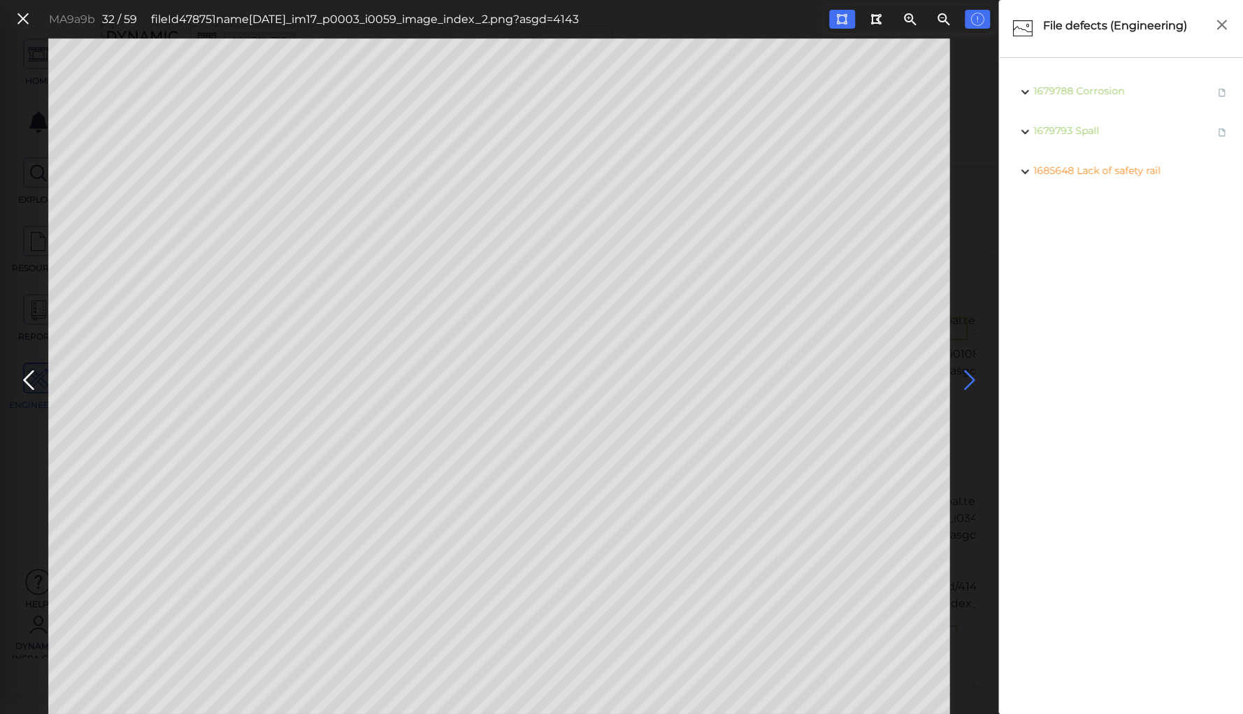
click at [968, 380] on icon at bounding box center [969, 380] width 22 height 27
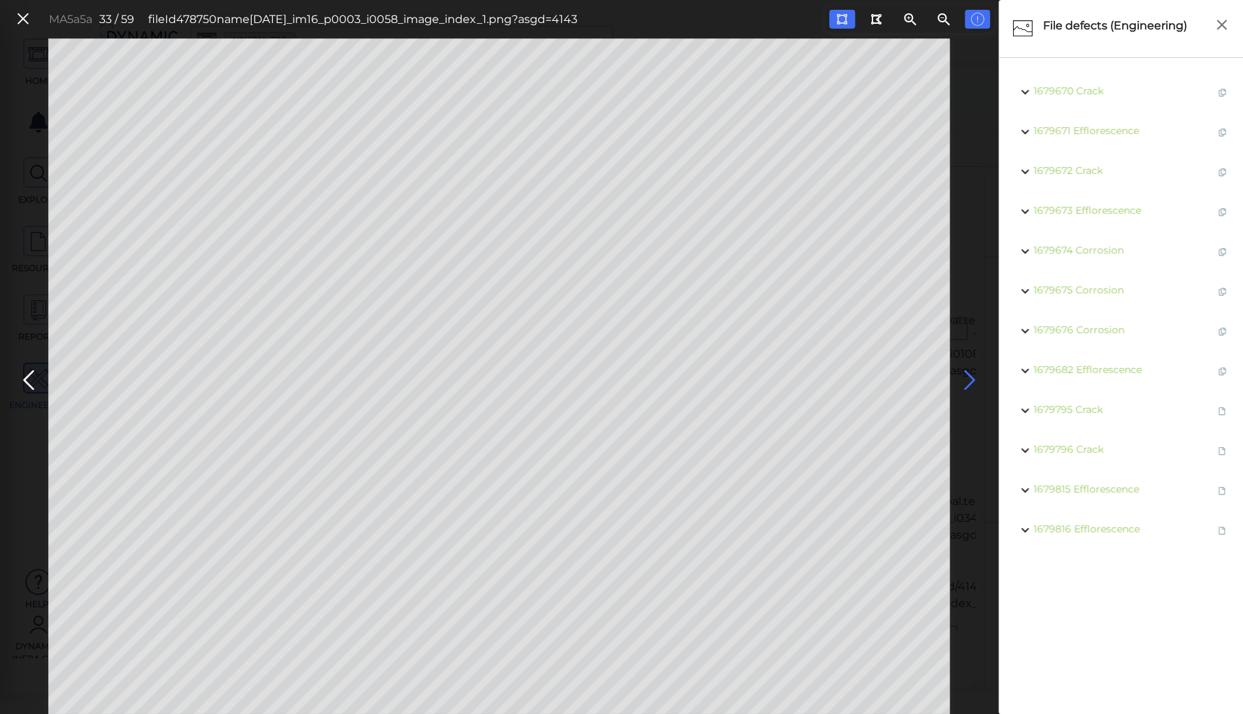
click at [968, 380] on icon at bounding box center [969, 380] width 22 height 27
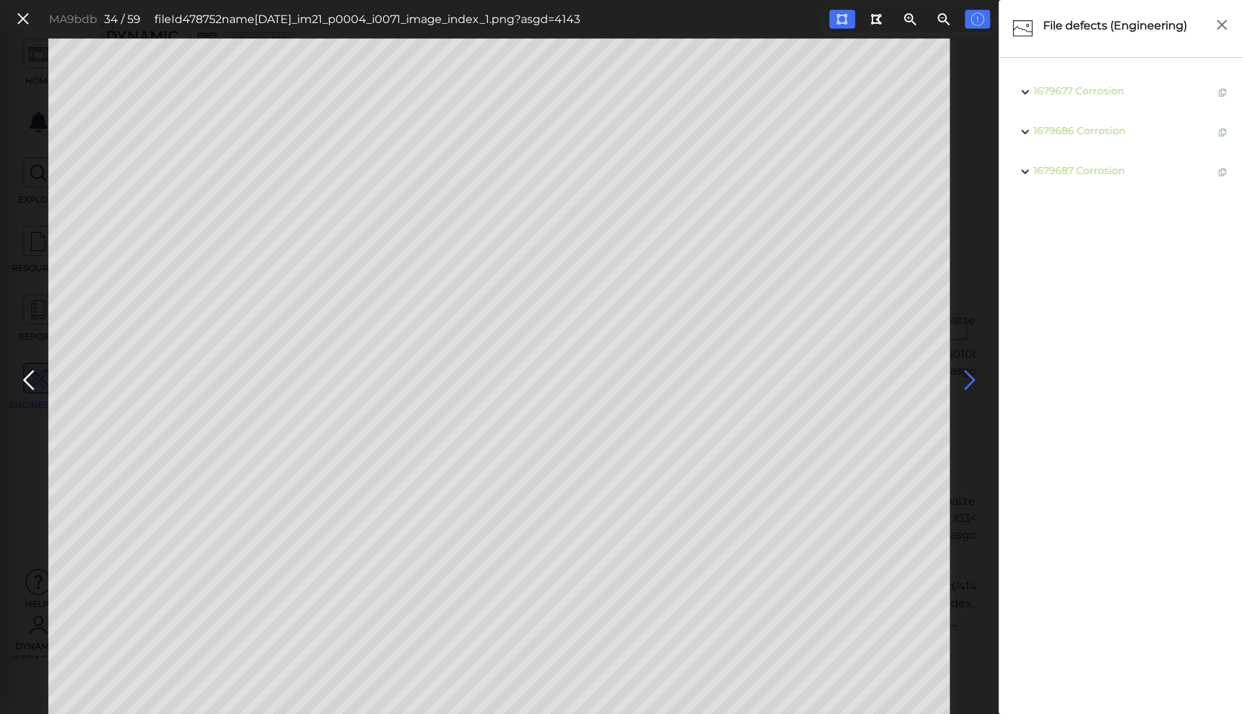
click at [968, 380] on icon at bounding box center [969, 380] width 22 height 27
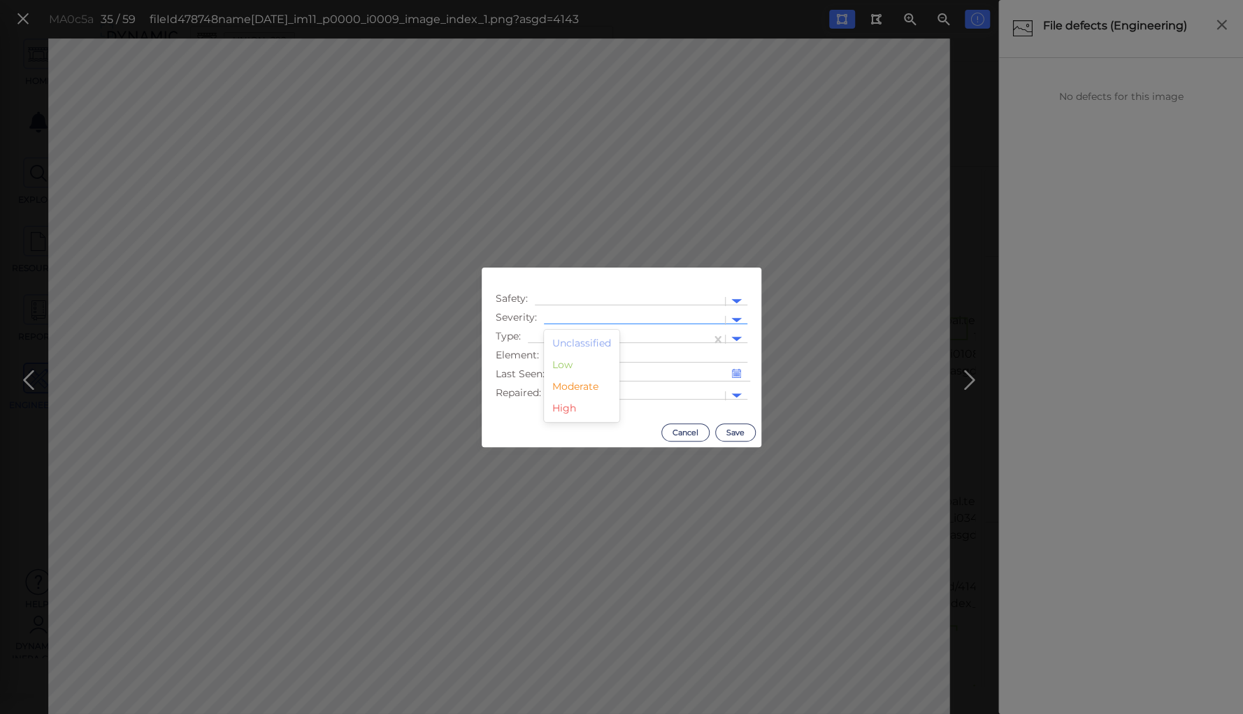
click at [560, 318] on div at bounding box center [634, 320] width 167 height 15
click at [578, 387] on div "Moderate" at bounding box center [581, 387] width 75 height 22
click at [575, 301] on div at bounding box center [630, 301] width 176 height 15
click at [577, 324] on div "Safety Issue" at bounding box center [579, 325] width 89 height 22
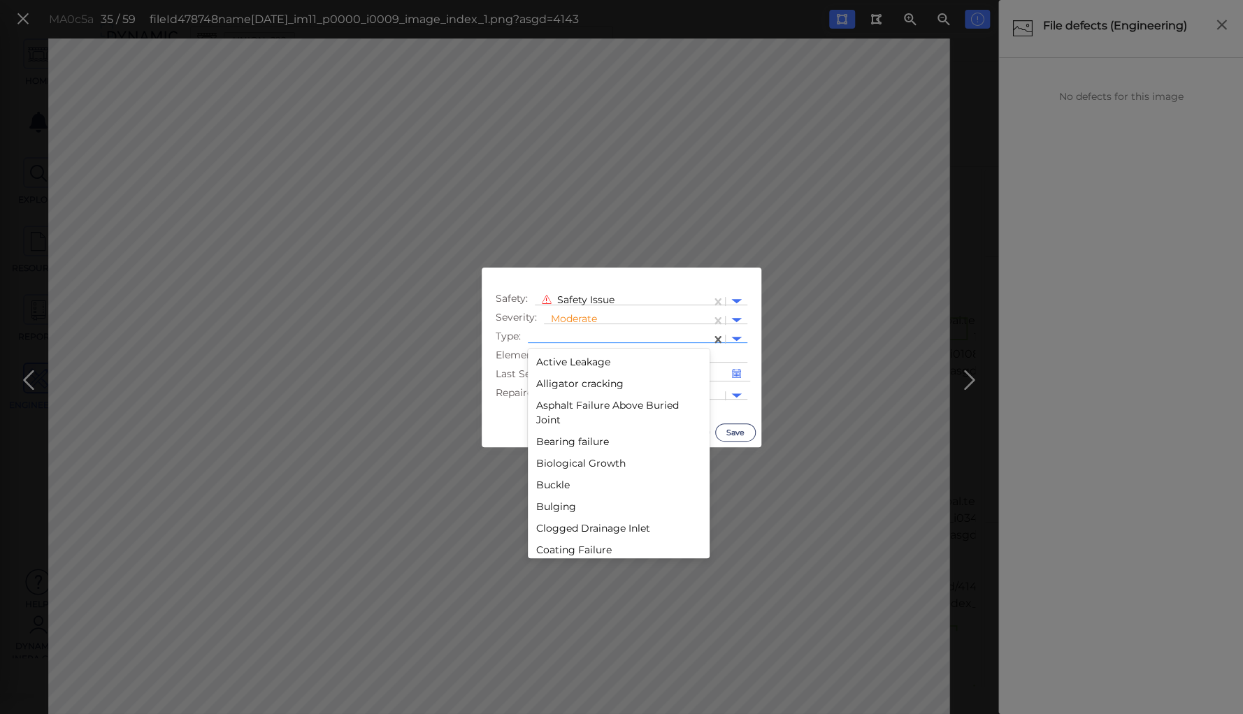
click at [577, 332] on div at bounding box center [619, 339] width 183 height 20
click at [559, 351] on div "Lack of safety rail" at bounding box center [619, 353] width 182 height 22
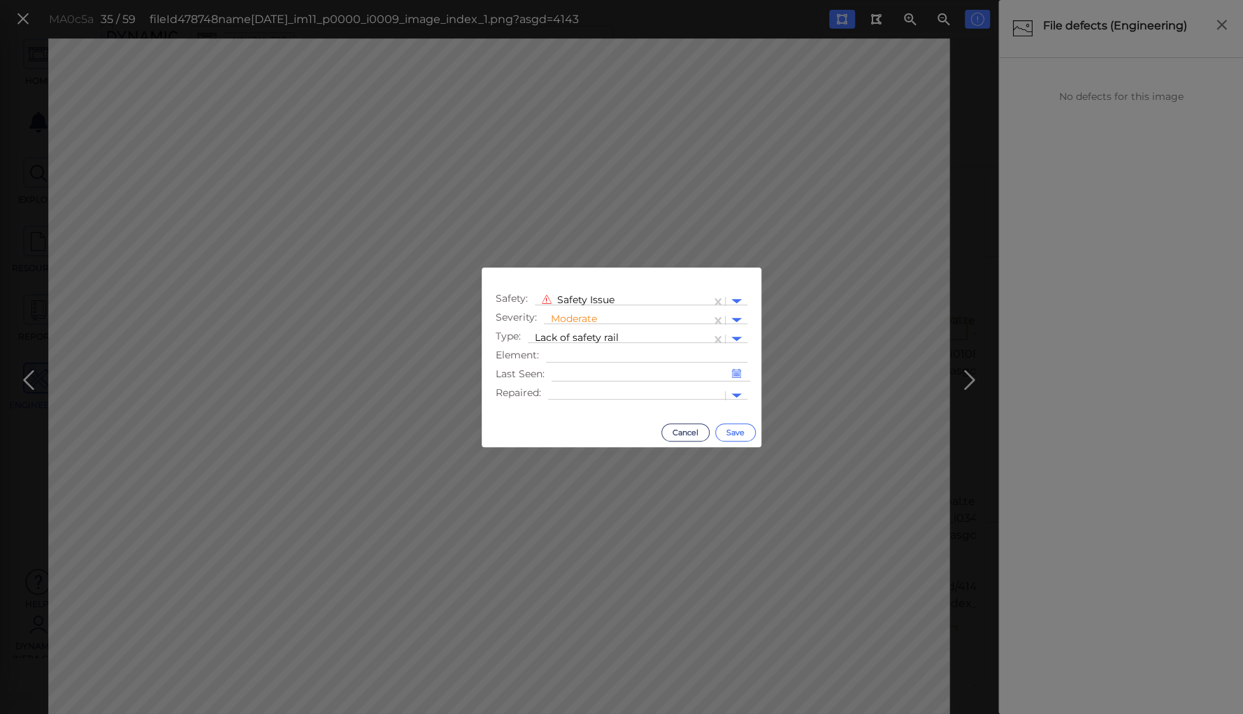
click at [733, 430] on button "Save" at bounding box center [735, 433] width 41 height 18
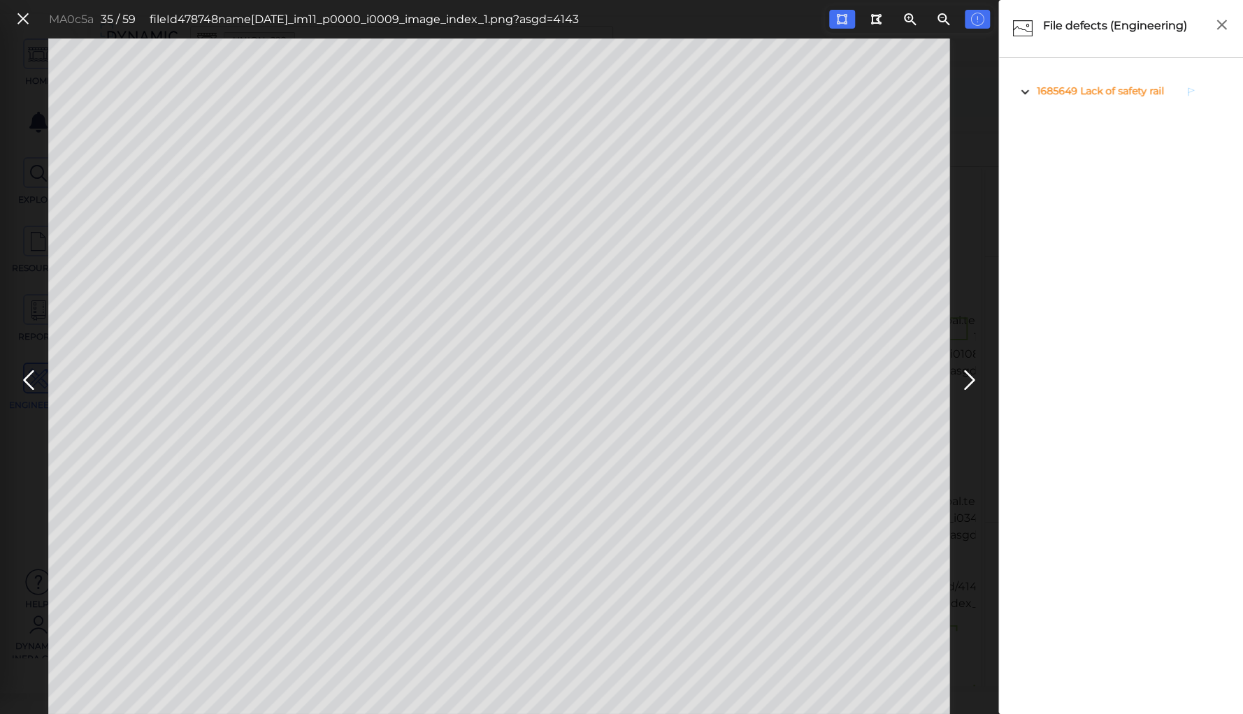
click at [1106, 89] on span "Lack of safety rail" at bounding box center [1122, 91] width 84 height 13
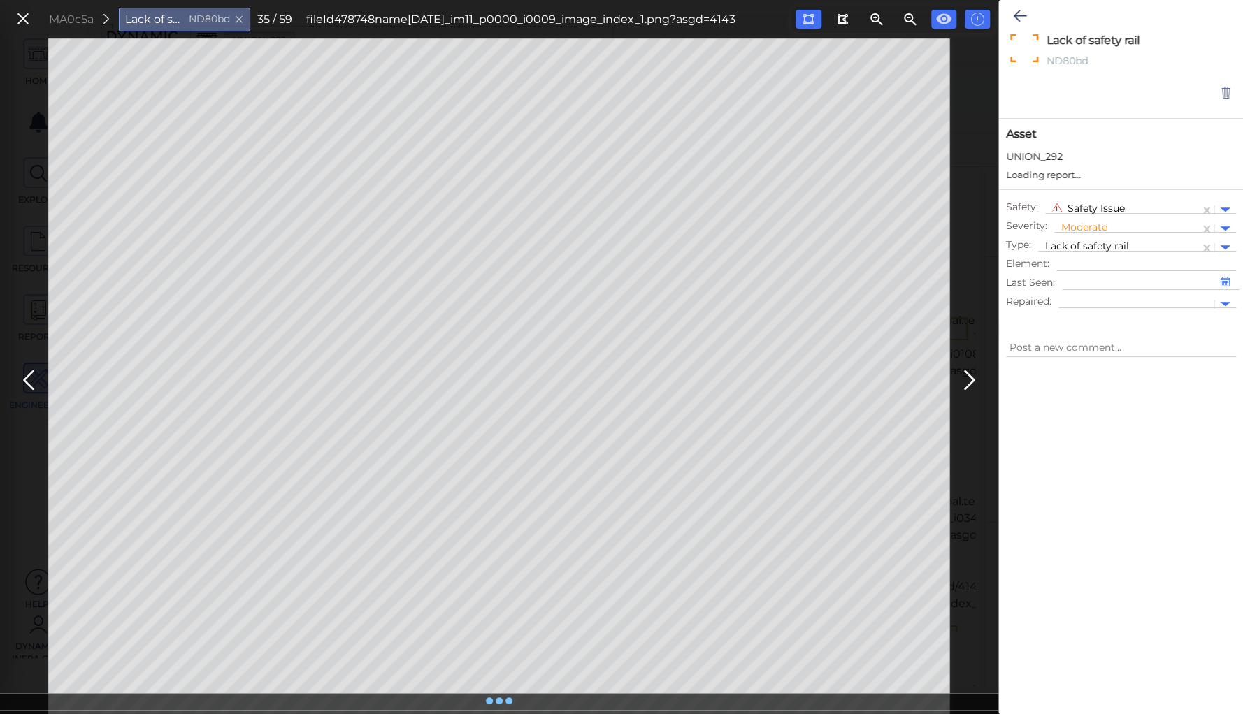
type textarea "x"
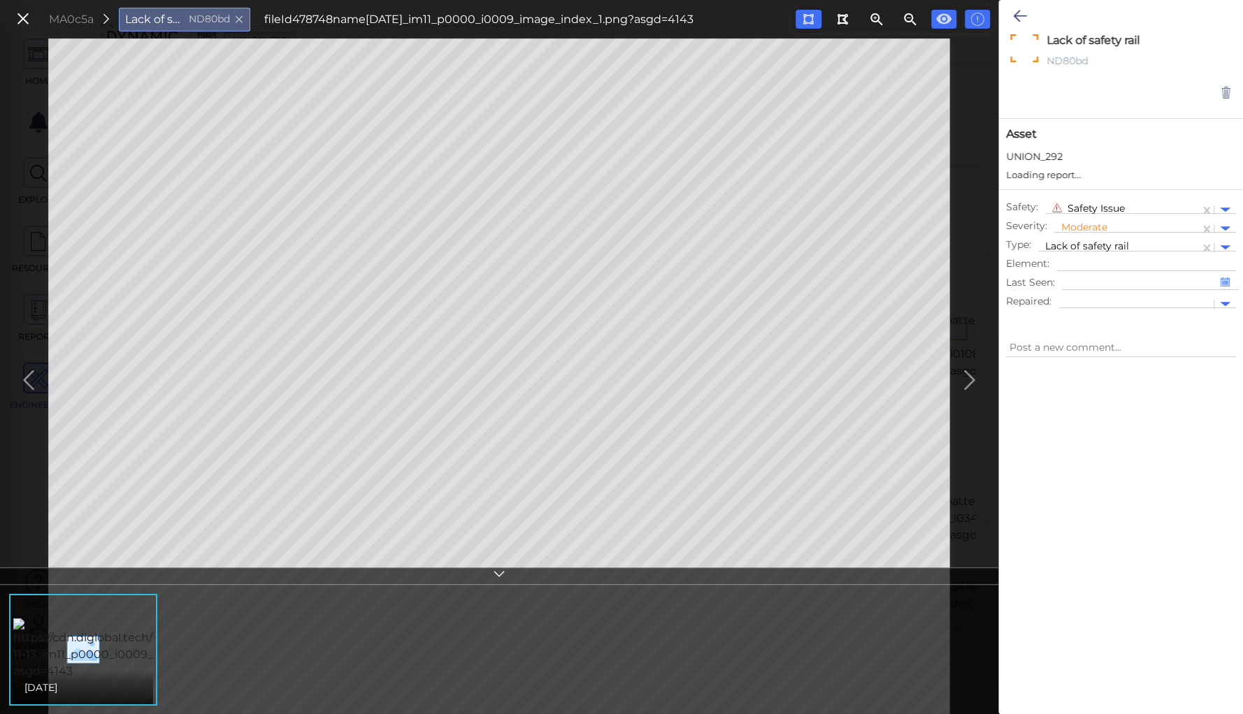
type textarea "x"
click at [1016, 13] on icon at bounding box center [1019, 16] width 13 height 17
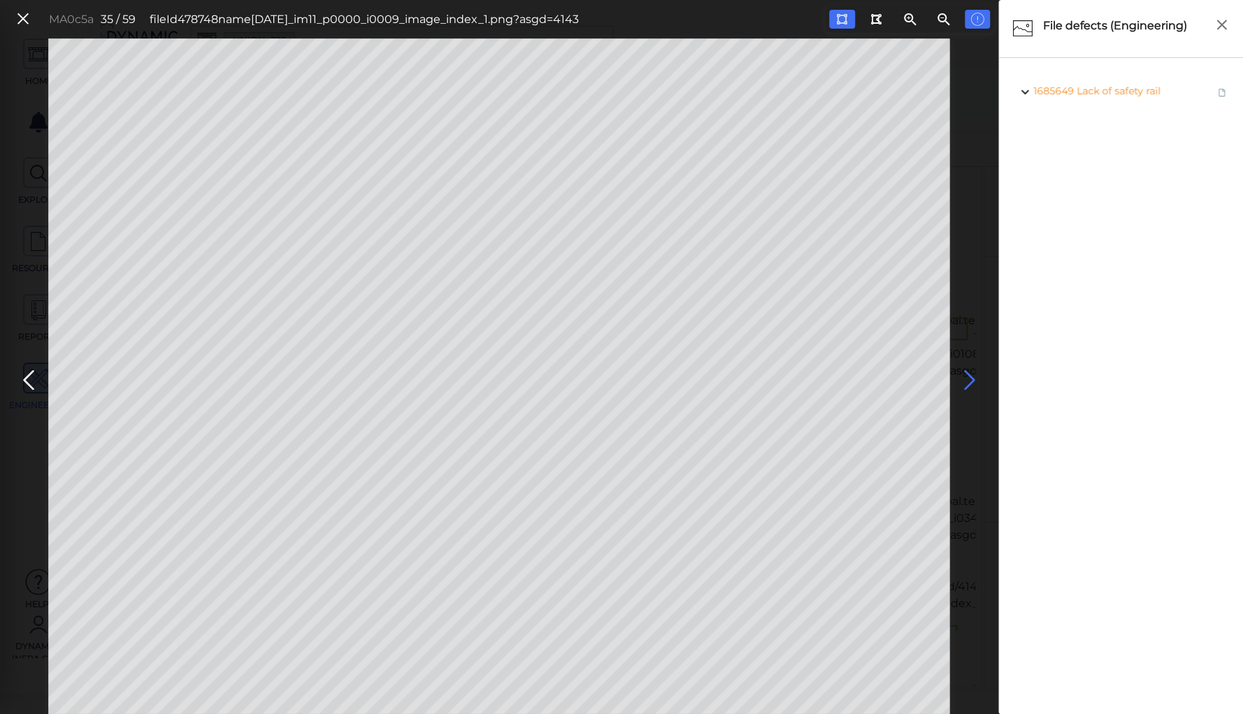
click at [965, 377] on icon at bounding box center [969, 380] width 22 height 27
click at [966, 377] on icon at bounding box center [969, 380] width 22 height 27
click at [968, 377] on icon at bounding box center [969, 380] width 22 height 27
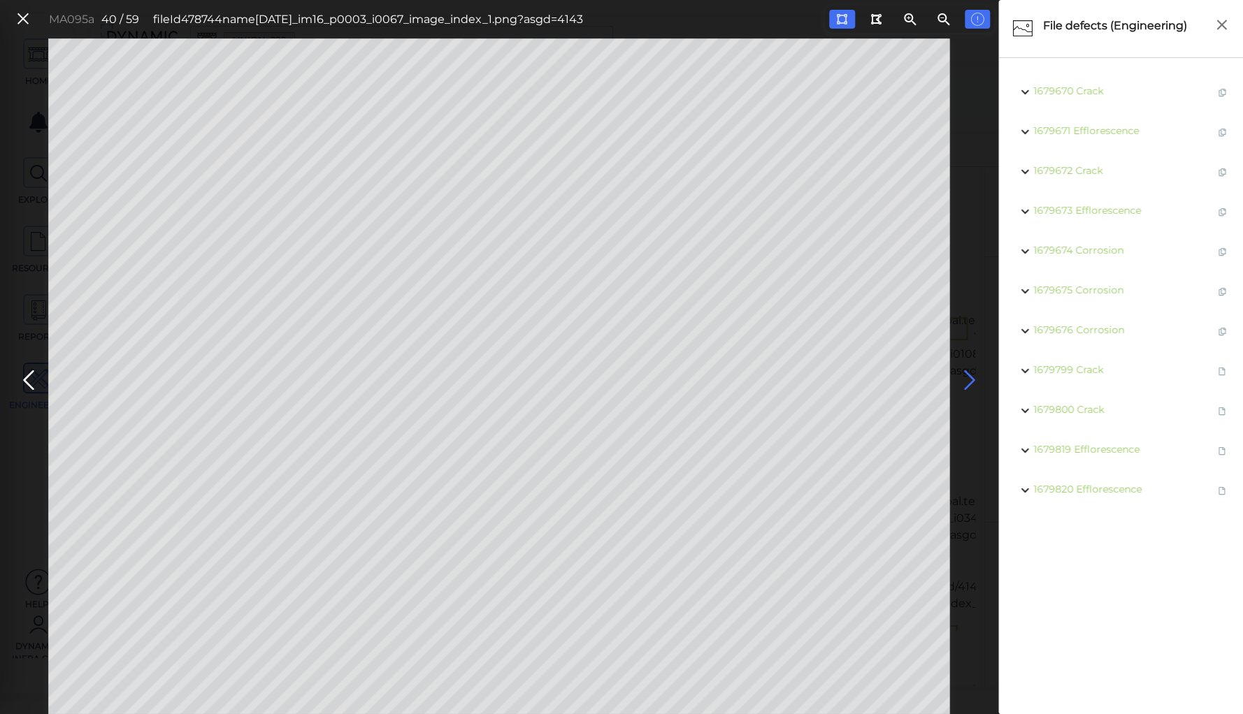
click at [968, 377] on icon at bounding box center [969, 380] width 22 height 27
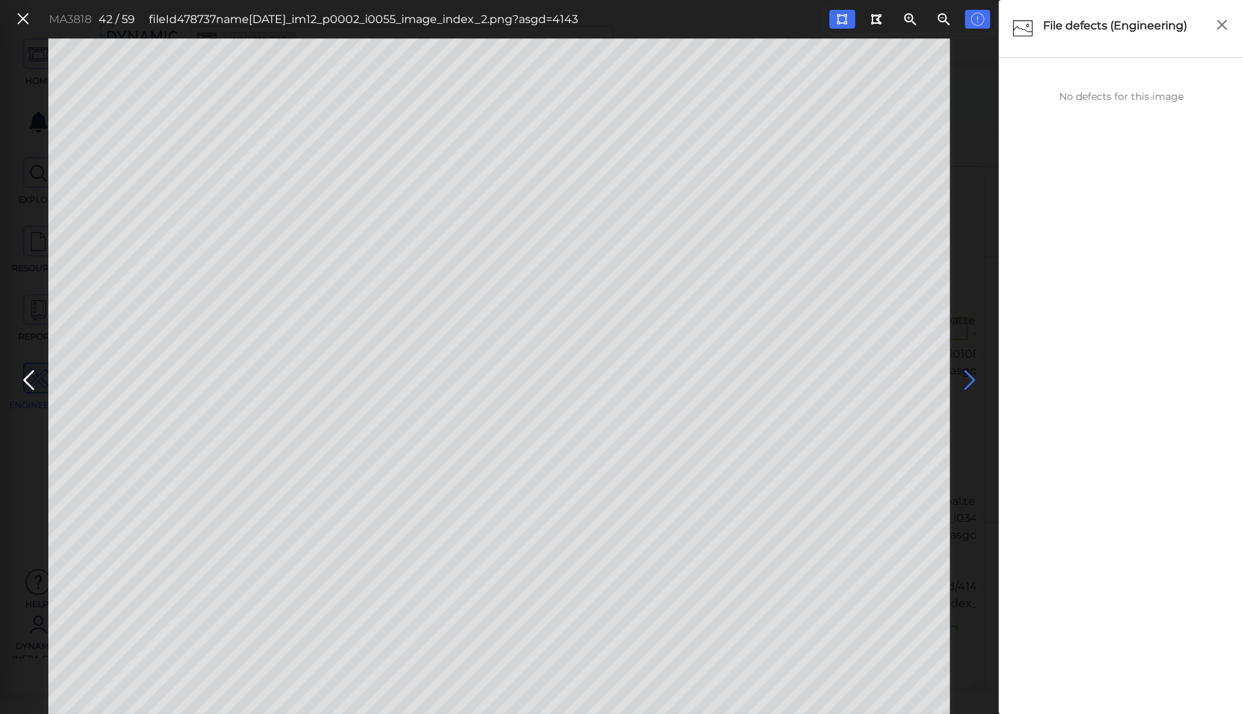
click at [968, 377] on icon at bounding box center [969, 380] width 22 height 27
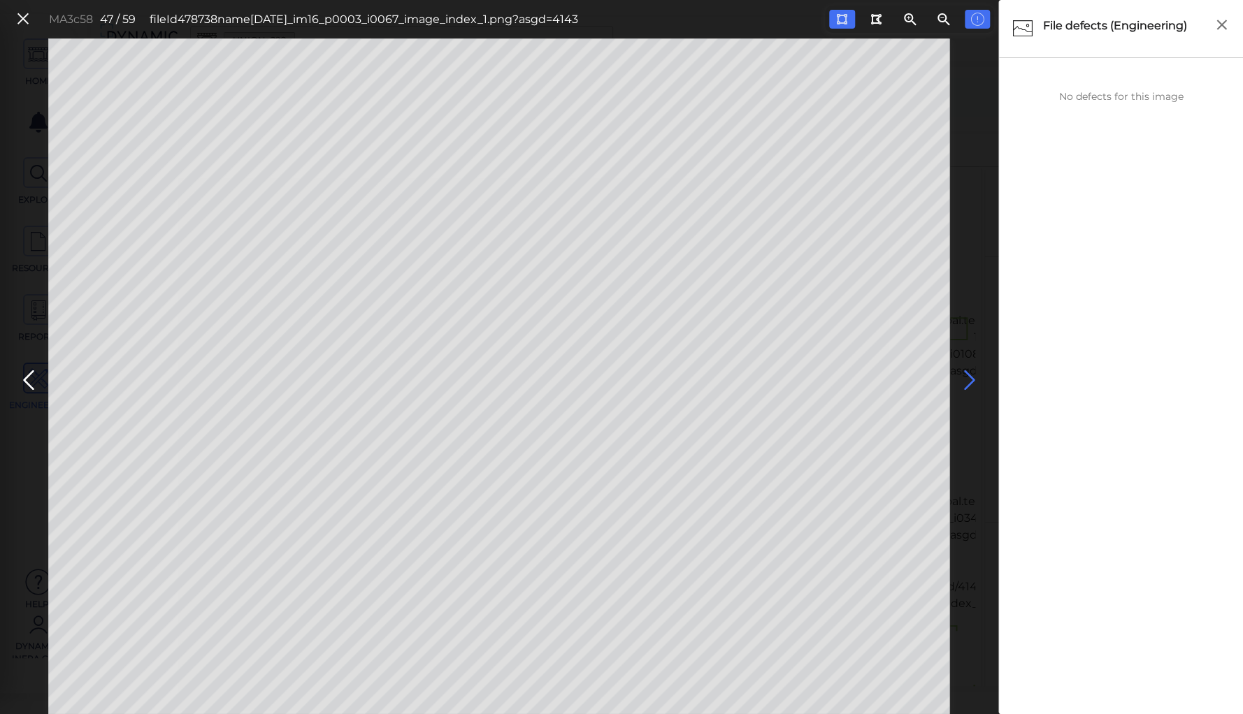
click at [968, 377] on icon at bounding box center [969, 380] width 22 height 27
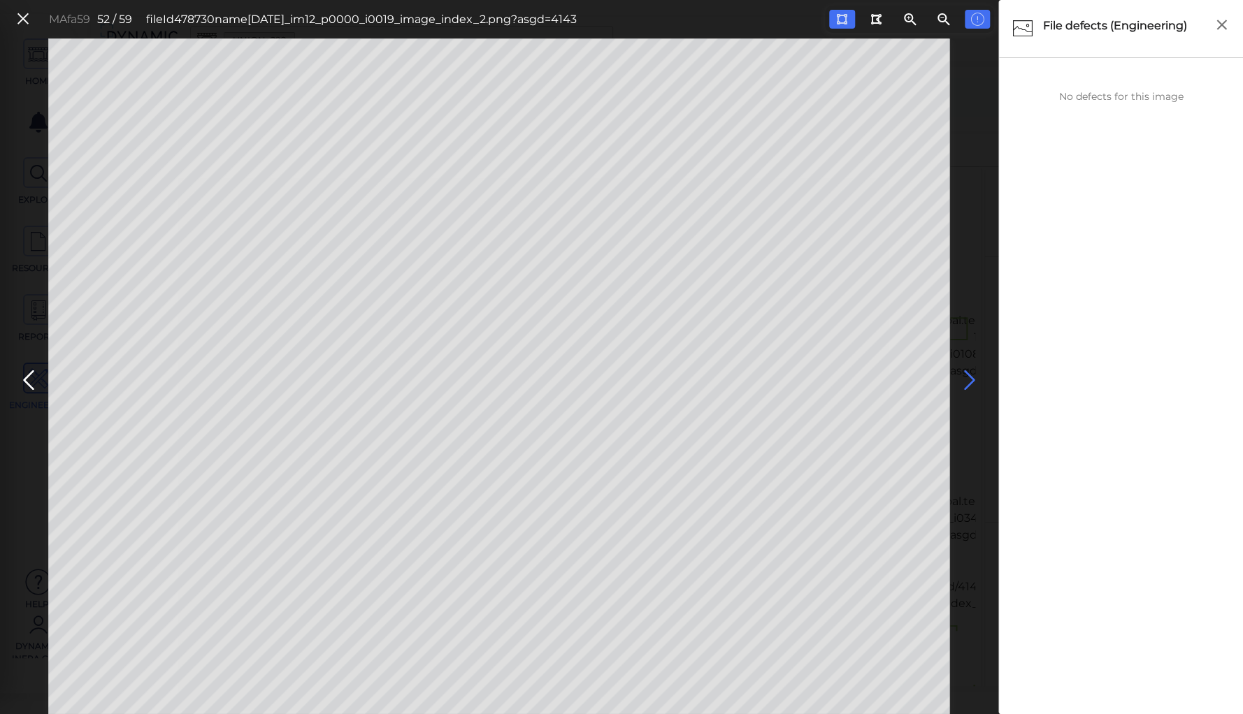
click at [968, 377] on icon at bounding box center [969, 380] width 22 height 27
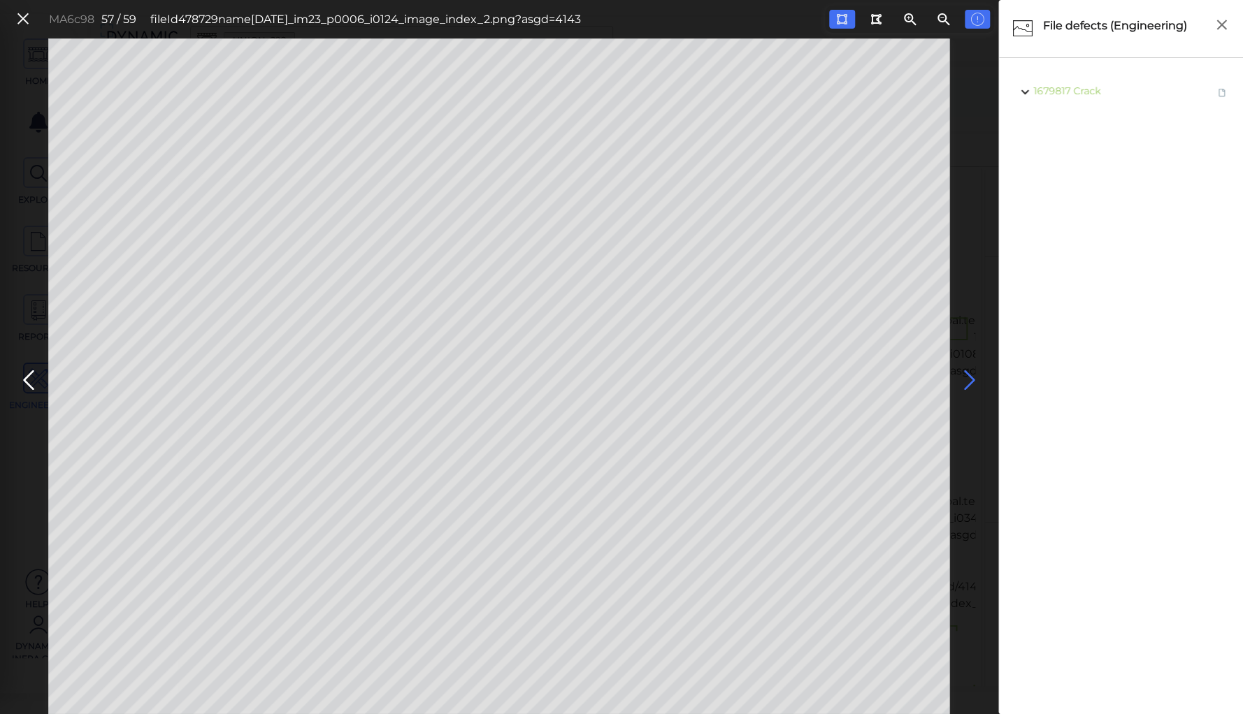
click at [968, 377] on icon at bounding box center [969, 380] width 22 height 27
click at [28, 370] on icon at bounding box center [28, 380] width 22 height 27
click at [24, 17] on icon at bounding box center [22, 19] width 15 height 19
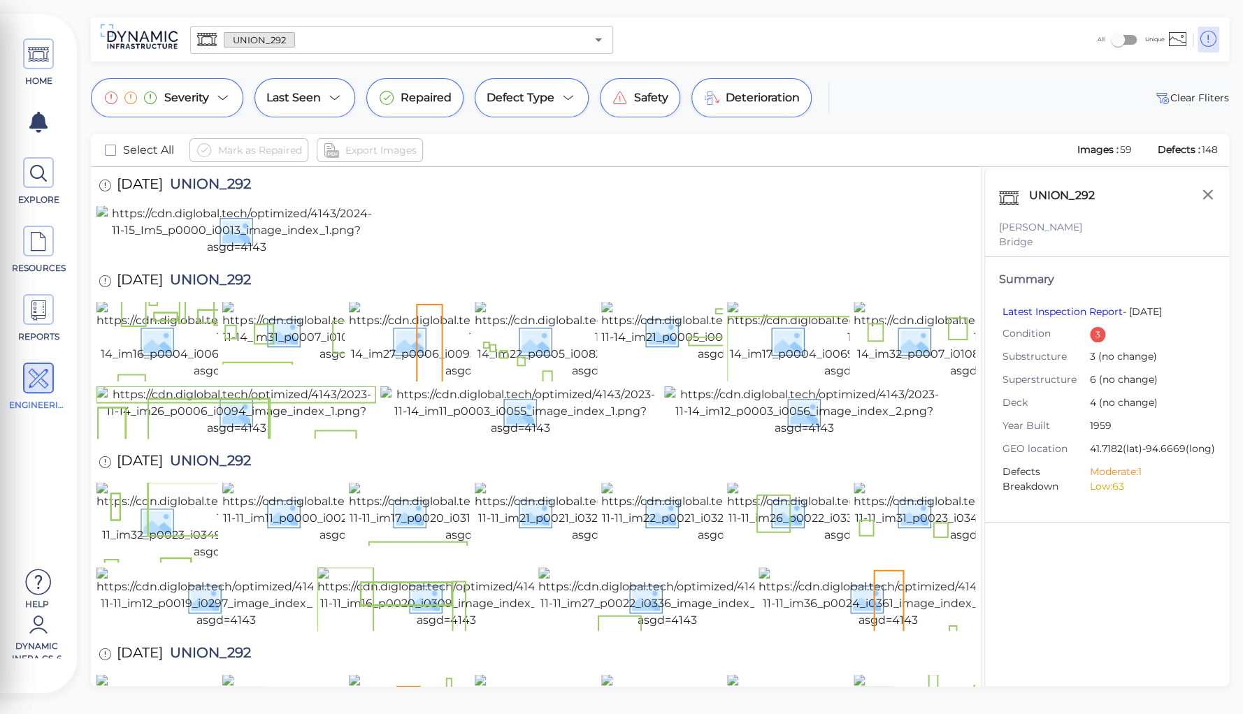
click at [232, 182] on span "UNION_292" at bounding box center [207, 186] width 88 height 19
copy span "UNION_292"
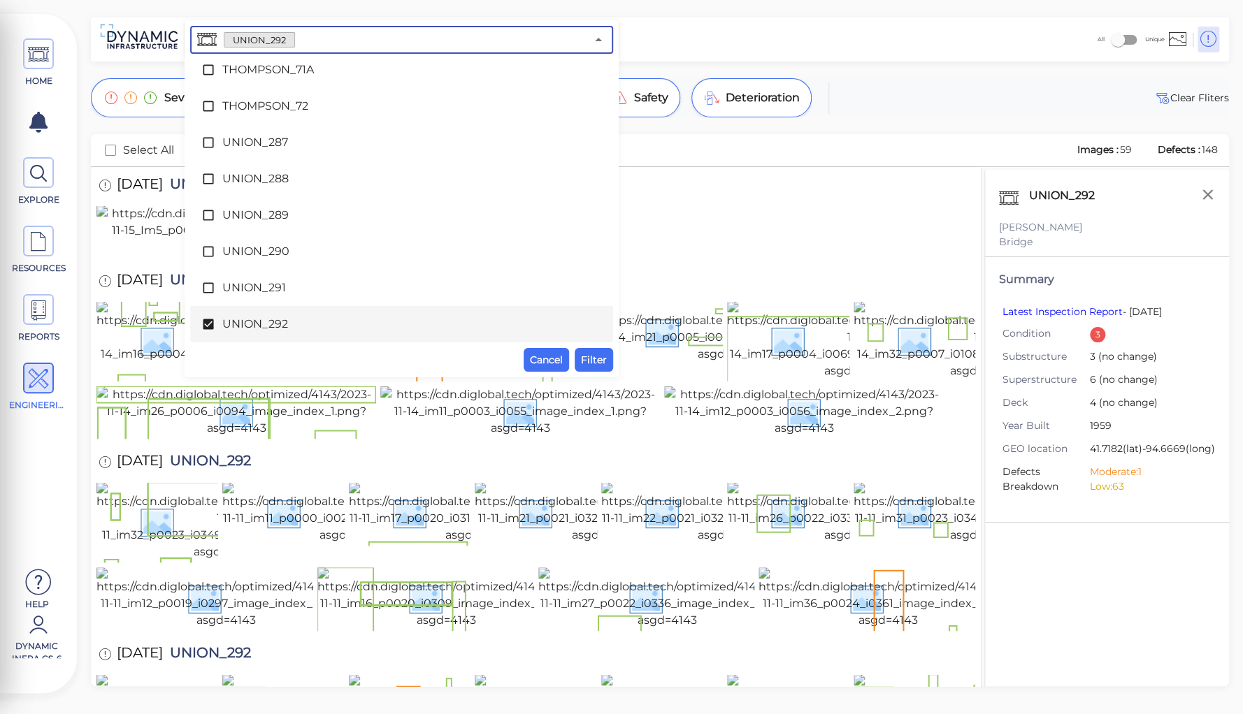
click at [297, 36] on input "text" at bounding box center [440, 40] width 291 height 20
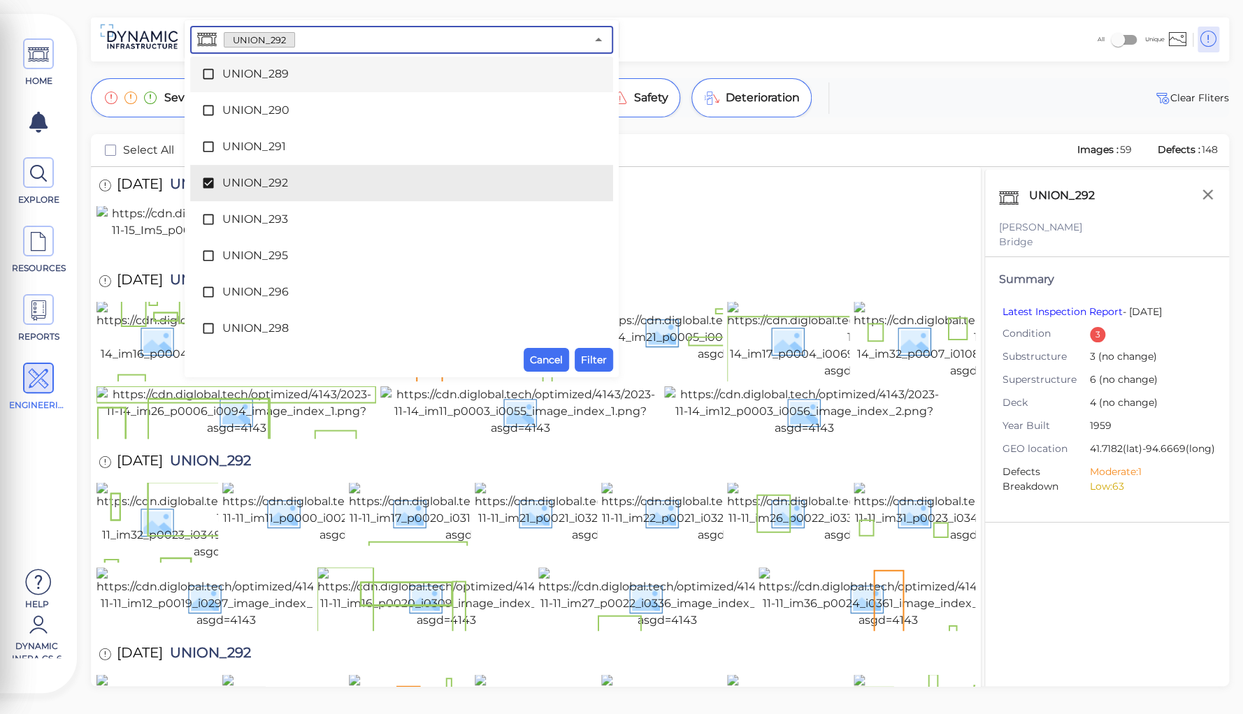
scroll to position [7811, 0]
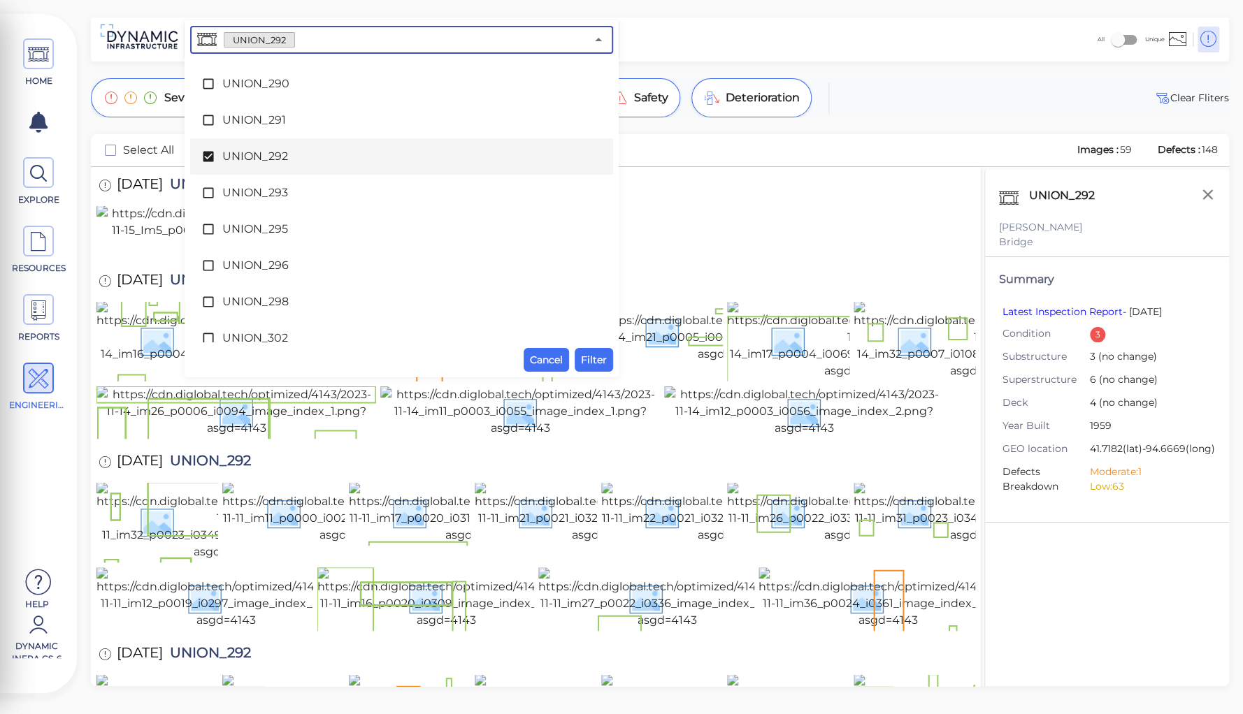
click at [261, 158] on span "UNION_292" at bounding box center [401, 156] width 359 height 17
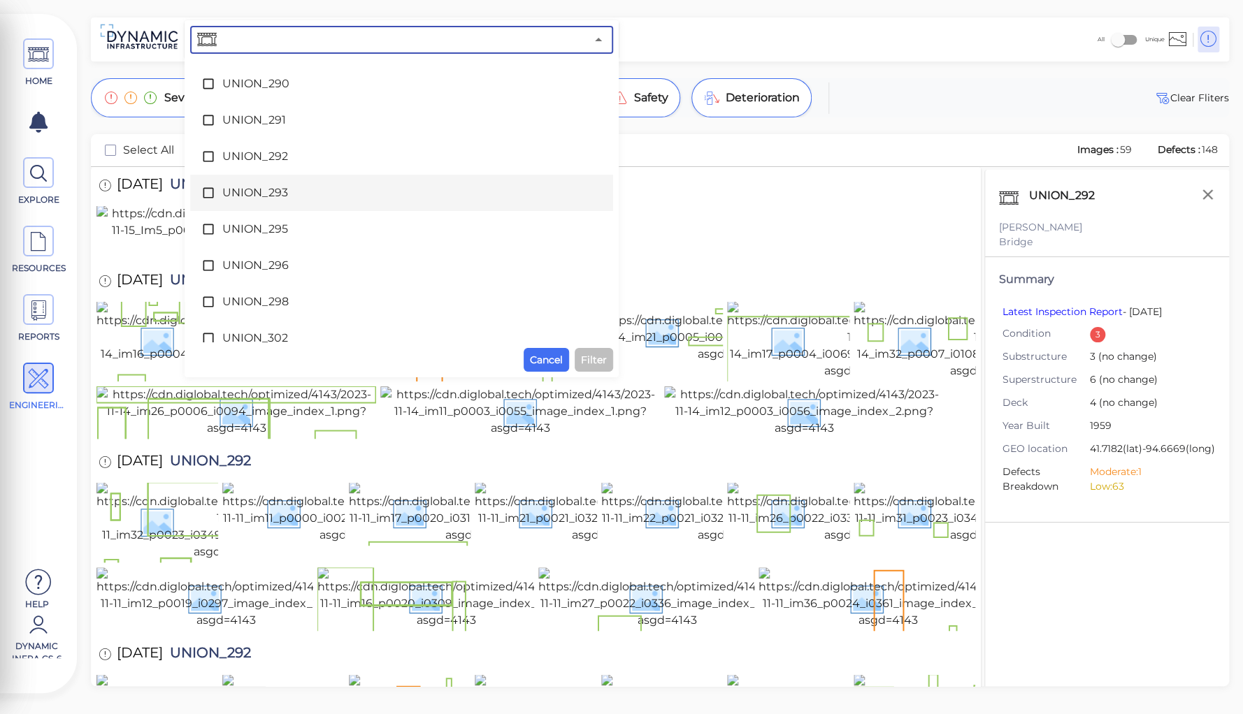
click at [267, 191] on span "UNION_293" at bounding box center [401, 193] width 359 height 17
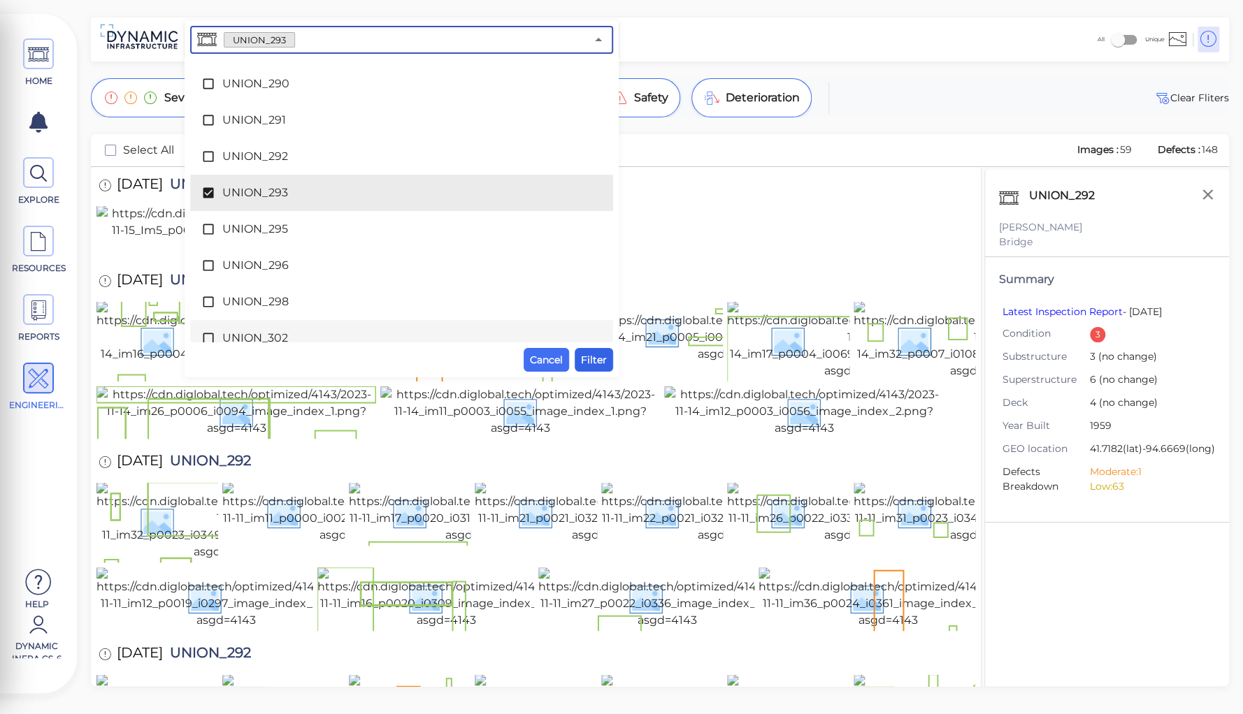
click at [585, 354] on span "Filter" at bounding box center [594, 360] width 26 height 17
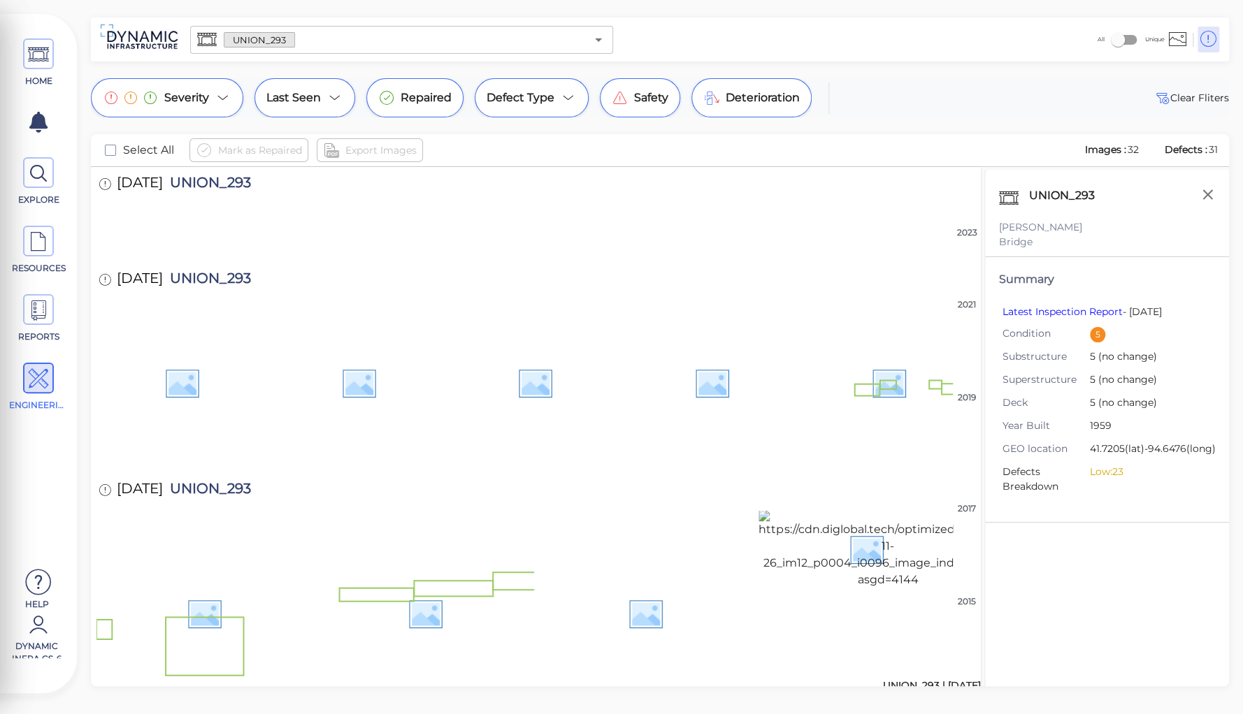
scroll to position [703, 0]
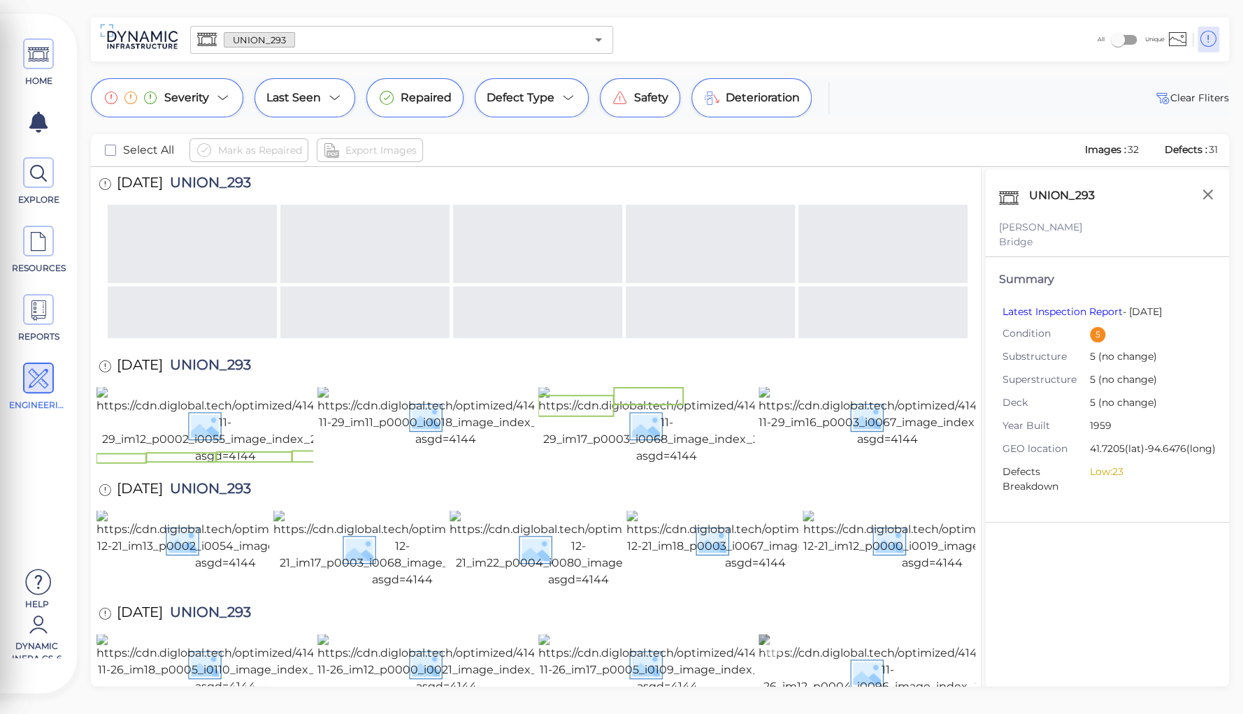
click at [788, 634] on img at bounding box center [887, 673] width 258 height 78
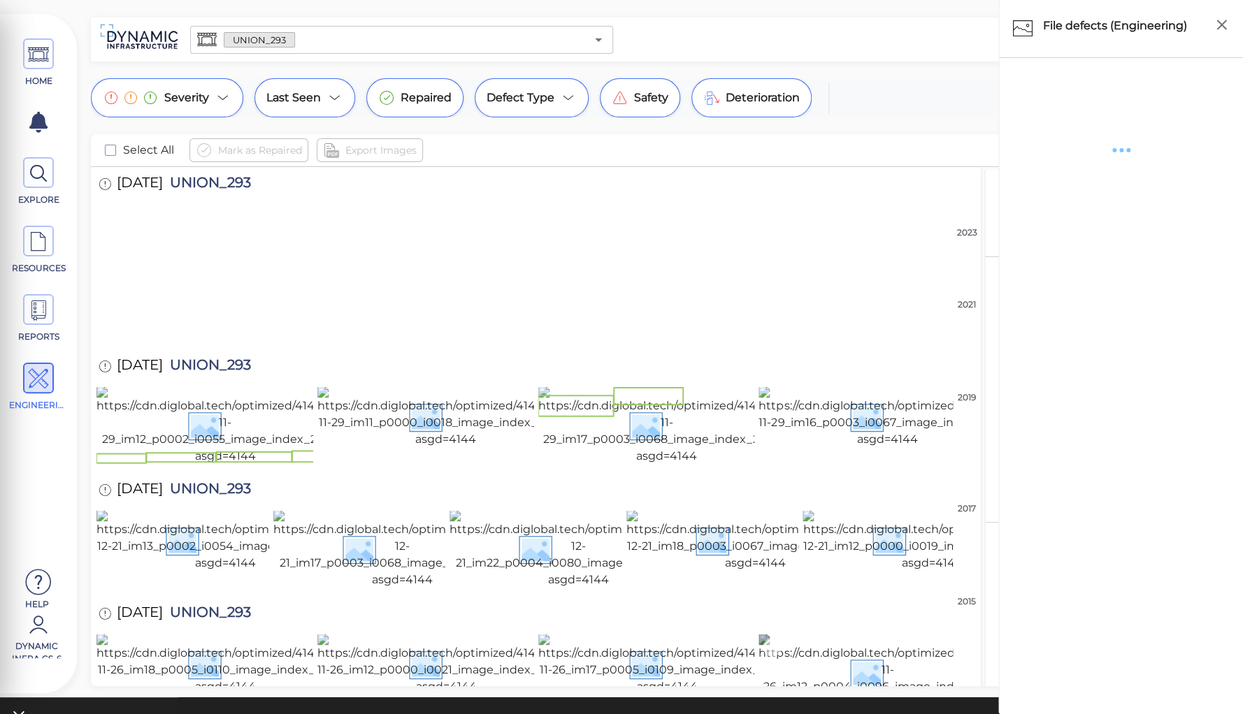
scroll to position [695, 0]
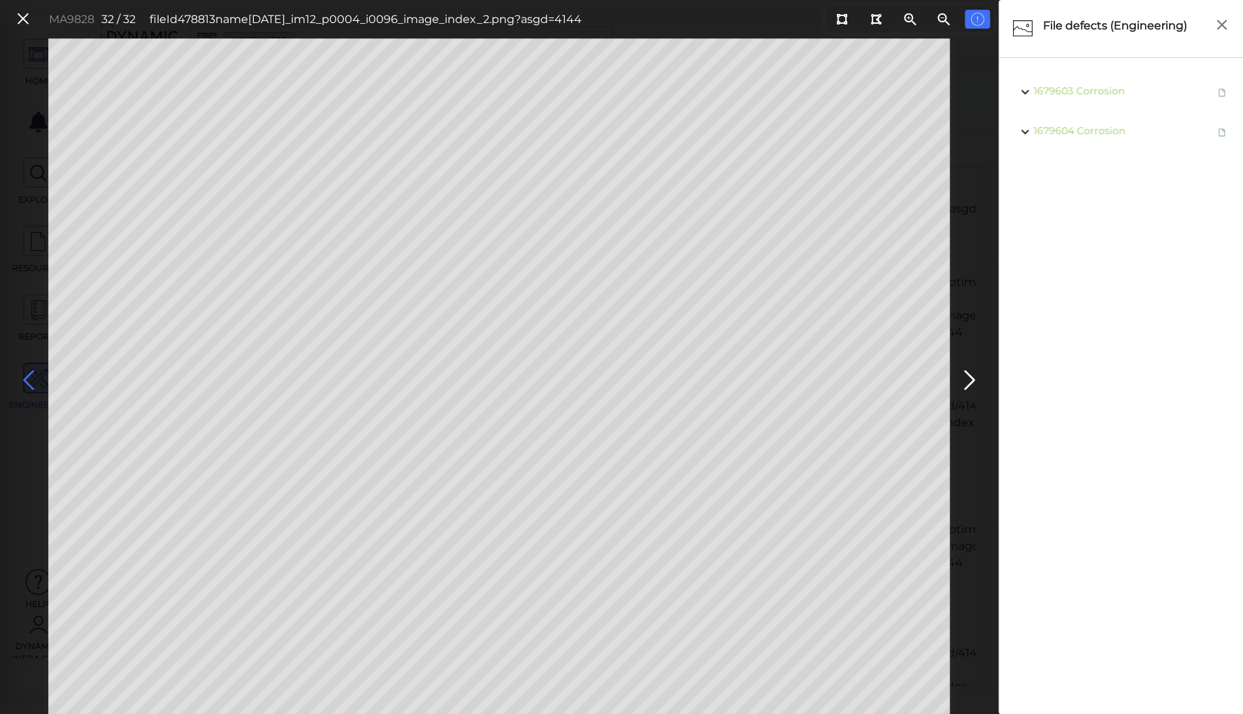
click at [26, 377] on icon at bounding box center [28, 380] width 22 height 27
click at [25, 375] on icon at bounding box center [28, 380] width 22 height 27
click at [31, 374] on icon at bounding box center [28, 380] width 22 height 27
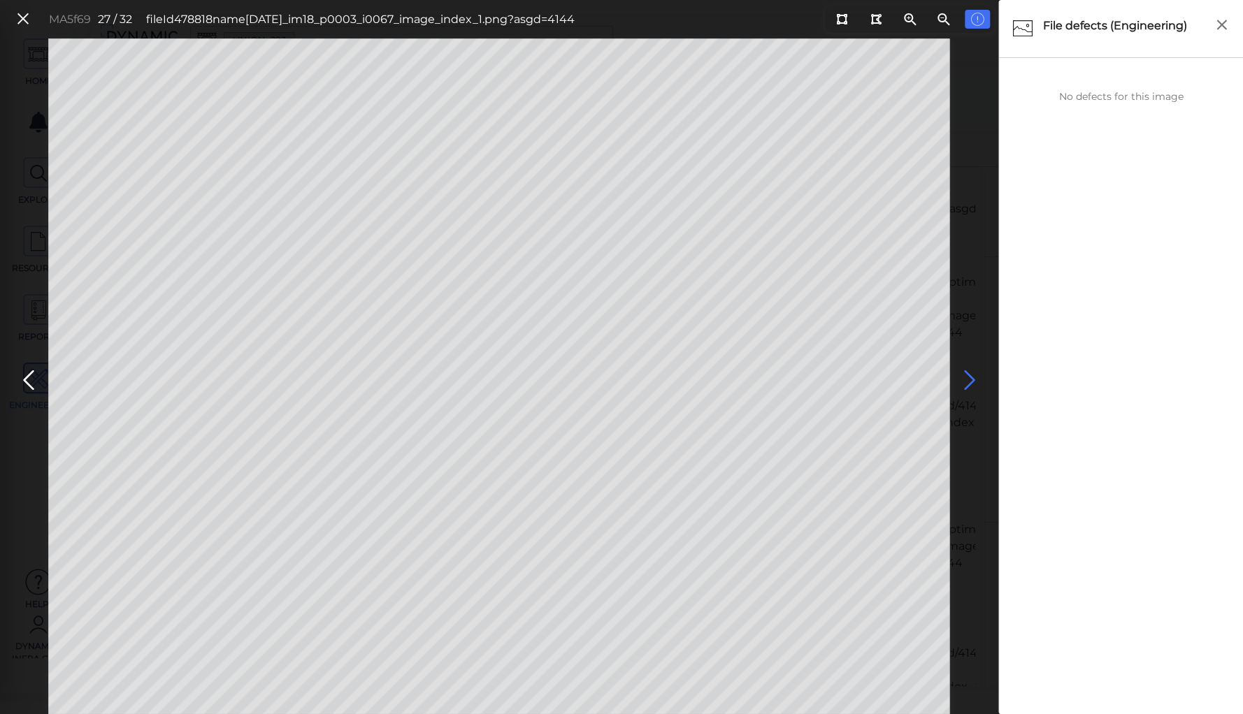
click at [967, 375] on icon at bounding box center [969, 380] width 22 height 27
click at [25, 379] on icon at bounding box center [28, 380] width 22 height 27
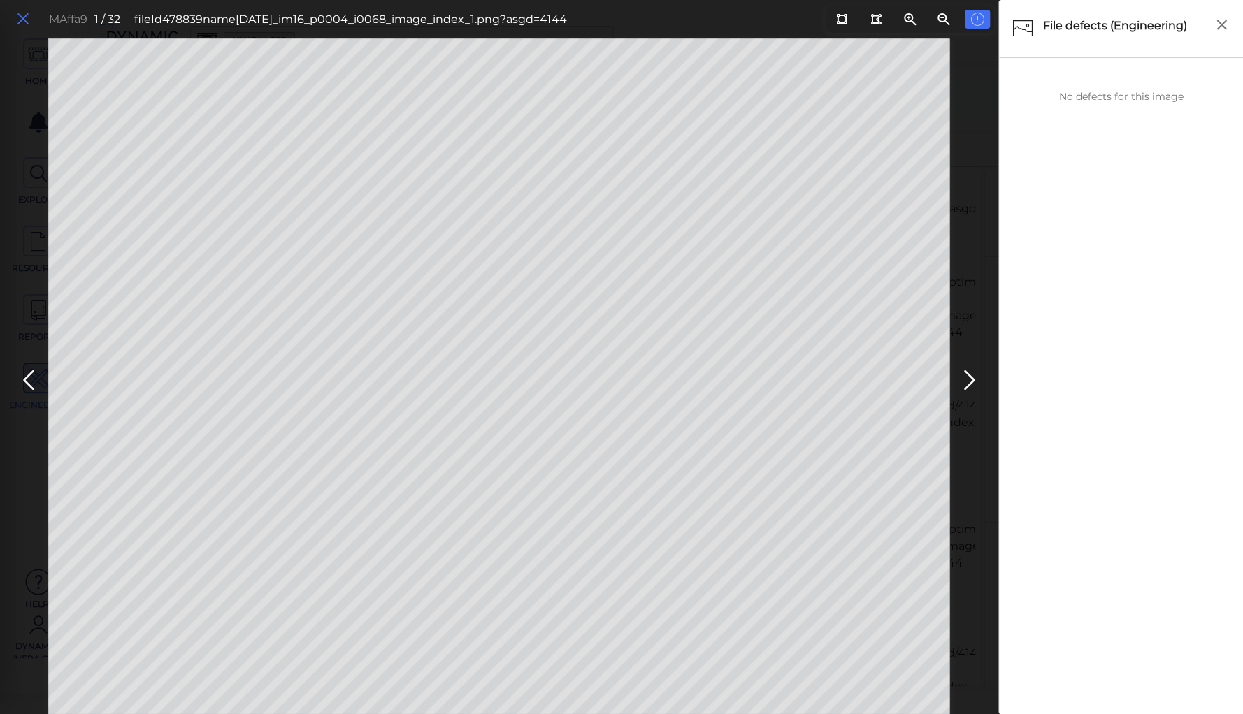
click at [18, 19] on icon at bounding box center [22, 19] width 15 height 19
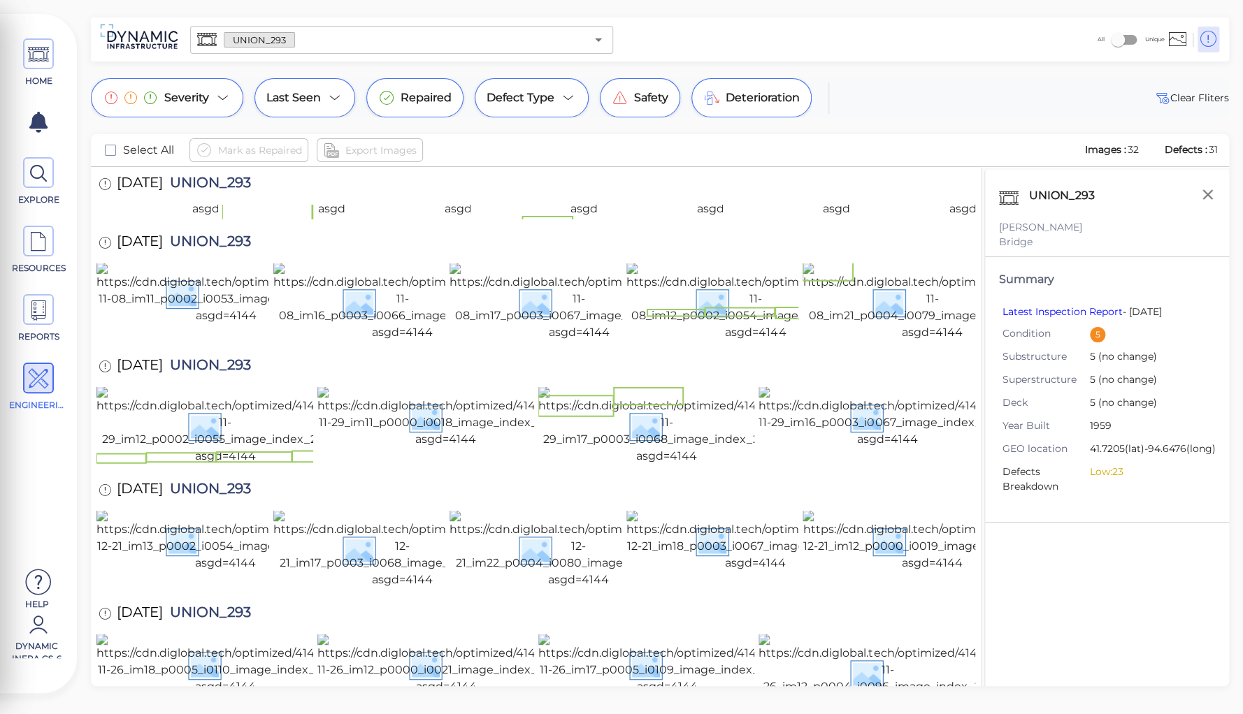
click at [222, 358] on span "UNION_293" at bounding box center [207, 367] width 88 height 19
copy span "UNION_293"
click at [354, 48] on input "text" at bounding box center [440, 40] width 291 height 20
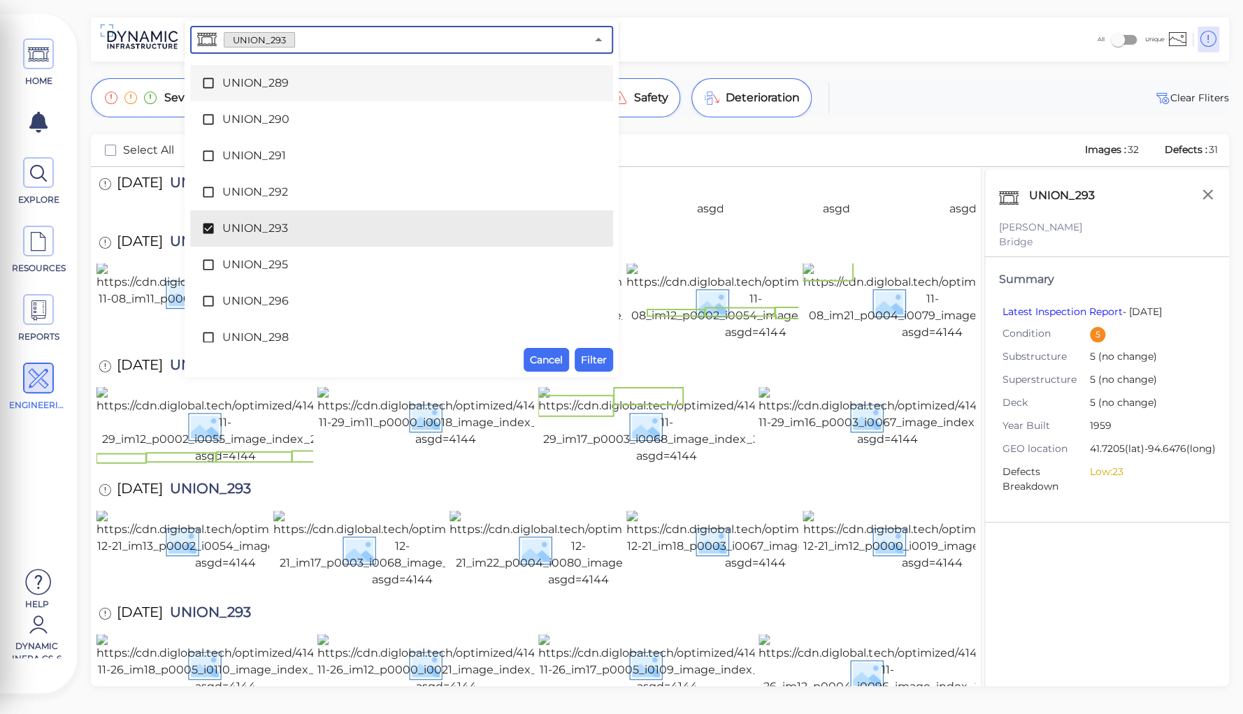
scroll to position [7791, 0]
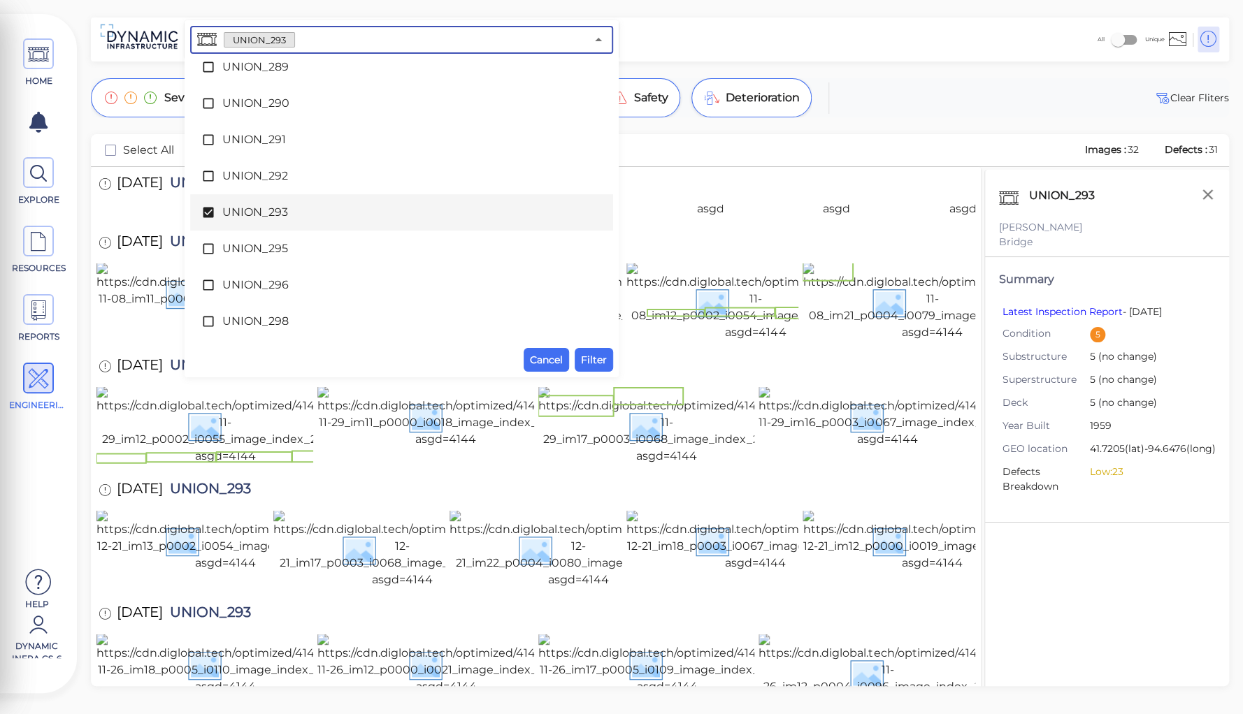
click at [278, 217] on span "UNION_293" at bounding box center [401, 212] width 359 height 17
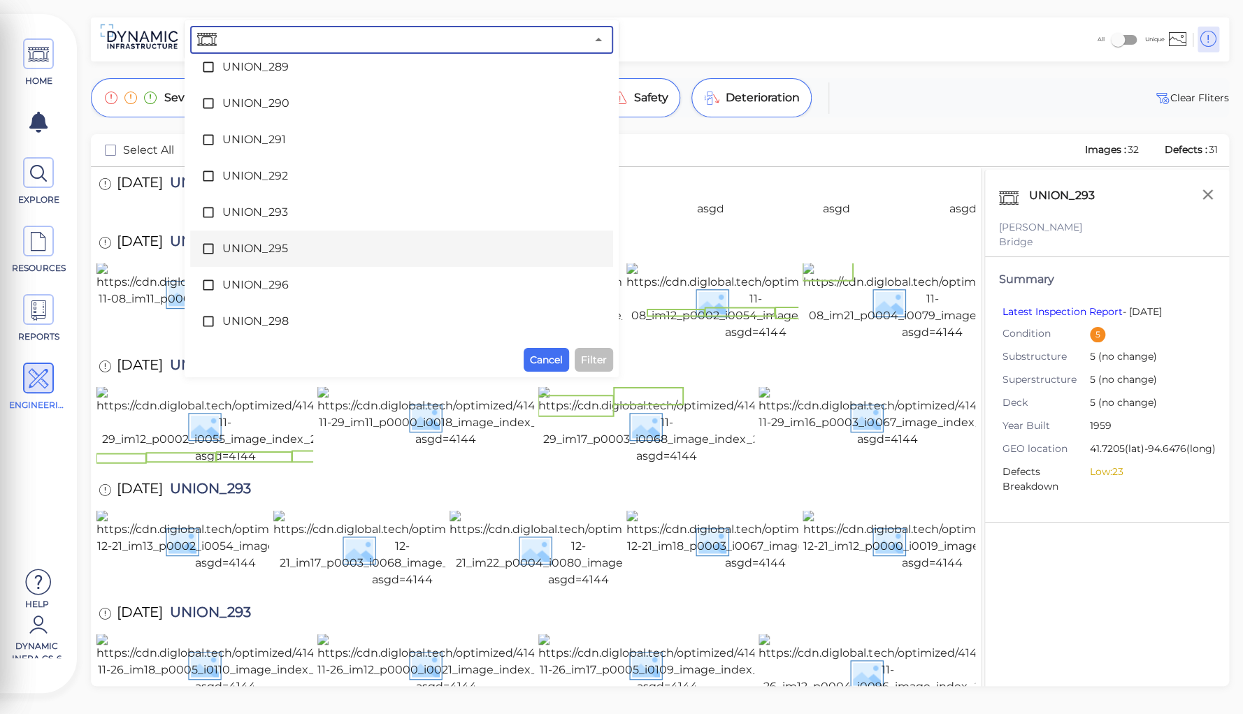
click at [280, 249] on span "UNION_295" at bounding box center [401, 248] width 359 height 17
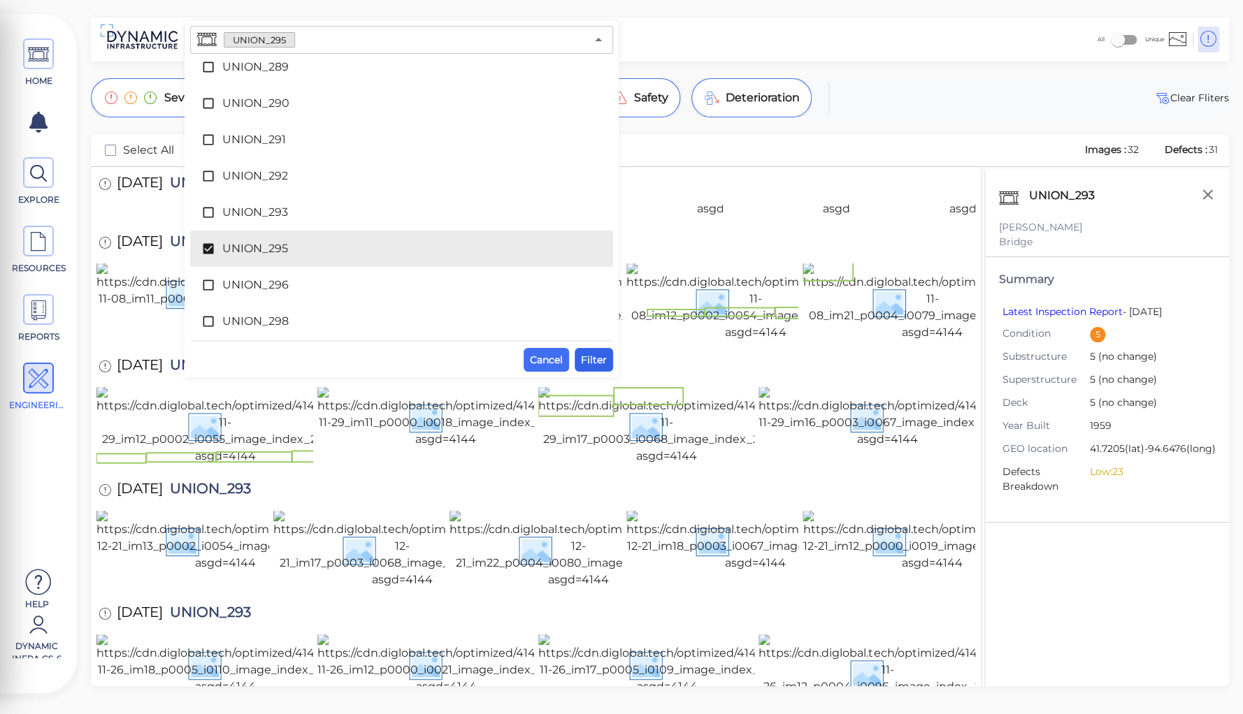
click at [596, 356] on span "Filter" at bounding box center [594, 360] width 26 height 17
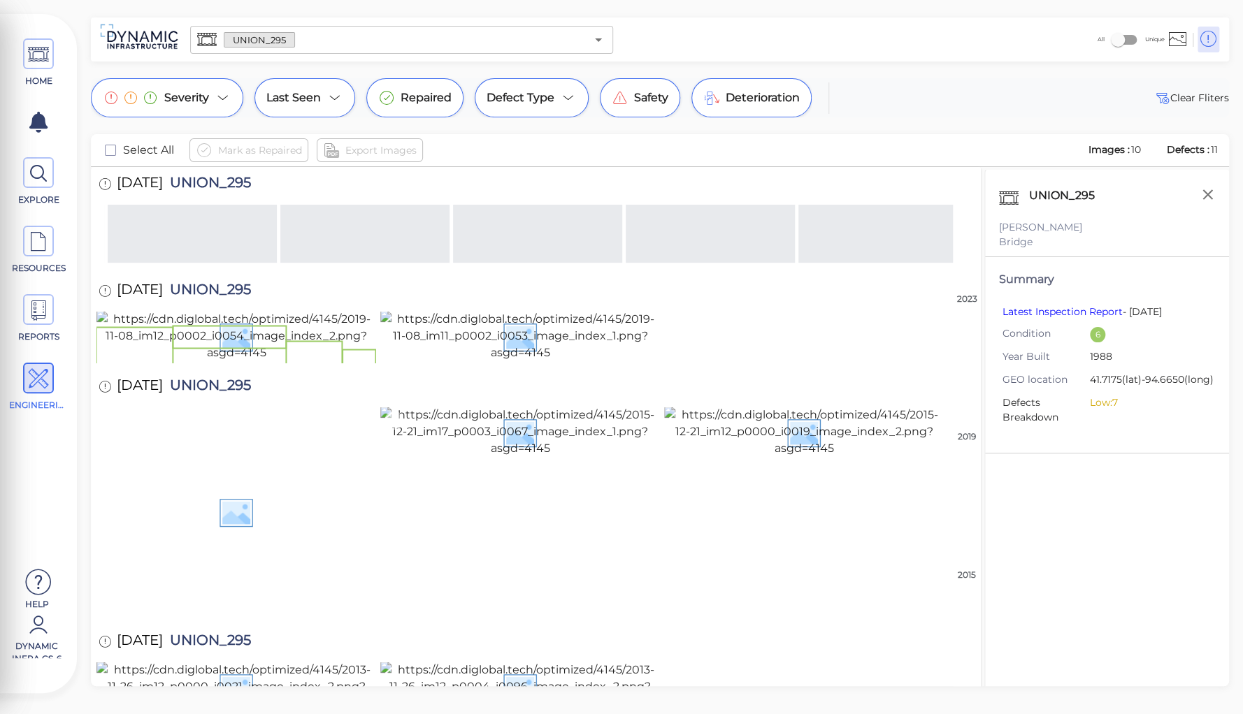
scroll to position [469, 0]
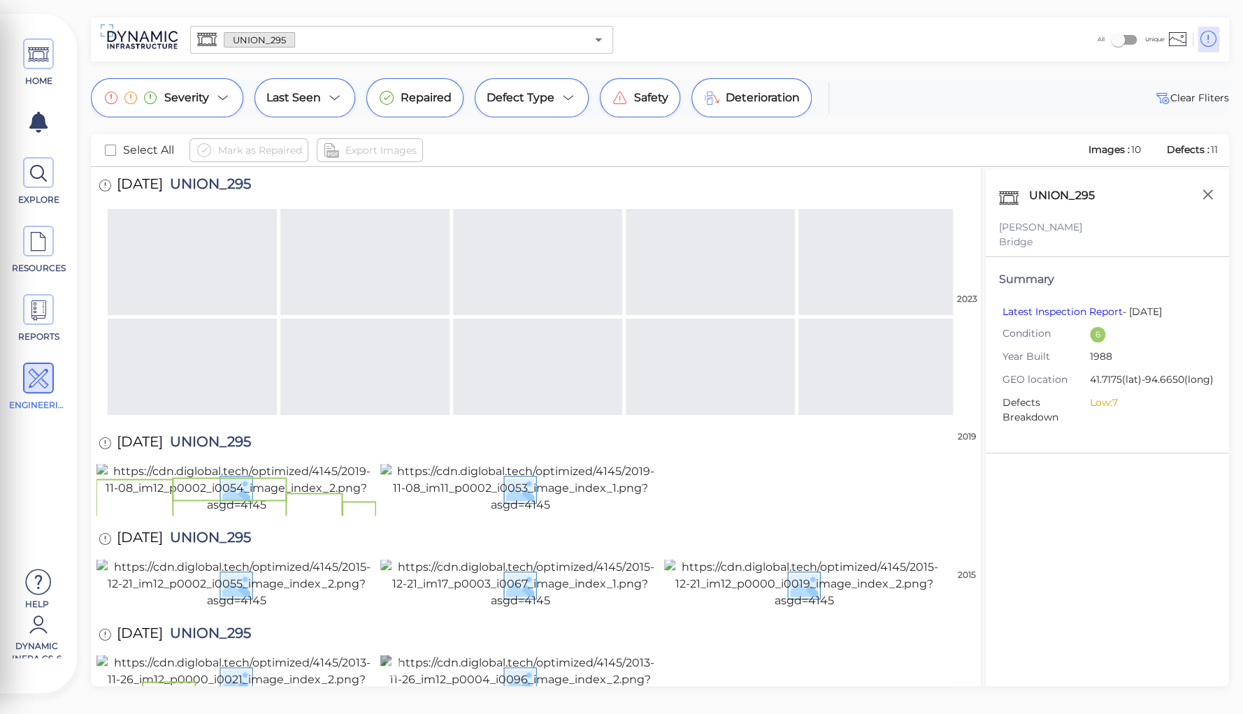
click at [552, 655] on img at bounding box center [520, 680] width 280 height 50
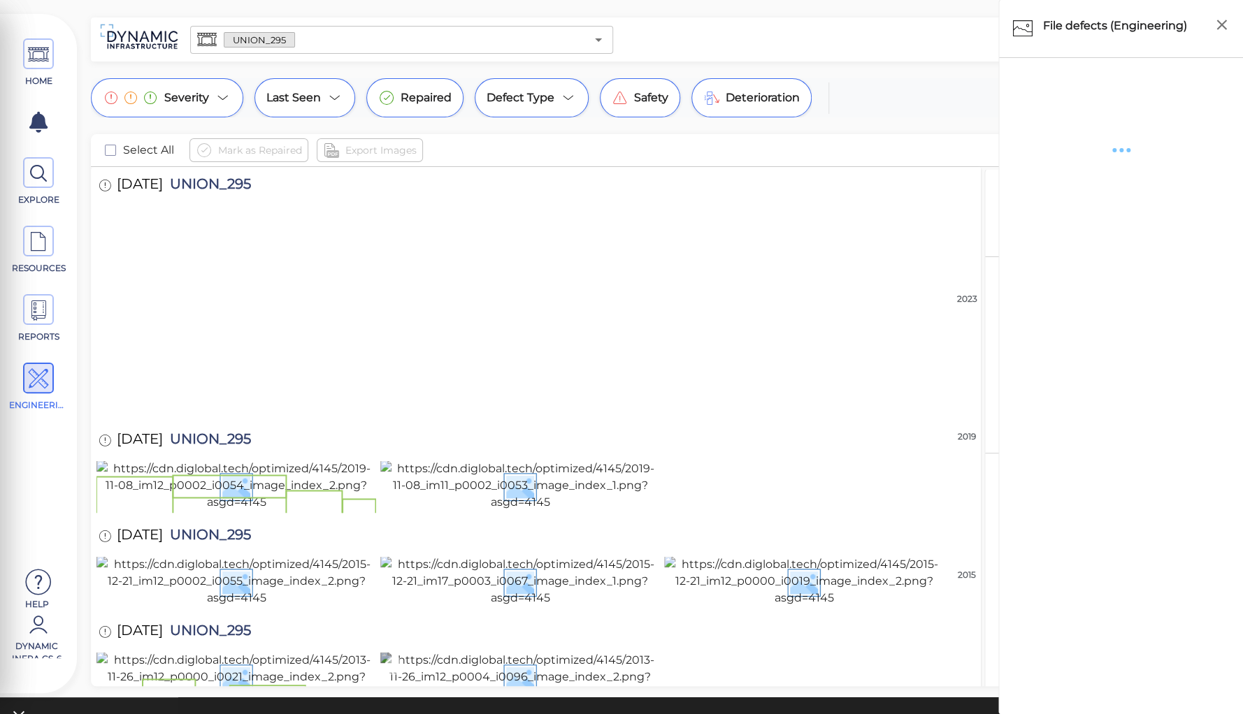
scroll to position [466, 0]
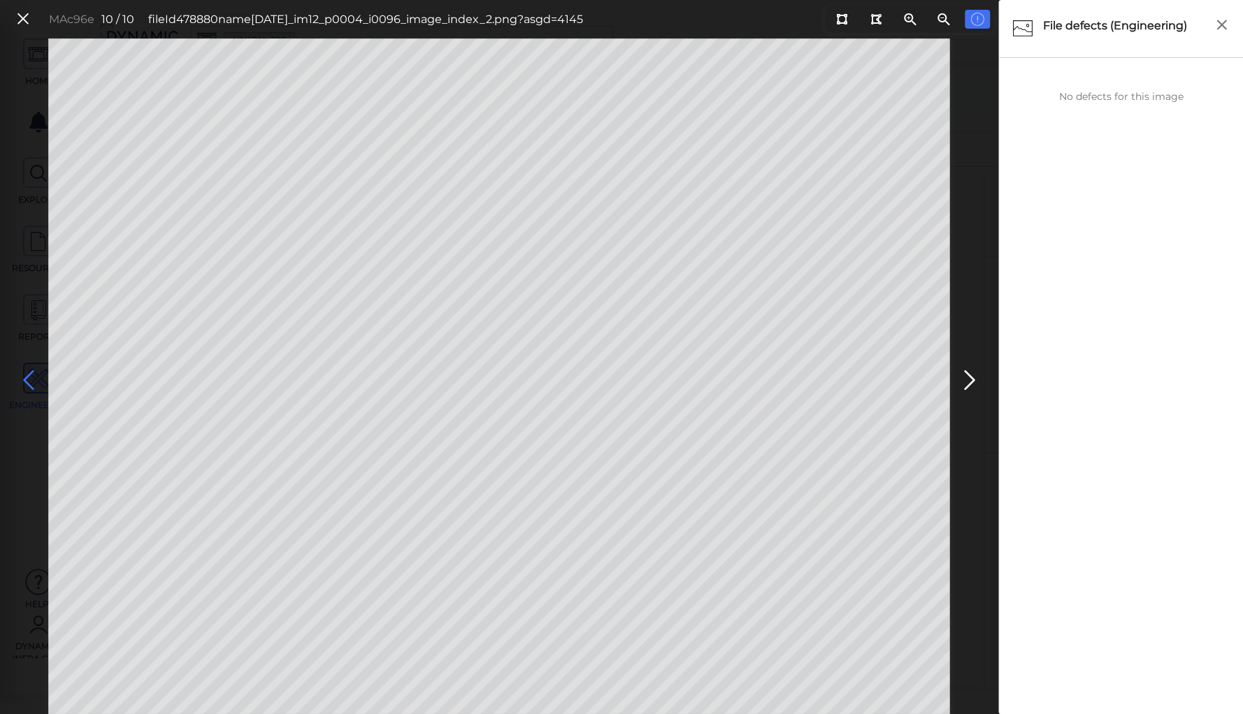
click at [32, 381] on icon at bounding box center [28, 380] width 22 height 27
click at [27, 375] on icon at bounding box center [28, 380] width 22 height 27
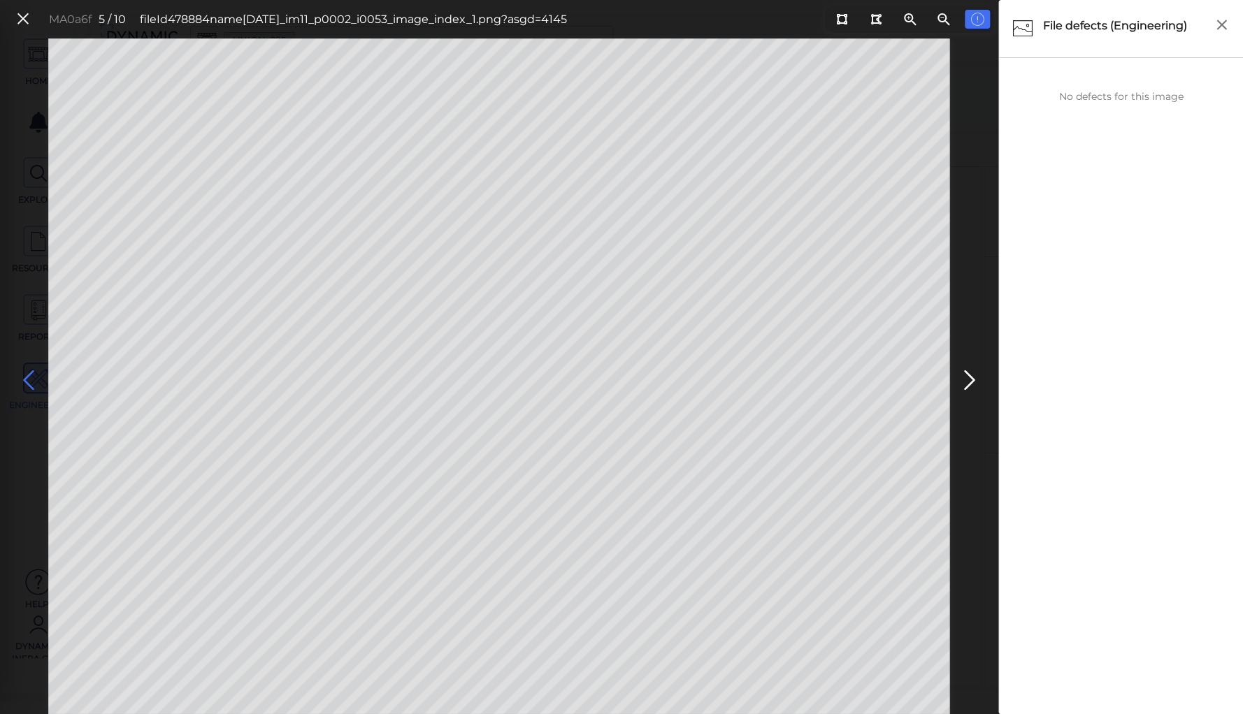
click at [27, 375] on icon at bounding box center [28, 380] width 22 height 27
click at [842, 18] on icon at bounding box center [841, 19] width 11 height 10
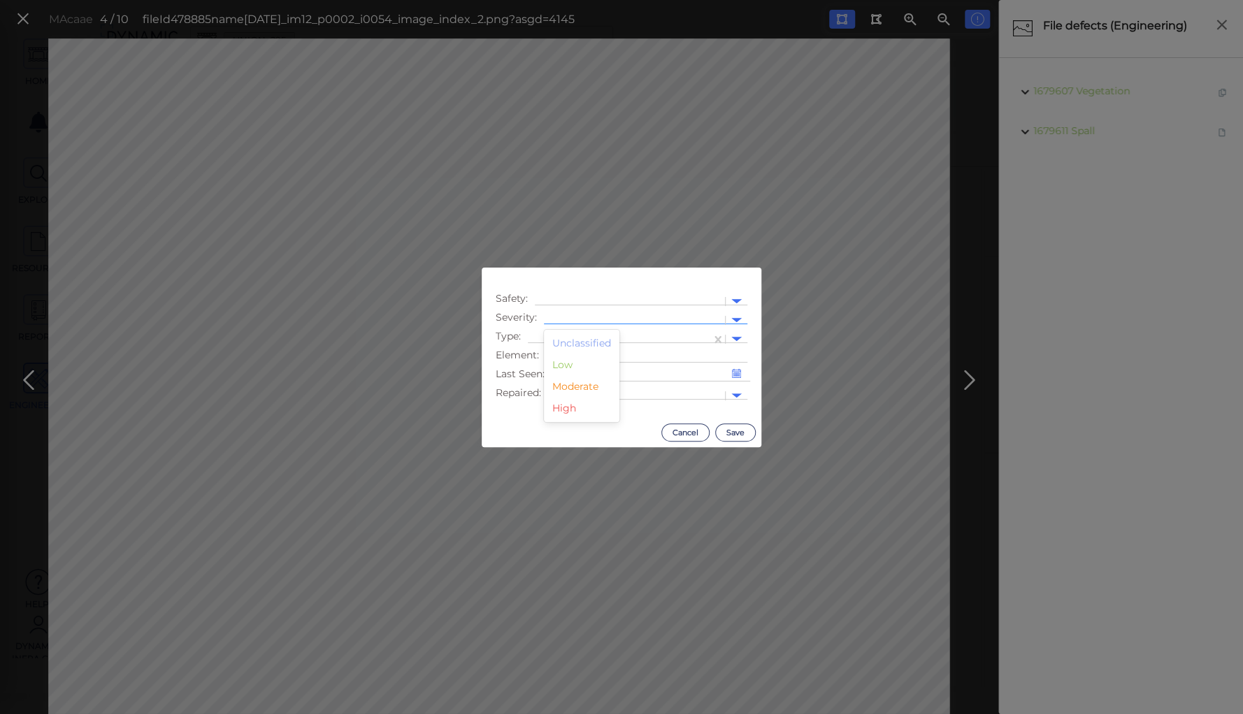
click at [587, 312] on div at bounding box center [634, 320] width 181 height 20
drag, startPoint x: 579, startPoint y: 384, endPoint x: 575, endPoint y: 368, distance: 17.3
click at [579, 384] on div "Moderate" at bounding box center [581, 387] width 75 height 22
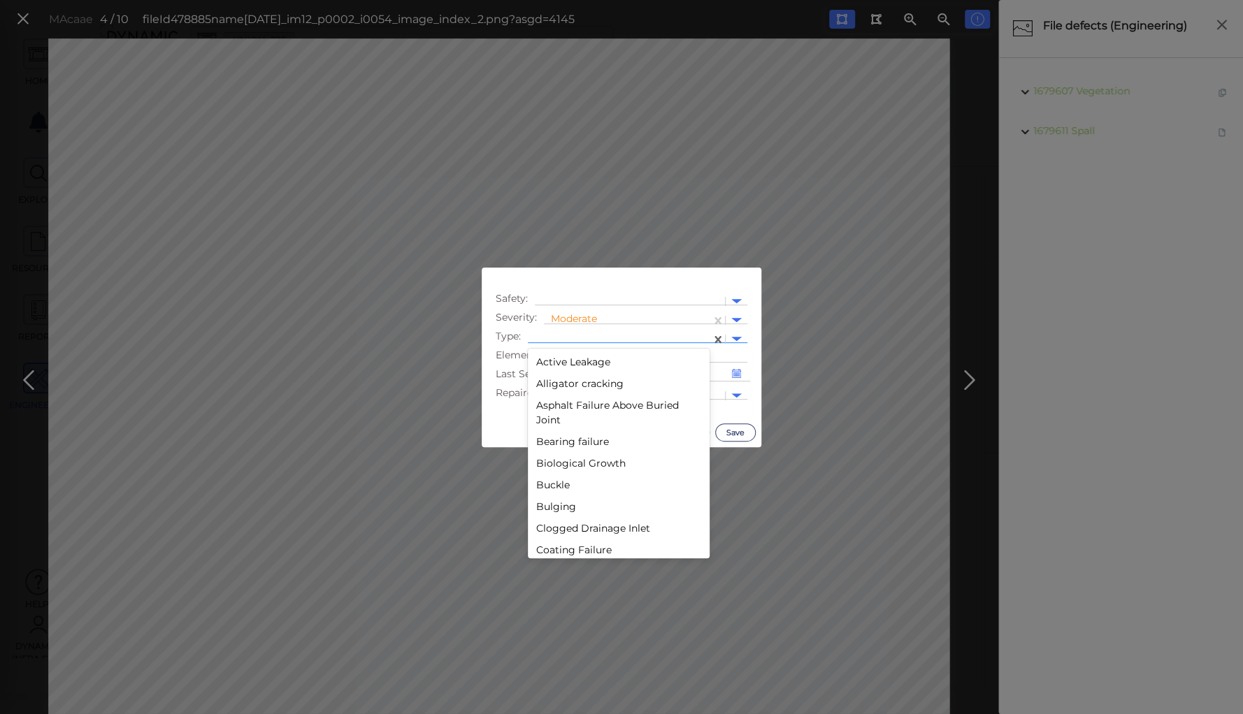
click at [570, 333] on div at bounding box center [619, 339] width 169 height 15
click at [553, 383] on div "Silt" at bounding box center [619, 384] width 182 height 22
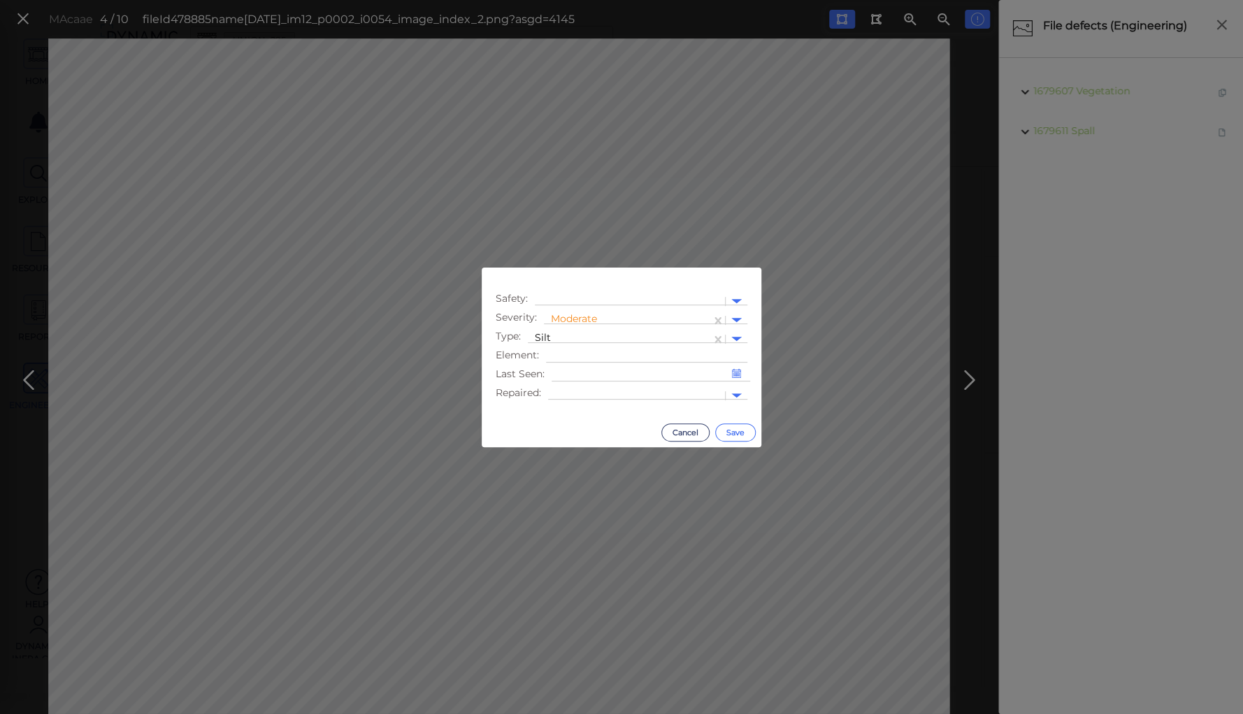
click at [741, 426] on button "Save" at bounding box center [735, 433] width 41 height 18
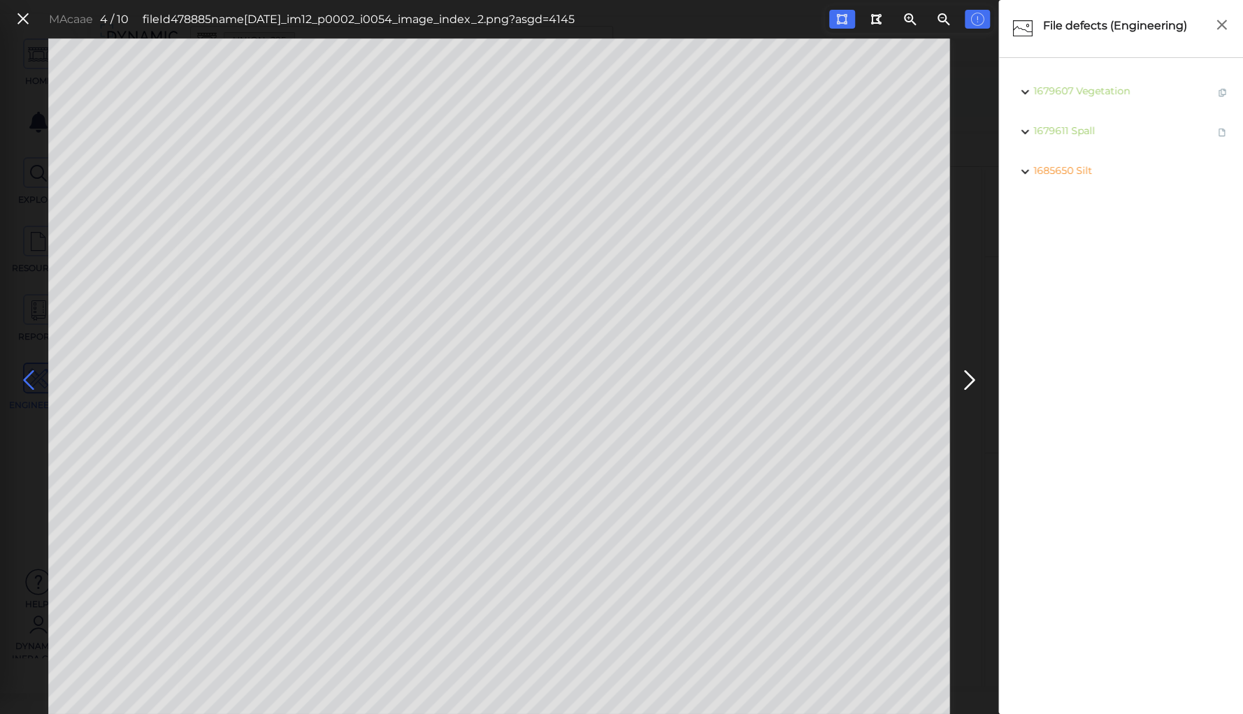
click at [29, 374] on icon at bounding box center [28, 380] width 22 height 27
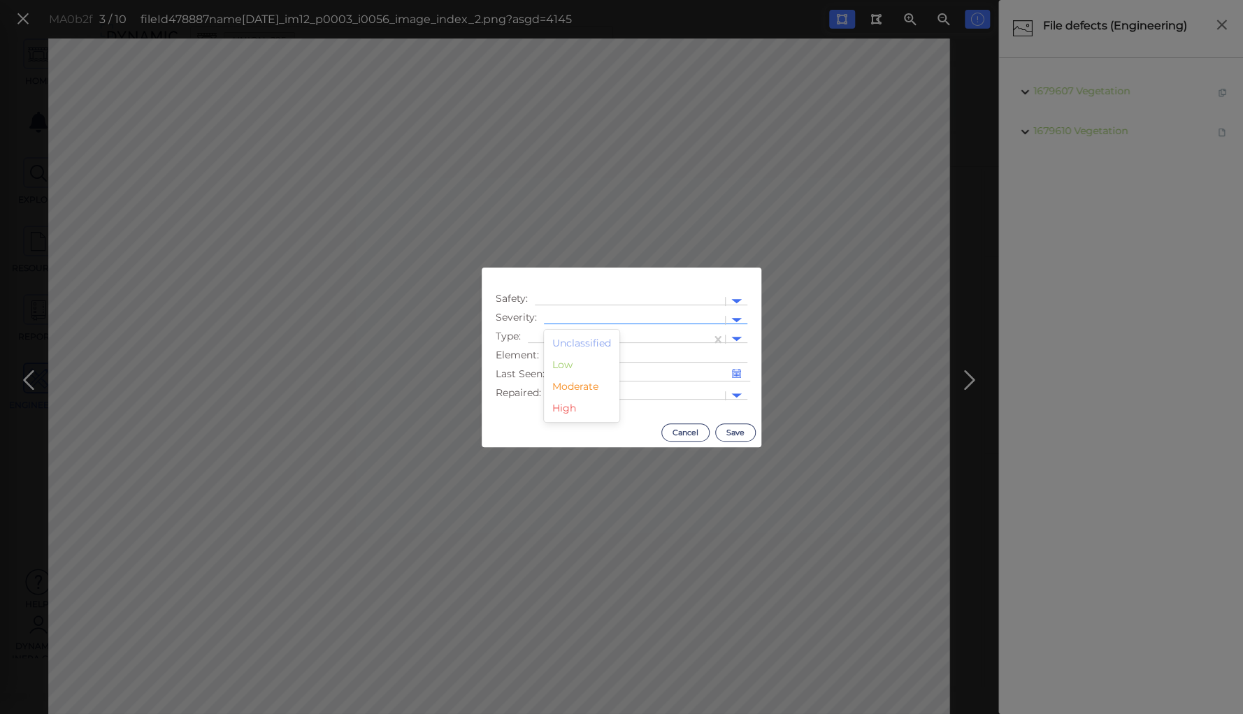
click at [569, 316] on div at bounding box center [634, 320] width 167 height 15
drag, startPoint x: 570, startPoint y: 383, endPoint x: 570, endPoint y: 372, distance: 11.2
click at [570, 383] on div "Moderate" at bounding box center [581, 387] width 75 height 22
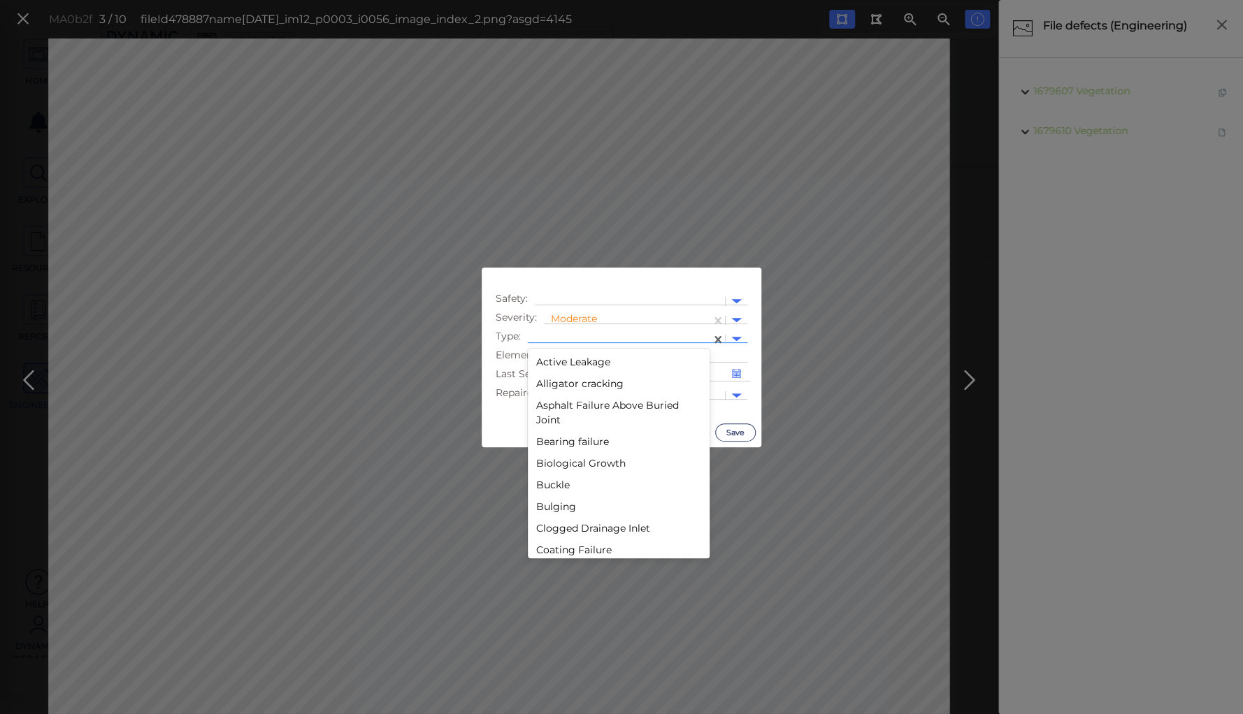
click at [569, 337] on div at bounding box center [619, 339] width 169 height 15
click at [545, 442] on div "Silt" at bounding box center [619, 444] width 182 height 22
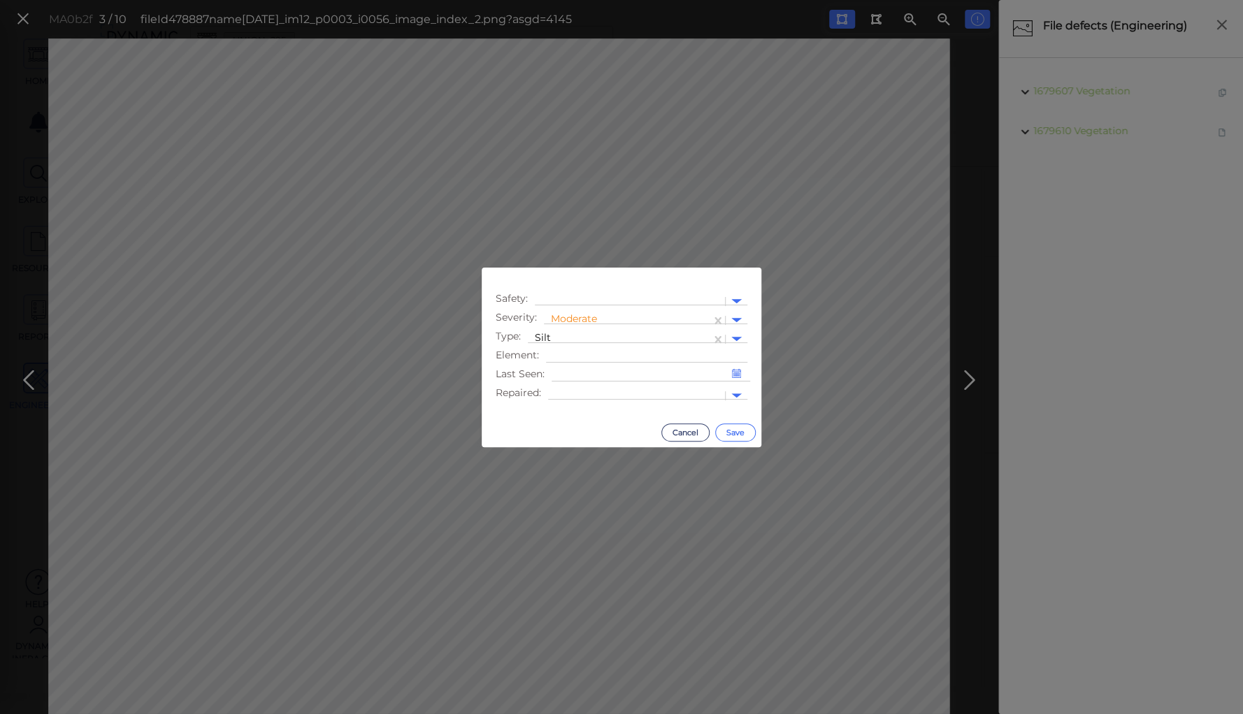
click at [737, 430] on button "Save" at bounding box center [735, 433] width 41 height 18
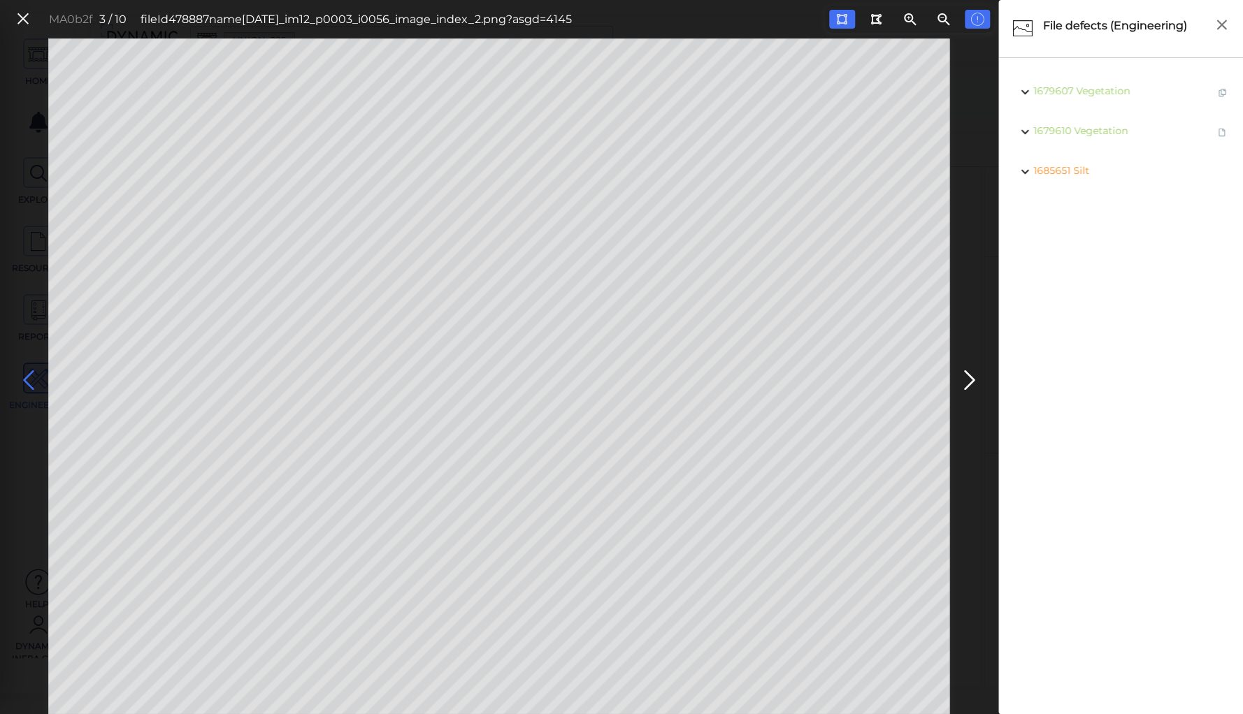
click at [28, 387] on icon at bounding box center [28, 380] width 22 height 27
click at [20, 9] on button at bounding box center [23, 19] width 24 height 20
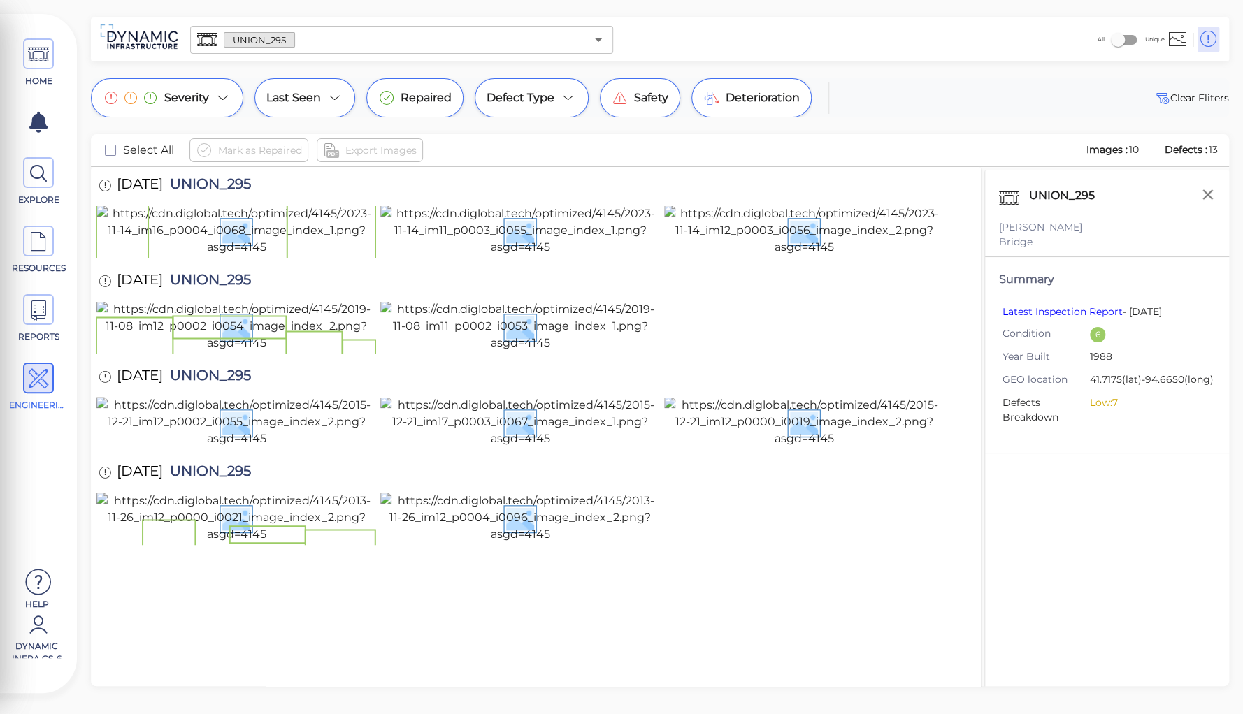
click at [226, 368] on span "UNION_295" at bounding box center [207, 377] width 88 height 19
copy span "UNION_295"
click at [355, 17] on div "UNION_295 ​ All Unique" at bounding box center [660, 39] width 1138 height 44
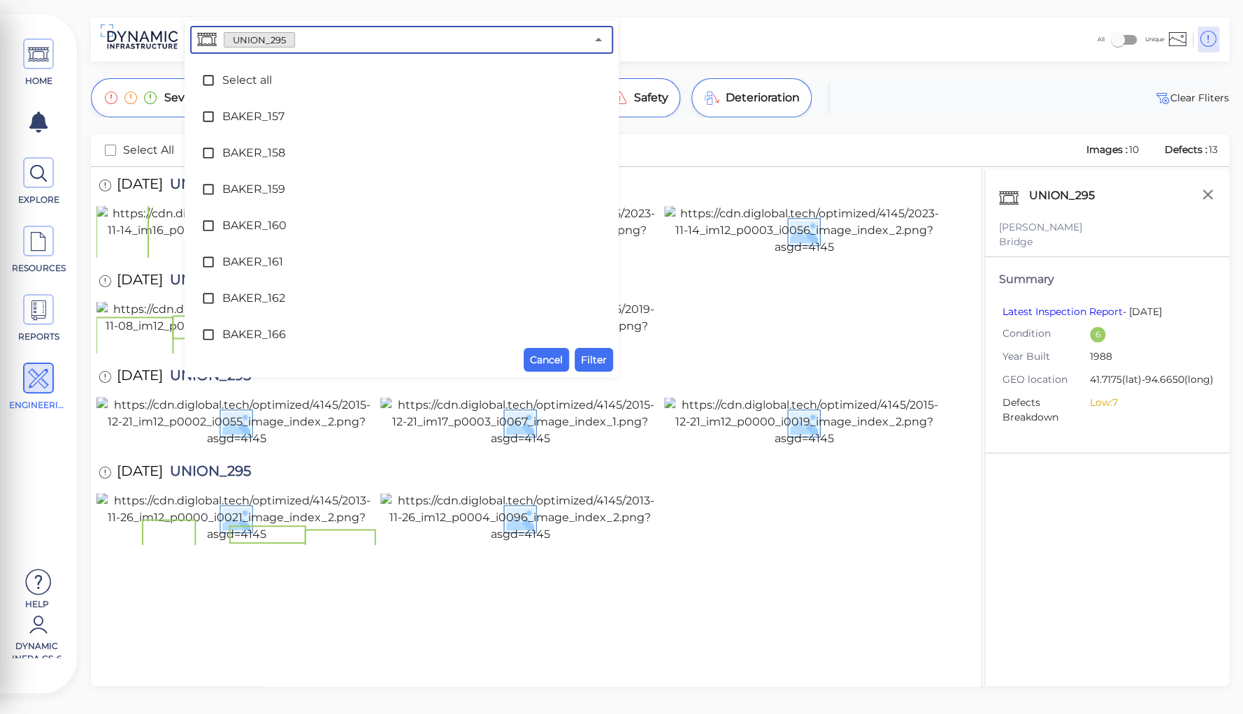
click at [299, 36] on input "text" at bounding box center [440, 40] width 291 height 20
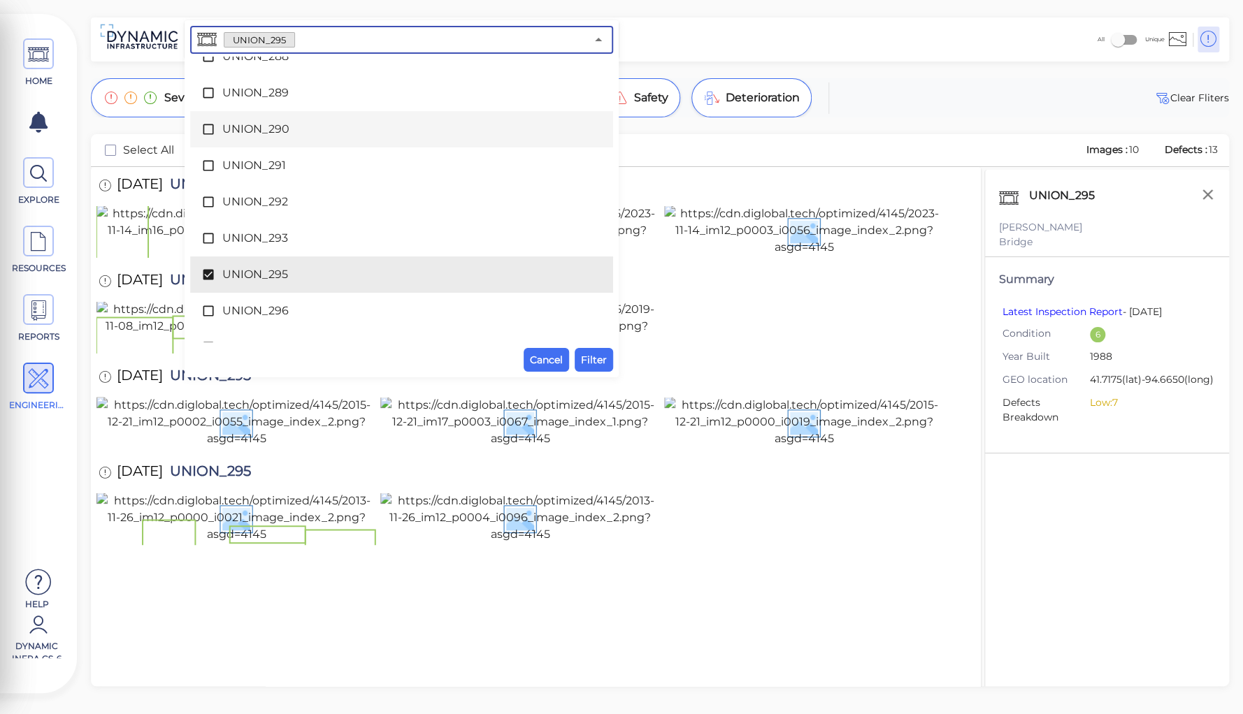
scroll to position [7828, 0]
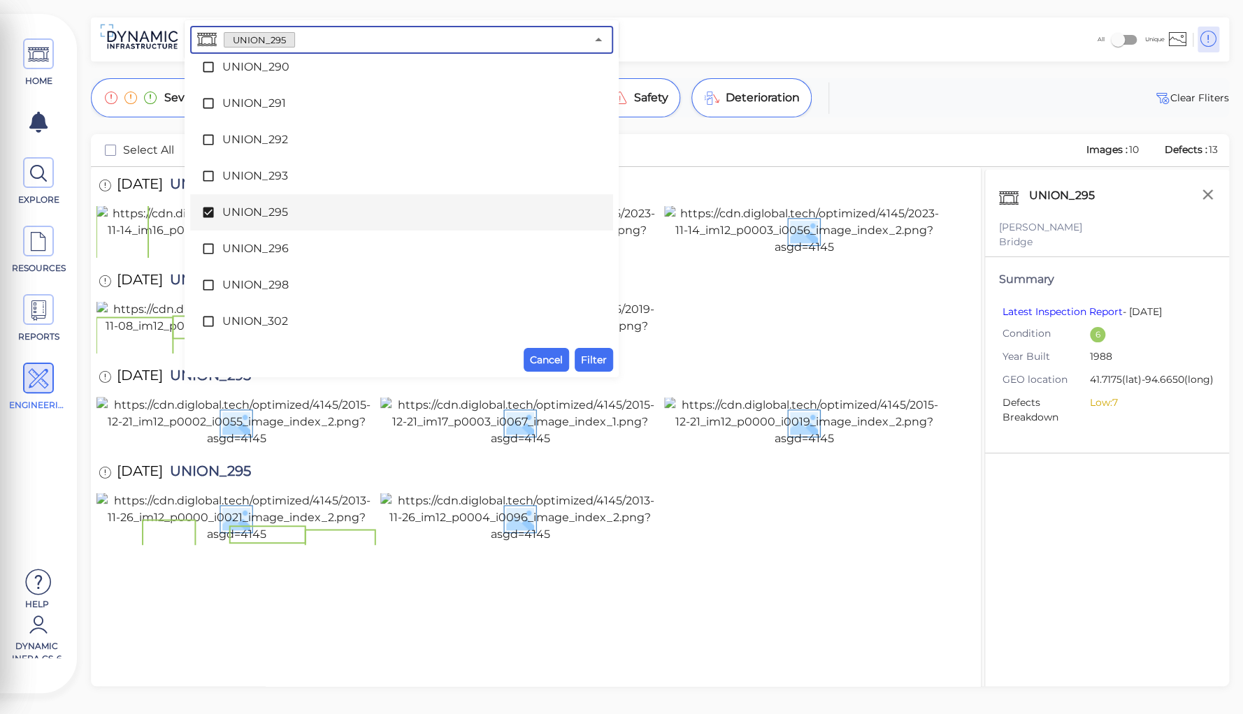
click at [257, 206] on span "UNION_295" at bounding box center [401, 212] width 359 height 17
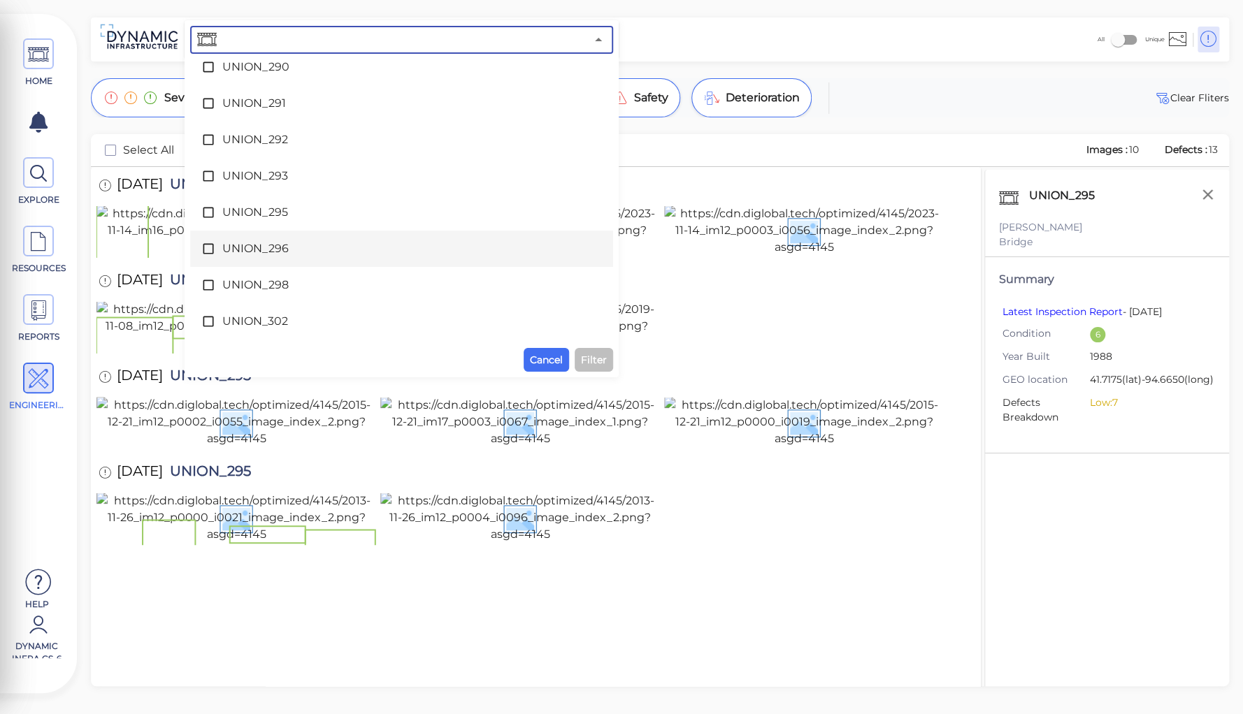
click at [254, 249] on span "UNION_296" at bounding box center [401, 248] width 359 height 17
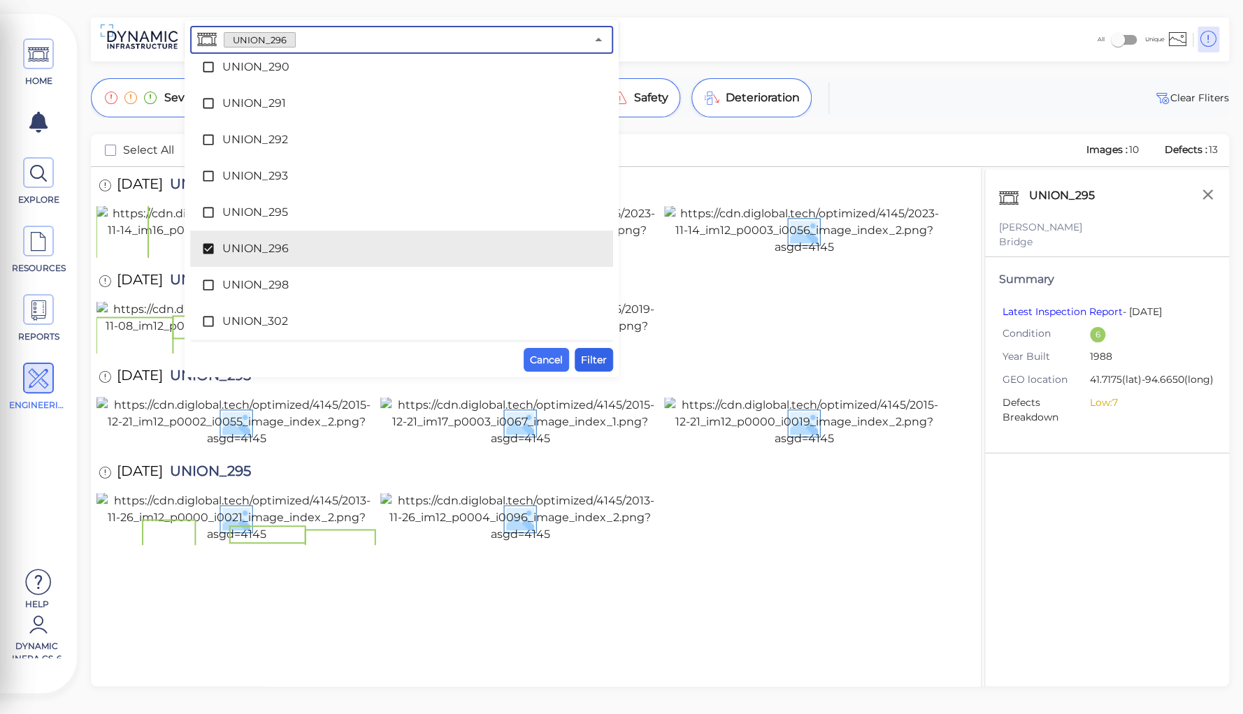
click at [588, 358] on span "Filter" at bounding box center [594, 360] width 26 height 17
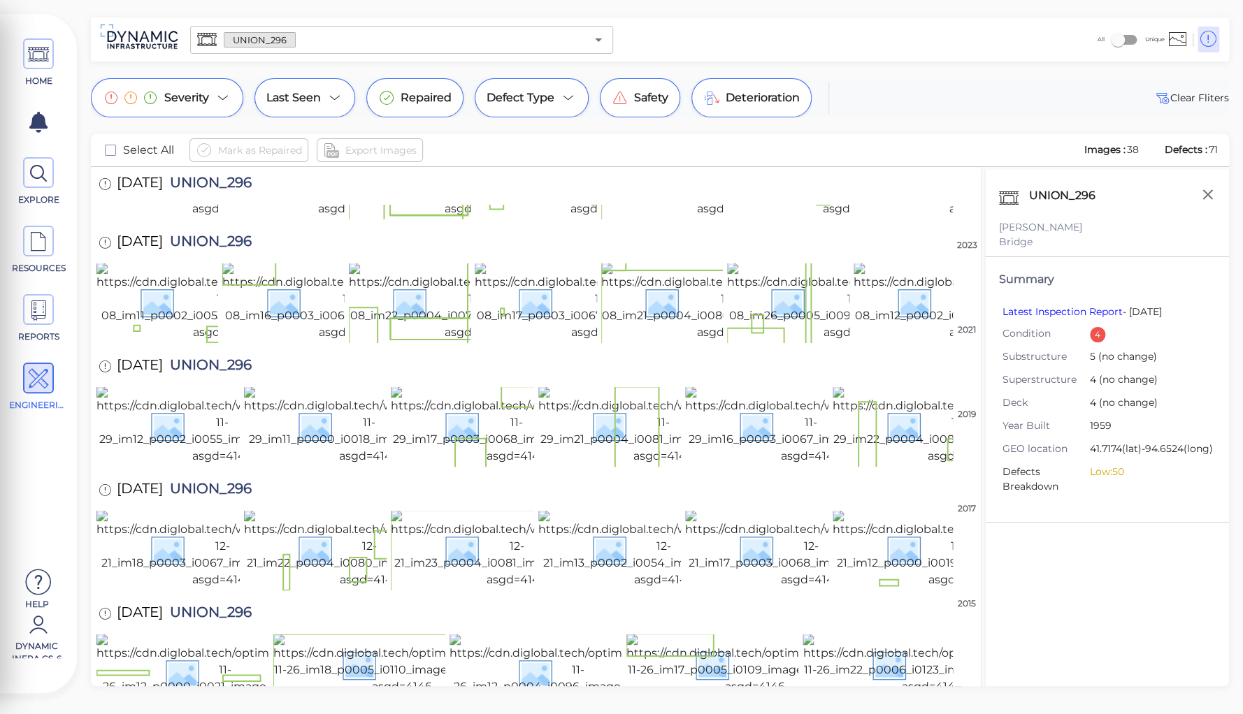
scroll to position [509, 0]
click at [1204, 192] on icon "button" at bounding box center [1207, 194] width 10 height 10
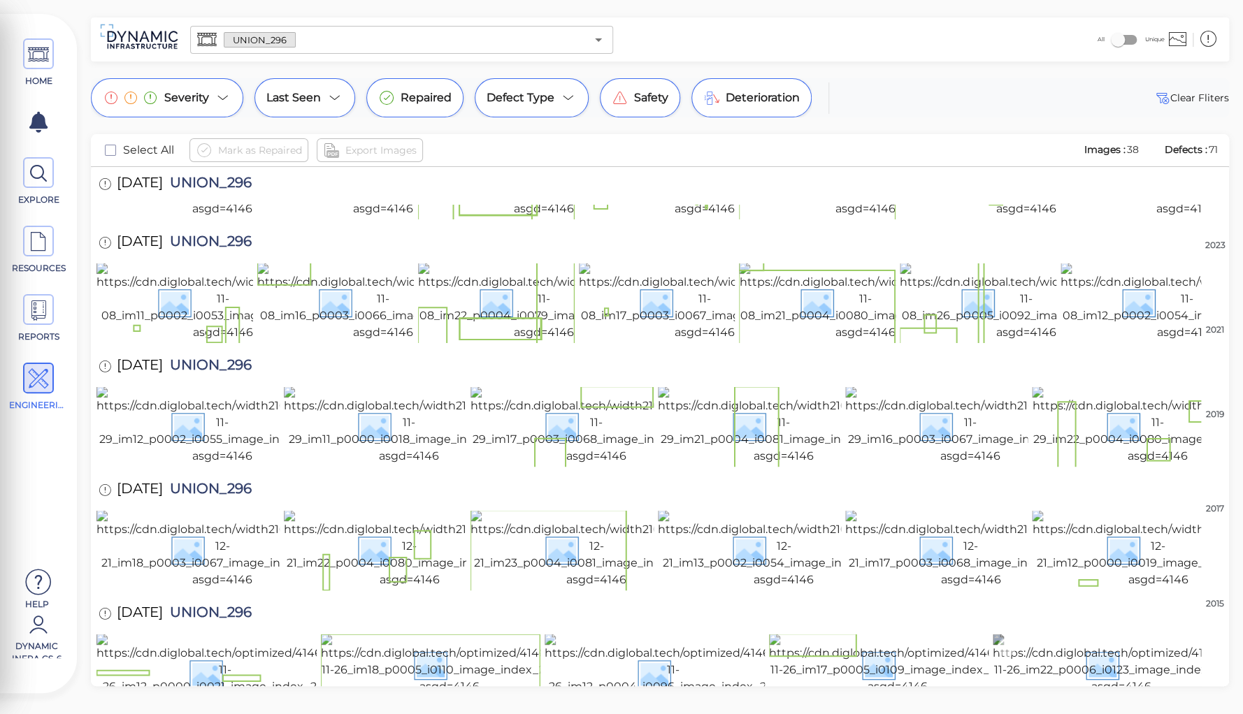
click at [1039, 634] on img at bounding box center [1121, 665] width 257 height 62
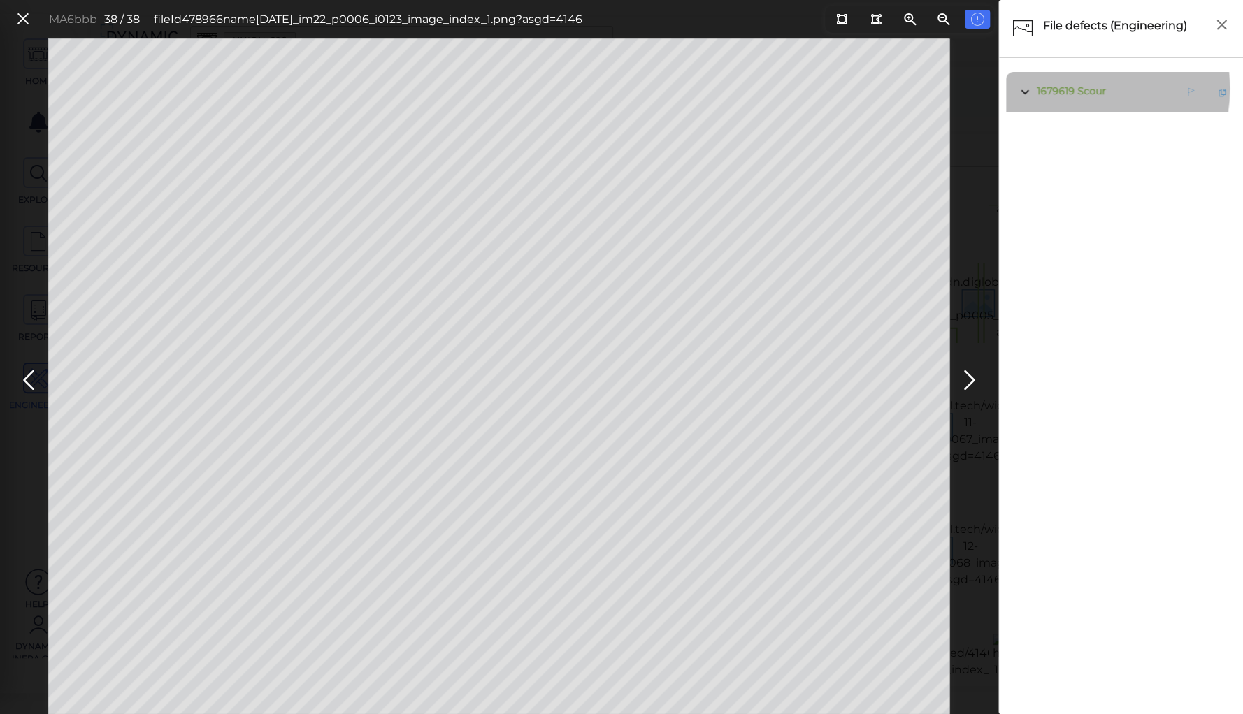
click at [1079, 89] on span "Scour" at bounding box center [1091, 91] width 29 height 13
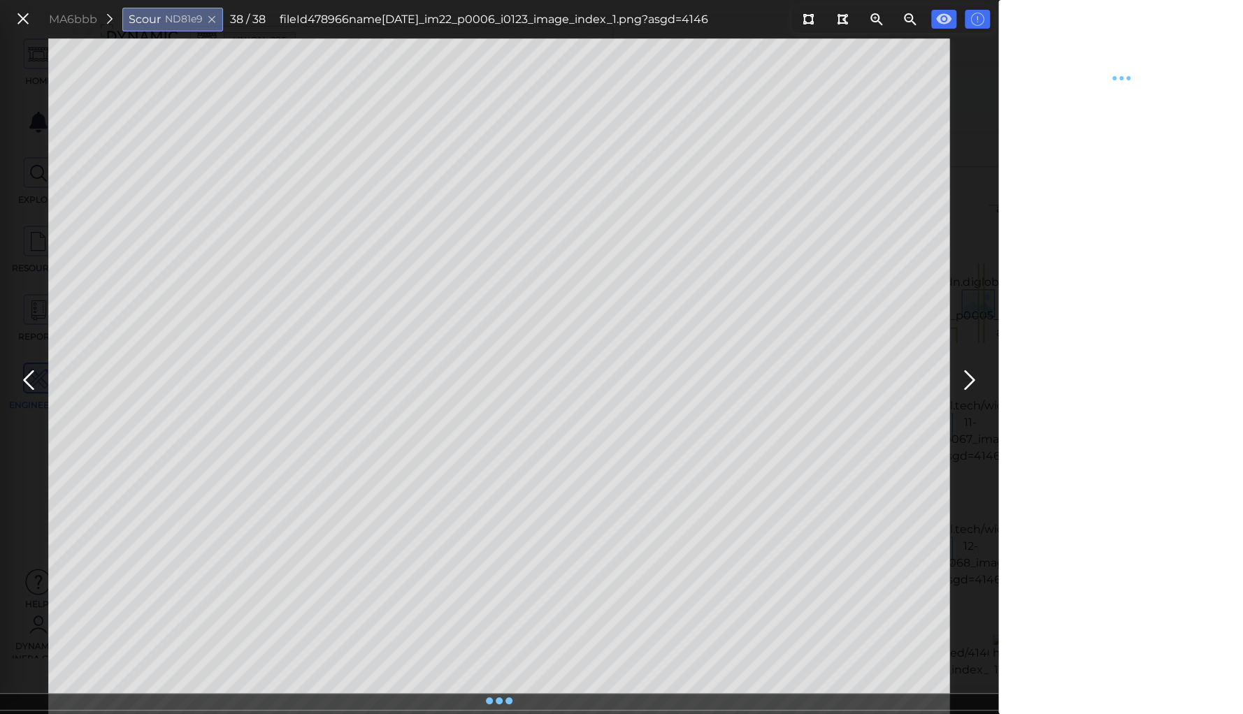
type textarea "x"
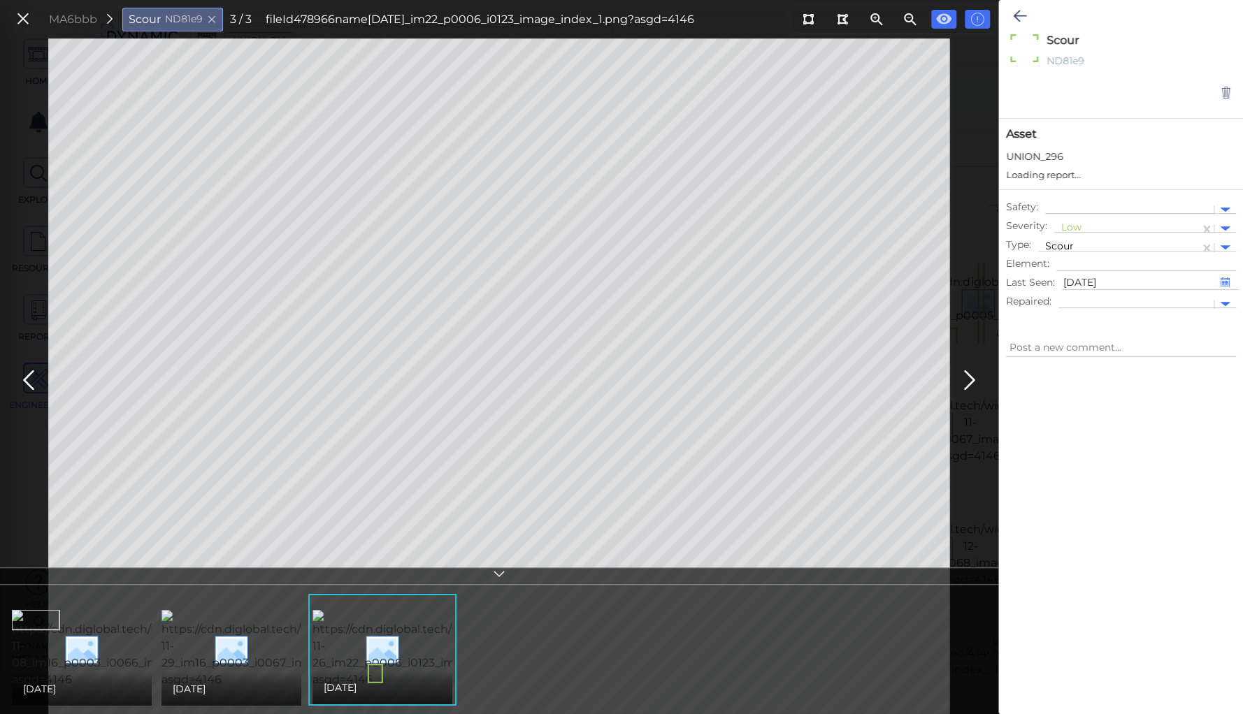
type textarea "x"
click at [233, 657] on img at bounding box center [286, 649] width 251 height 78
type textarea "x"
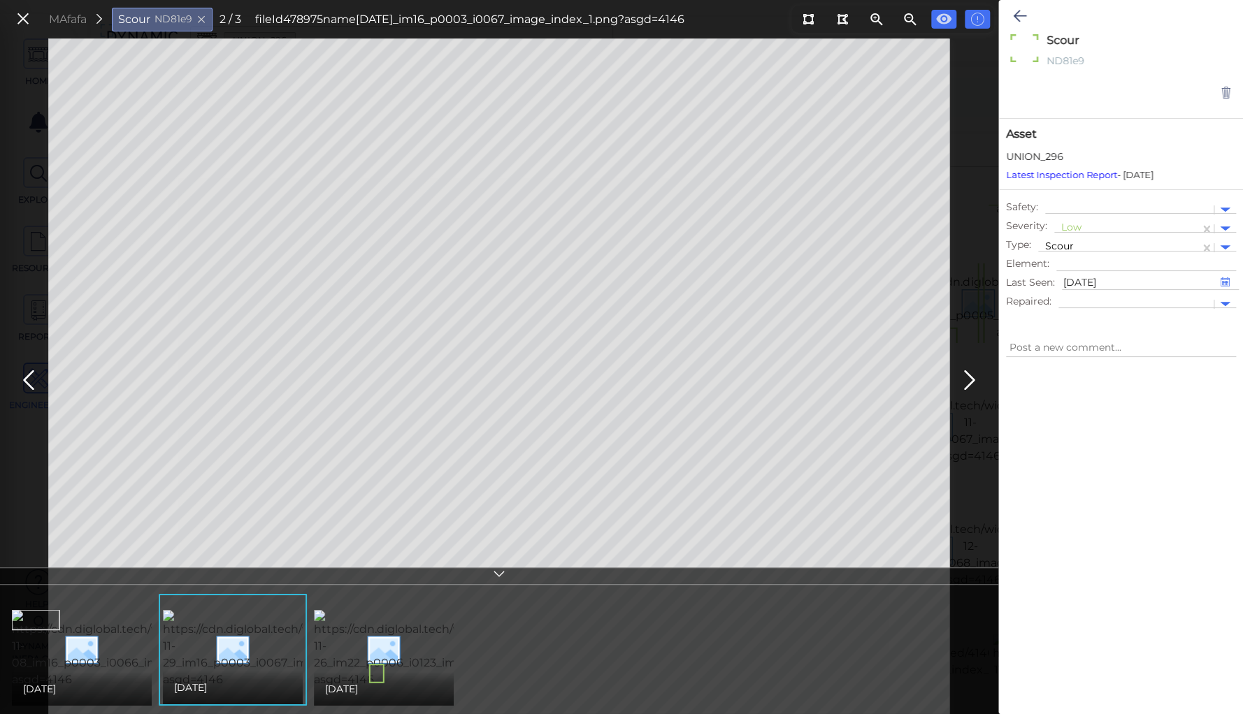
click at [499, 576] on icon at bounding box center [499, 576] width 14 height 16
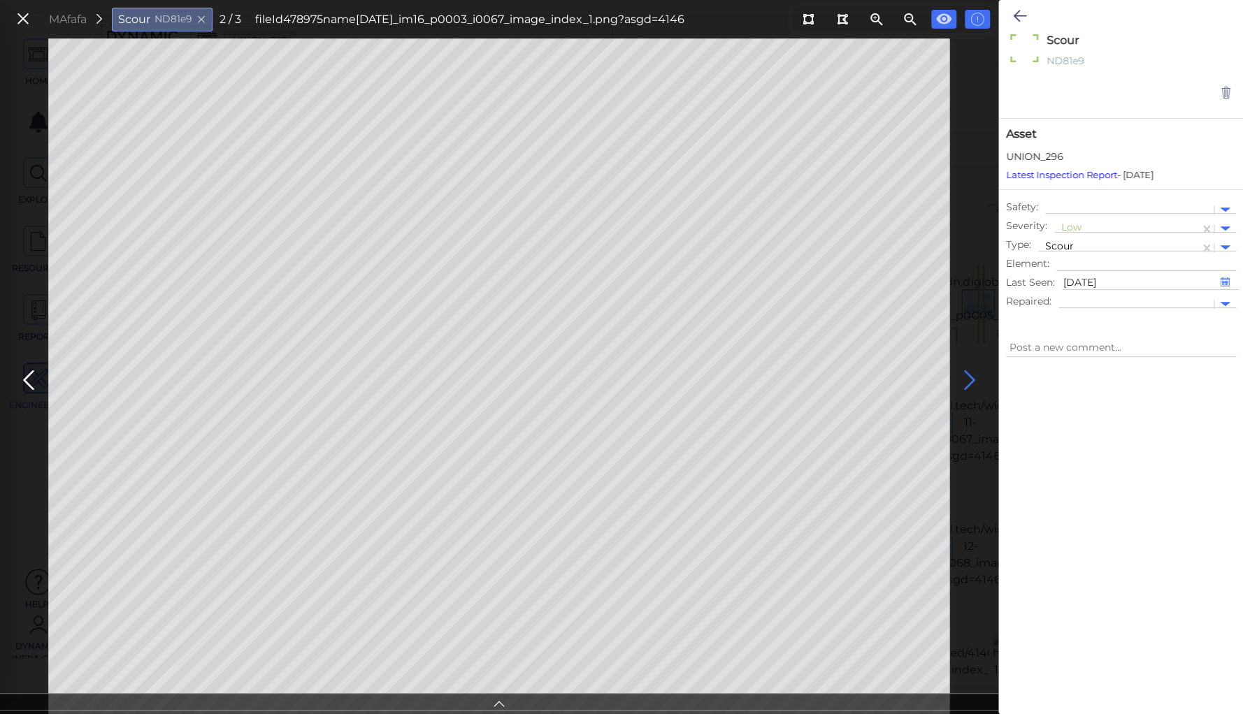
click at [967, 379] on icon at bounding box center [969, 380] width 22 height 27
type textarea "x"
click at [30, 379] on icon at bounding box center [28, 380] width 22 height 27
type textarea "x"
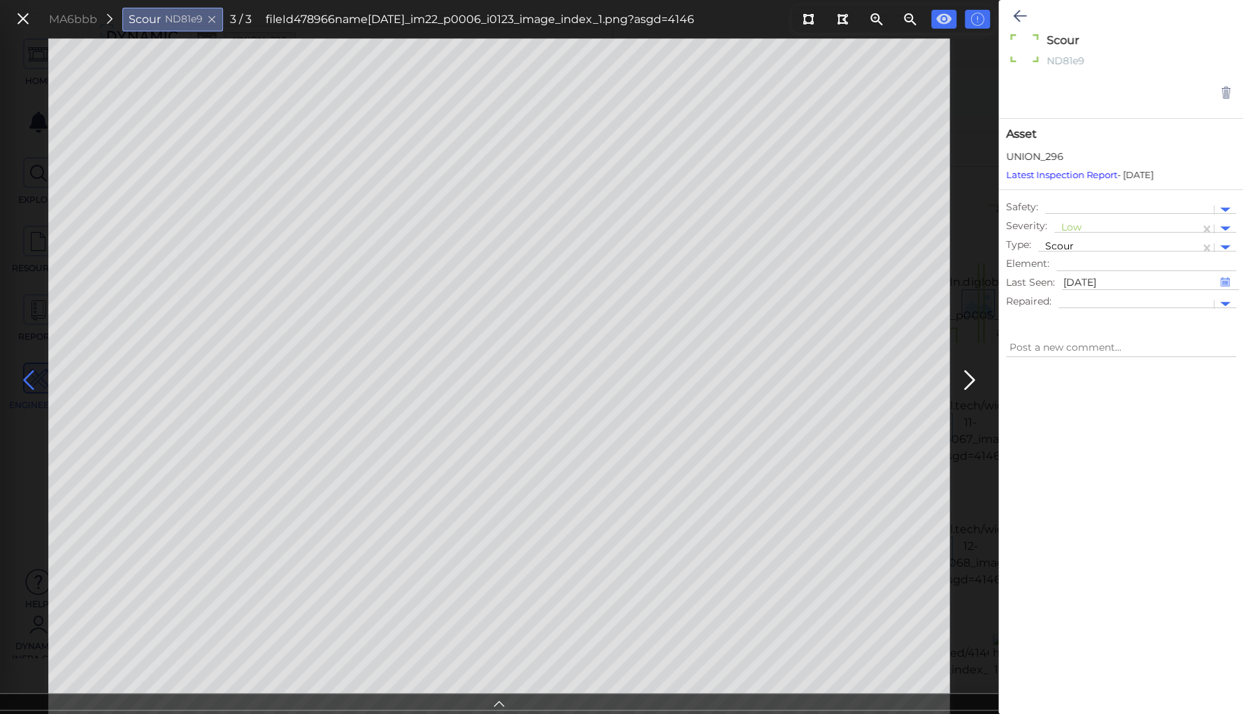
type textarea "x"
click at [30, 379] on icon at bounding box center [28, 380] width 22 height 27
type textarea "x"
click at [1071, 224] on div at bounding box center [1126, 229] width 131 height 15
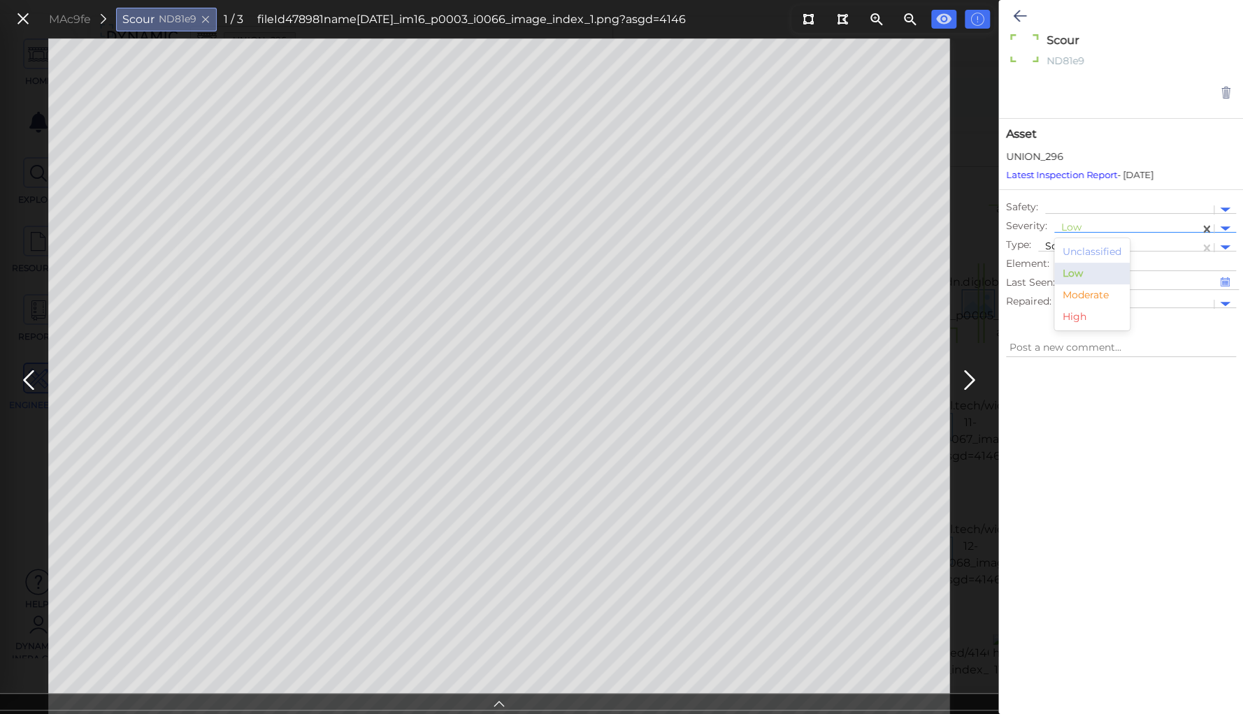
click at [1083, 294] on div "Moderate" at bounding box center [1091, 295] width 75 height 22
type textarea "x"
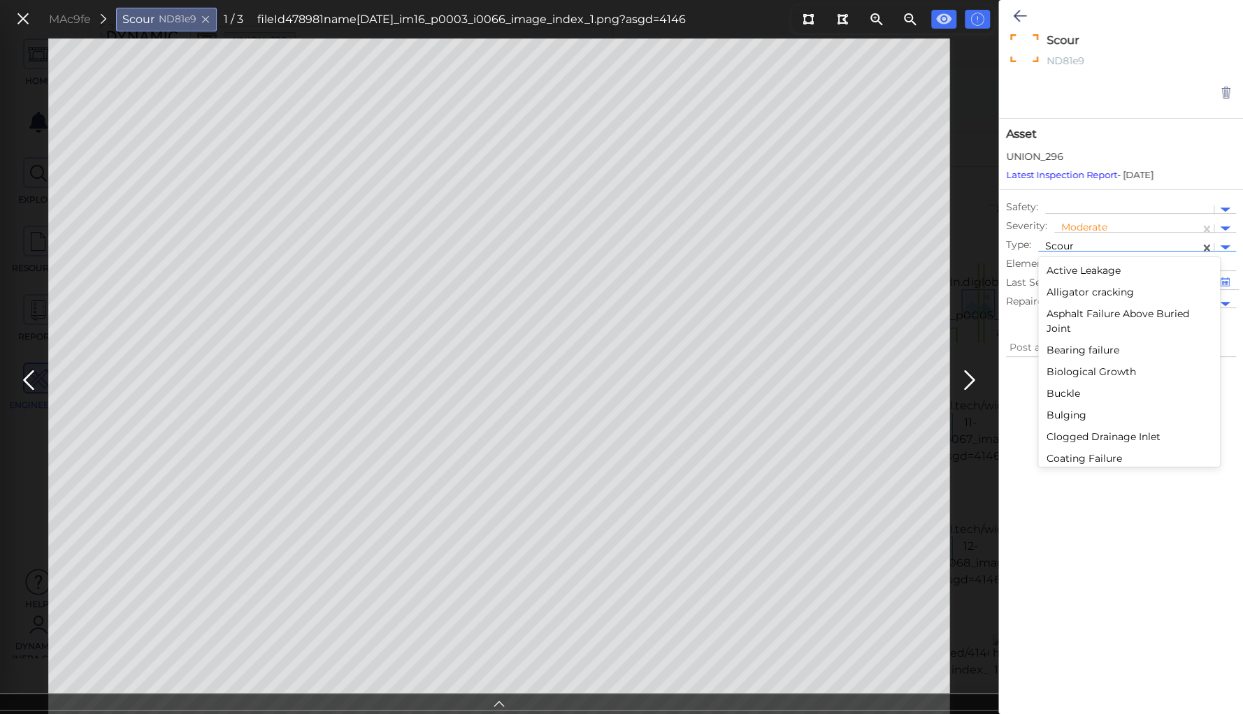
click at [1071, 243] on div at bounding box center [1118, 247] width 147 height 15
click at [1054, 286] on div "Scaling" at bounding box center [1129, 294] width 182 height 22
type textarea "x"
type textarea "Scaling"
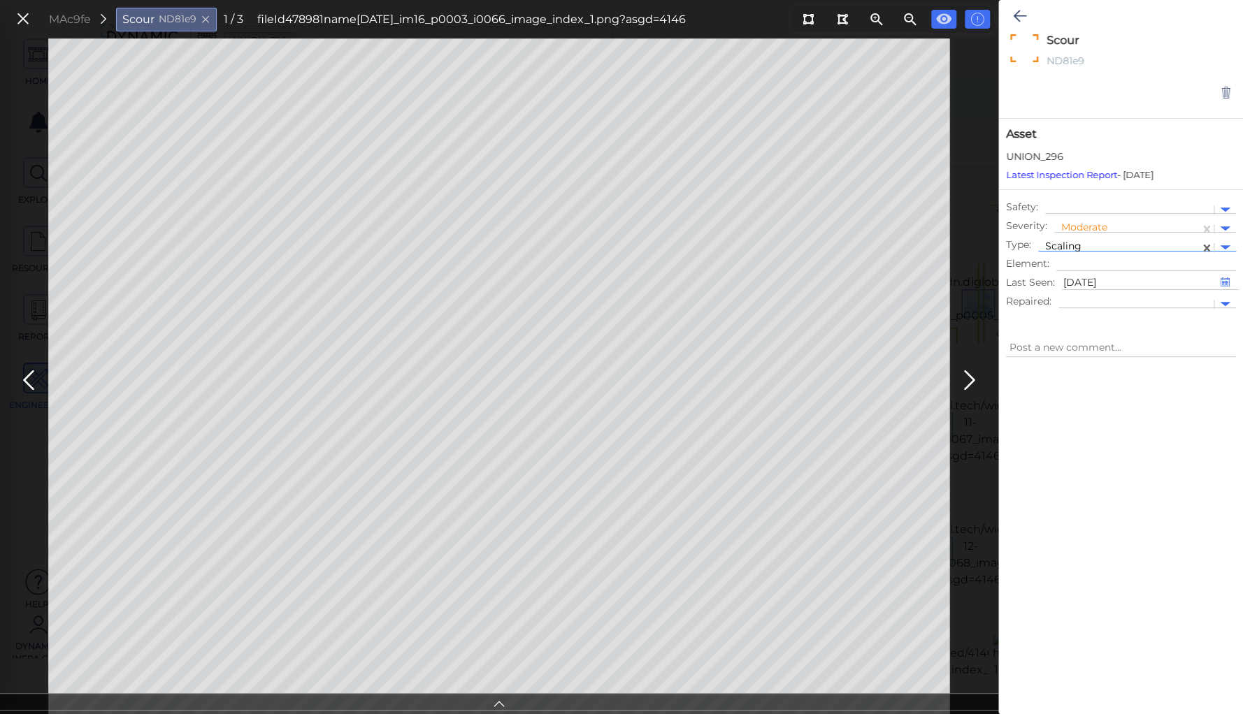
type textarea "x"
click at [1021, 13] on icon at bounding box center [1019, 16] width 13 height 17
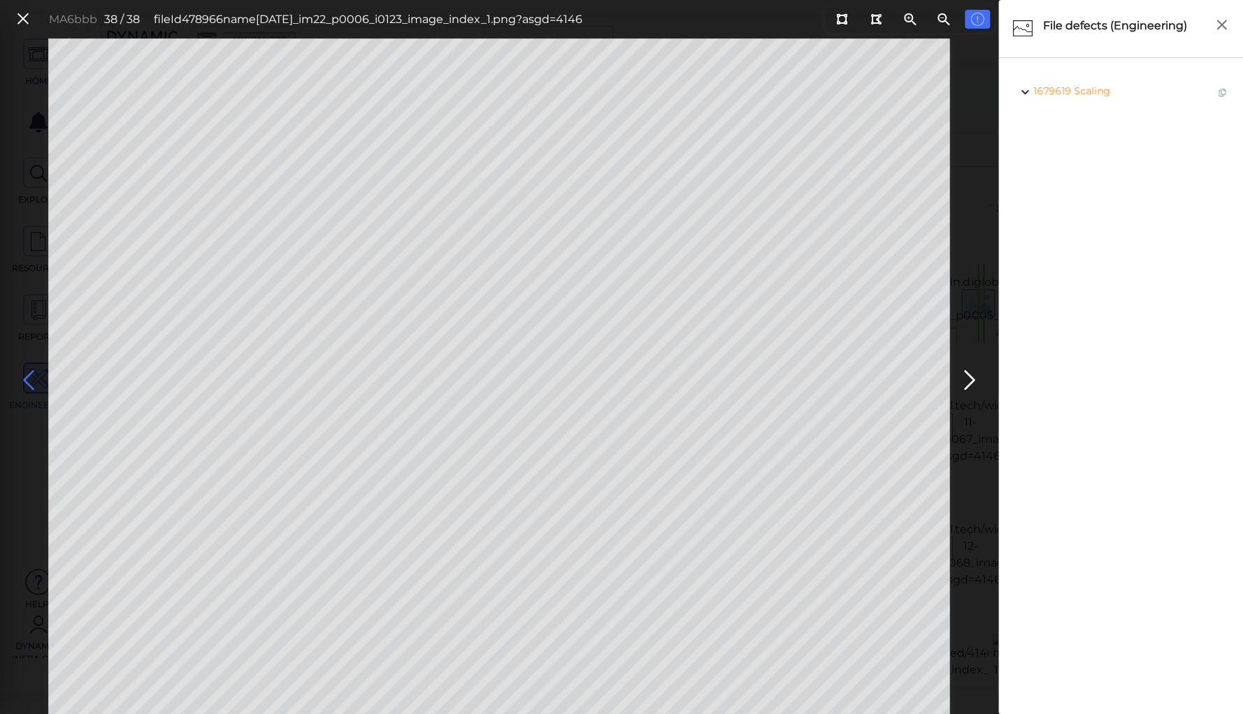
click at [25, 376] on icon at bounding box center [28, 380] width 22 height 27
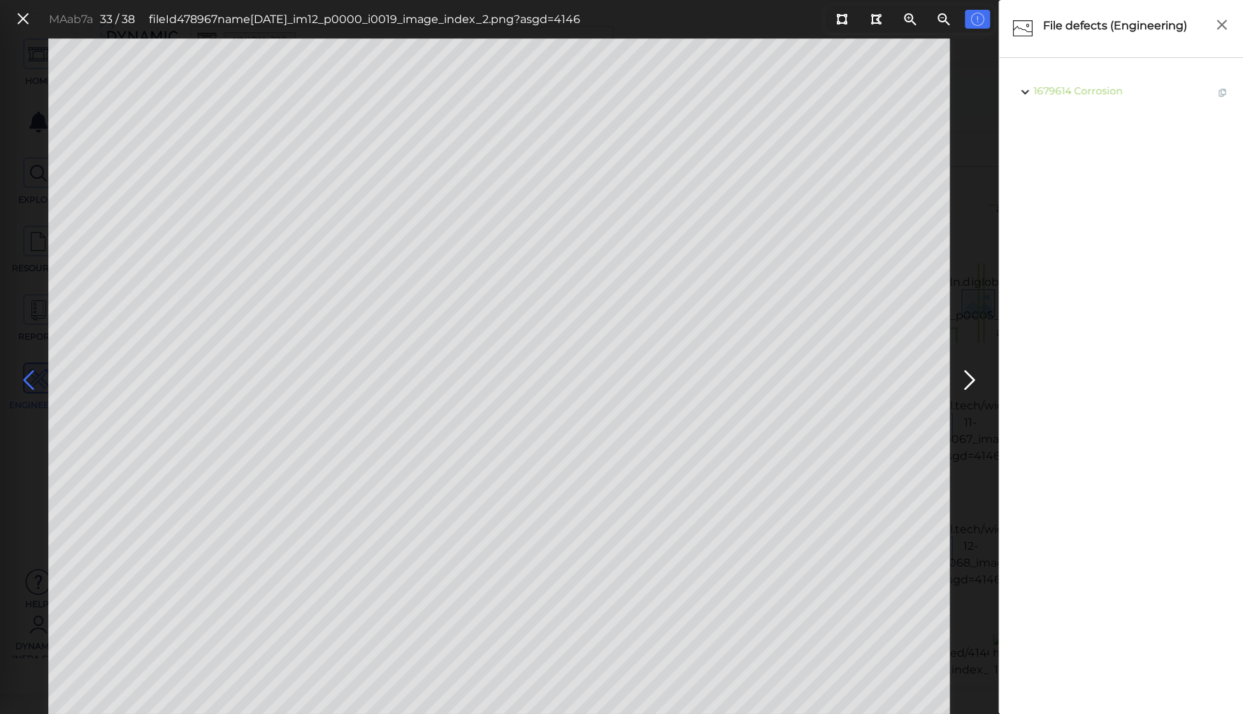
click at [25, 376] on icon at bounding box center [28, 380] width 22 height 27
click at [28, 375] on icon at bounding box center [28, 380] width 22 height 27
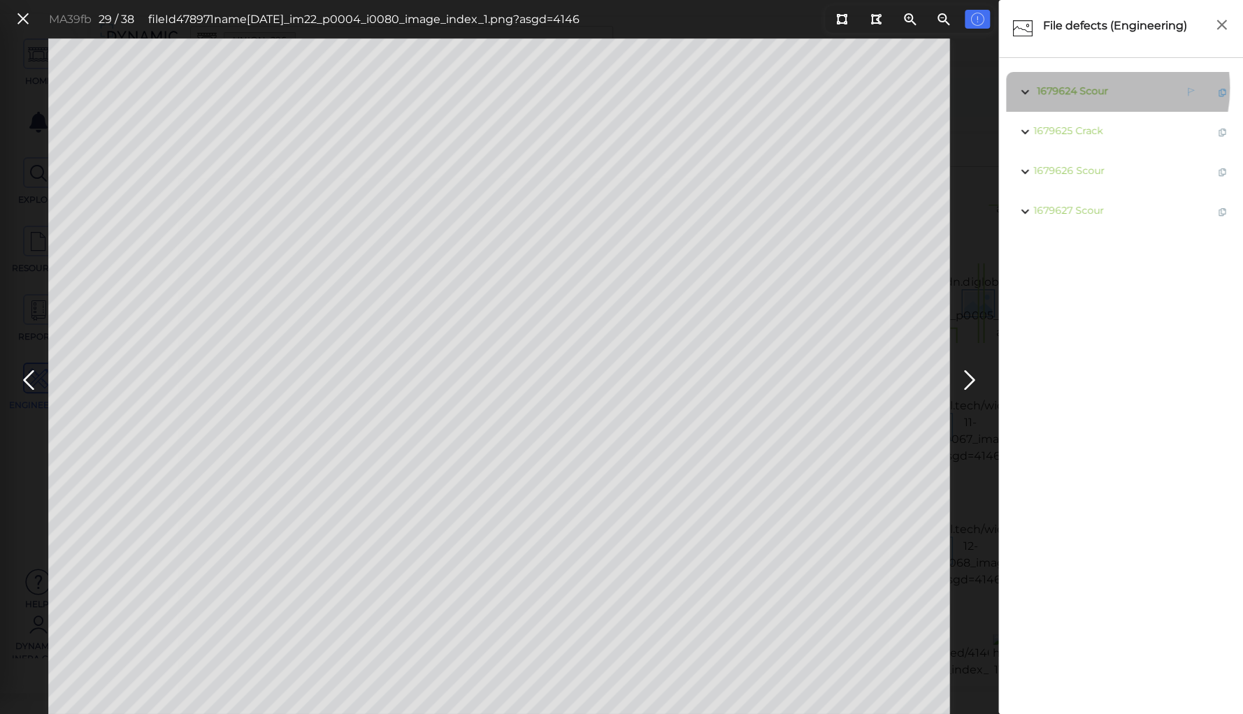
click at [1091, 88] on span "Scour" at bounding box center [1093, 91] width 29 height 13
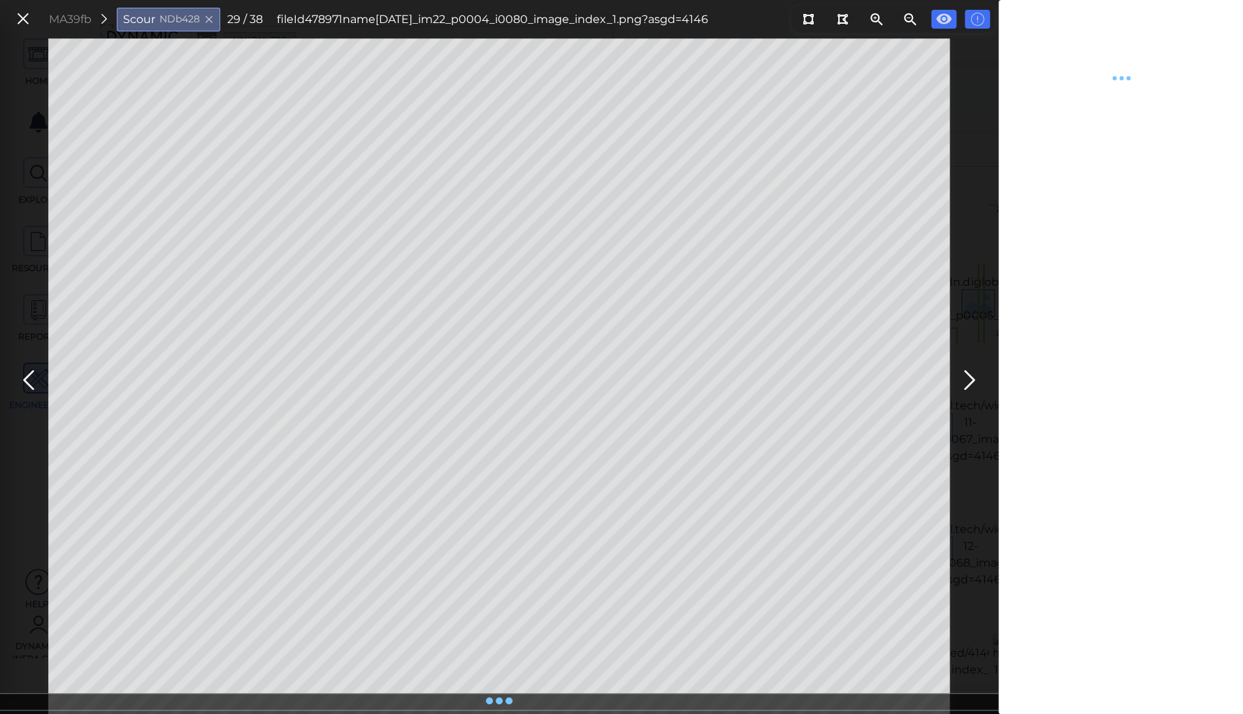
type textarea "x"
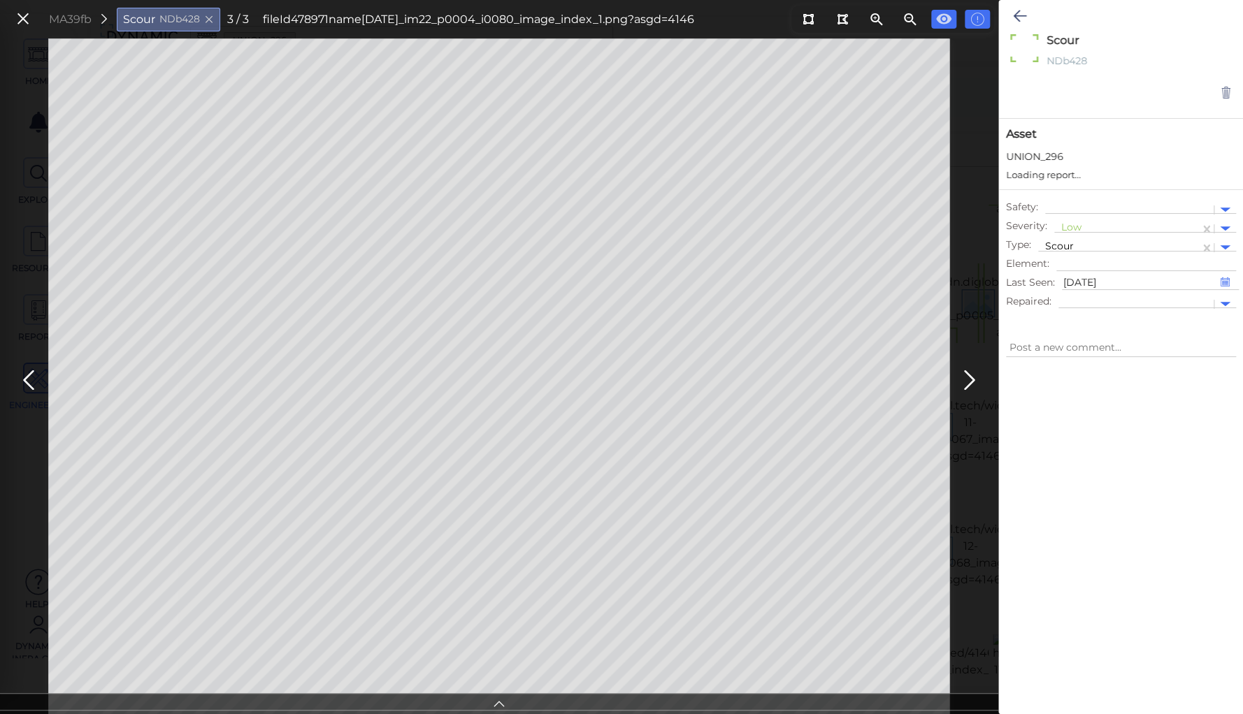
type textarea "x"
click at [495, 702] on icon at bounding box center [499, 702] width 14 height 16
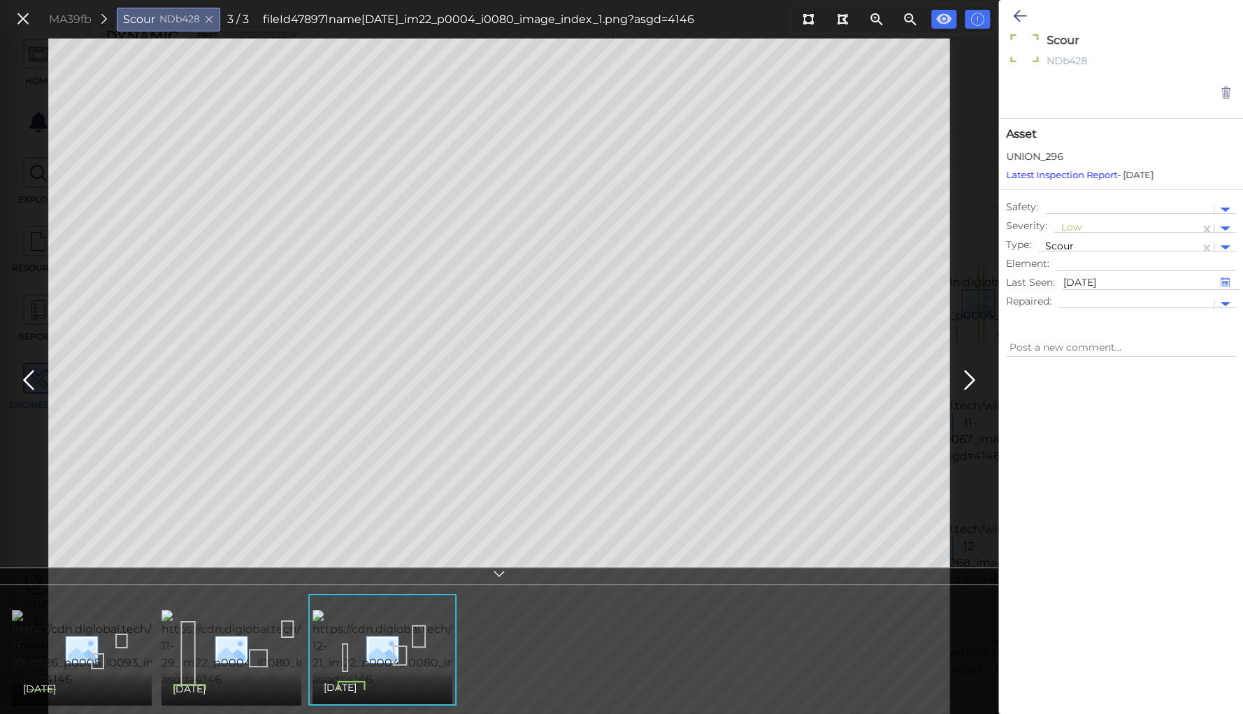
click at [84, 670] on img at bounding box center [138, 649] width 252 height 78
type textarea "x"
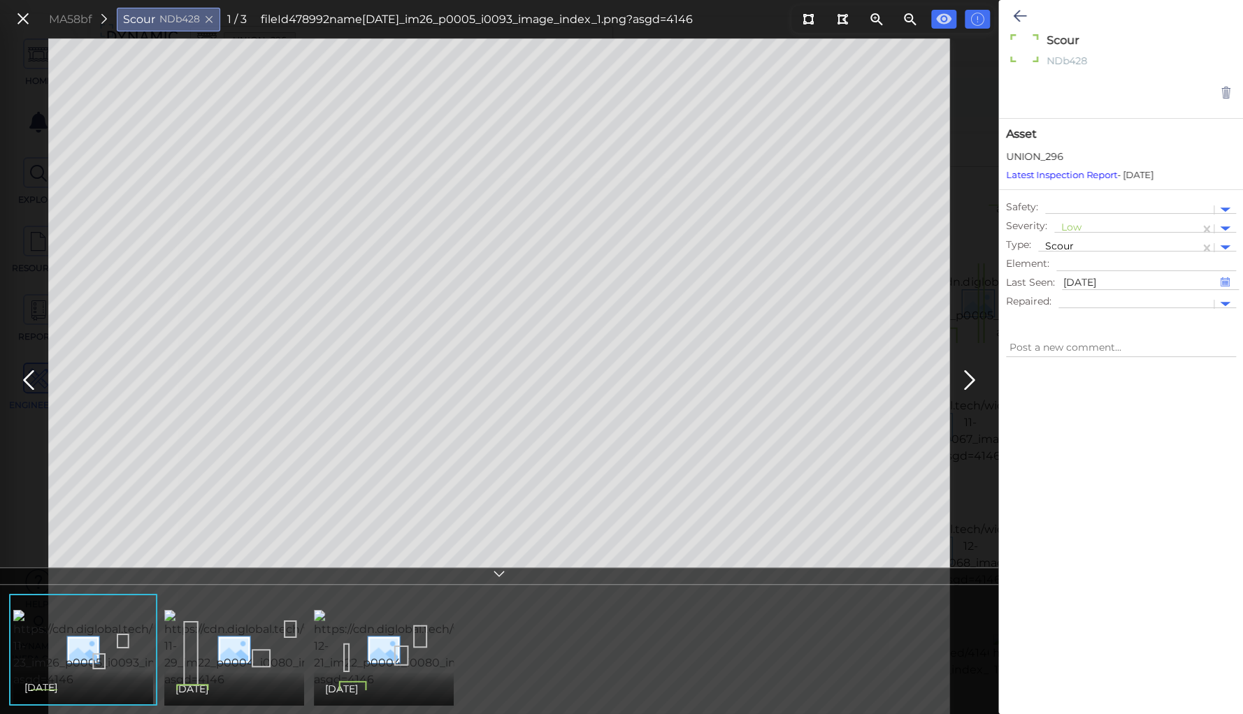
click at [500, 573] on icon at bounding box center [499, 576] width 14 height 16
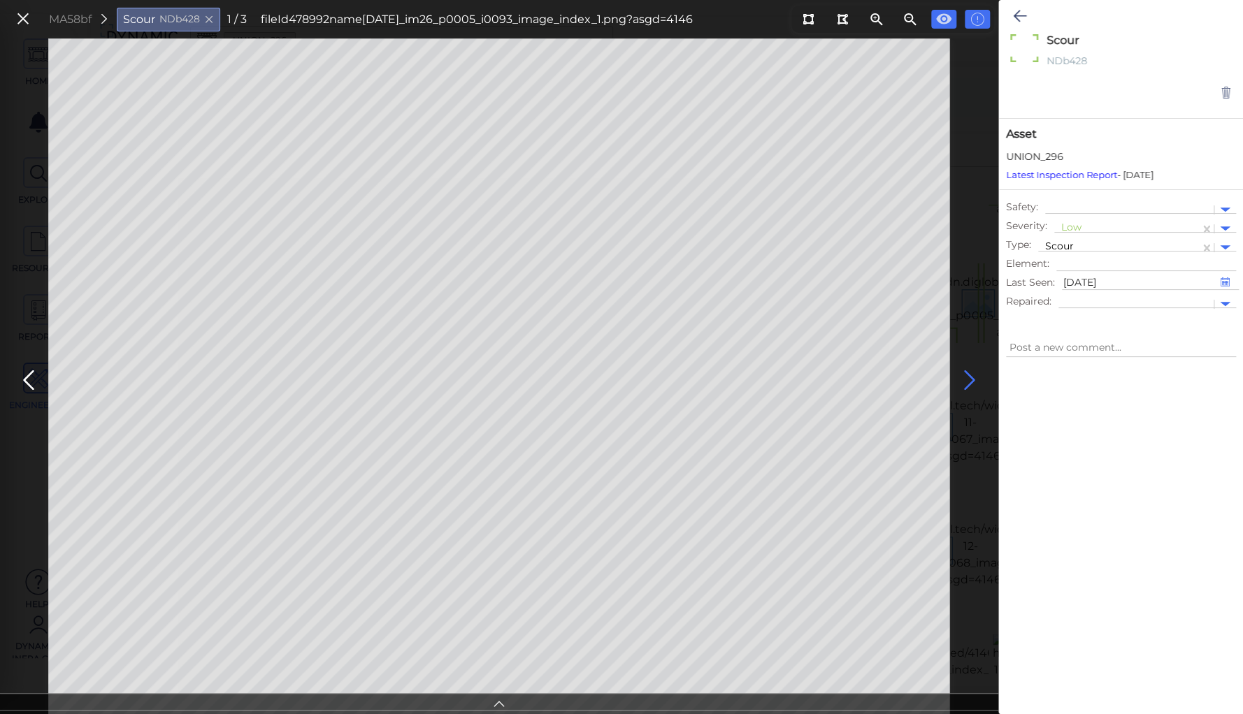
click at [968, 377] on icon at bounding box center [969, 380] width 22 height 27
type textarea "x"
click at [968, 377] on icon at bounding box center [969, 380] width 22 height 27
type textarea "x"
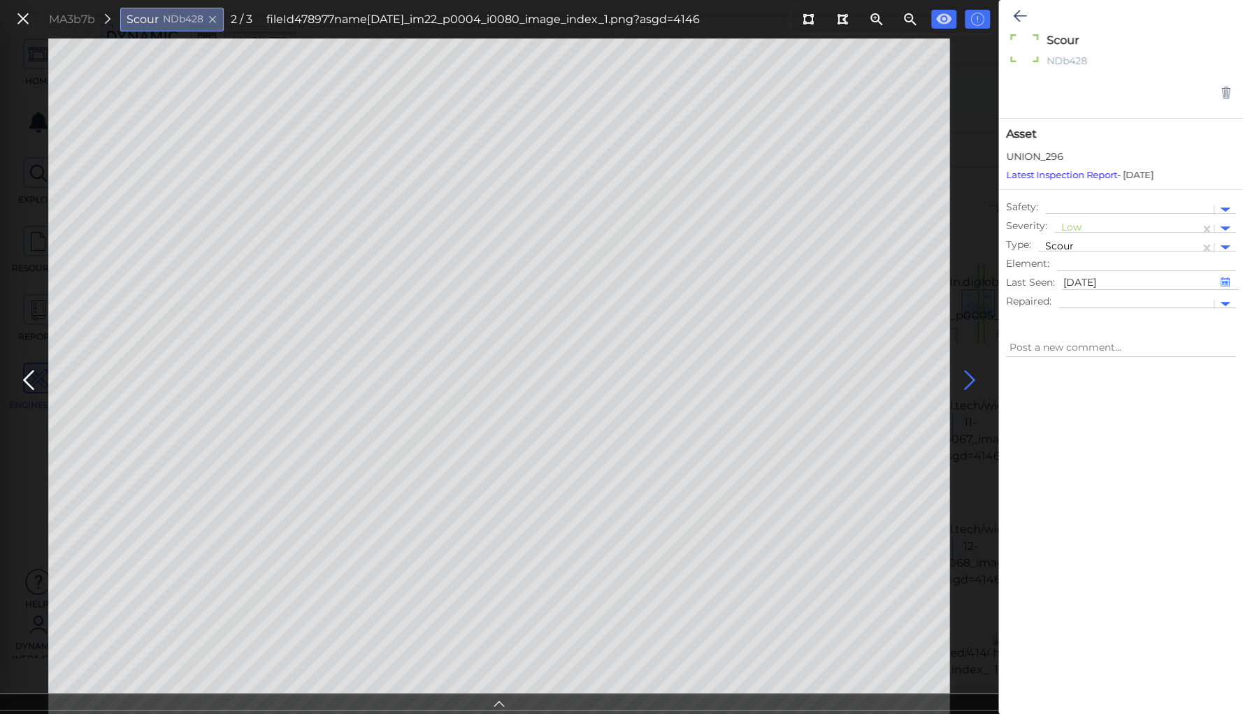
type textarea "x"
click at [967, 377] on icon at bounding box center [969, 380] width 22 height 27
type textarea "x"
click at [967, 377] on icon at bounding box center [969, 380] width 22 height 27
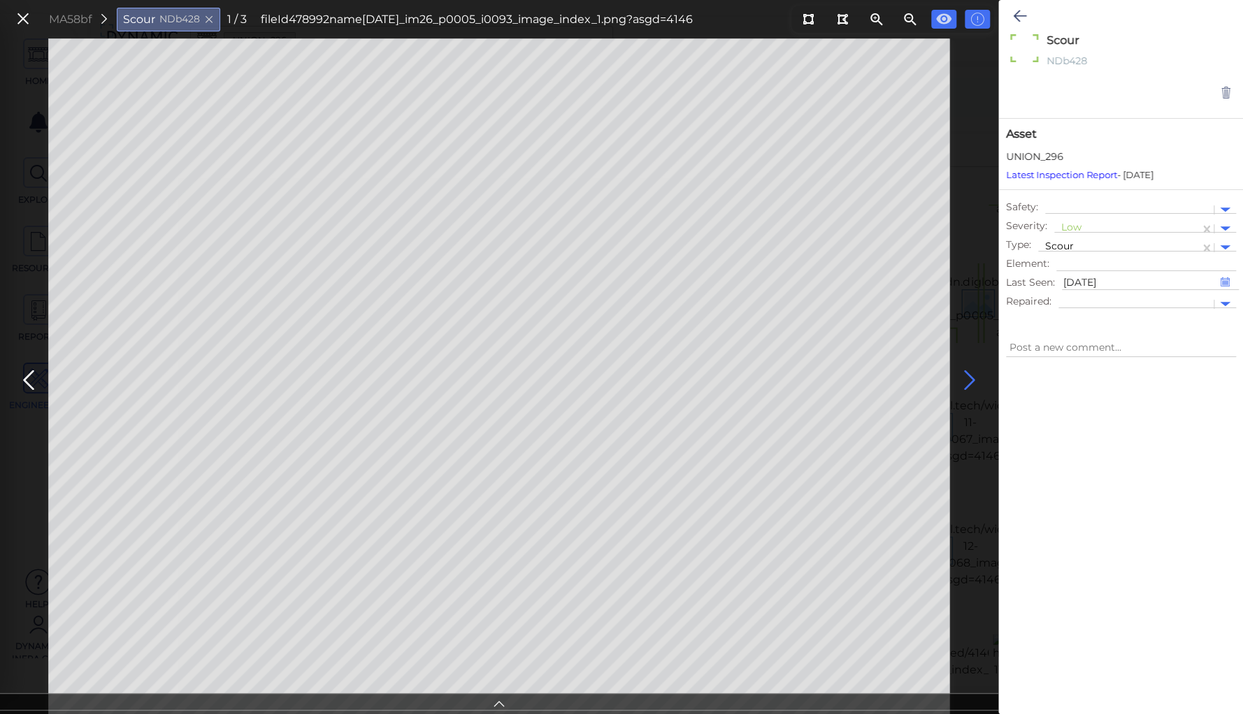
type textarea "x"
click at [967, 377] on icon at bounding box center [969, 380] width 22 height 27
type textarea "x"
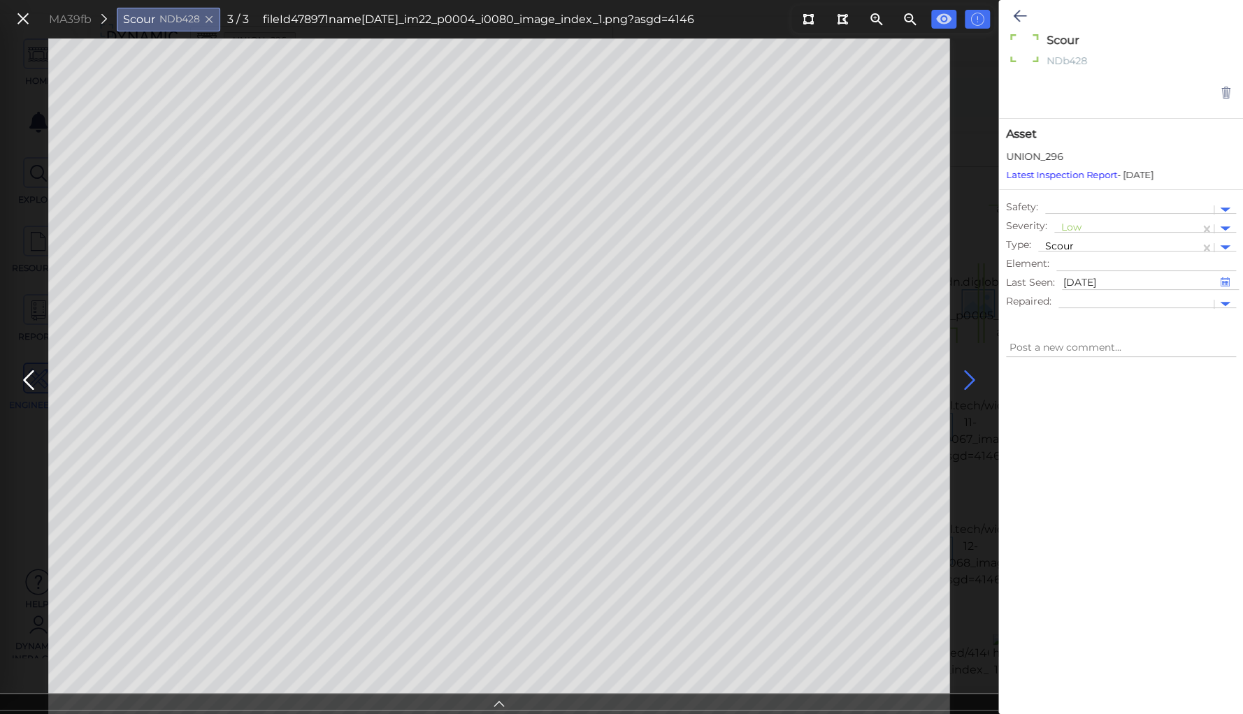
click at [967, 377] on icon at bounding box center [969, 380] width 22 height 27
type textarea "x"
click at [1072, 228] on div at bounding box center [1126, 229] width 131 height 15
click at [1086, 292] on div "Moderate" at bounding box center [1091, 295] width 75 height 22
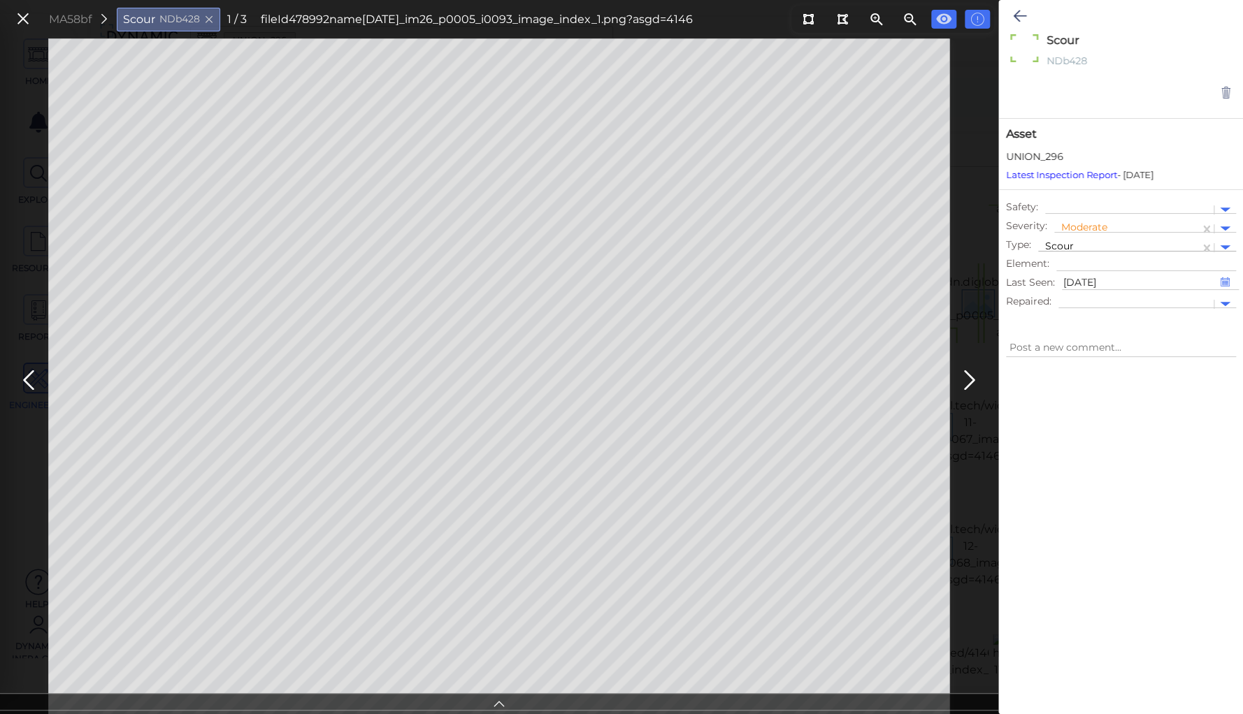
type textarea "x"
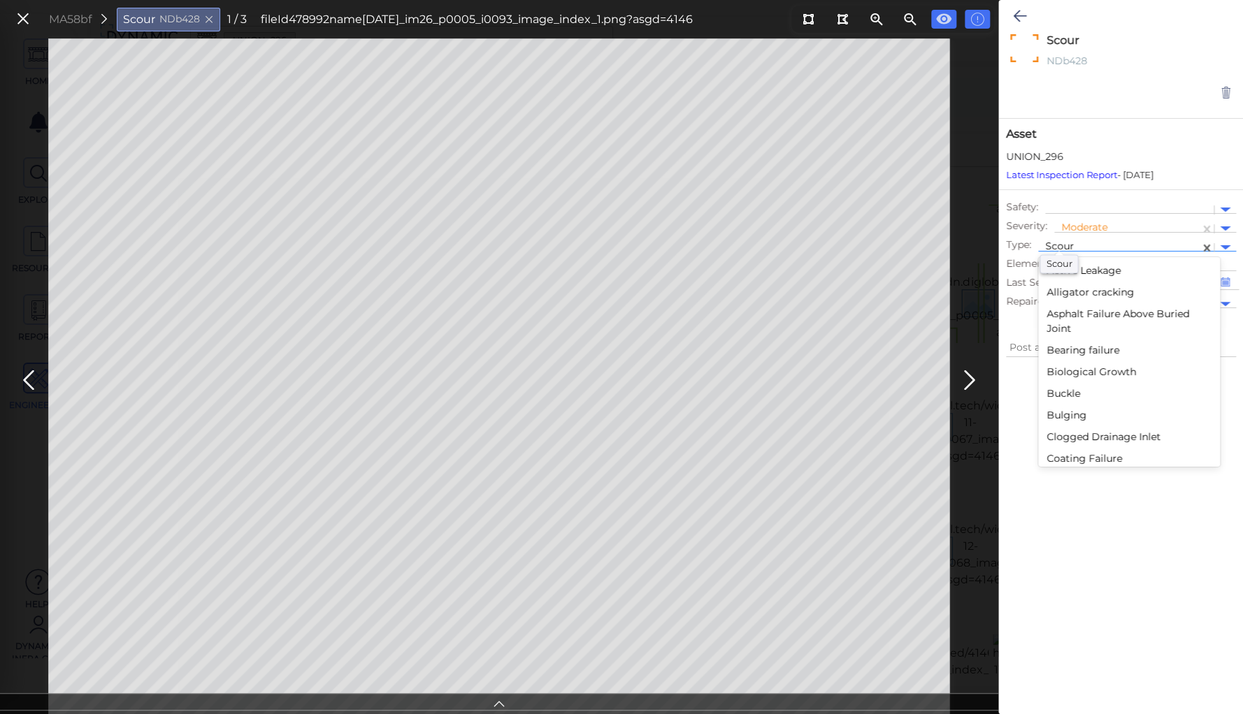
click at [1068, 240] on span "Scour" at bounding box center [1059, 246] width 29 height 13
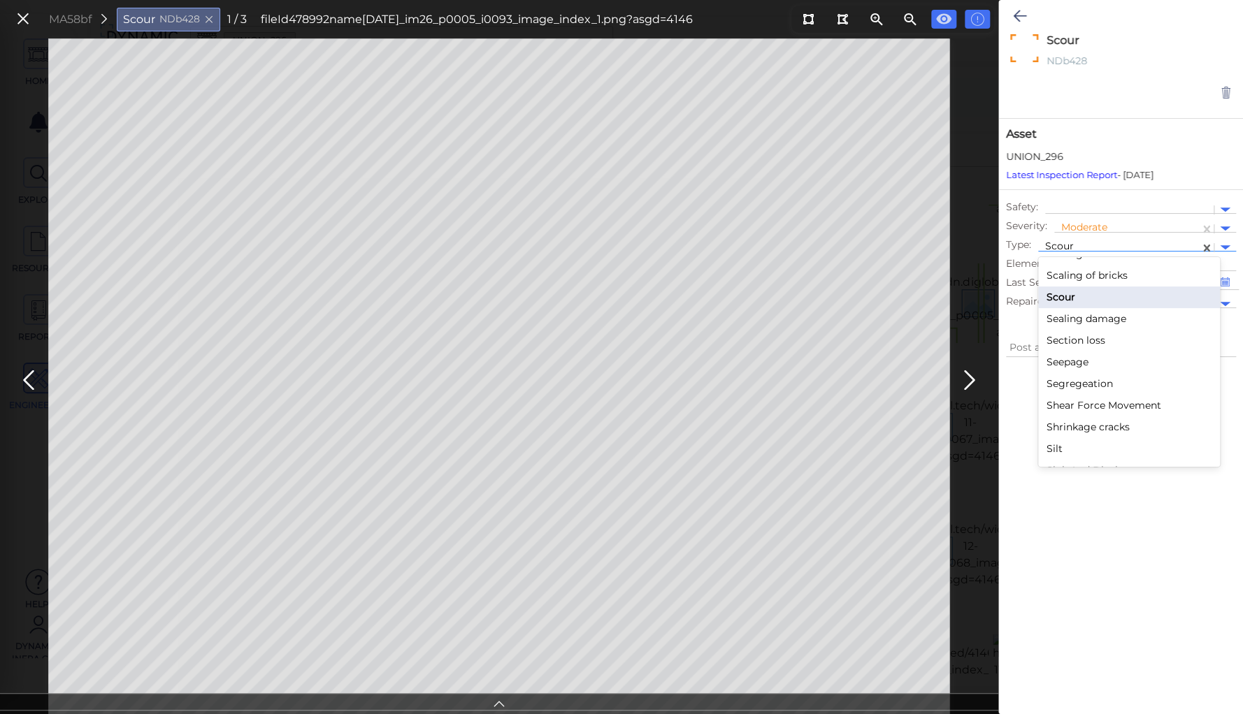
scroll to position [2177, 0]
click at [1054, 267] on div "Scaling" at bounding box center [1129, 269] width 182 height 22
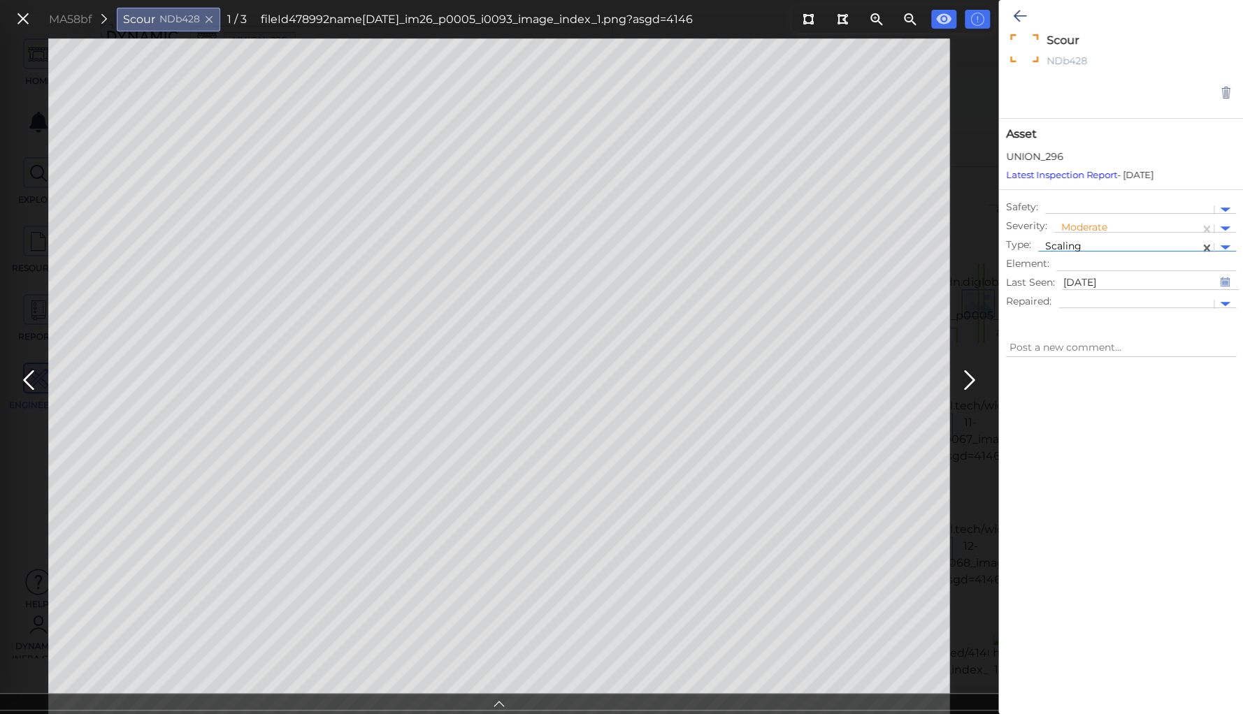
type textarea "x"
type textarea "Scaling"
type textarea "x"
click at [1020, 11] on icon at bounding box center [1019, 16] width 13 height 17
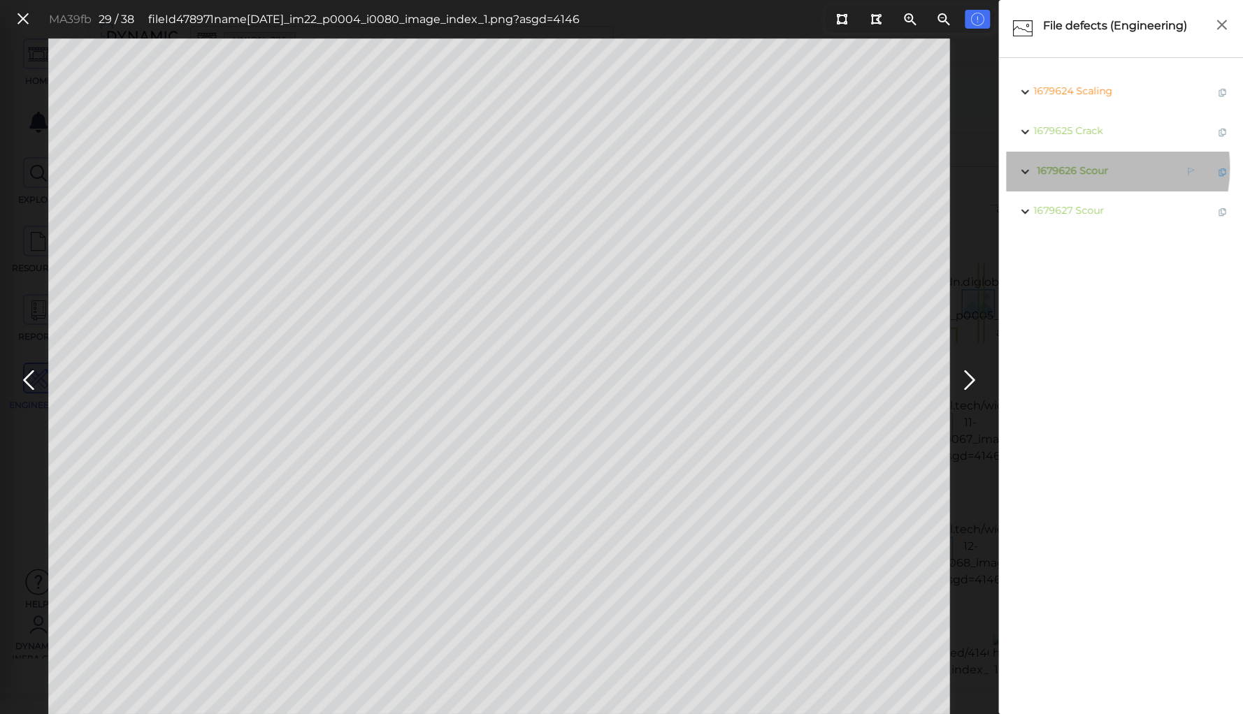
click at [1088, 168] on span "Scour" at bounding box center [1093, 170] width 29 height 13
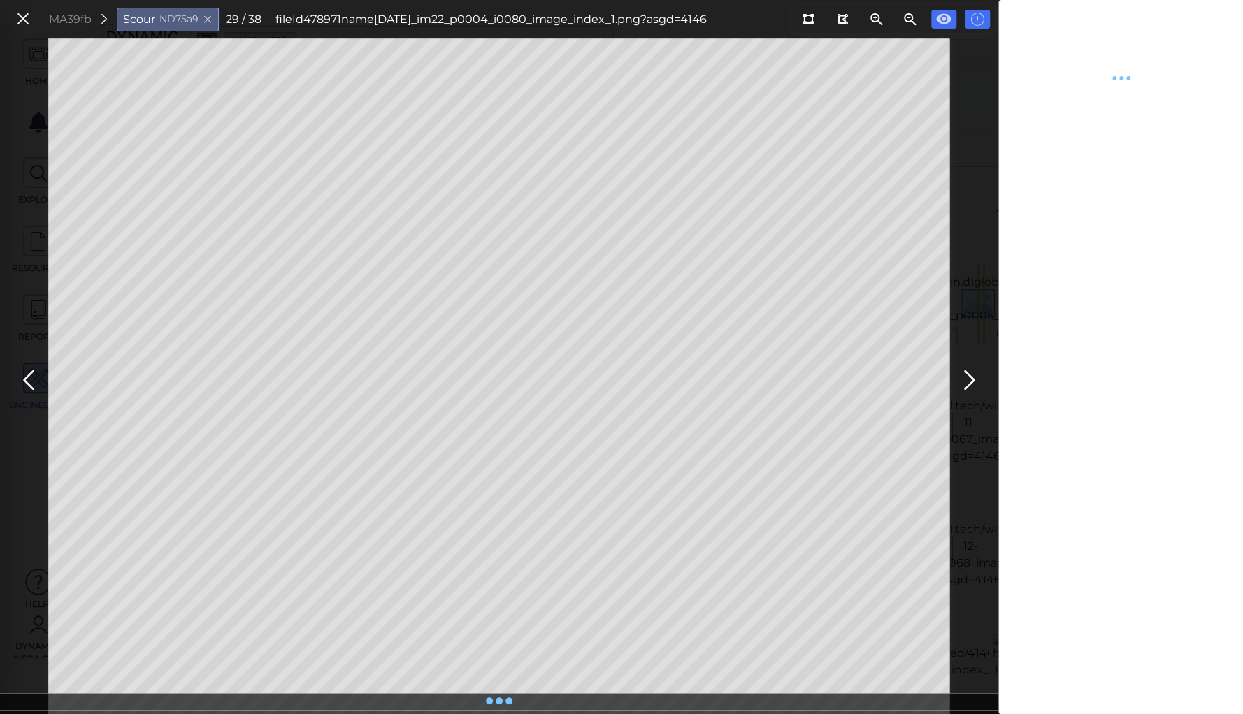
type textarea "x"
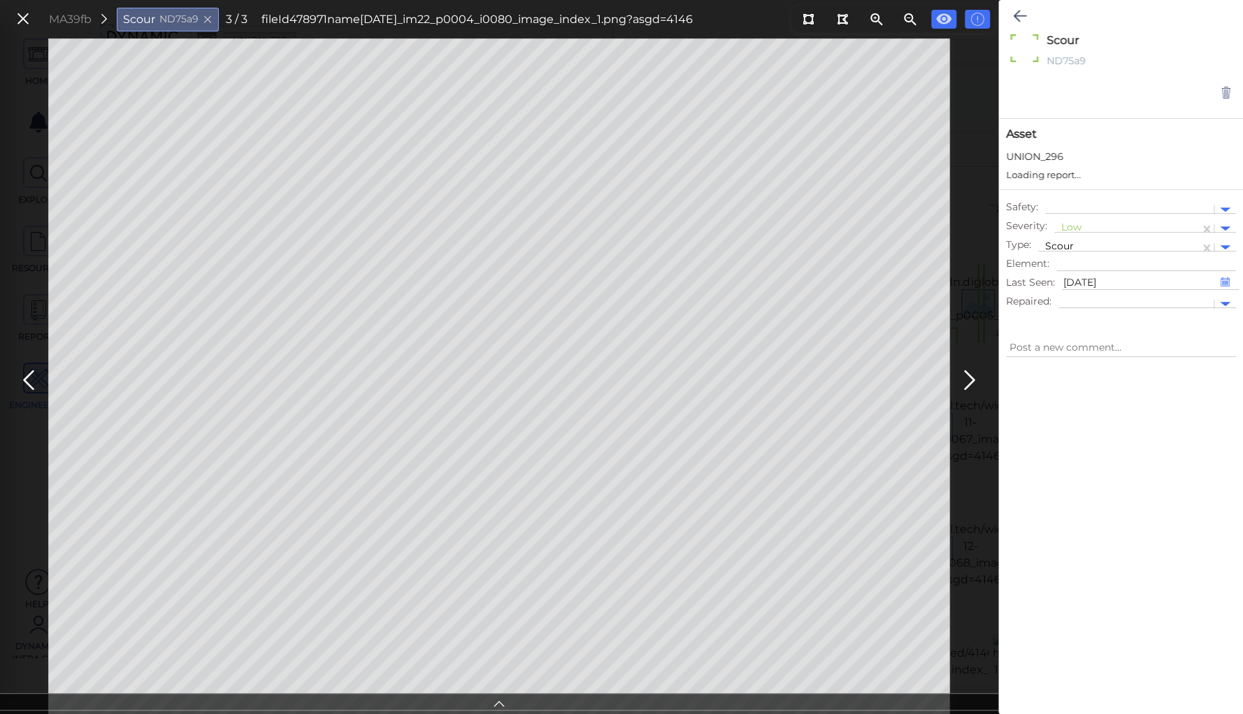
type textarea "x"
click at [500, 704] on icon at bounding box center [499, 702] width 14 height 16
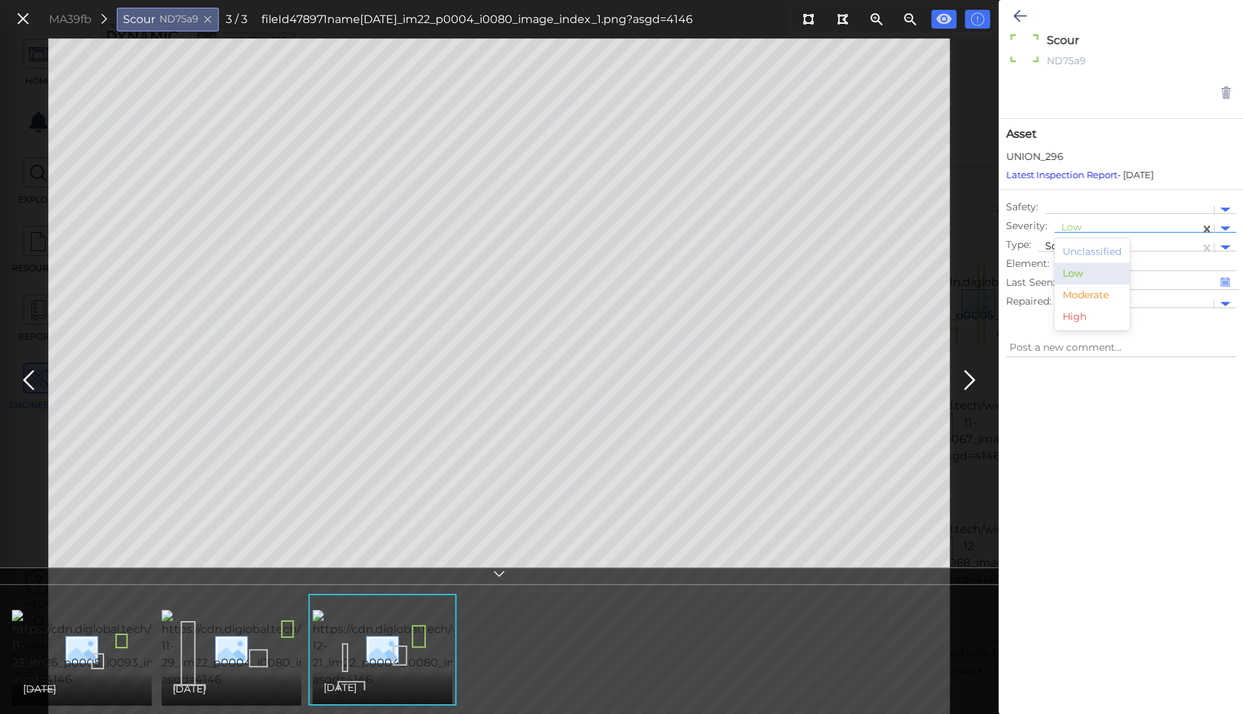
click at [1078, 224] on div at bounding box center [1126, 229] width 131 height 15
click at [1090, 294] on div "Moderate" at bounding box center [1091, 295] width 75 height 22
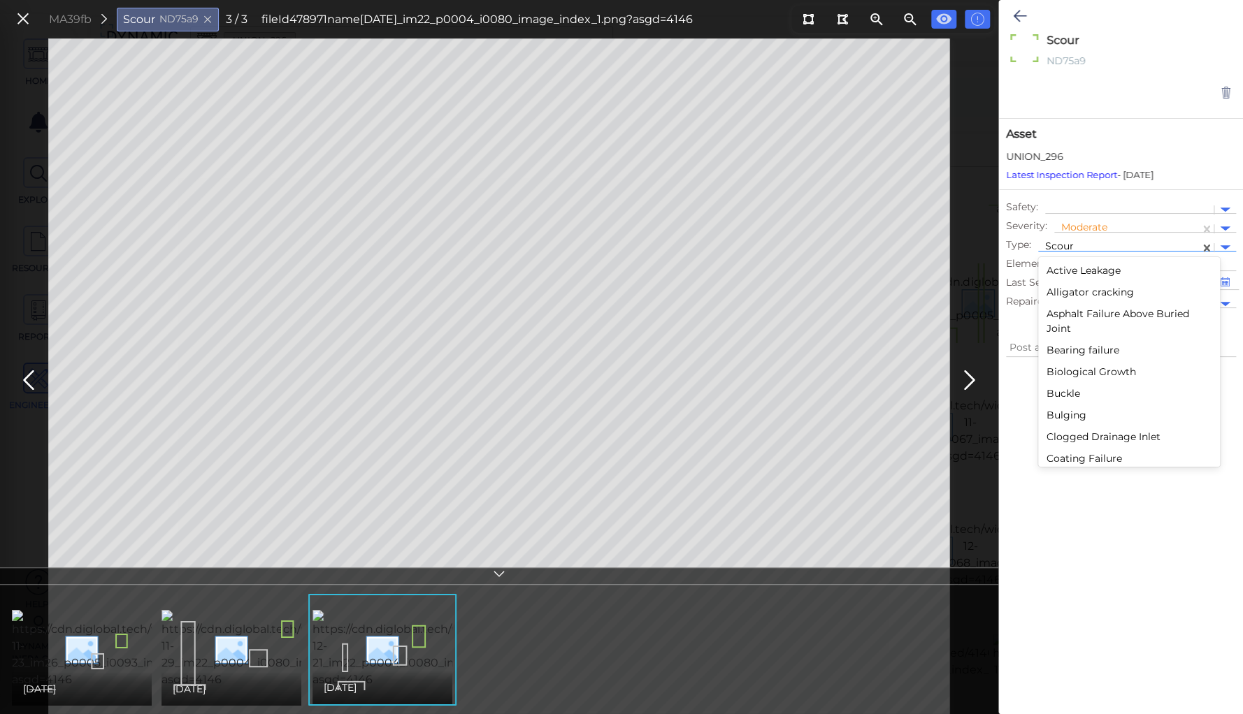
click at [1075, 244] on div at bounding box center [1118, 247] width 147 height 15
type textarea "x"
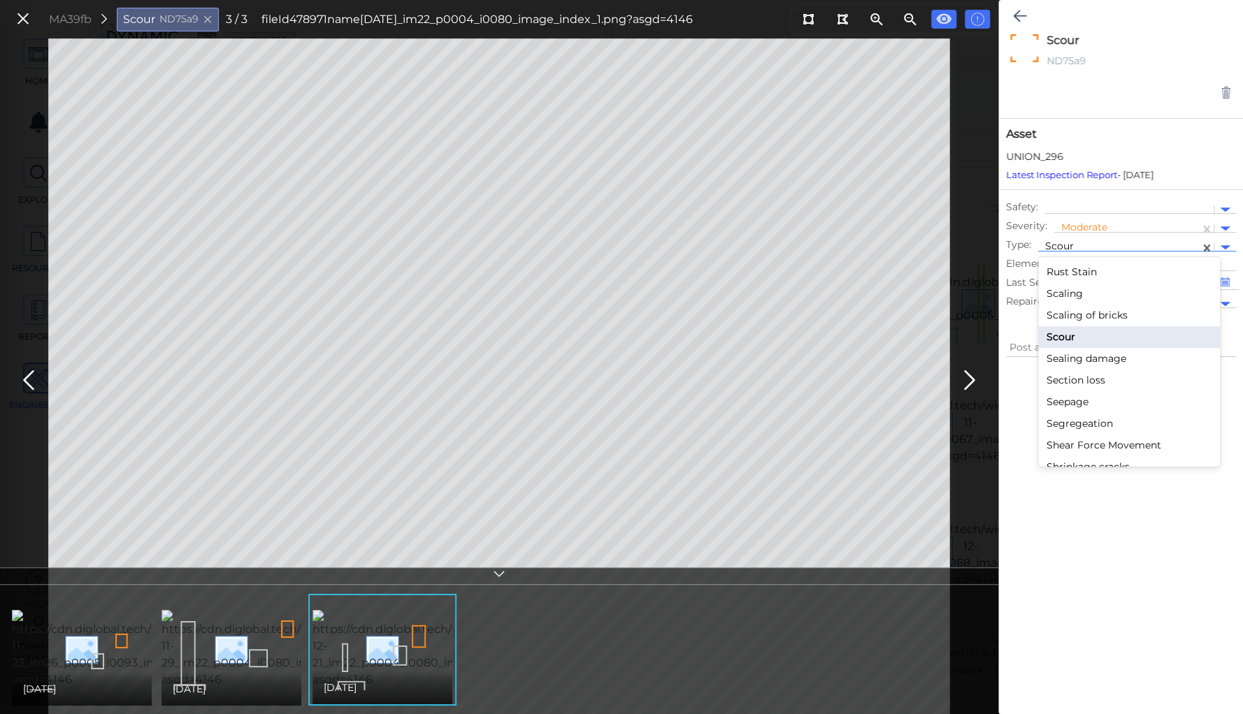
click at [1060, 290] on div "Scaling" at bounding box center [1129, 294] width 182 height 22
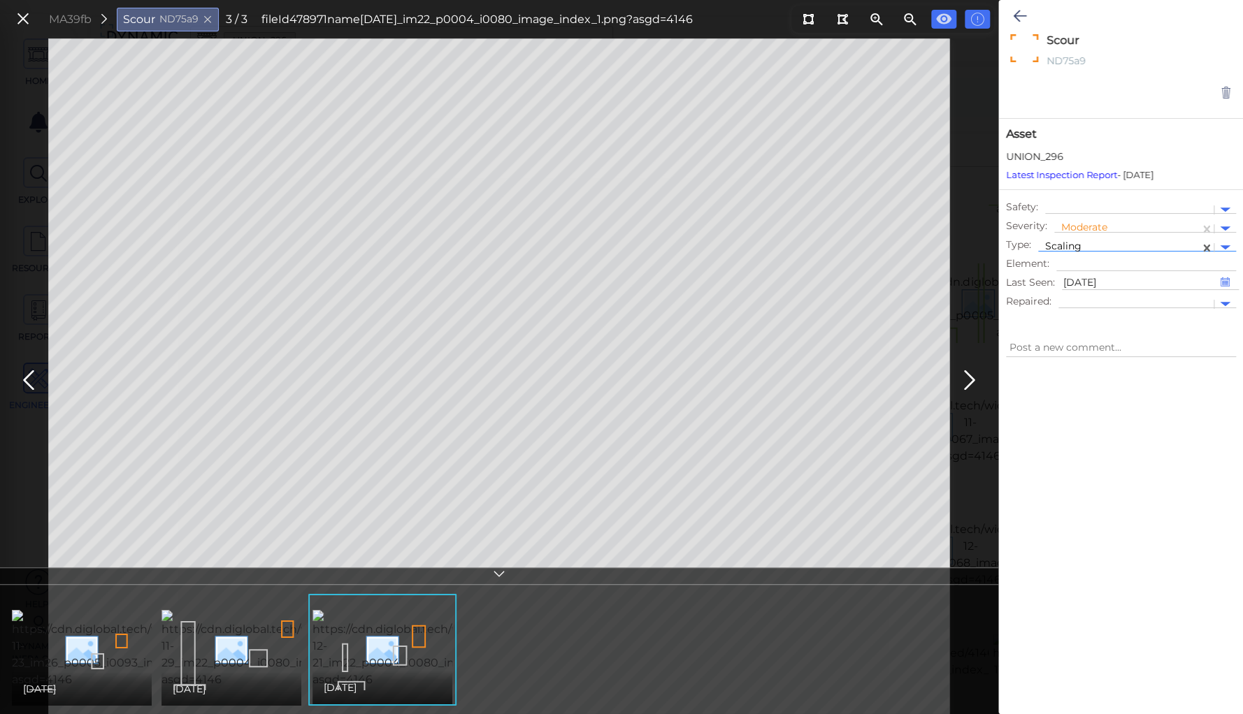
type textarea "x"
type textarea "Scaling"
type textarea "x"
click at [1015, 8] on icon at bounding box center [1019, 16] width 13 height 17
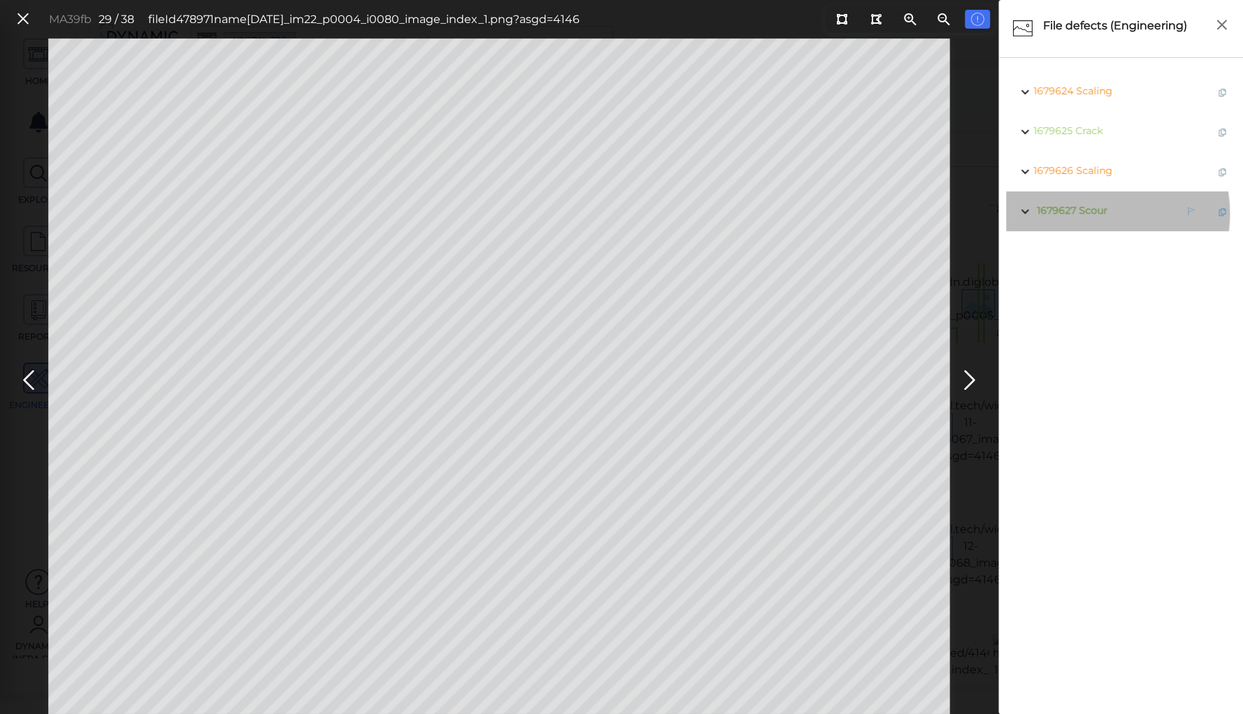
click at [1085, 213] on span "Scour" at bounding box center [1092, 210] width 29 height 13
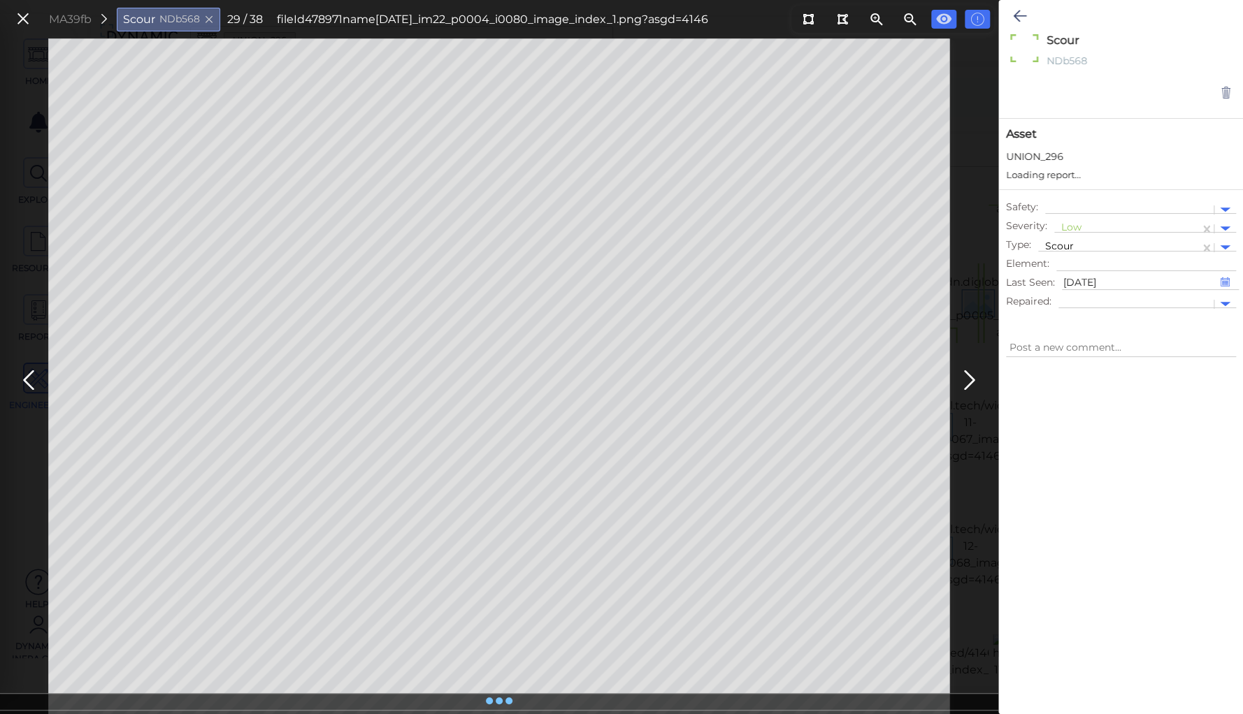
type textarea "x"
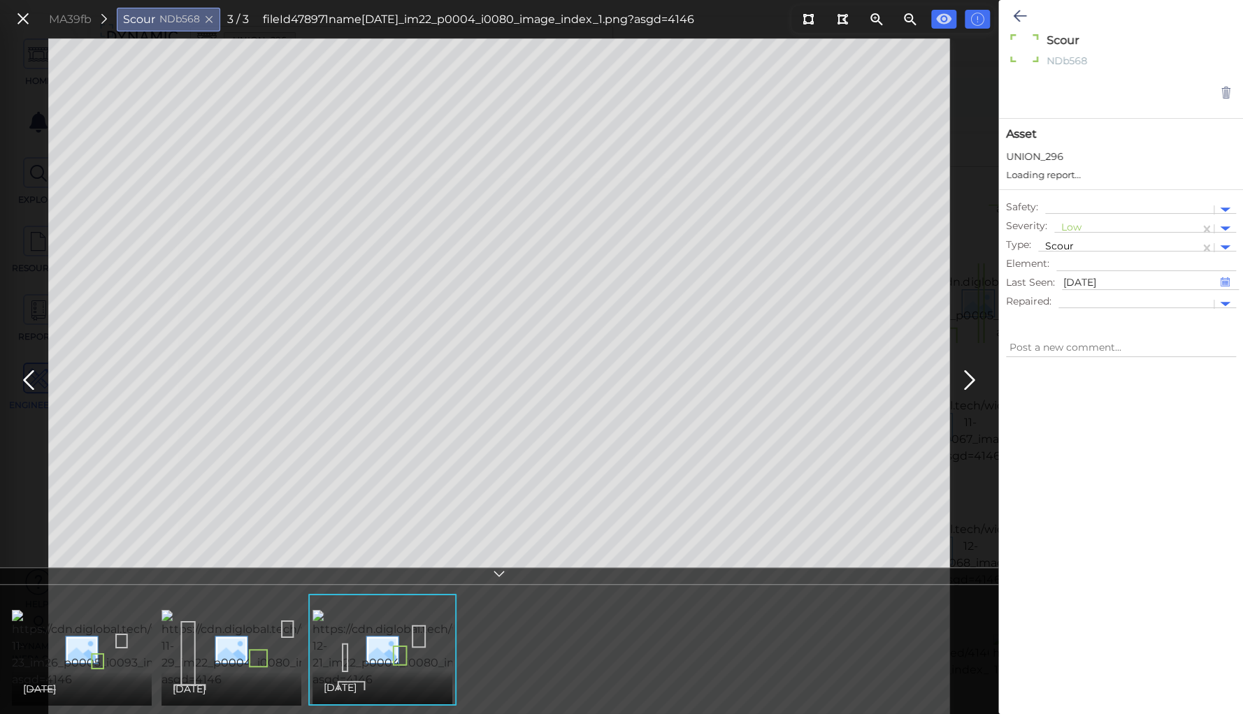
type textarea "x"
click at [111, 663] on img at bounding box center [138, 649] width 252 height 78
type textarea "x"
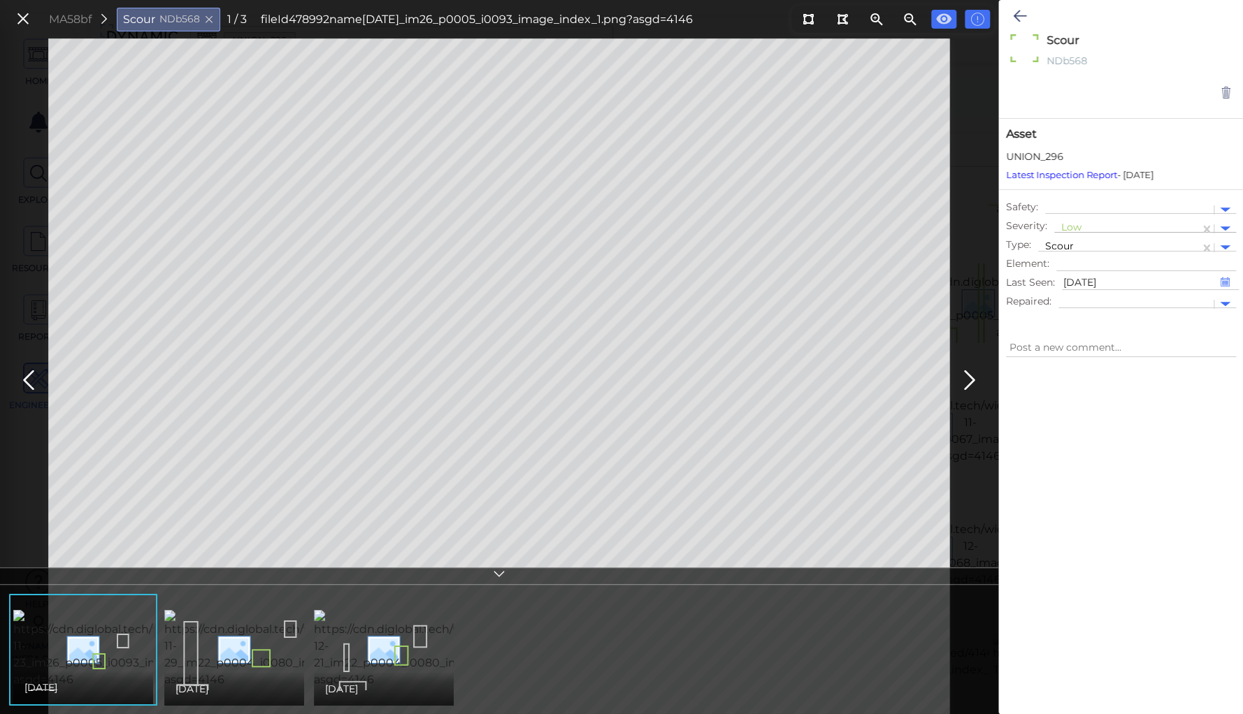
click at [1071, 227] on div at bounding box center [1126, 229] width 131 height 15
click at [1074, 294] on div "Moderate" at bounding box center [1091, 295] width 75 height 22
type textarea "x"
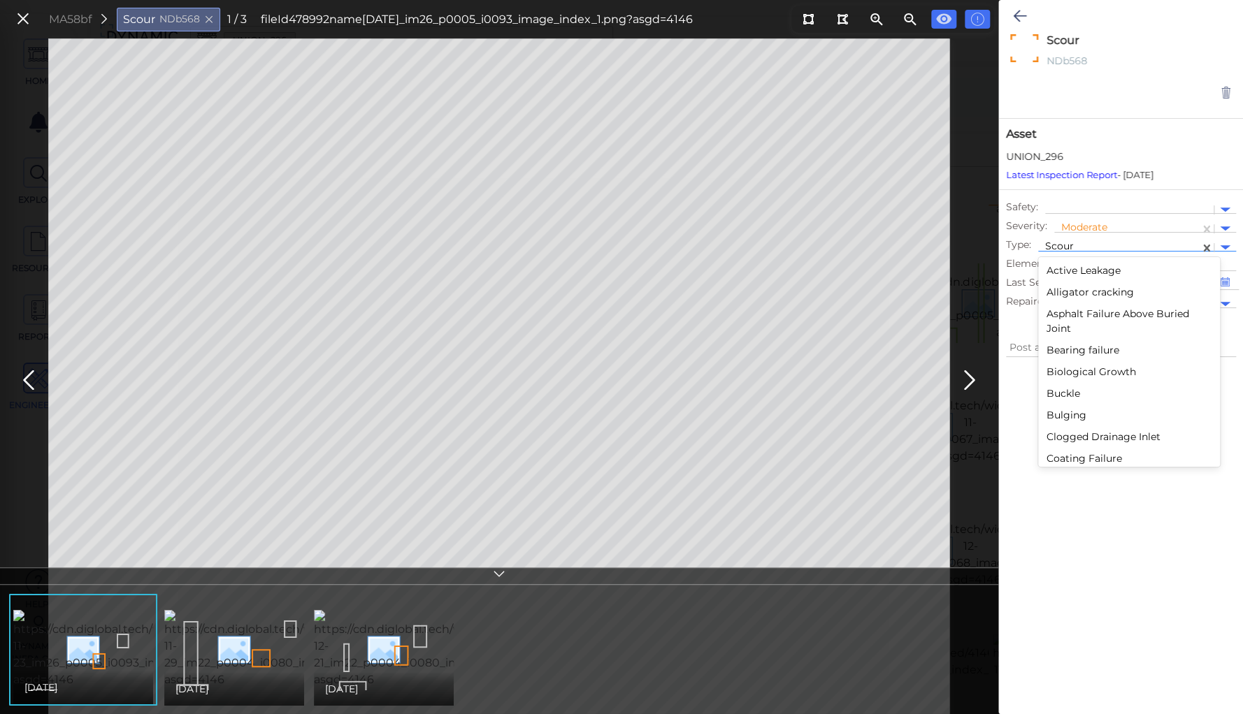
click at [1069, 243] on div at bounding box center [1118, 247] width 147 height 15
click at [1069, 403] on div "Scaling" at bounding box center [1129, 406] width 182 height 22
type textarea "x"
type textarea "Scaling"
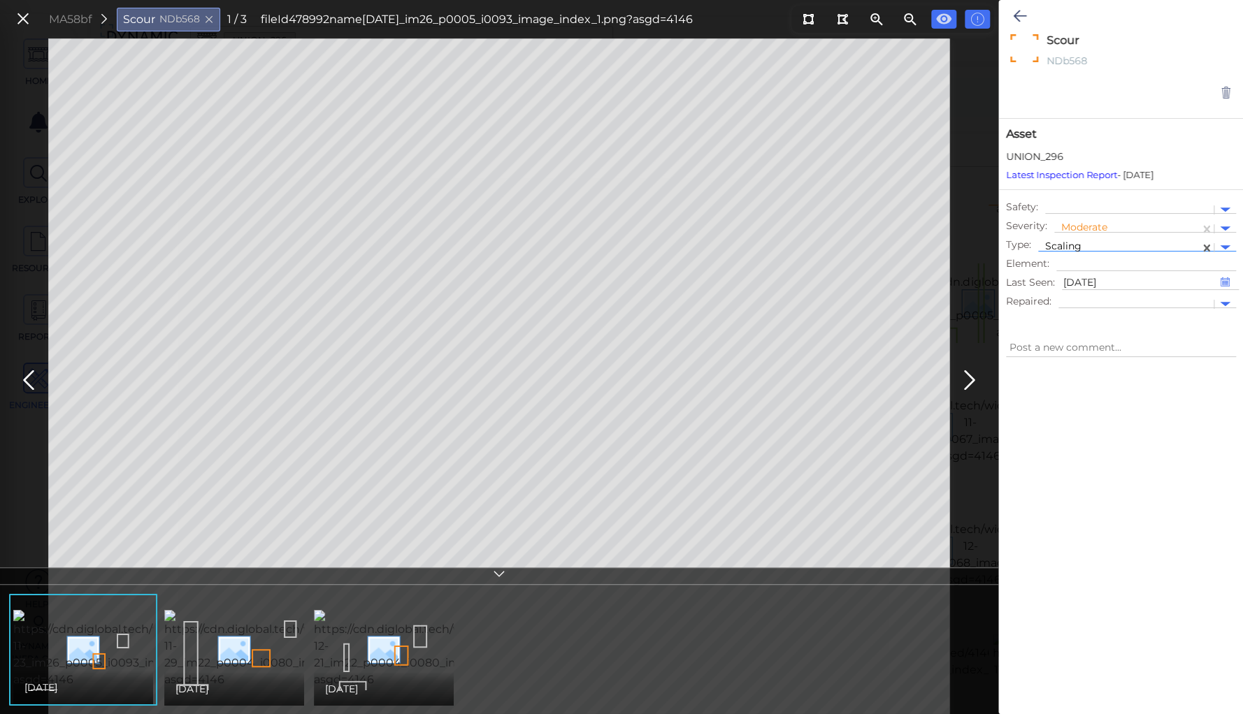
type textarea "x"
click at [1015, 13] on icon at bounding box center [1019, 16] width 13 height 17
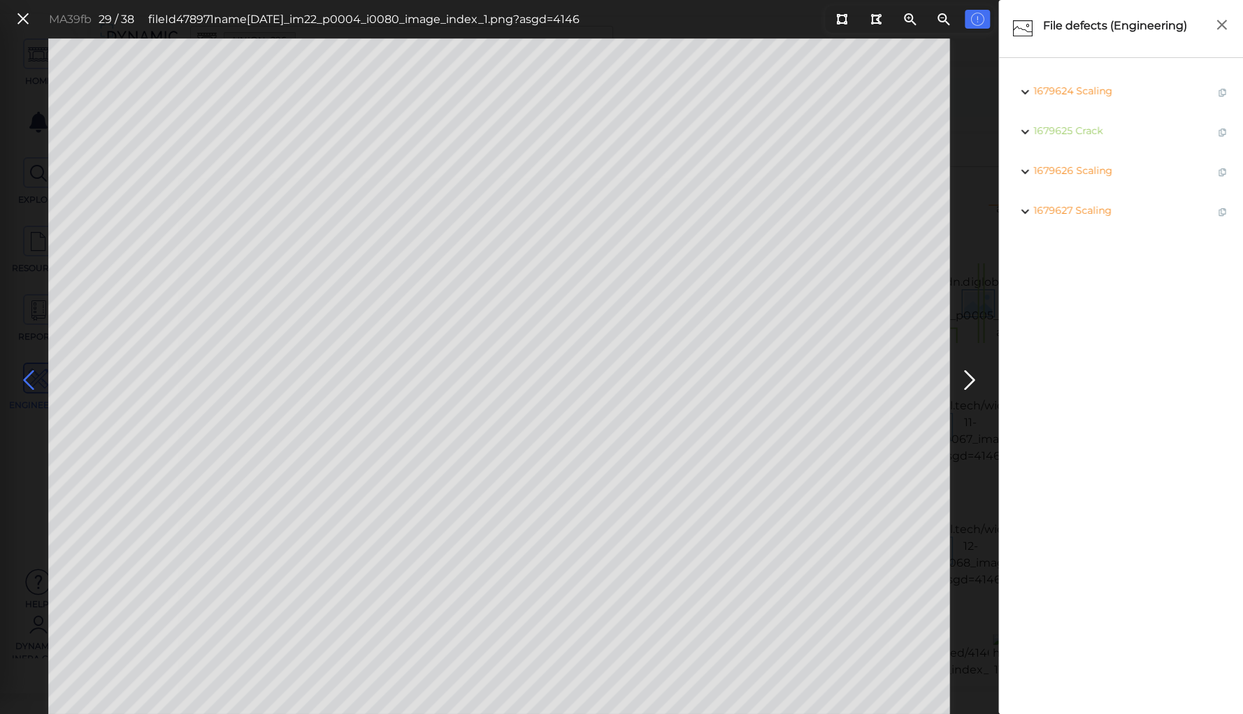
click at [28, 377] on icon at bounding box center [28, 380] width 22 height 27
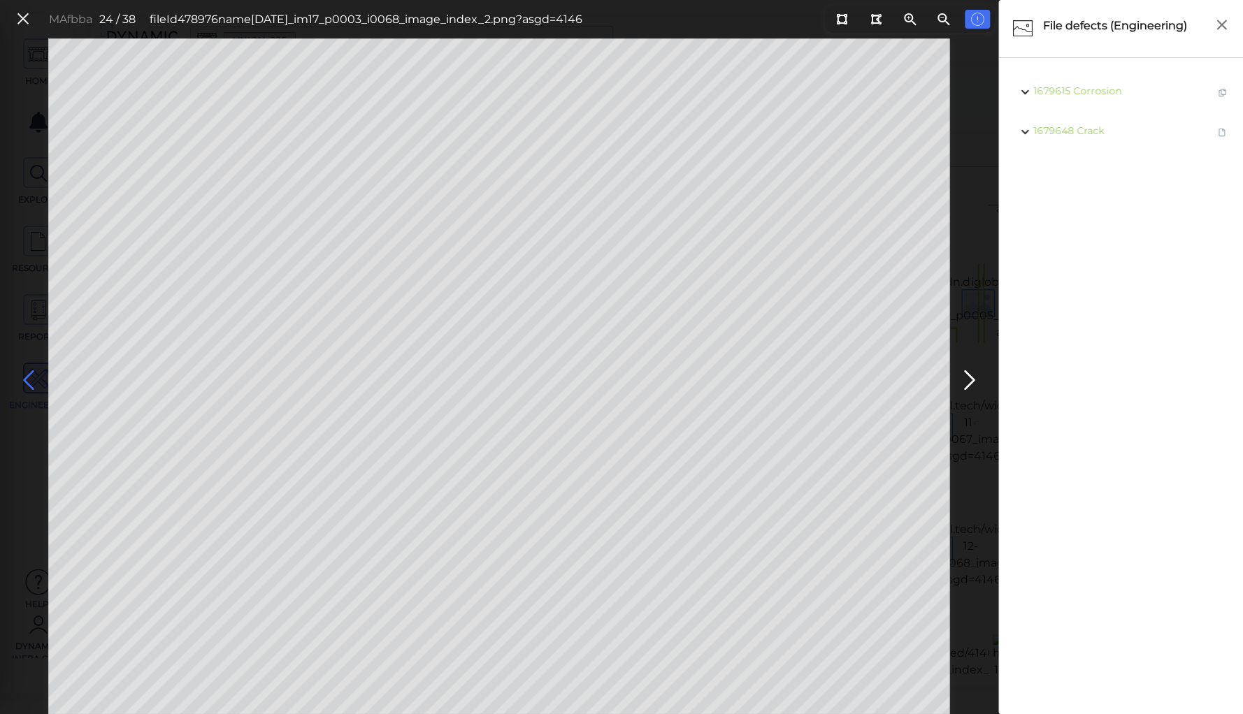
click at [28, 377] on icon at bounding box center [28, 380] width 22 height 27
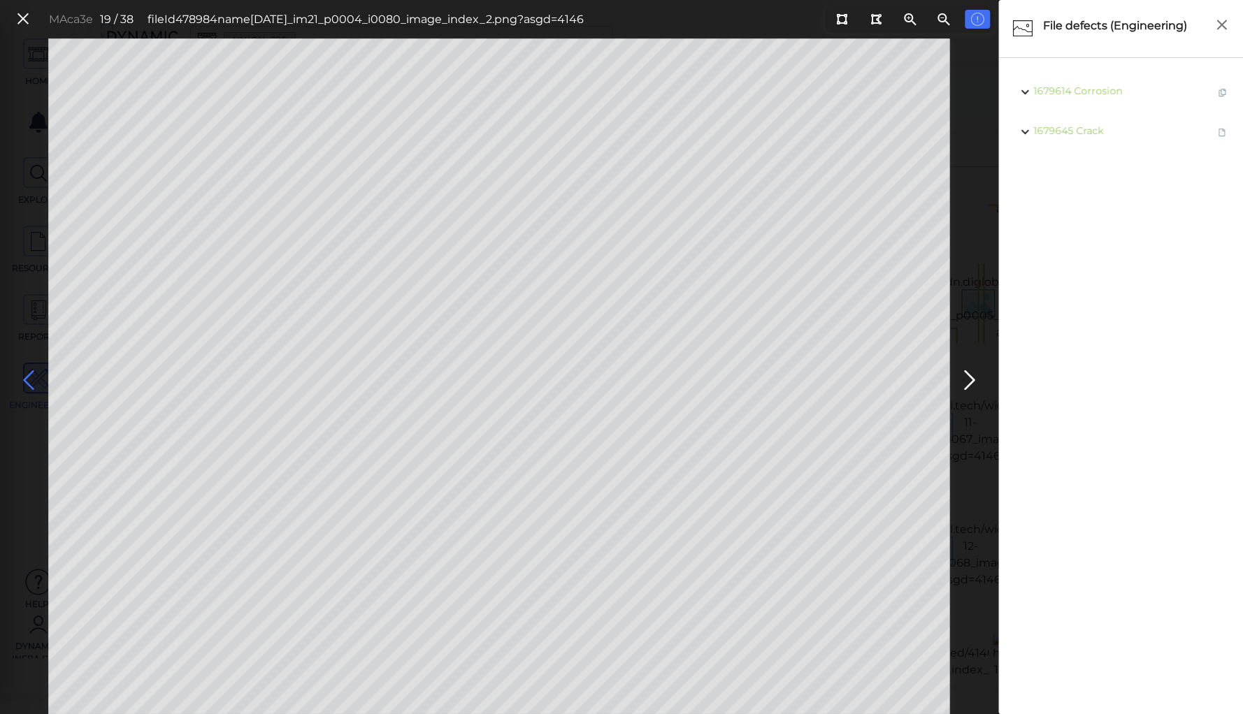
click at [28, 377] on icon at bounding box center [28, 380] width 22 height 27
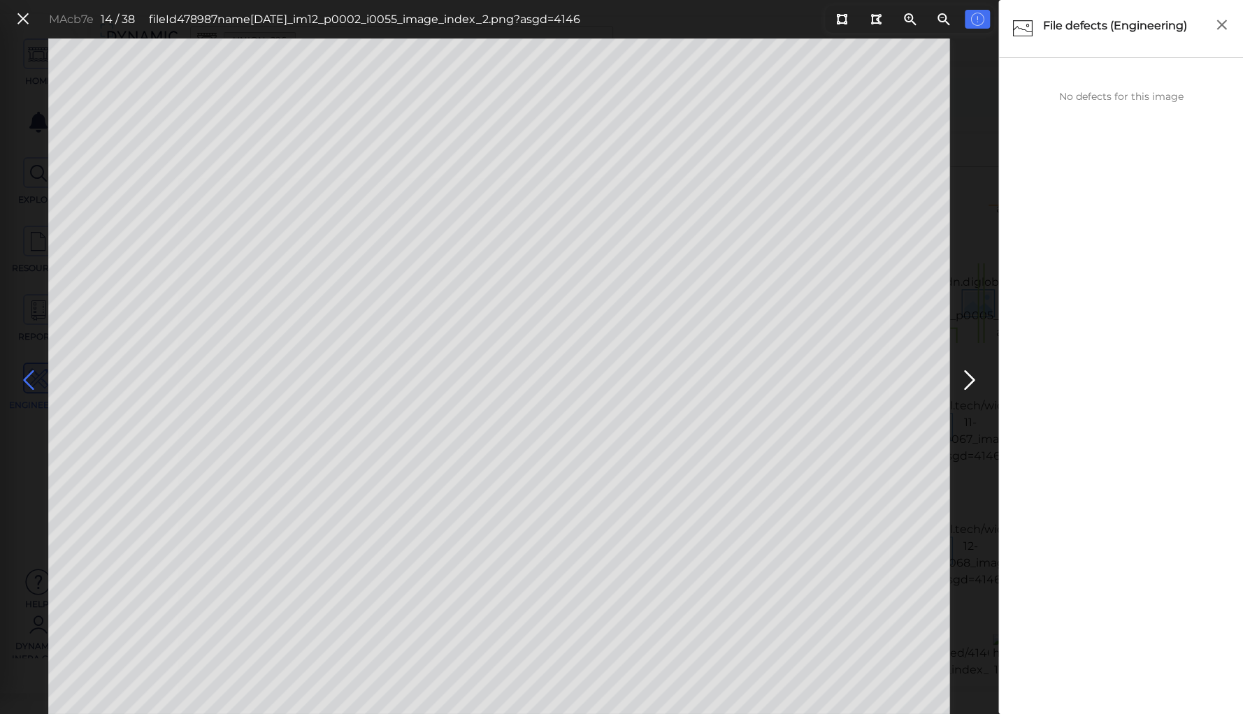
click at [28, 377] on icon at bounding box center [28, 380] width 22 height 27
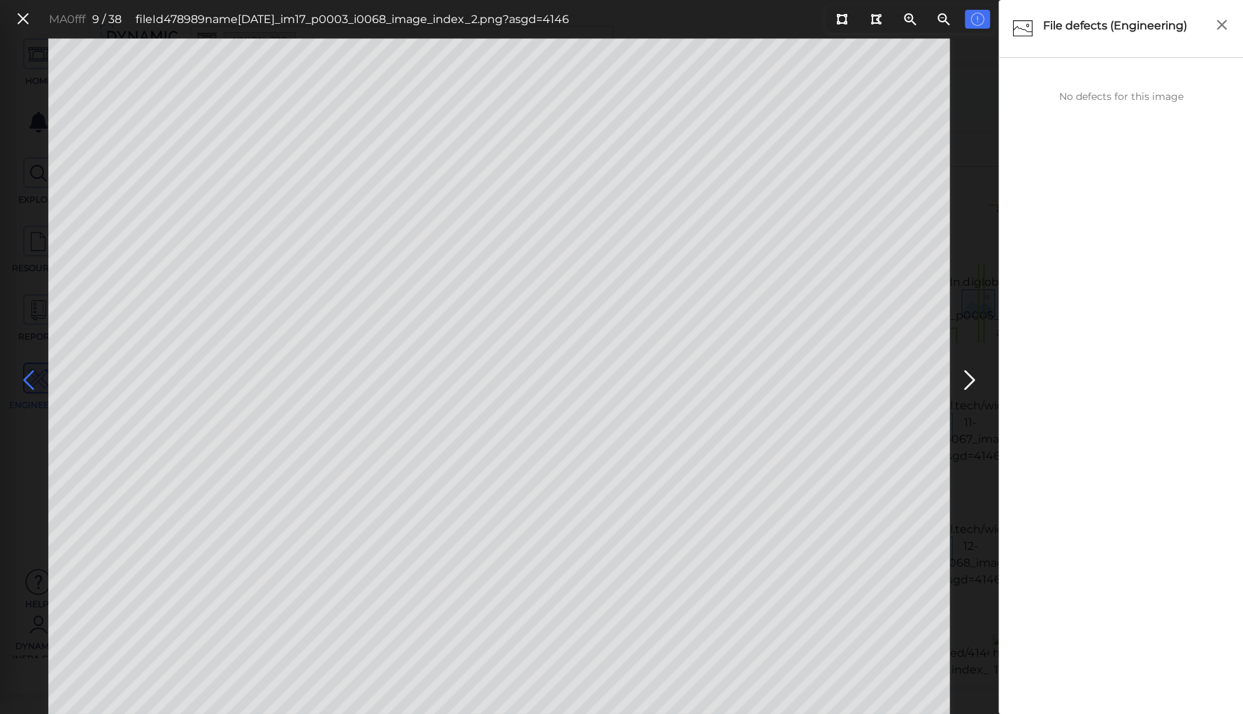
click at [28, 377] on icon at bounding box center [28, 380] width 22 height 27
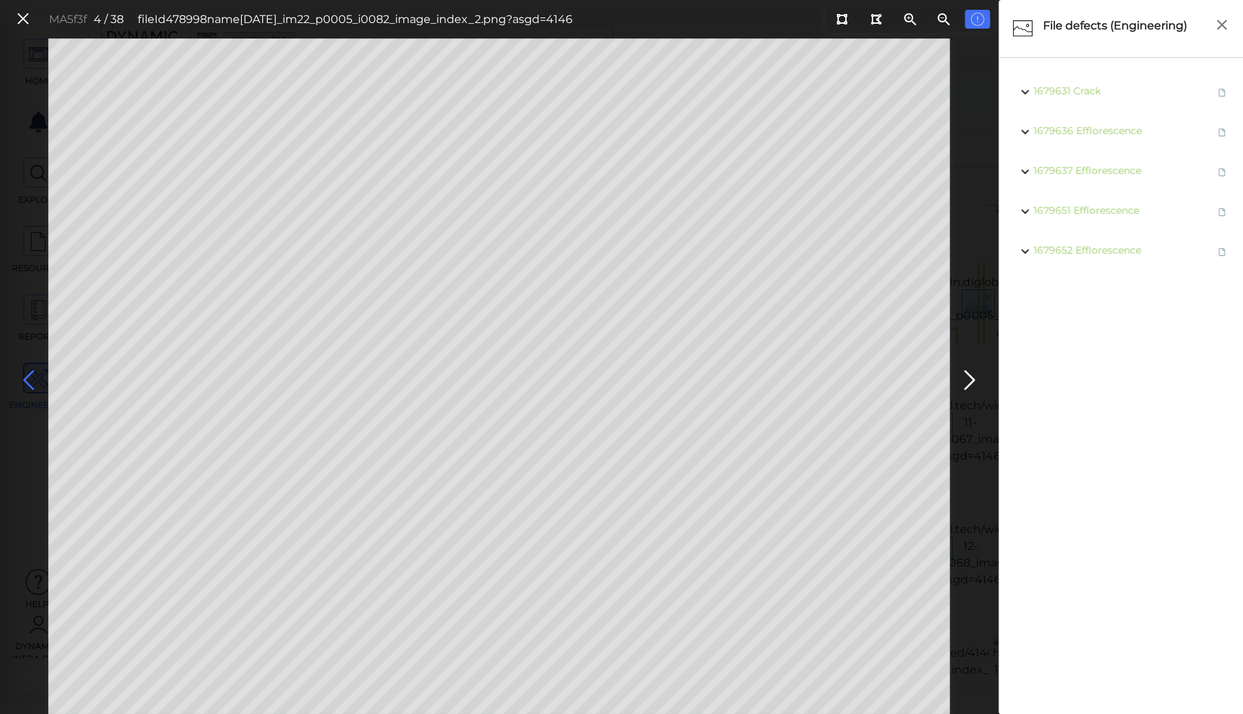
click at [28, 377] on icon at bounding box center [28, 380] width 22 height 27
click at [31, 380] on icon at bounding box center [28, 380] width 22 height 27
click at [22, 17] on icon at bounding box center [22, 19] width 15 height 19
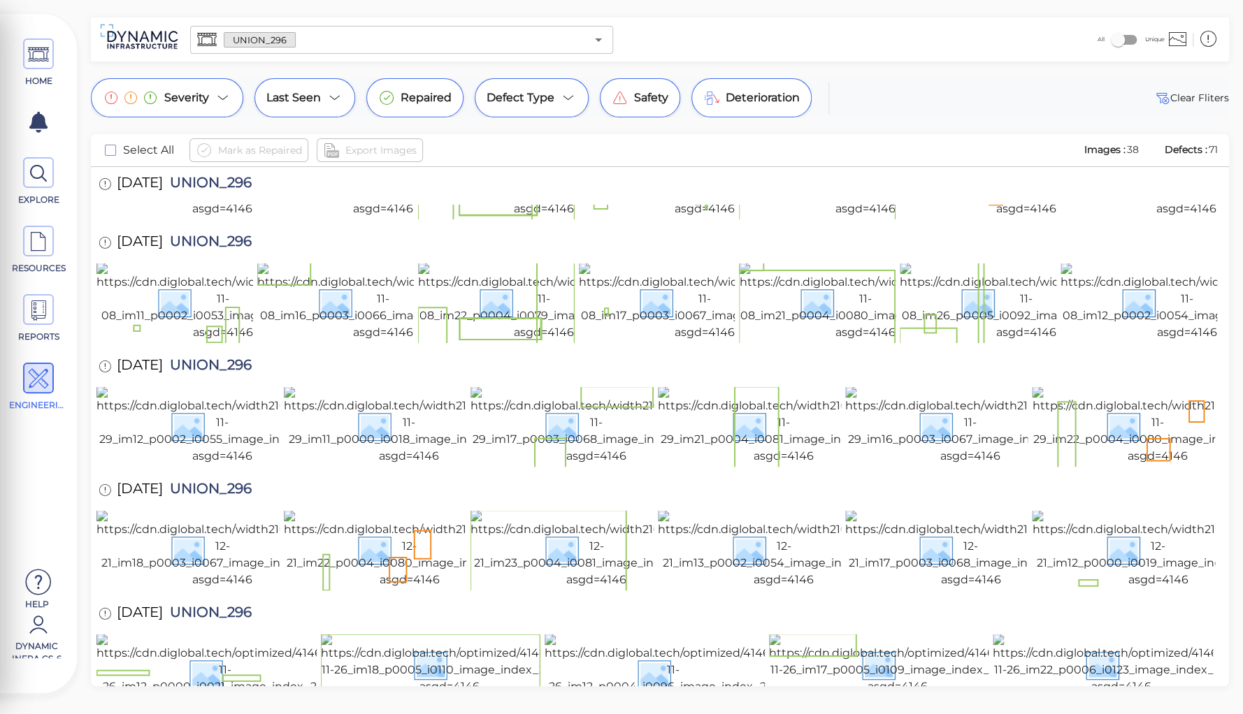
click at [235, 358] on span "UNION_296" at bounding box center [207, 367] width 89 height 19
copy span "UNION_296"
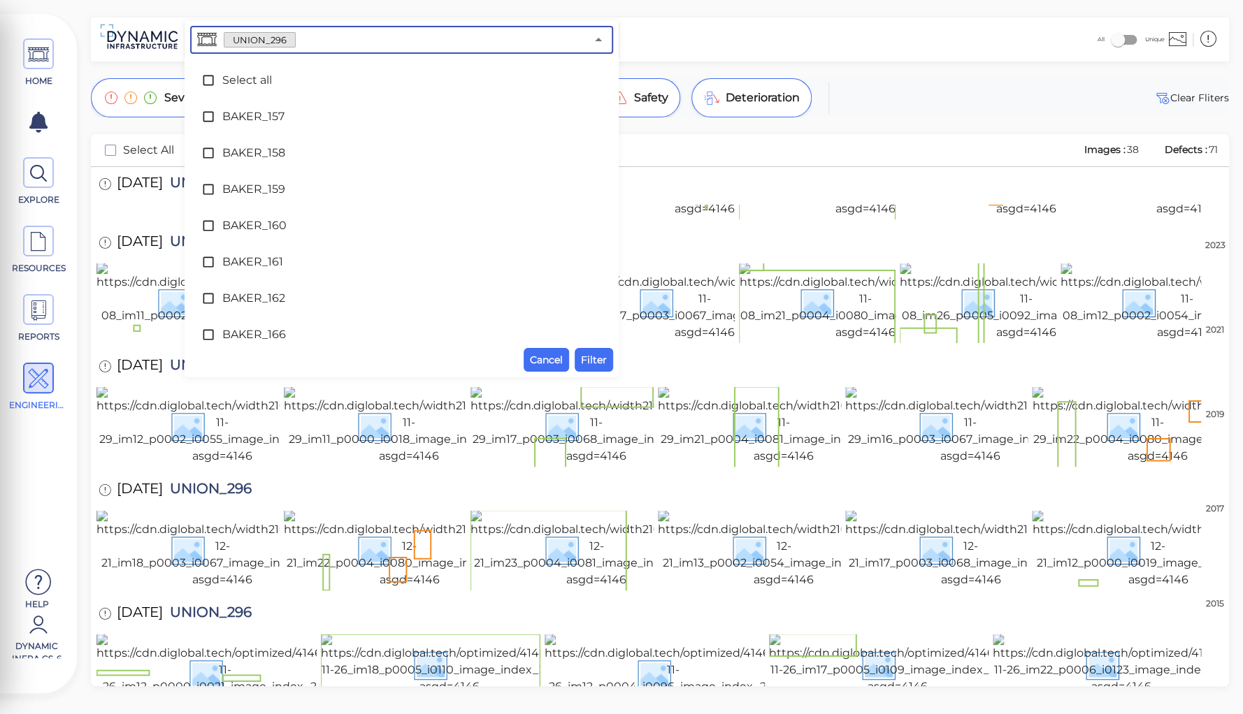
scroll to position [7752, 0]
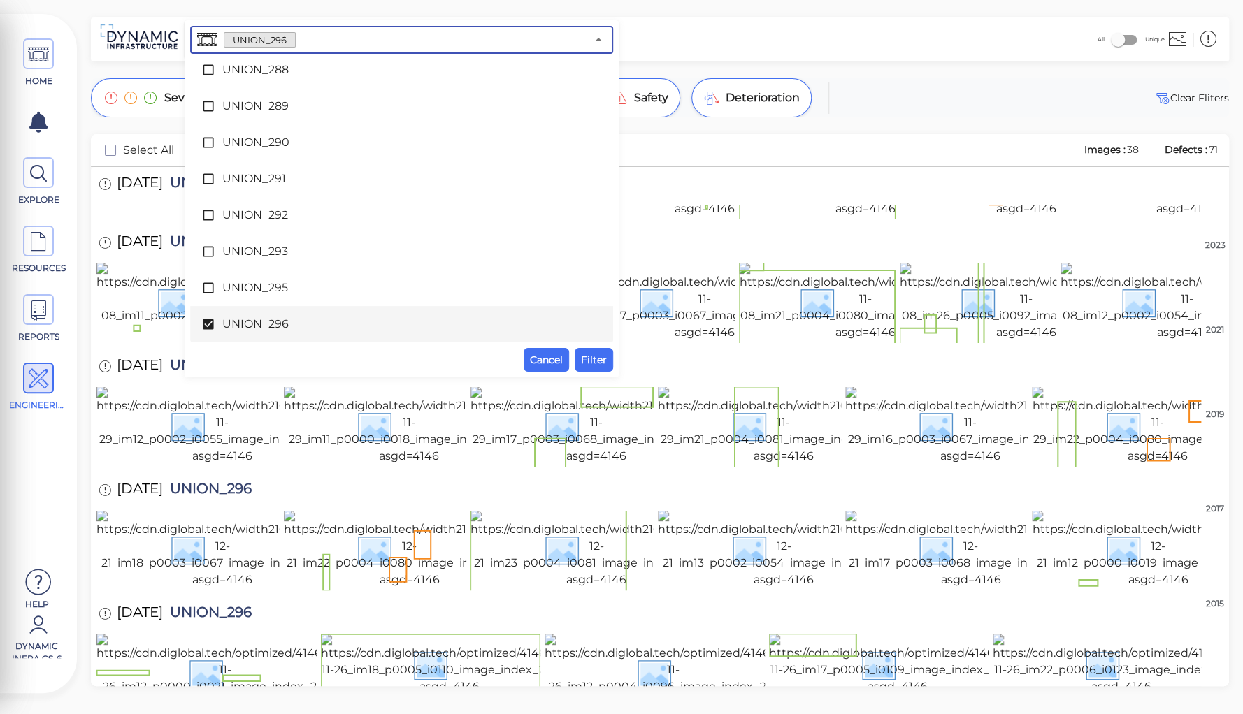
click at [308, 38] on input "text" at bounding box center [441, 40] width 290 height 20
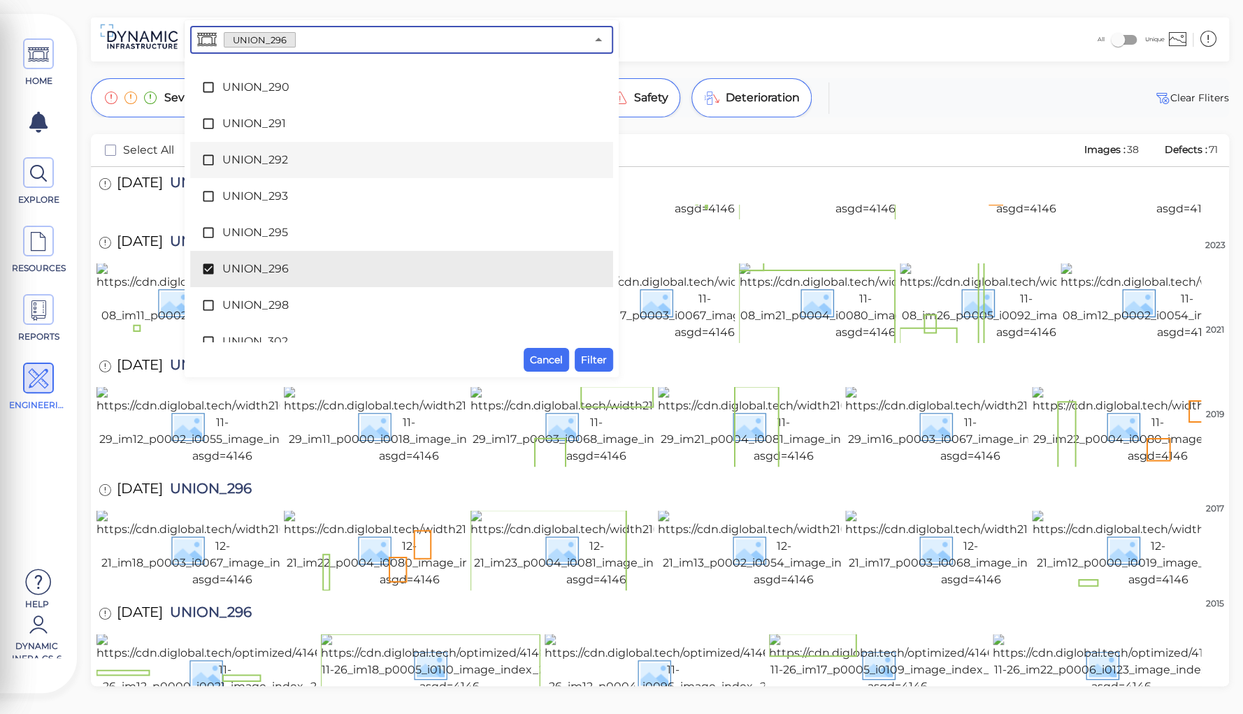
scroll to position [7864, 0]
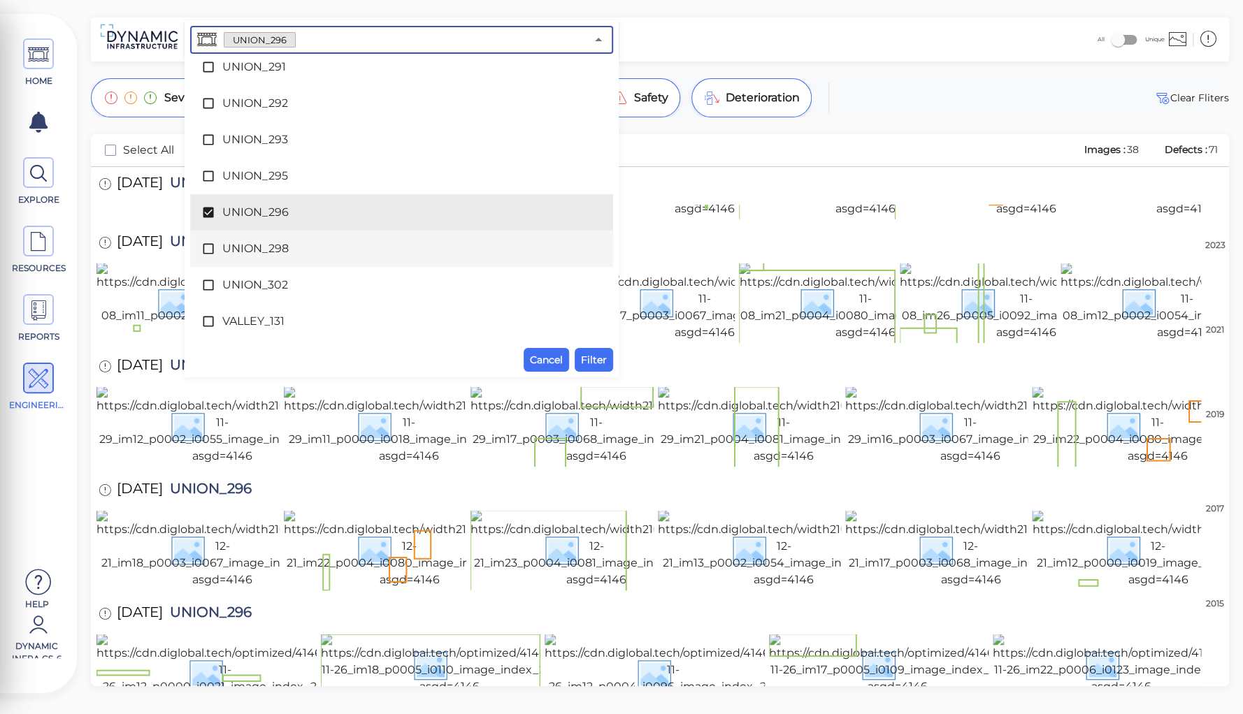
click at [274, 251] on span "UNION_298" at bounding box center [401, 248] width 359 height 17
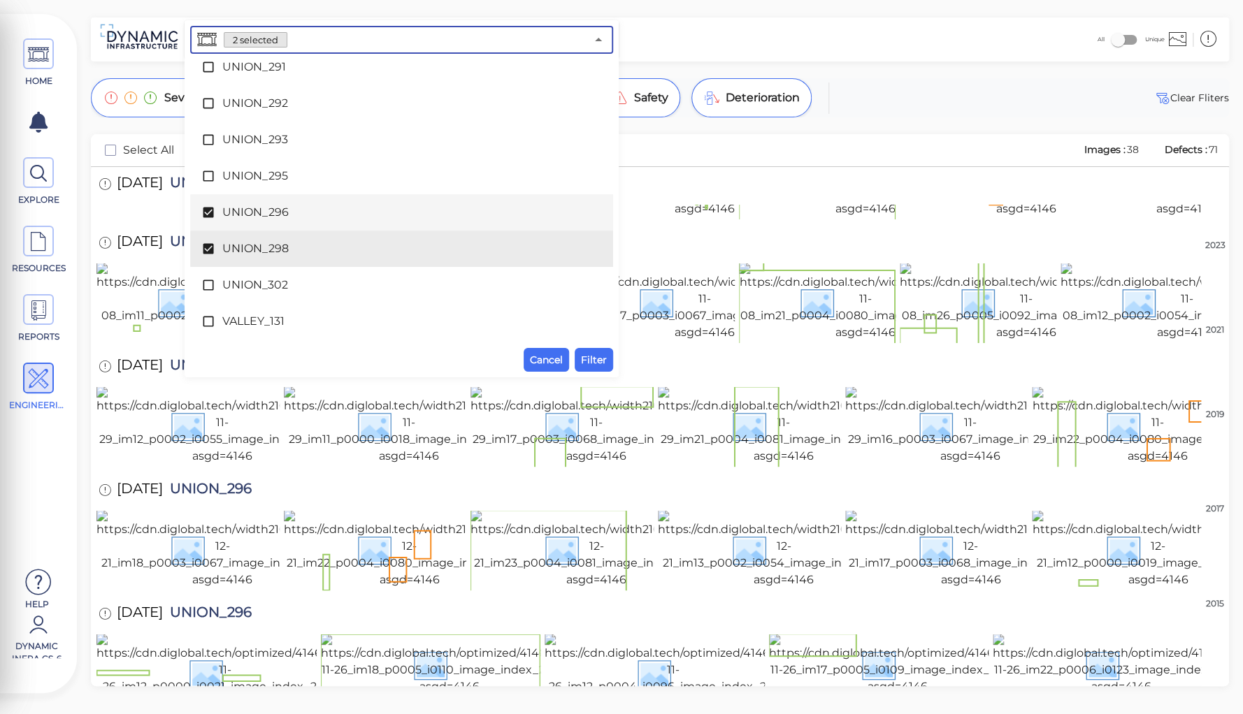
click at [270, 207] on span "UNION_296" at bounding box center [401, 212] width 359 height 17
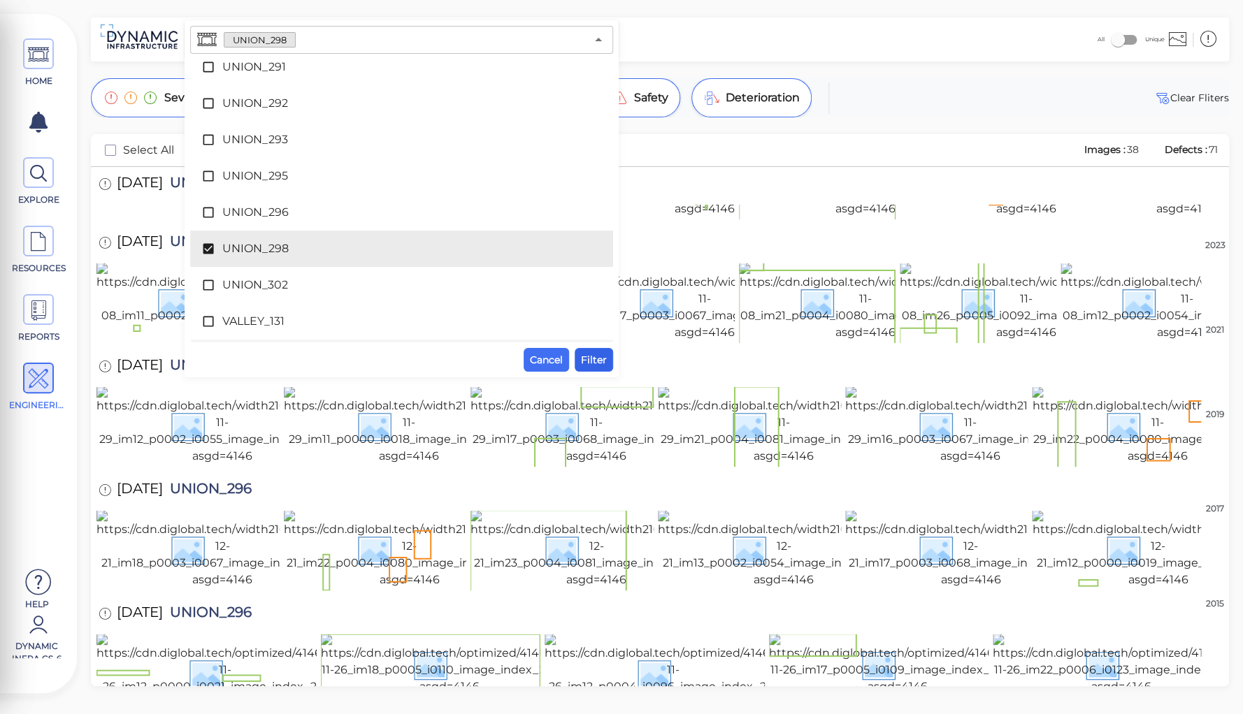
click at [600, 356] on span "Filter" at bounding box center [594, 360] width 26 height 17
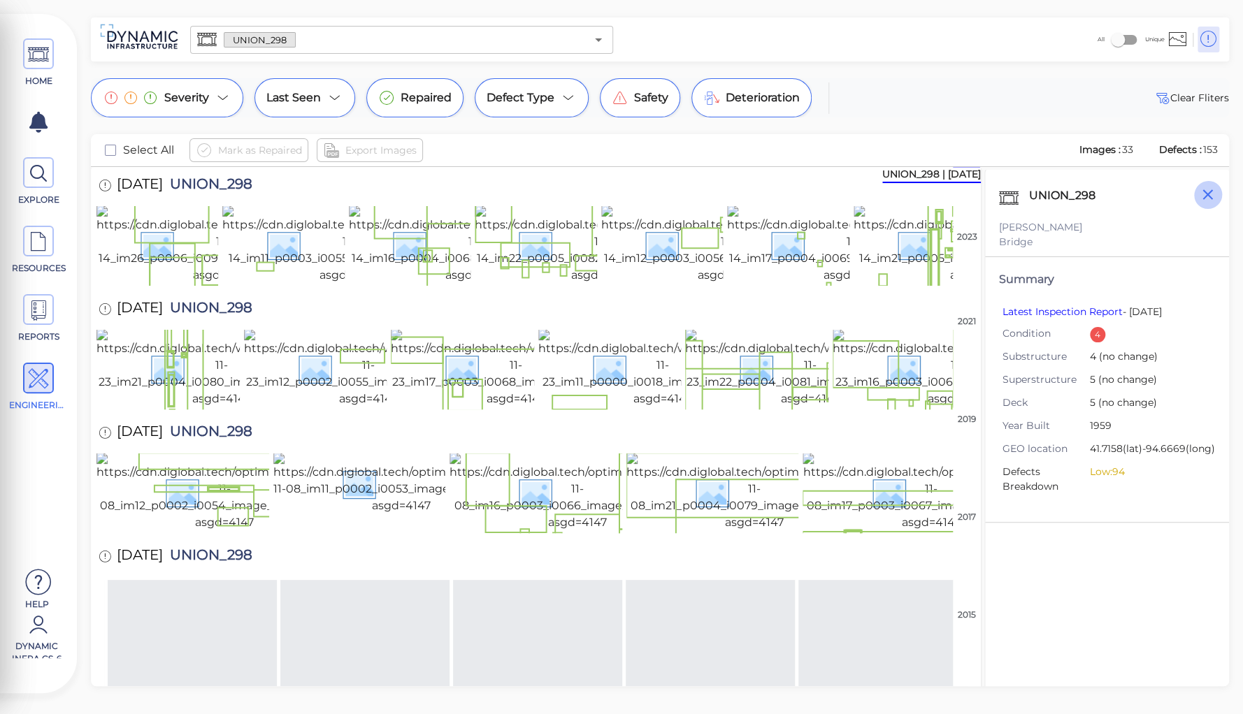
click at [1203, 194] on icon "button" at bounding box center [1207, 194] width 17 height 17
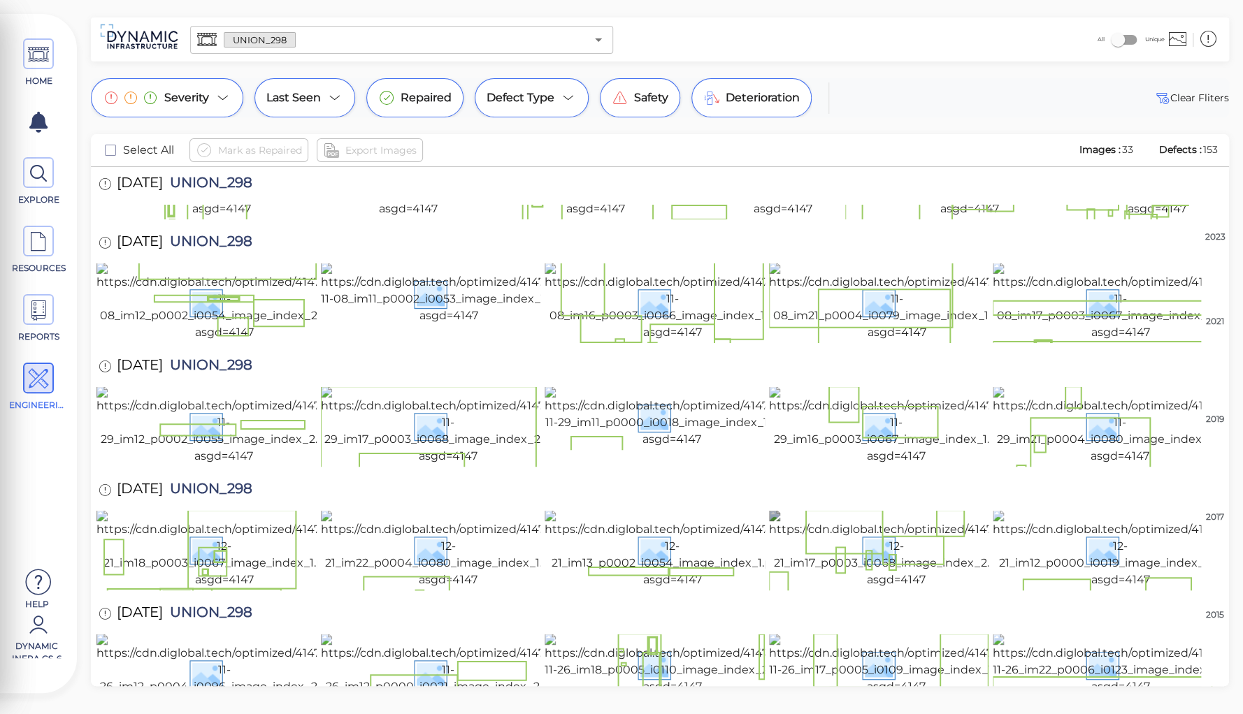
scroll to position [632, 0]
click at [1110, 634] on img at bounding box center [1120, 665] width 255 height 62
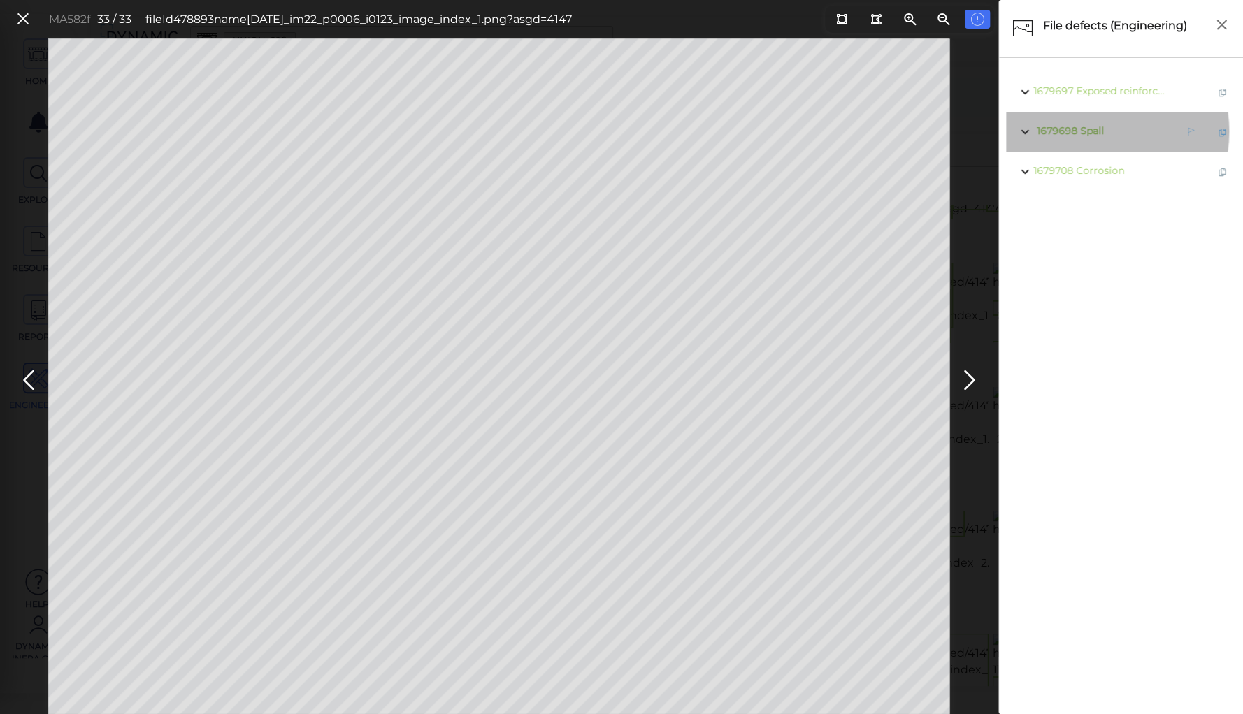
click at [1095, 131] on span "Spall" at bounding box center [1092, 130] width 24 height 13
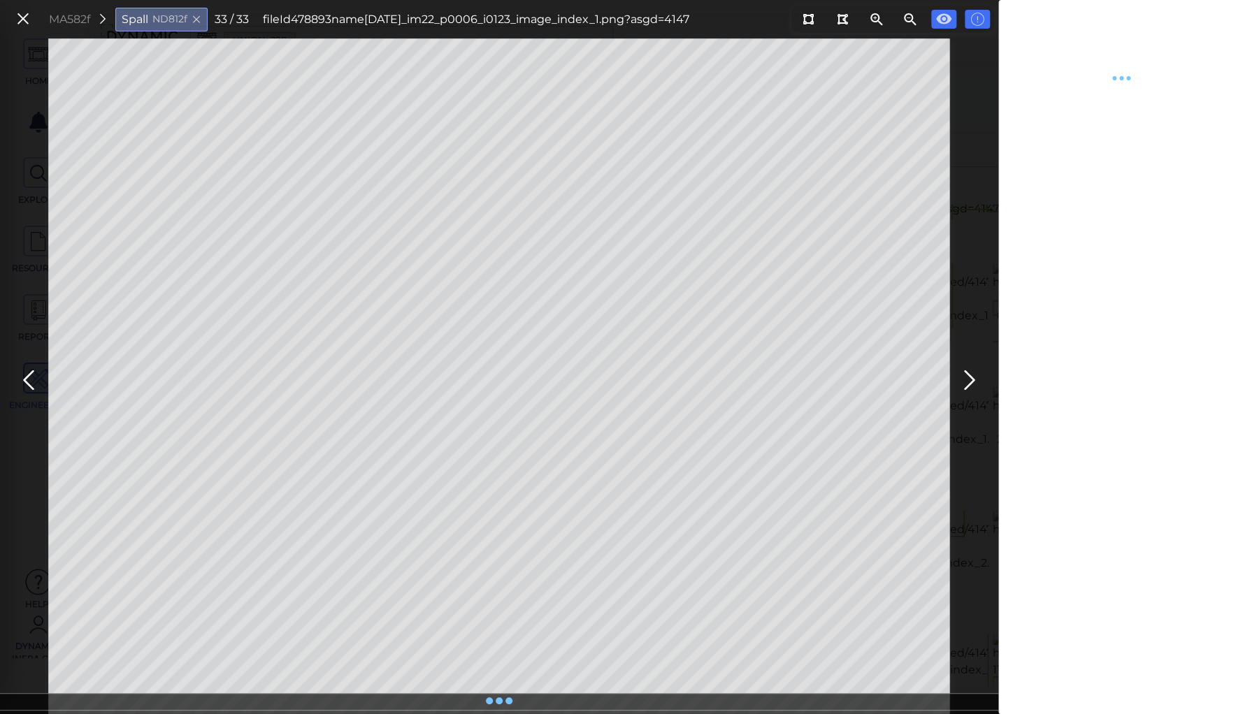
type textarea "x"
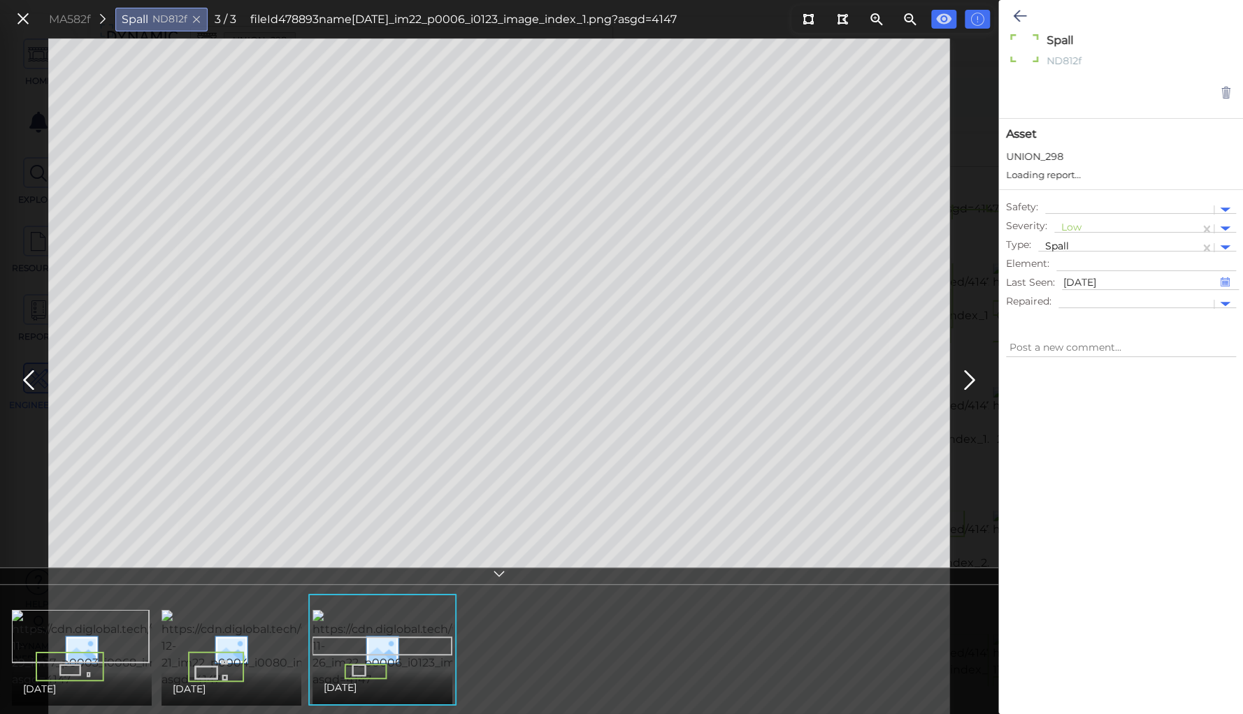
type textarea "x"
click at [92, 670] on img at bounding box center [136, 649] width 249 height 78
type textarea "x"
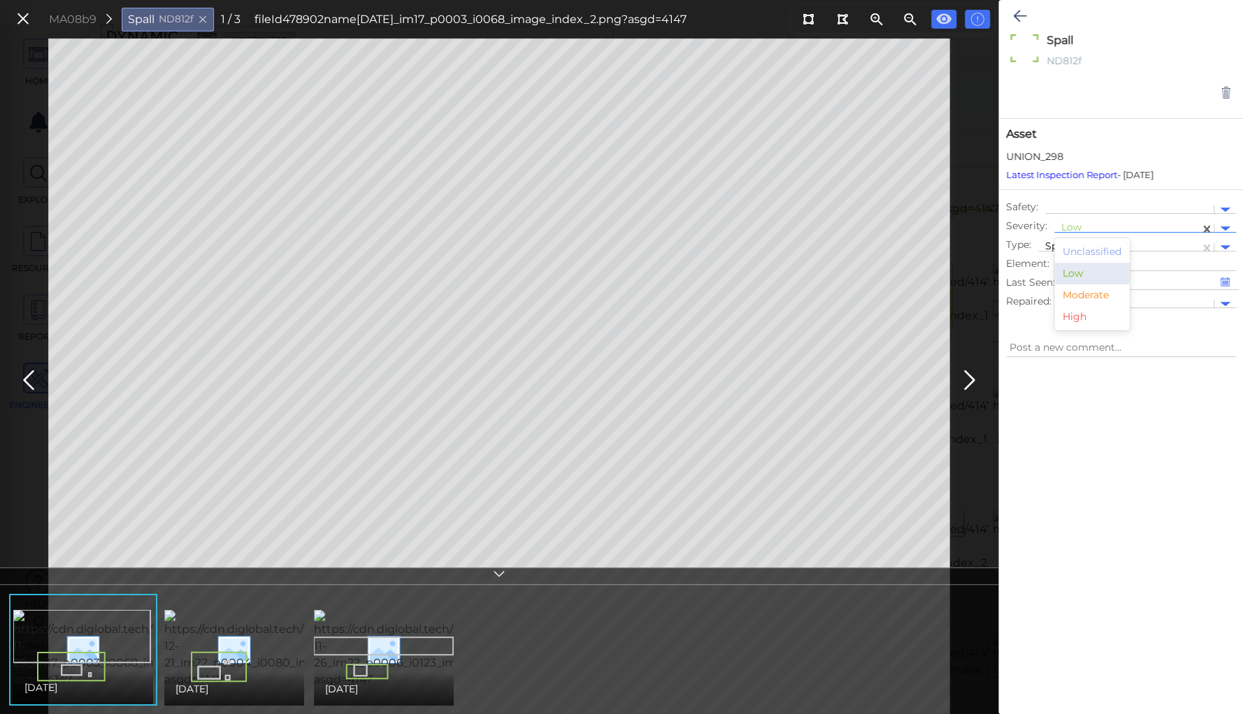
click at [1069, 223] on div at bounding box center [1126, 229] width 131 height 15
click at [1085, 293] on div "Moderate" at bounding box center [1091, 295] width 75 height 22
type textarea "x"
click at [1021, 15] on icon at bounding box center [1019, 16] width 13 height 17
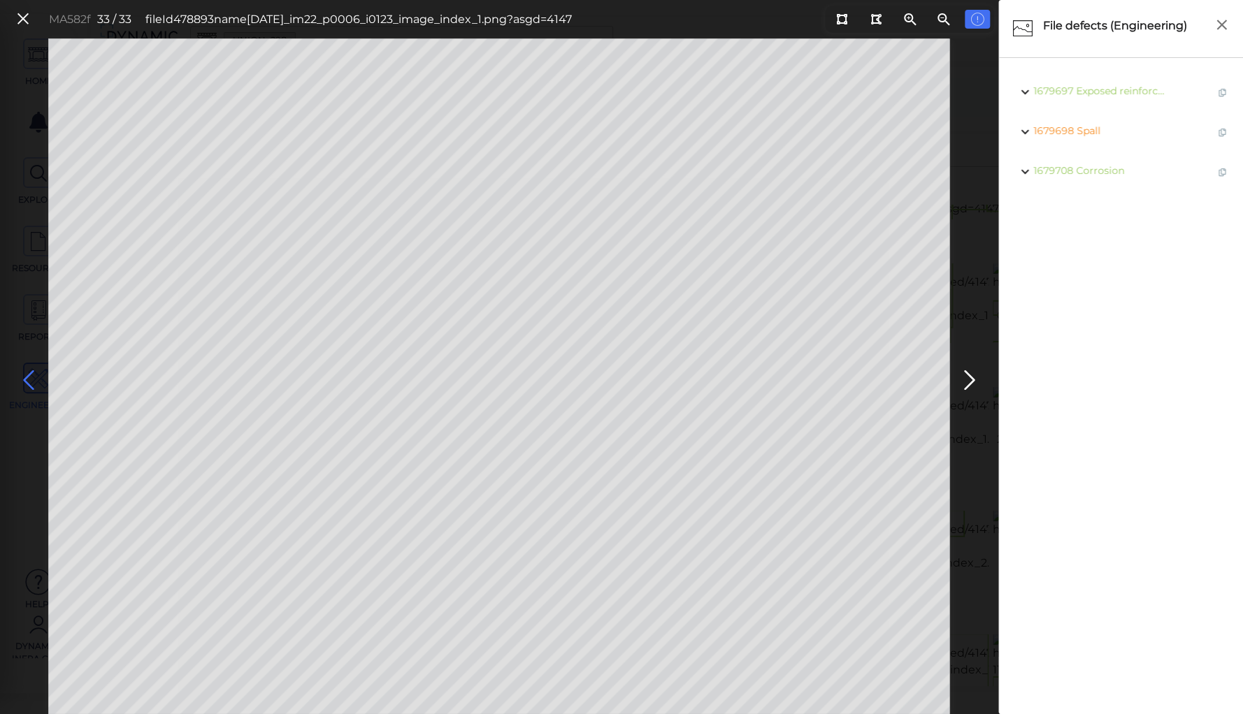
click at [32, 377] on icon at bounding box center [28, 380] width 22 height 27
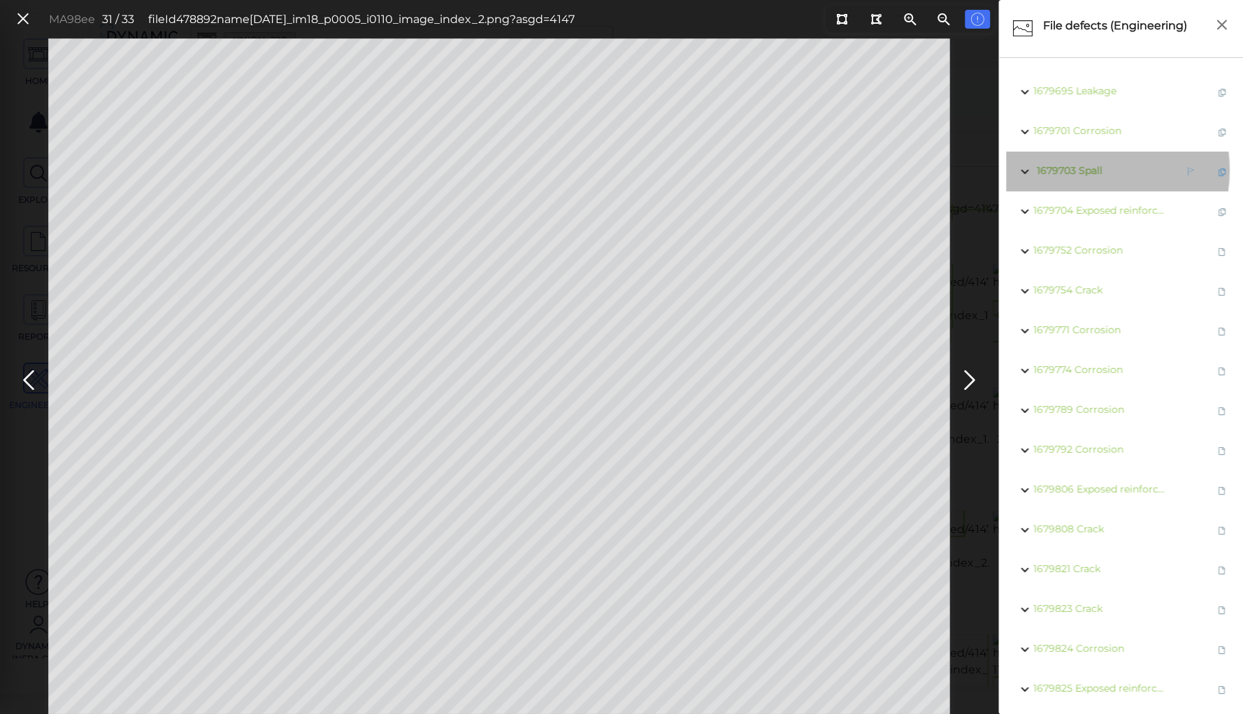
click at [1085, 170] on span "Spall" at bounding box center [1090, 170] width 24 height 13
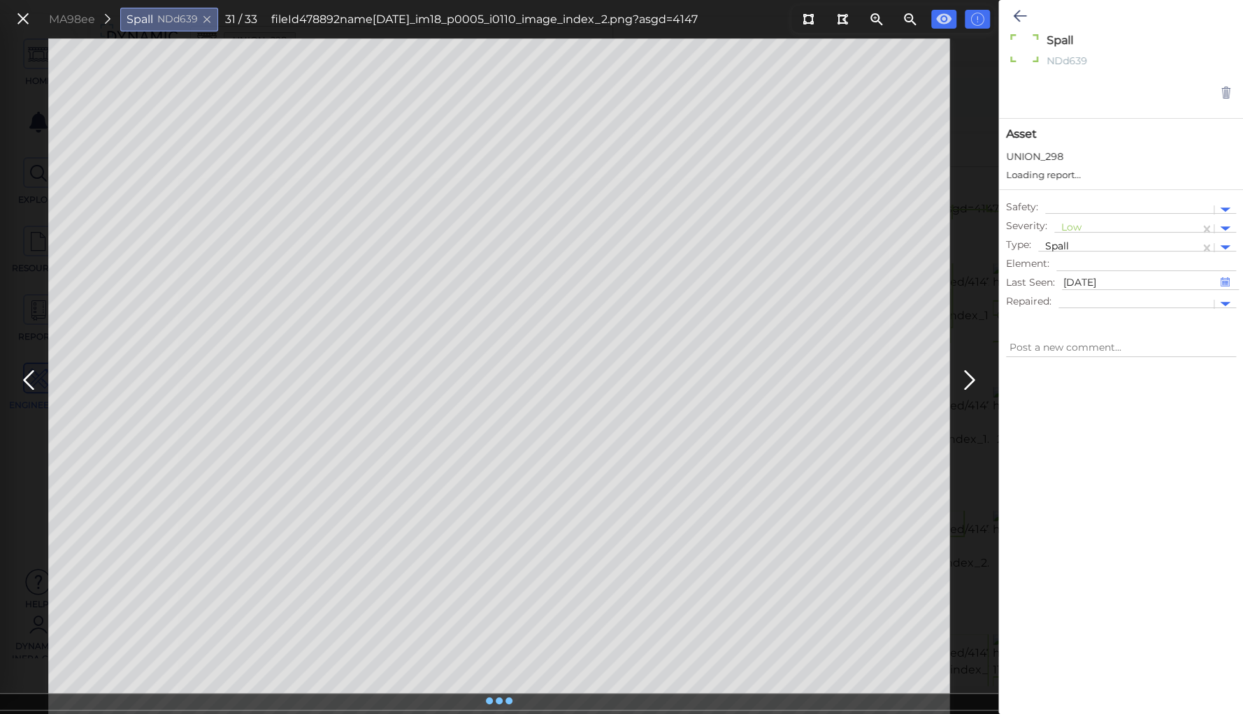
type textarea "x"
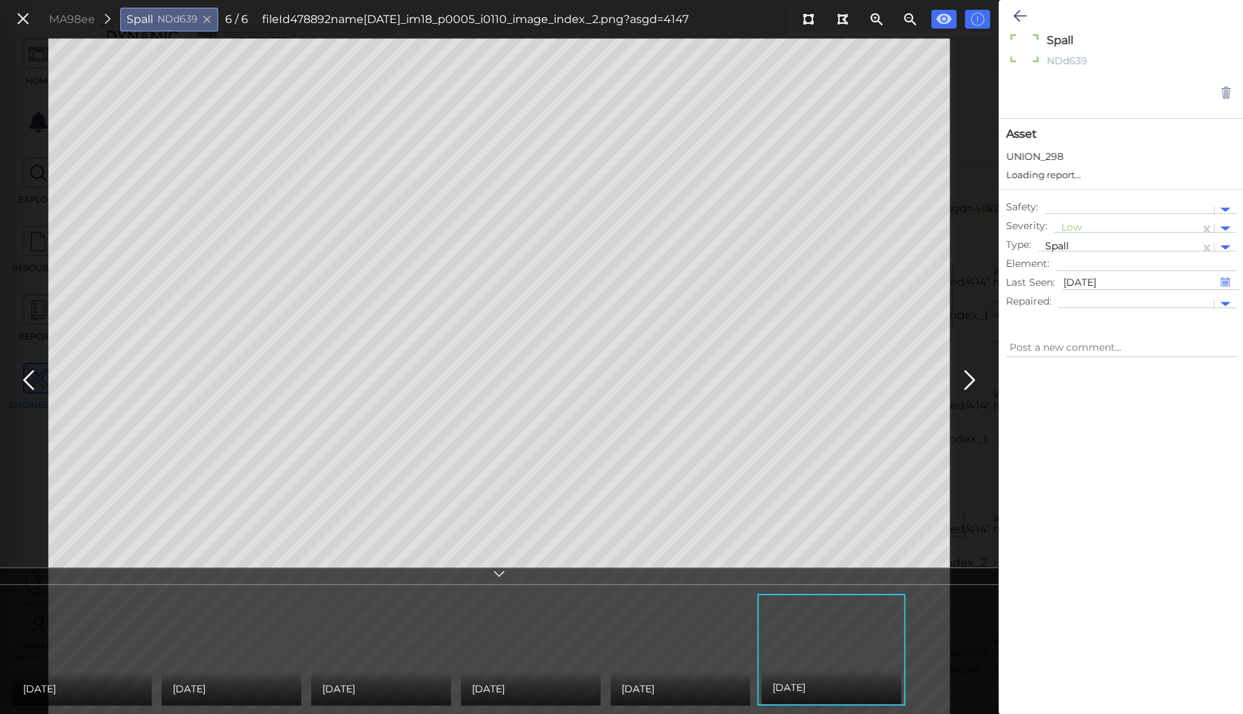
type textarea "x"
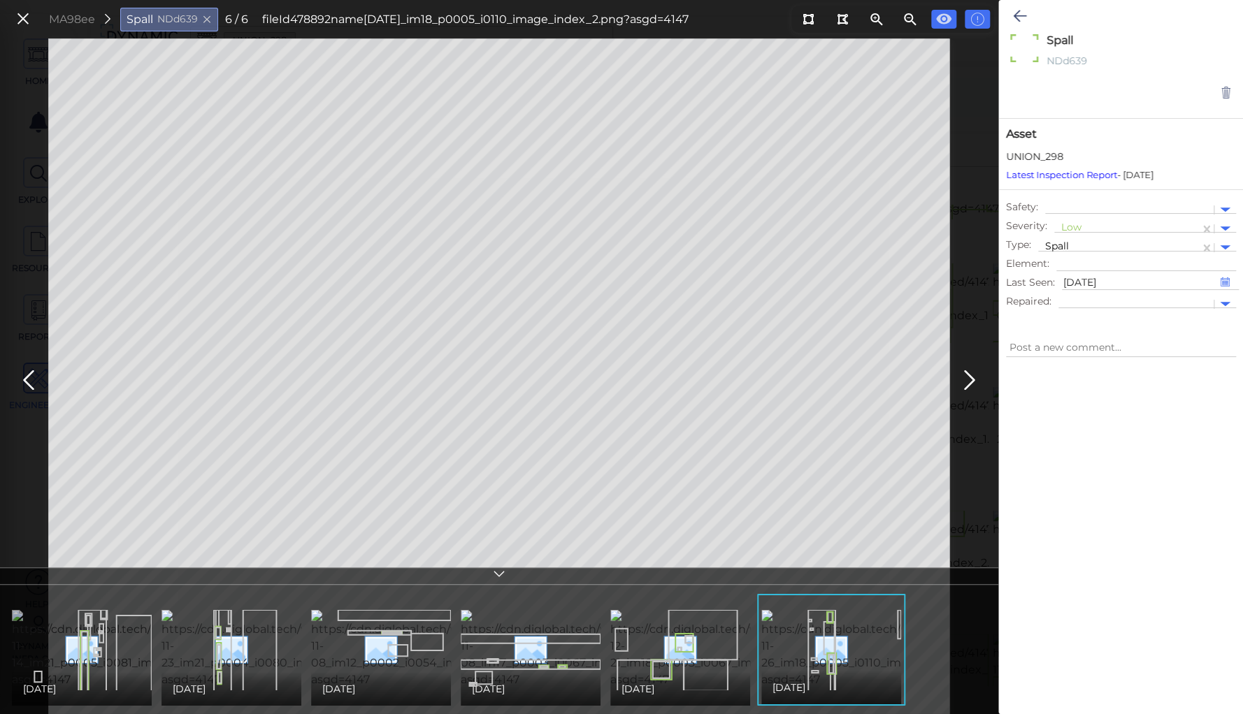
click at [74, 646] on img at bounding box center [138, 649] width 252 height 78
type textarea "x"
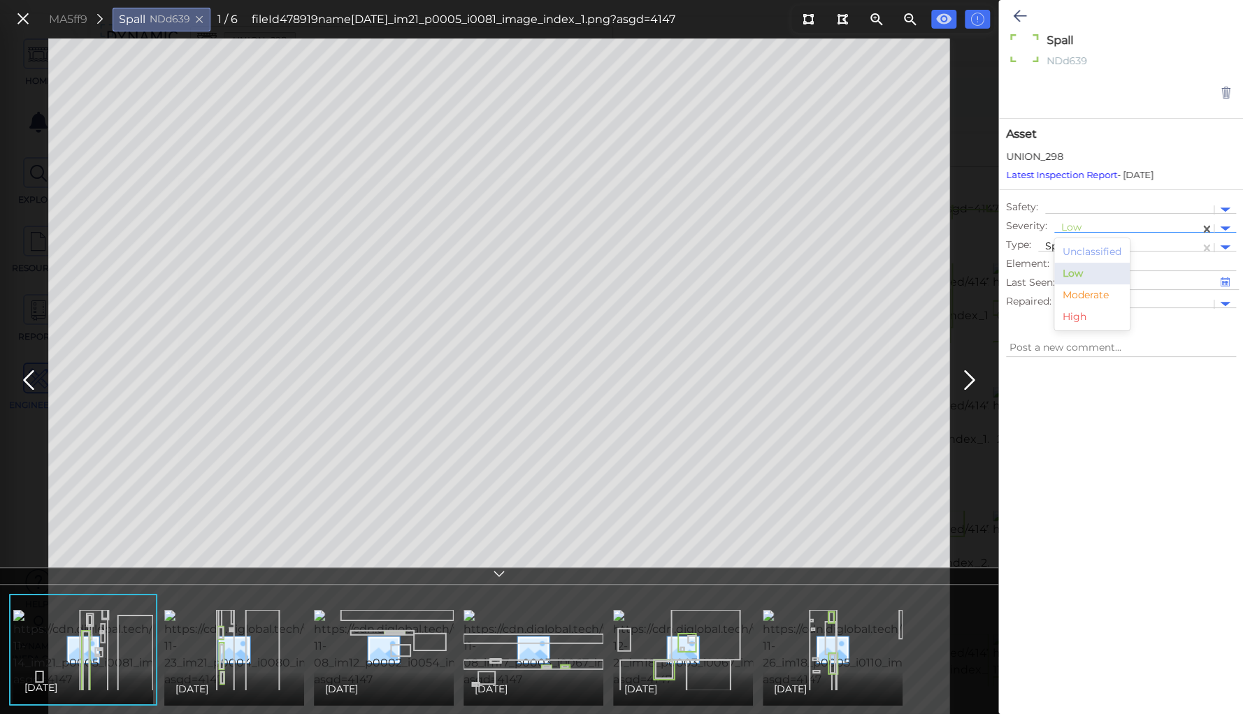
click at [1076, 223] on div at bounding box center [1126, 229] width 131 height 15
click at [1088, 294] on div "Moderate" at bounding box center [1091, 295] width 75 height 22
type textarea "x"
click at [1020, 14] on icon at bounding box center [1019, 16] width 13 height 17
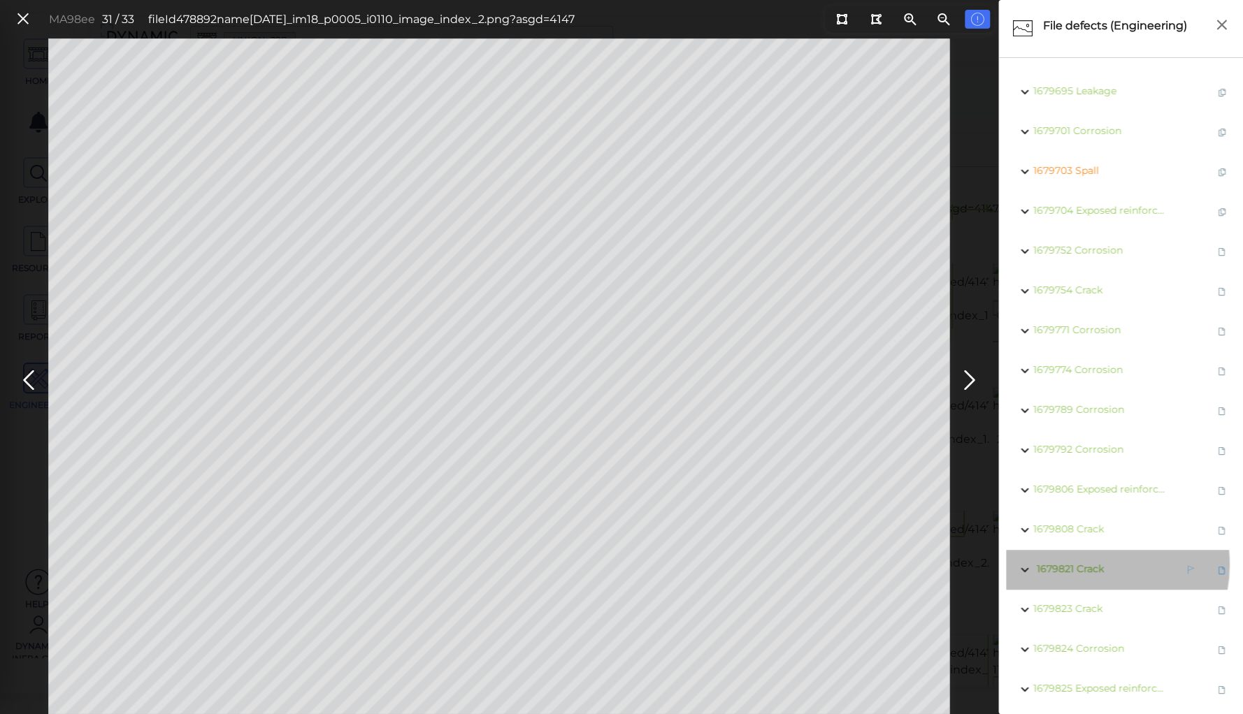
click at [1086, 565] on span "Crack" at bounding box center [1089, 569] width 27 height 13
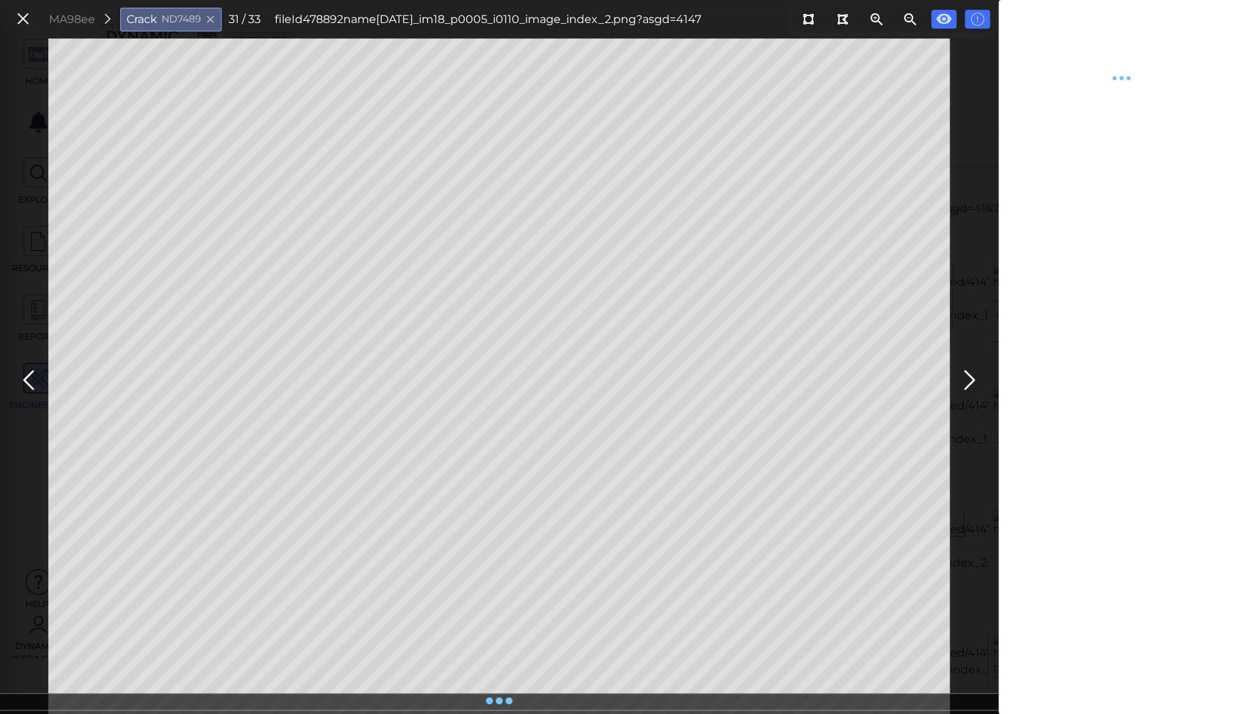
type textarea "x"
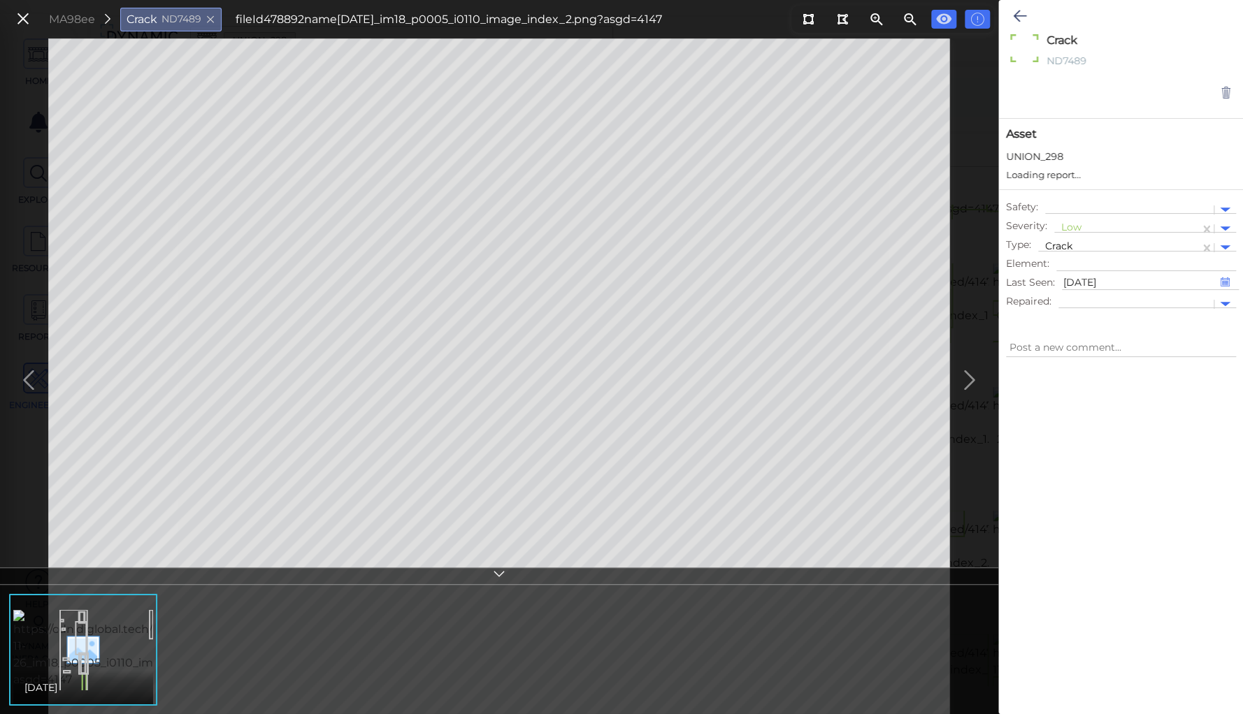
type textarea "x"
click at [1066, 224] on div at bounding box center [1126, 229] width 131 height 15
click at [1080, 295] on div "Moderate" at bounding box center [1091, 295] width 75 height 22
click at [1016, 6] on button at bounding box center [1019, 16] width 27 height 31
type textarea "x"
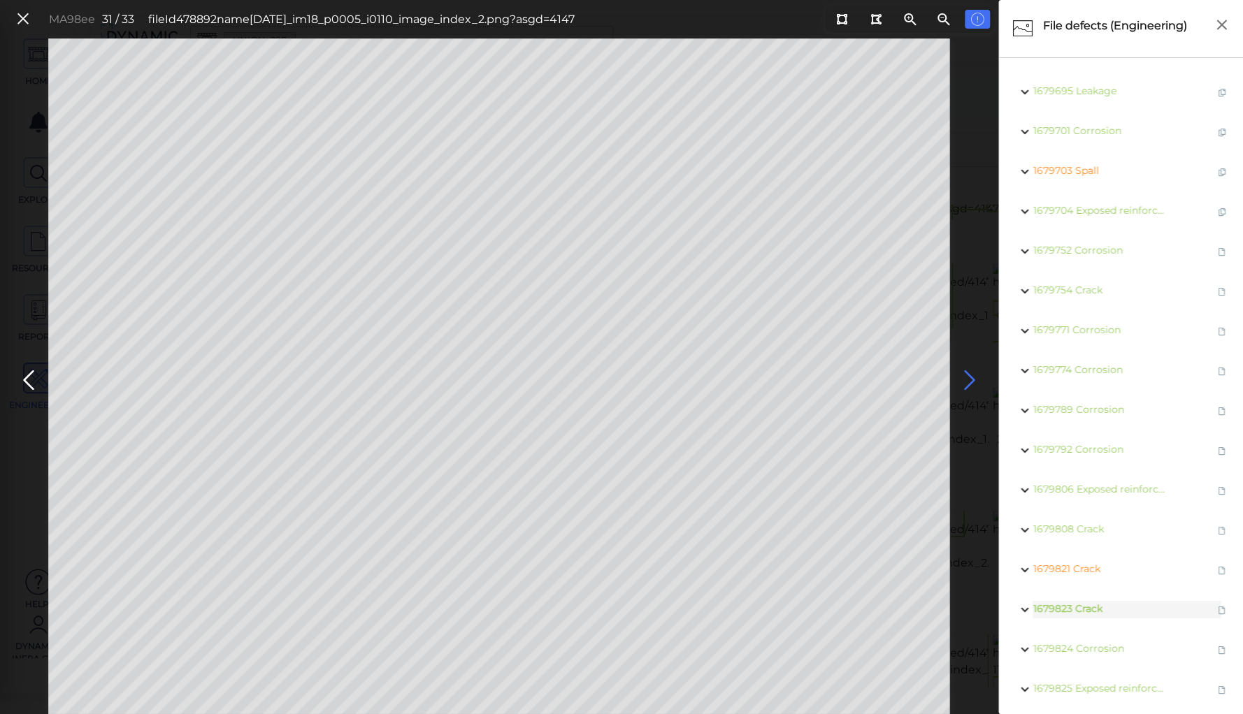
click at [495, 0] on body "This app is not optimized for mobile screens. Please access using a desktop or …" at bounding box center [621, 0] width 1243 height 0
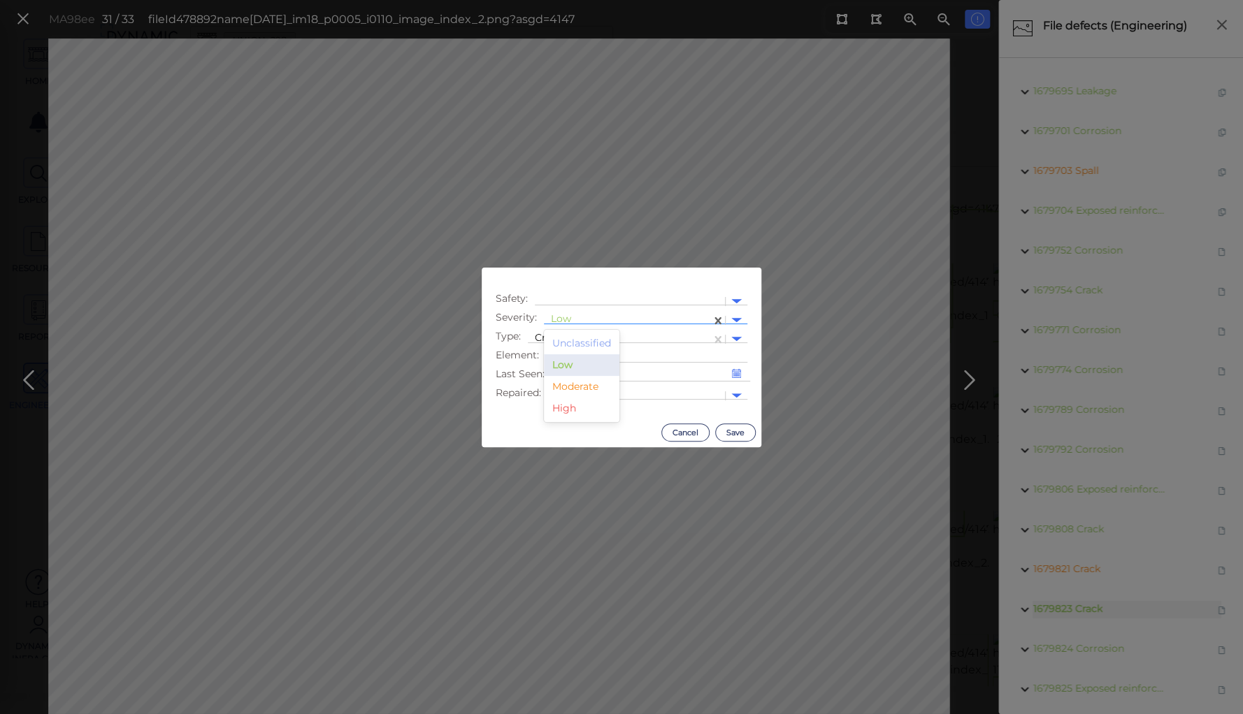
click at [559, 318] on div at bounding box center [627, 320] width 153 height 15
click at [579, 384] on div "Moderate" at bounding box center [581, 387] width 75 height 22
click at [730, 428] on button "Save" at bounding box center [735, 433] width 41 height 18
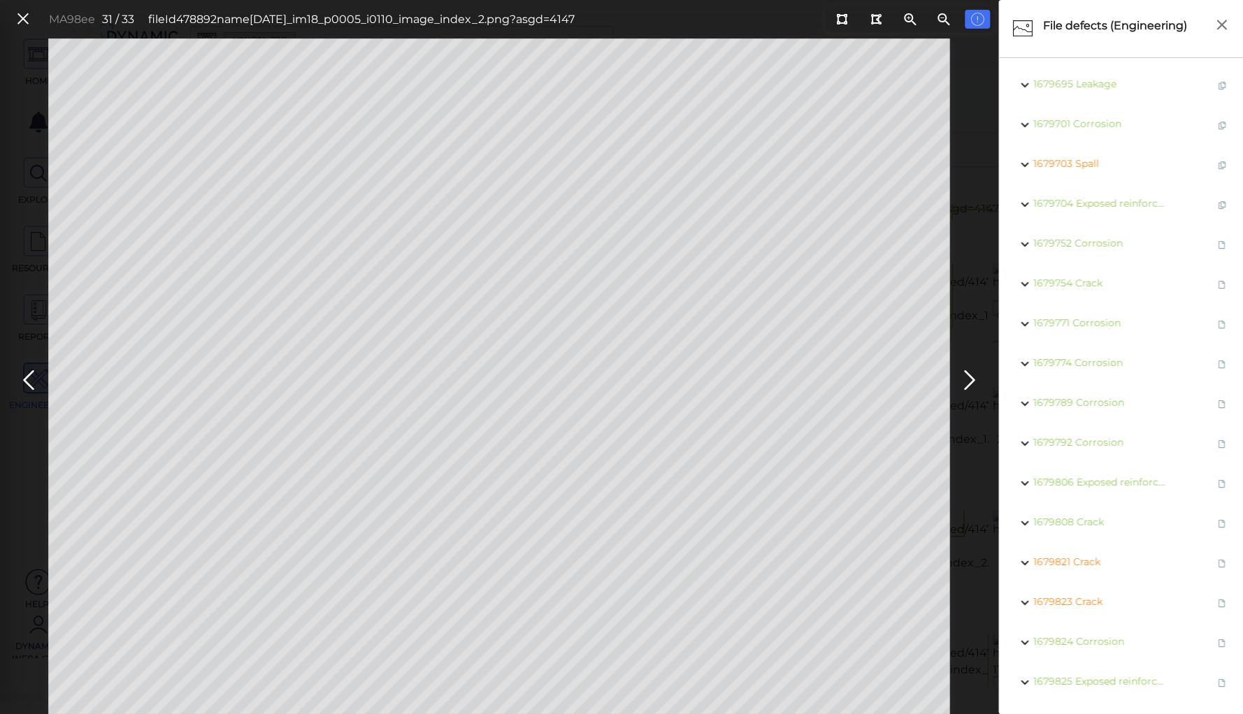
scroll to position [15, 0]
click at [30, 377] on icon at bounding box center [28, 380] width 22 height 27
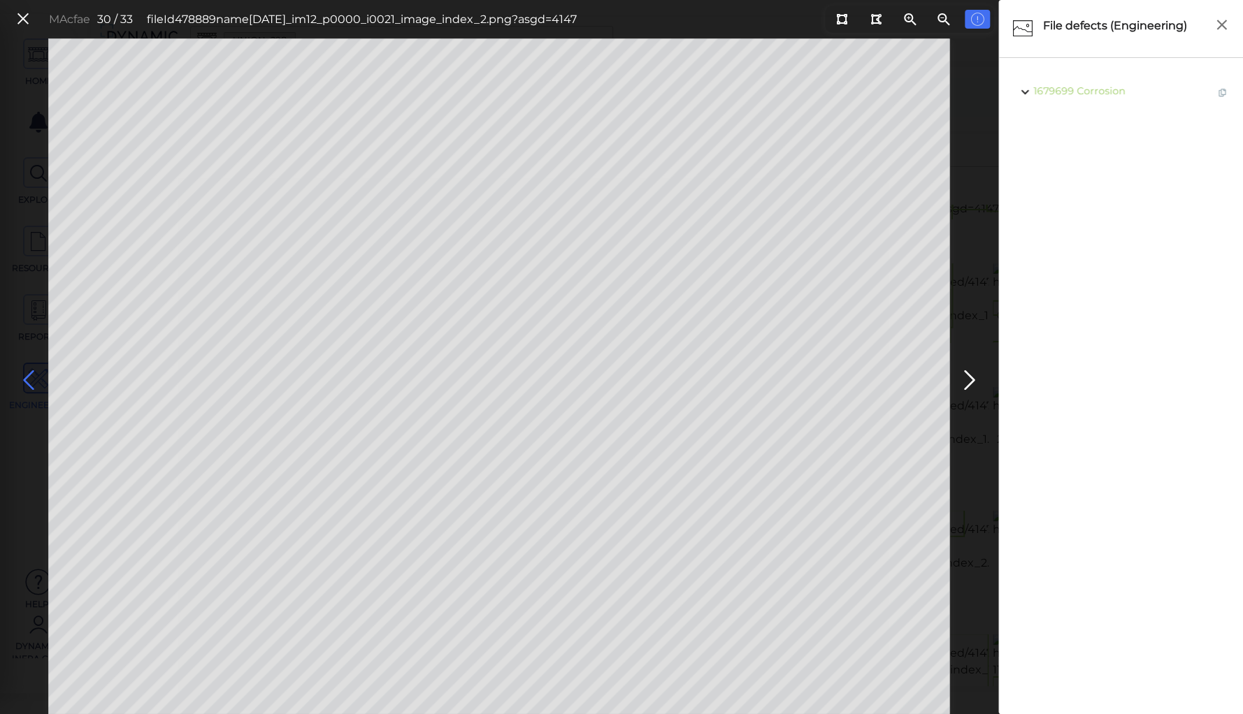
click at [30, 377] on icon at bounding box center [28, 380] width 22 height 27
